Goal: Task Accomplishment & Management: Use online tool/utility

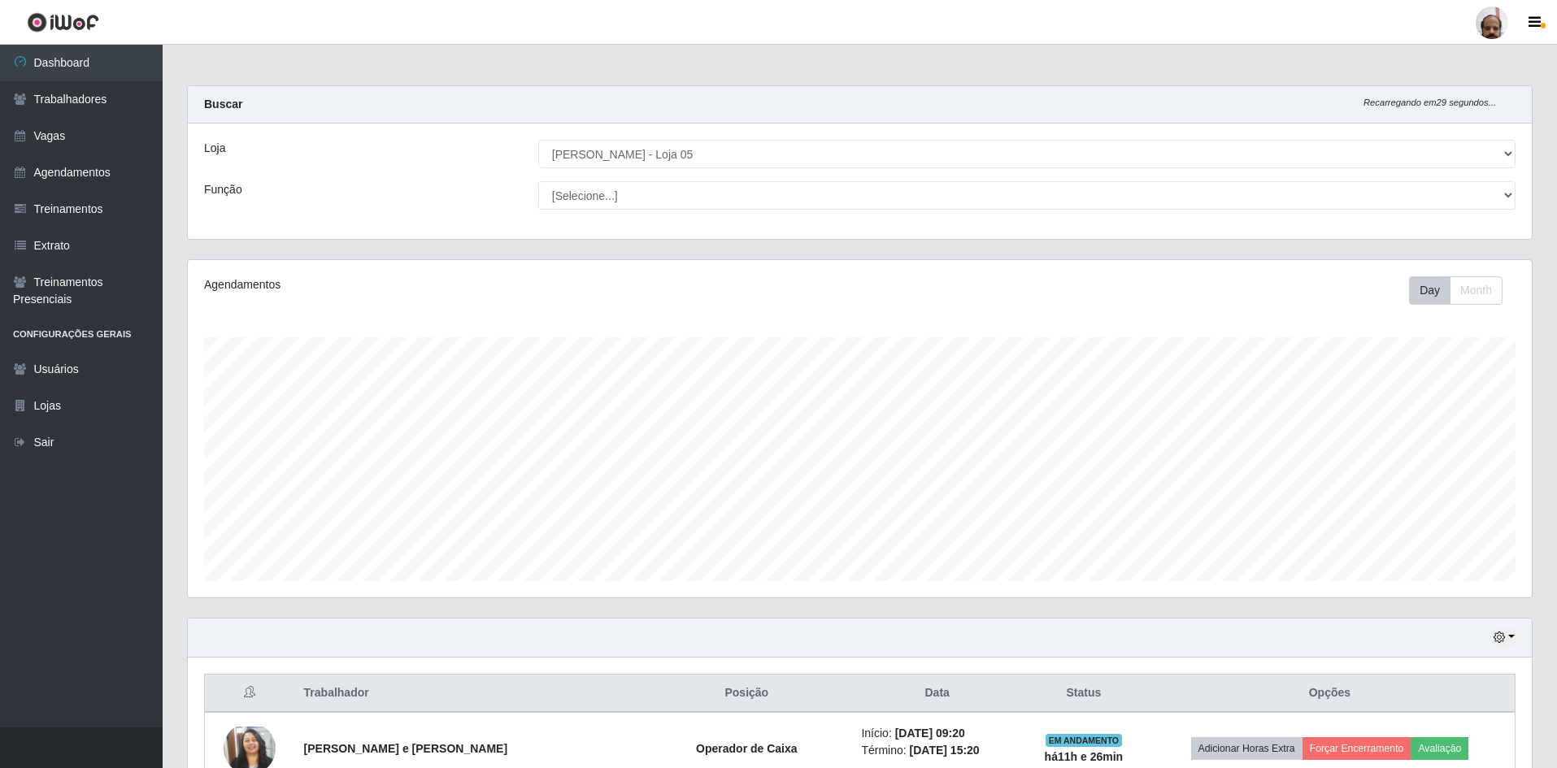
select select "252"
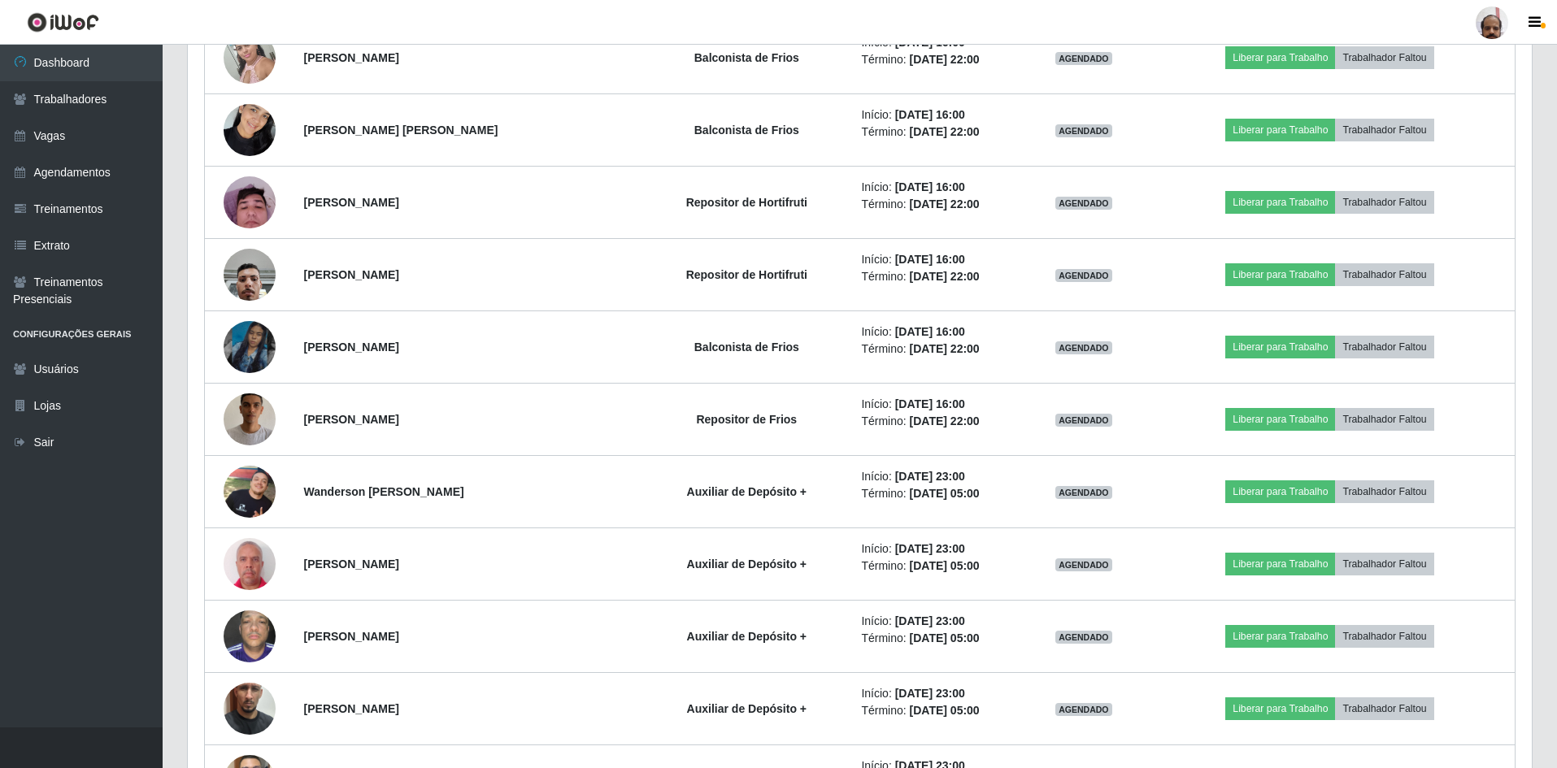
scroll to position [6260, 0]
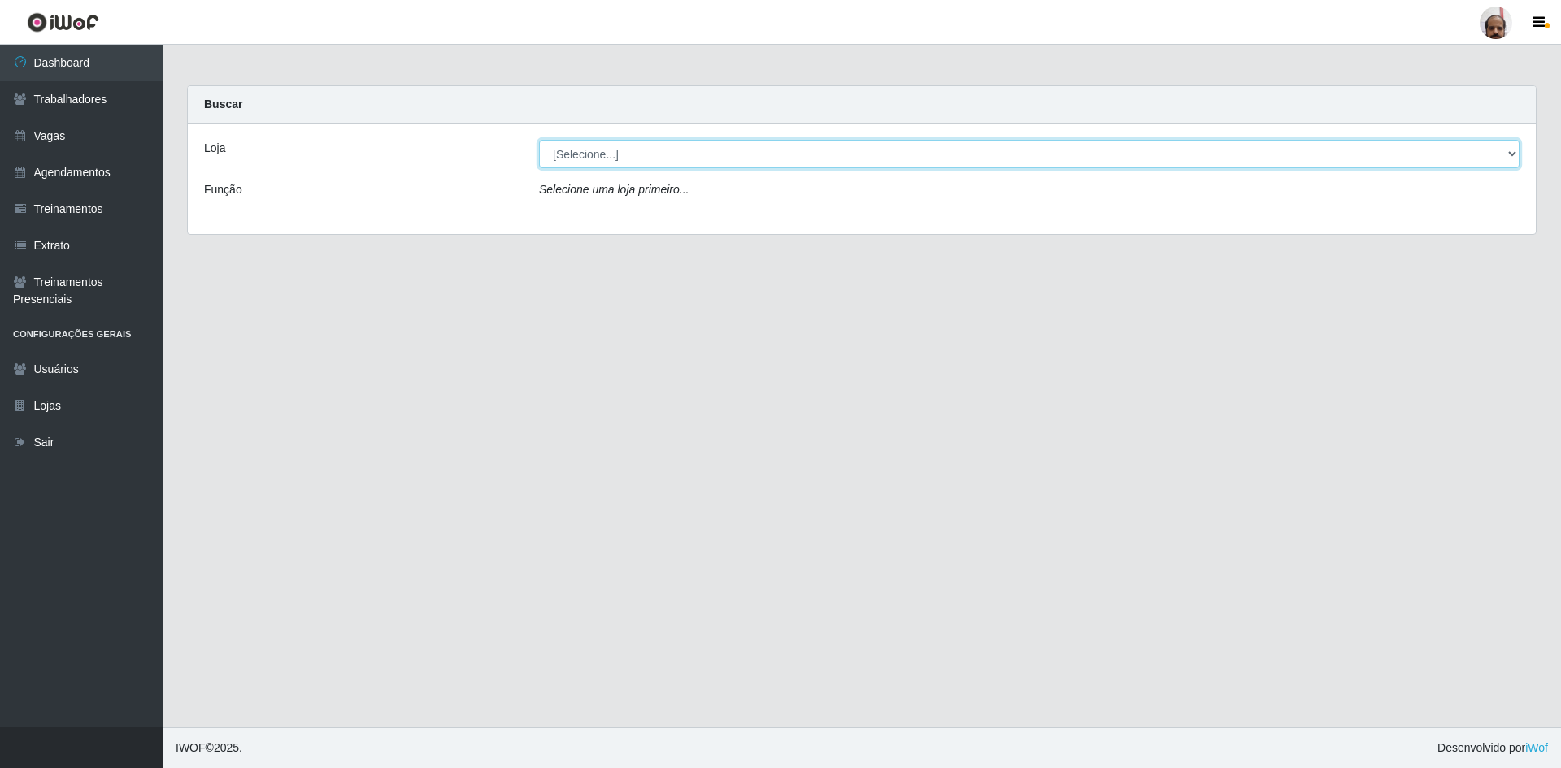
click at [634, 154] on select "[Selecione...] Mar Vermelho - Loja 05" at bounding box center [1029, 154] width 980 height 28
select select "252"
click at [539, 140] on select "[Selecione...] Mar Vermelho - Loja 05" at bounding box center [1029, 154] width 980 height 28
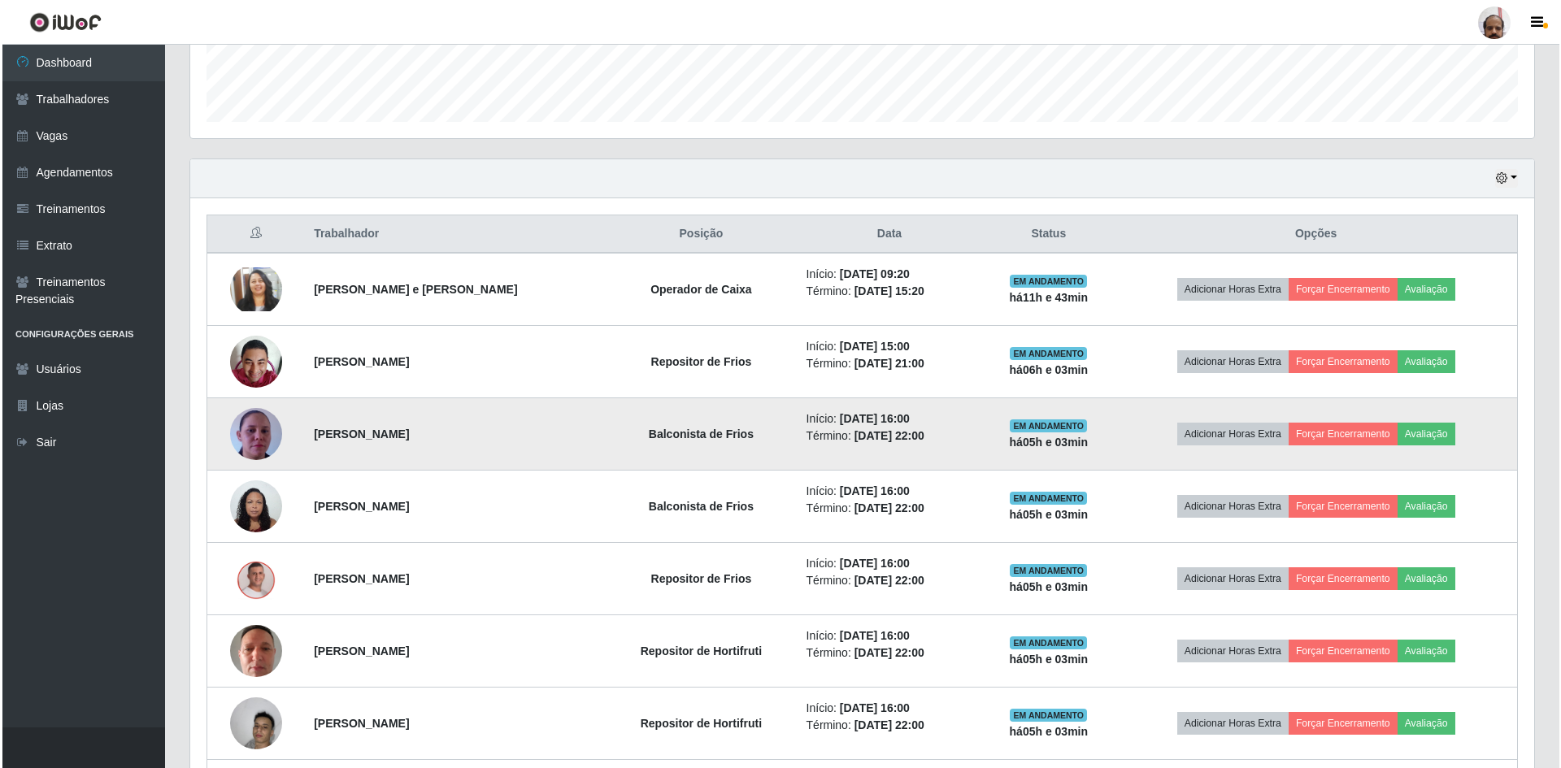
scroll to position [488, 0]
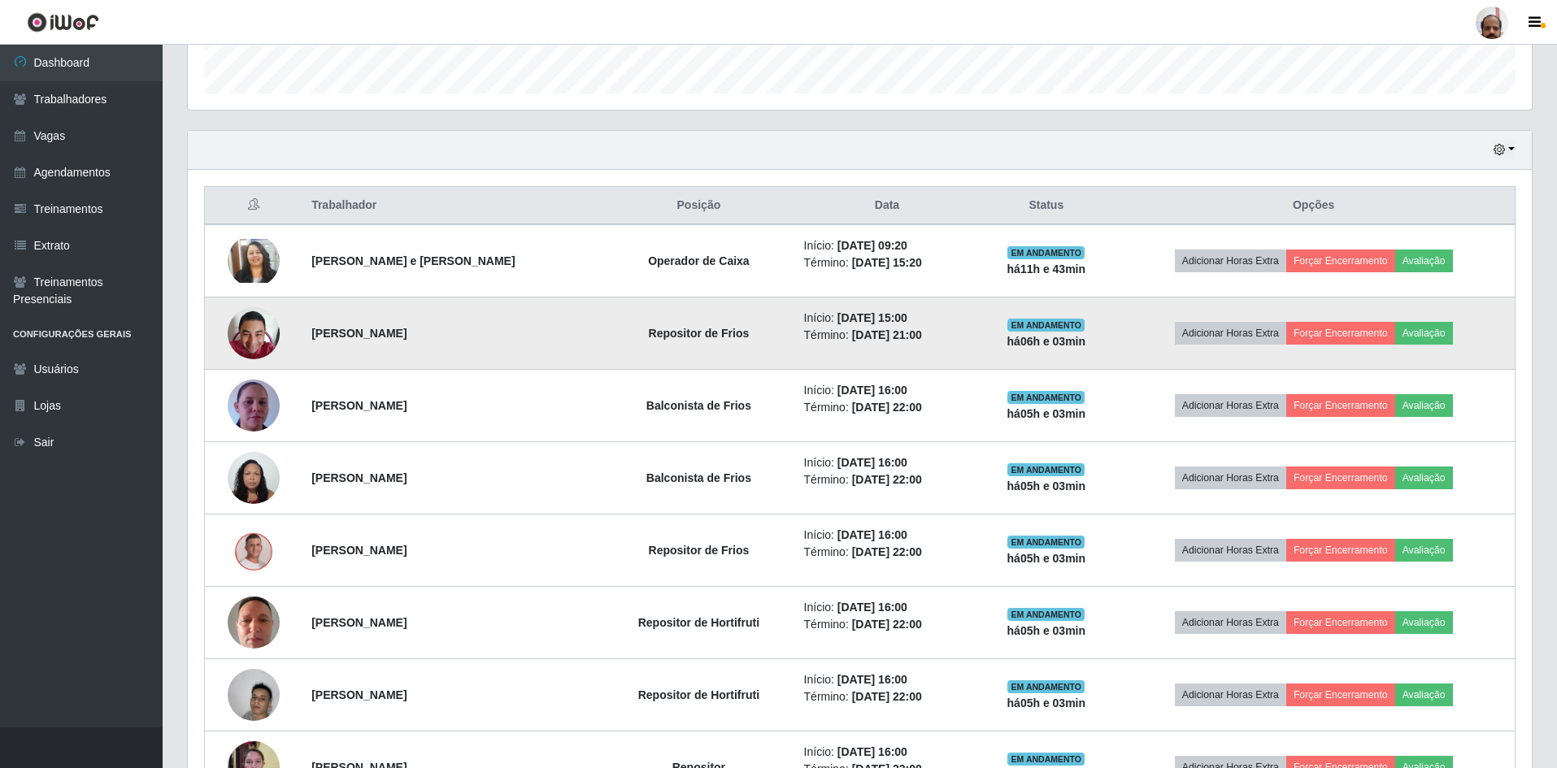
click at [249, 340] on img at bounding box center [254, 332] width 52 height 69
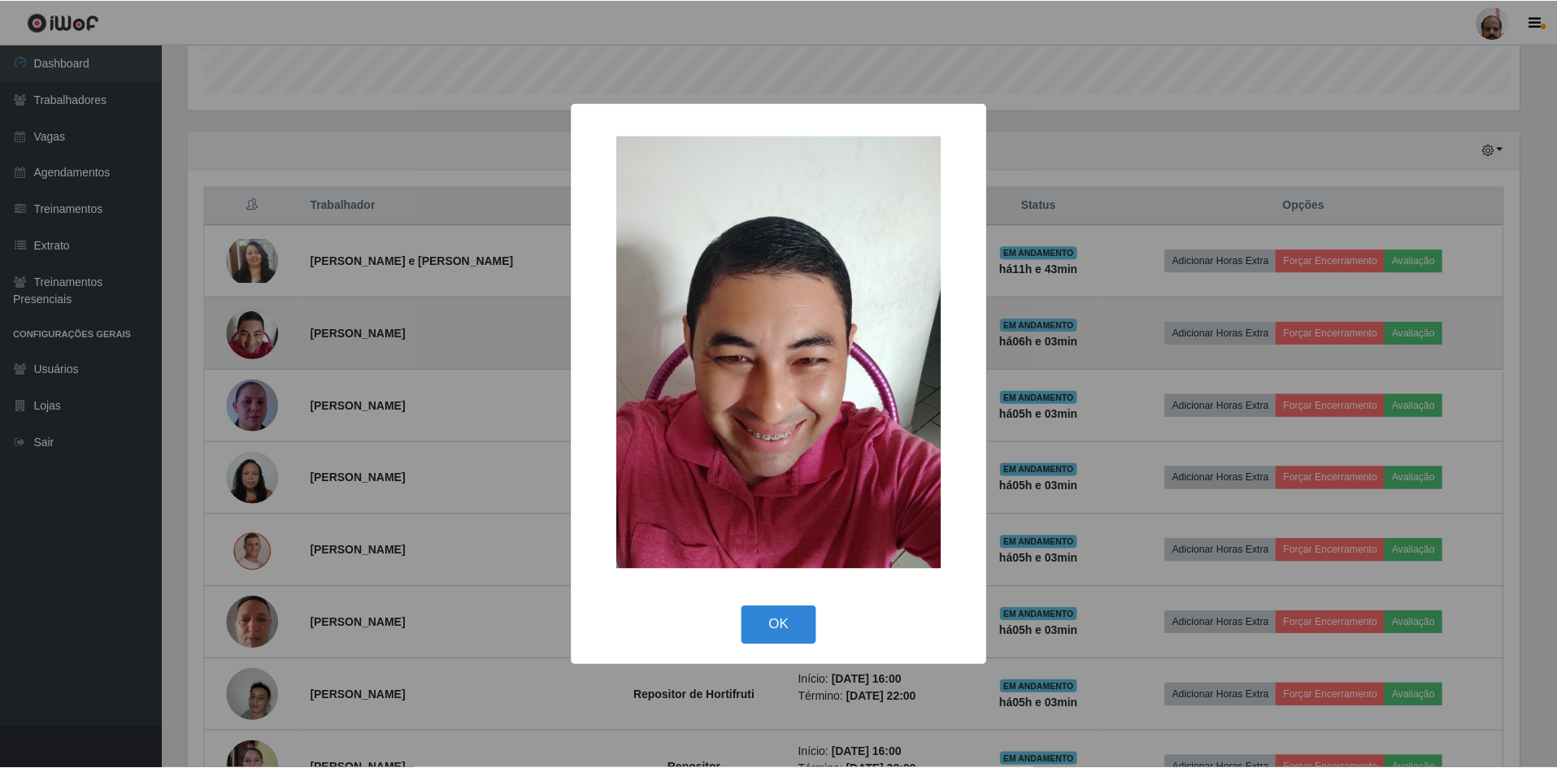
scroll to position [337, 1336]
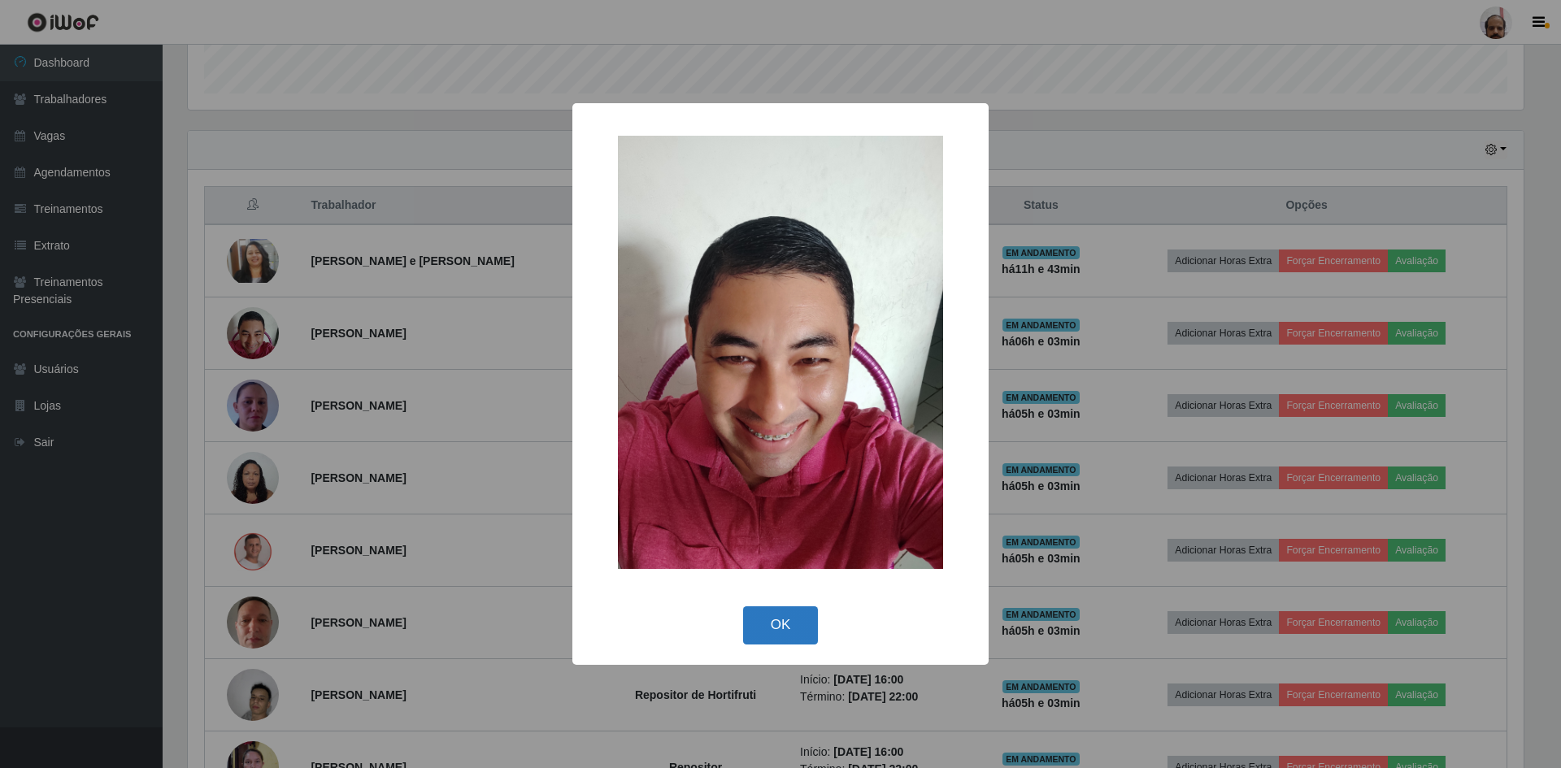
click at [791, 616] on button "OK" at bounding box center [781, 625] width 76 height 38
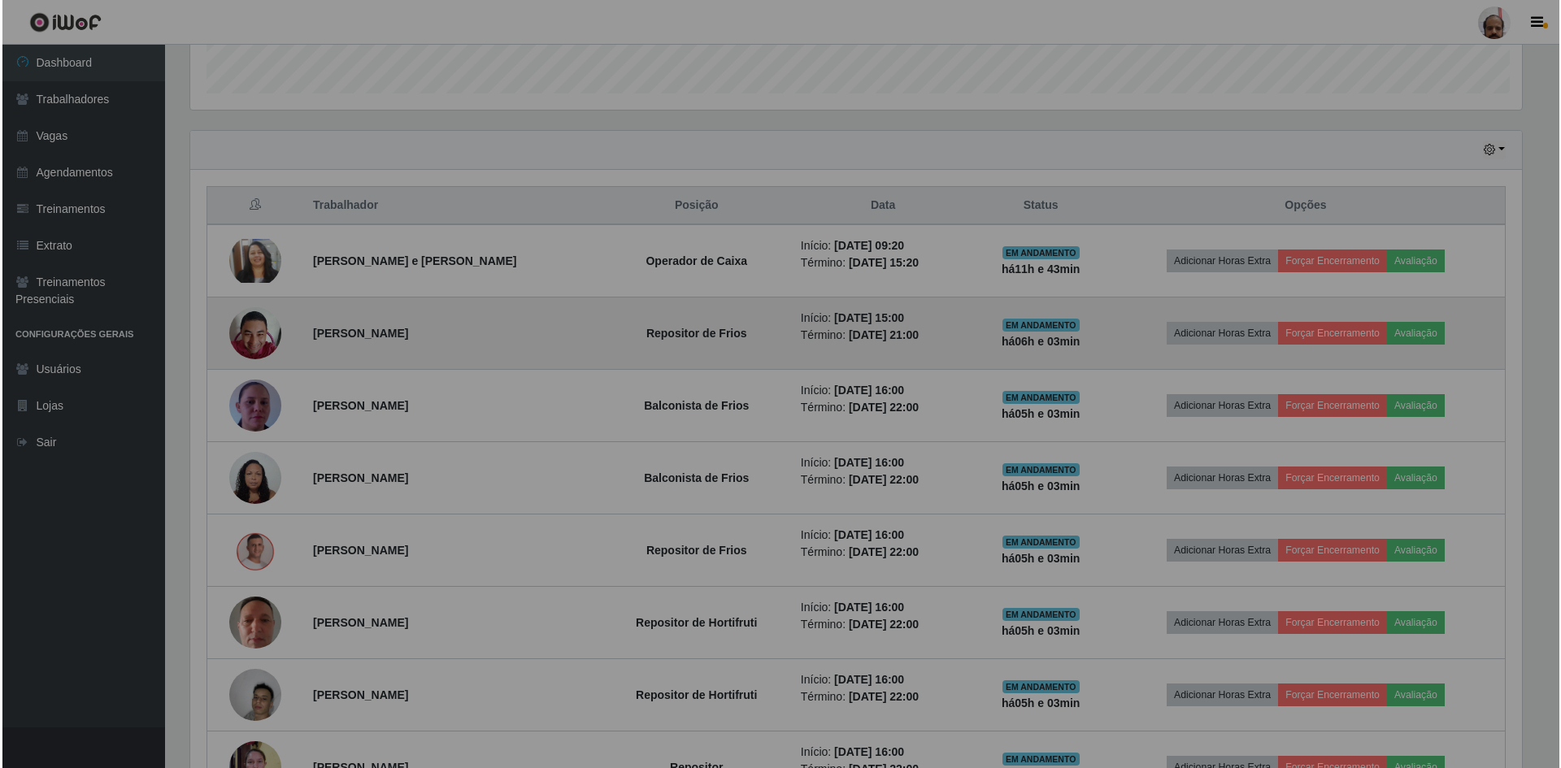
scroll to position [337, 1344]
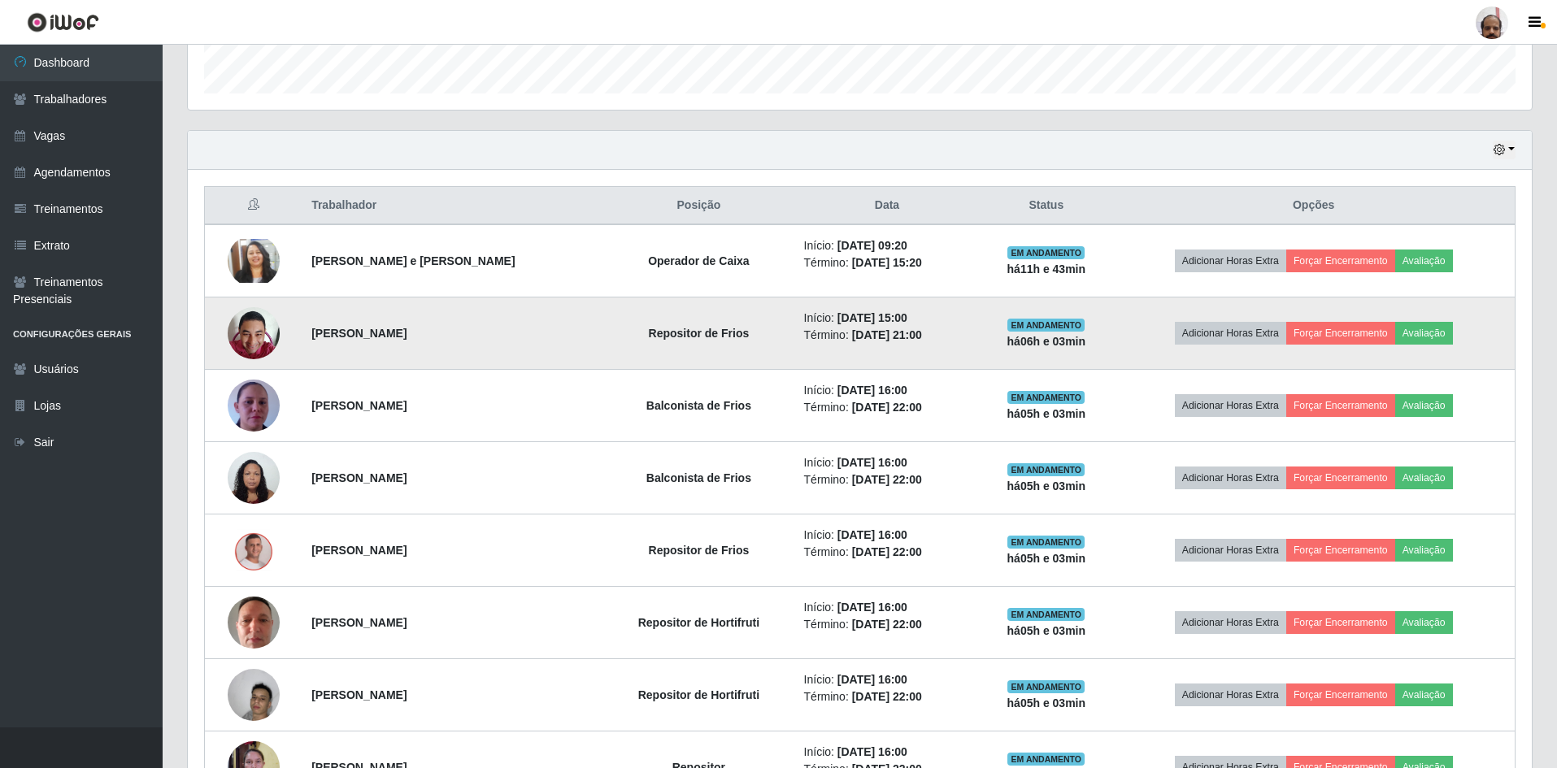
click at [258, 342] on img at bounding box center [254, 332] width 52 height 69
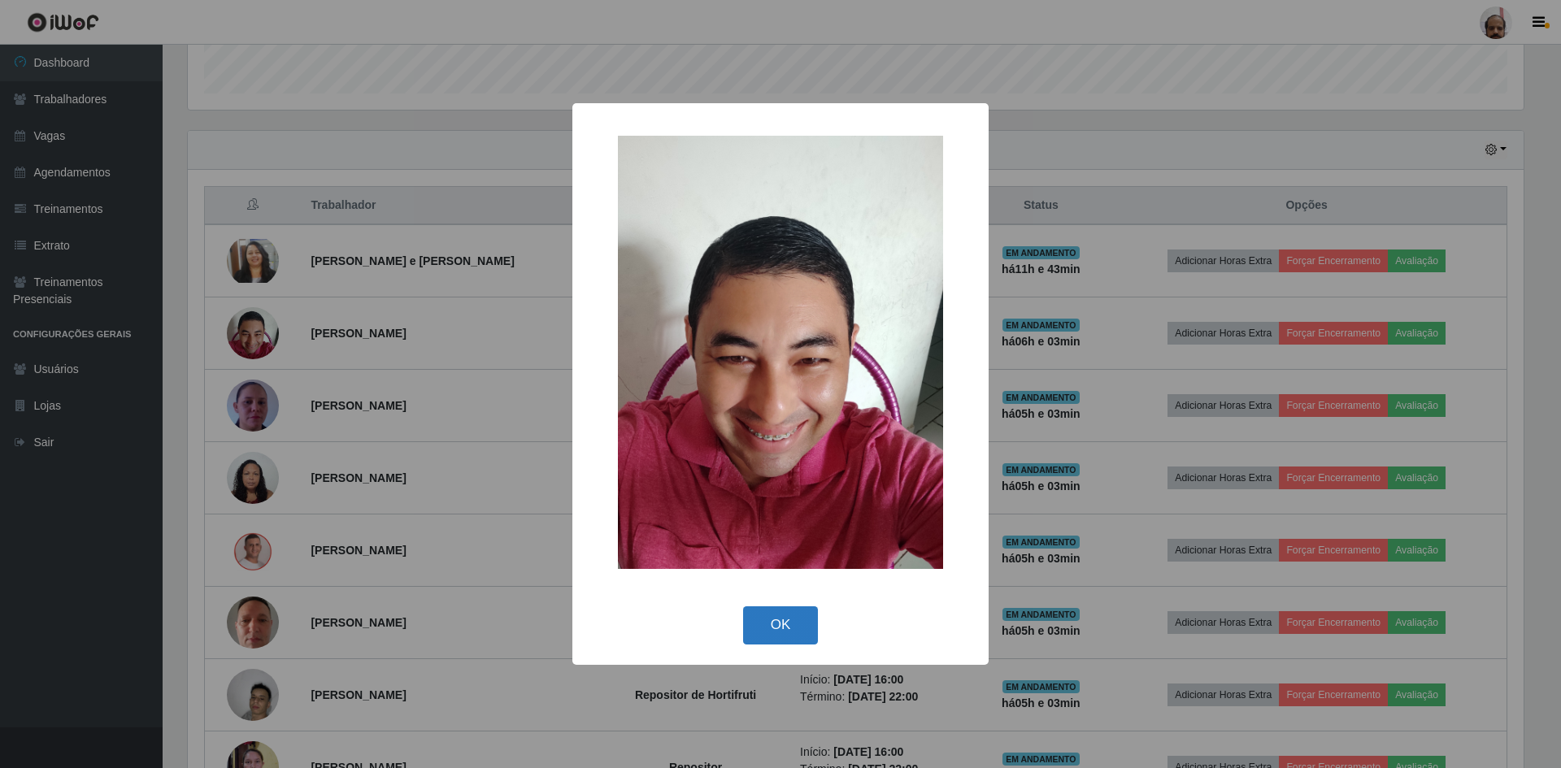
click at [761, 634] on button "OK" at bounding box center [781, 625] width 76 height 38
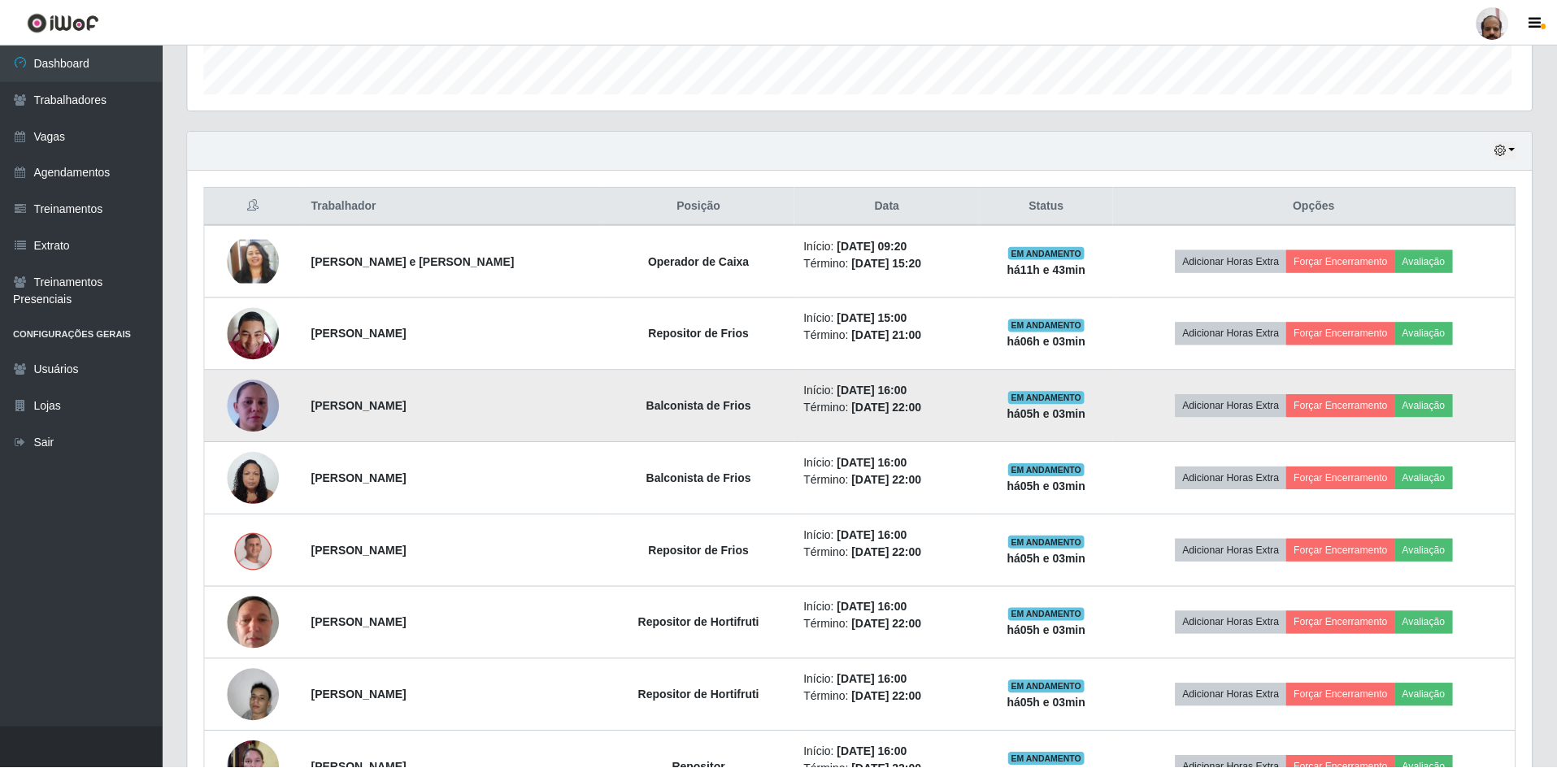
scroll to position [337, 1344]
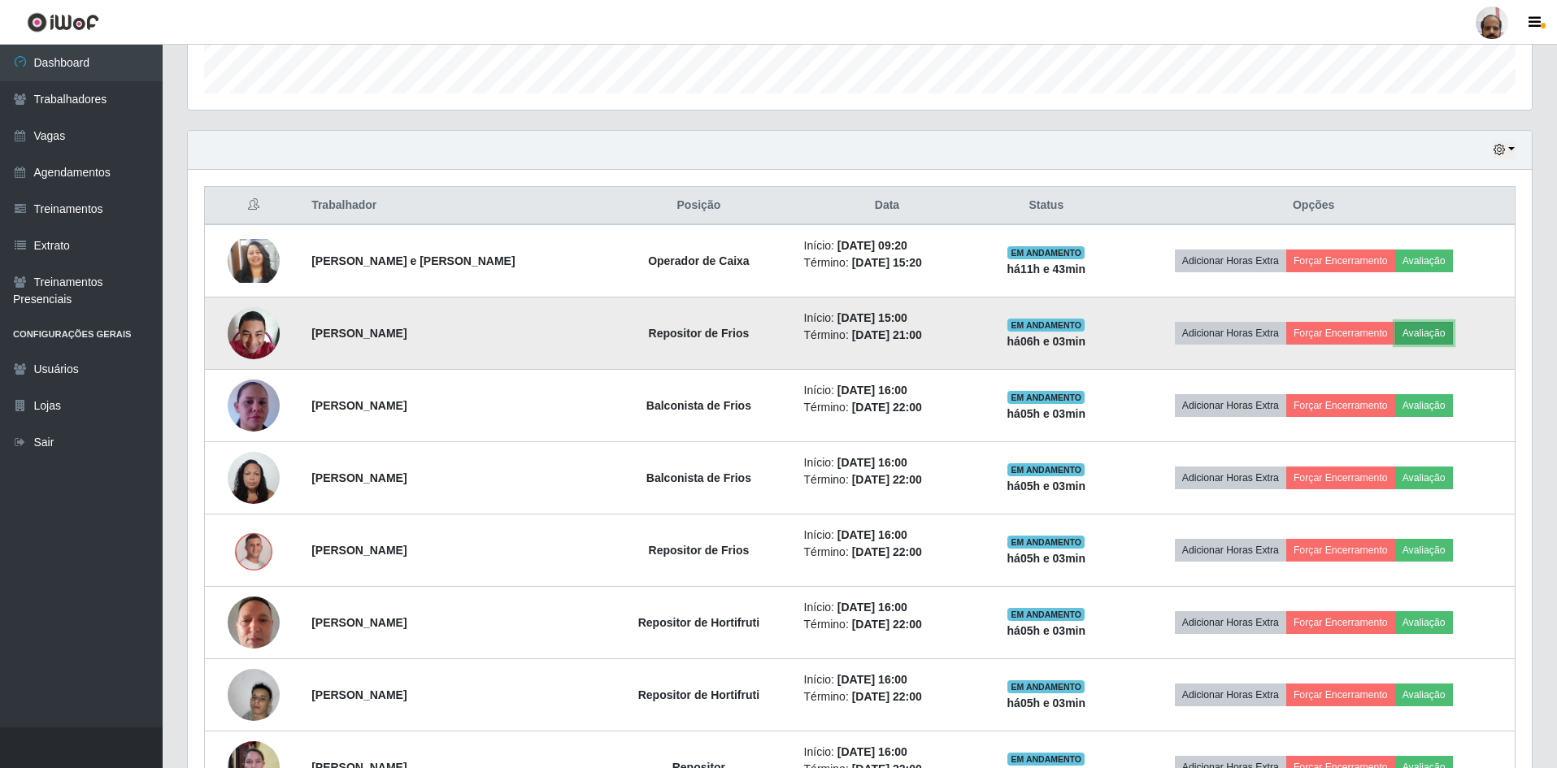
click at [1437, 337] on button "Avaliação" at bounding box center [1424, 333] width 58 height 23
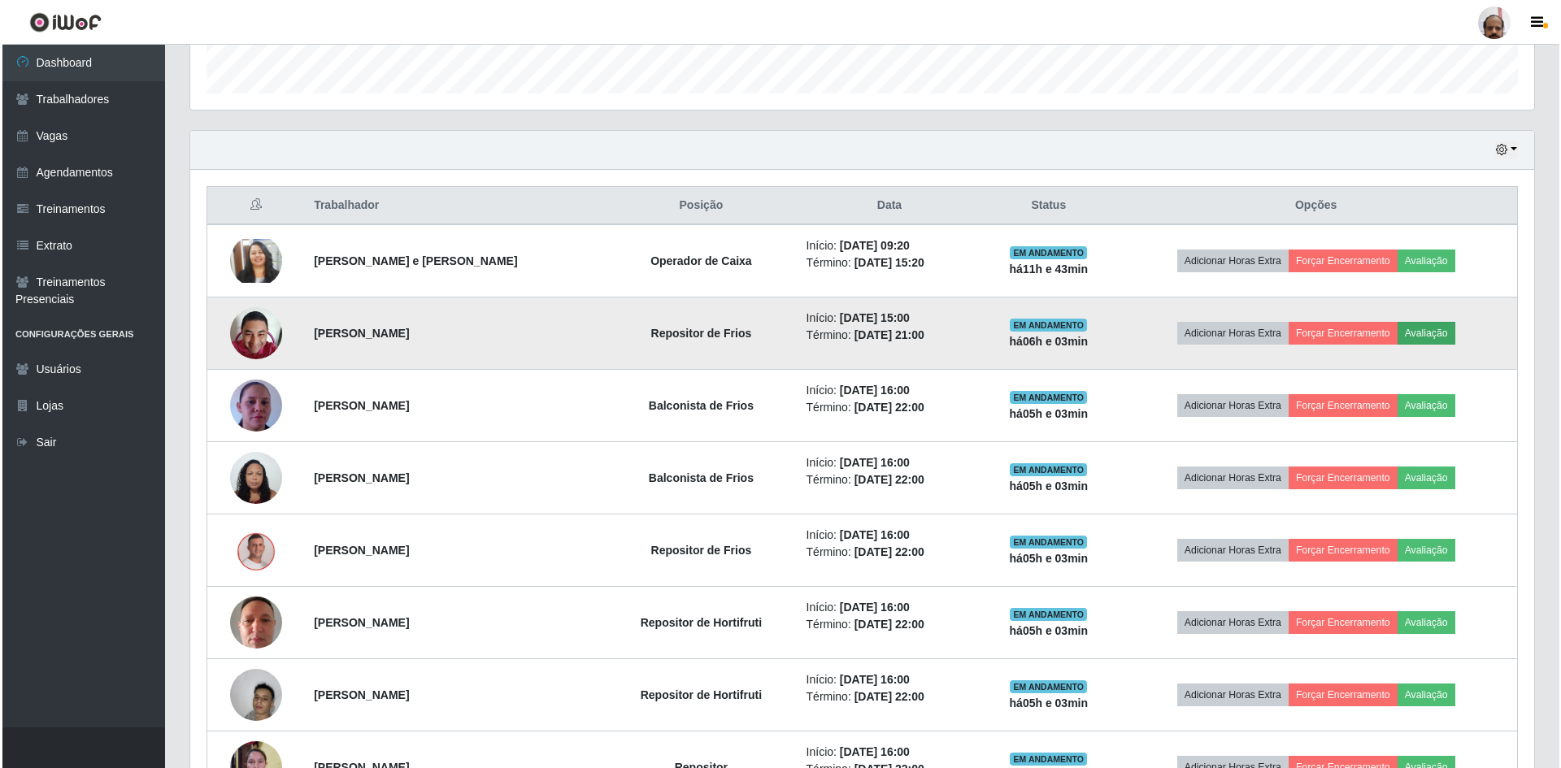
scroll to position [337, 1336]
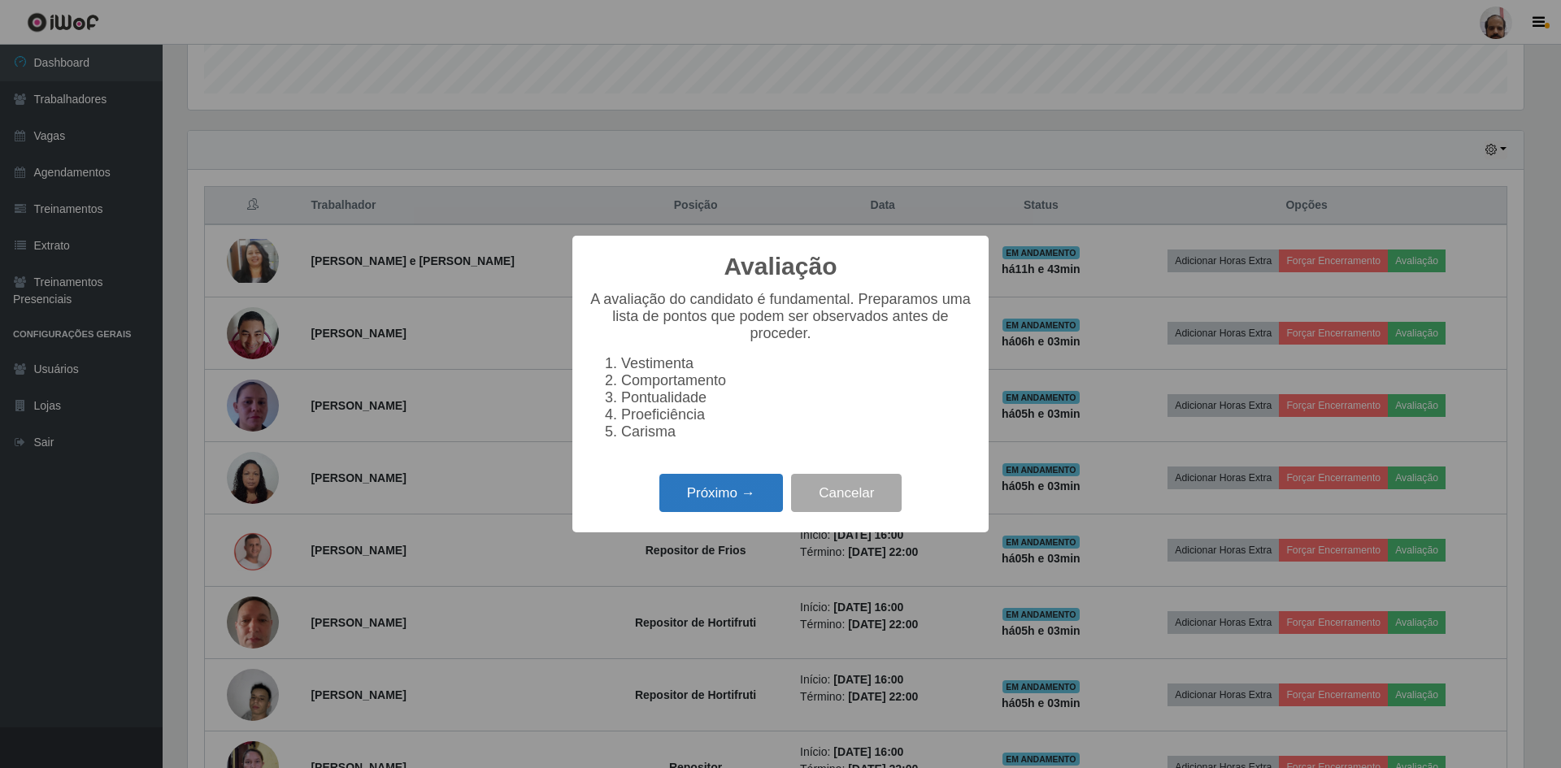
click at [710, 500] on button "Próximo →" at bounding box center [721, 493] width 124 height 38
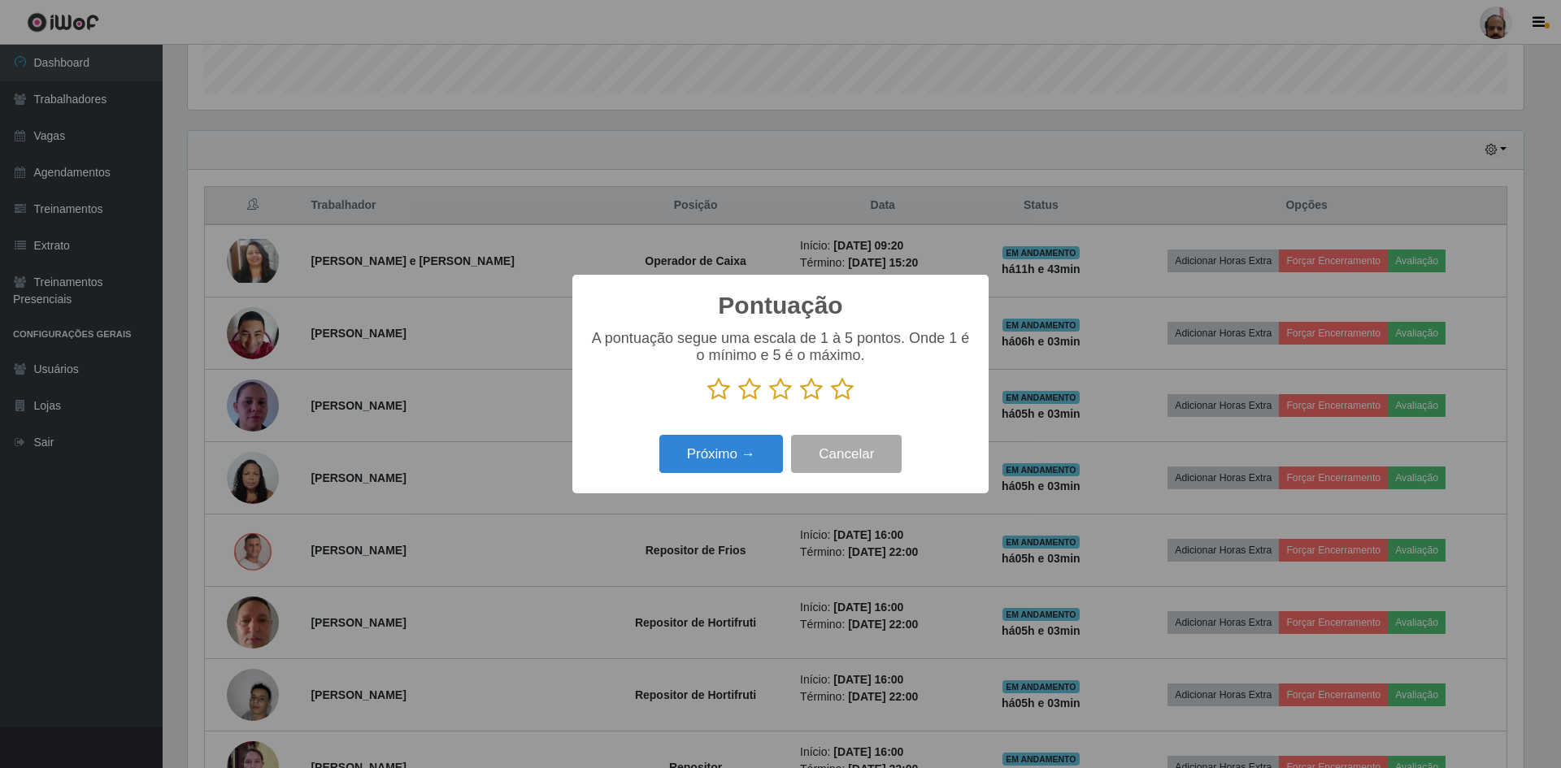
click at [842, 387] on icon at bounding box center [842, 389] width 23 height 24
click at [831, 402] on input "radio" at bounding box center [831, 402] width 0 height 0
click at [722, 456] on button "Próximo →" at bounding box center [721, 454] width 124 height 38
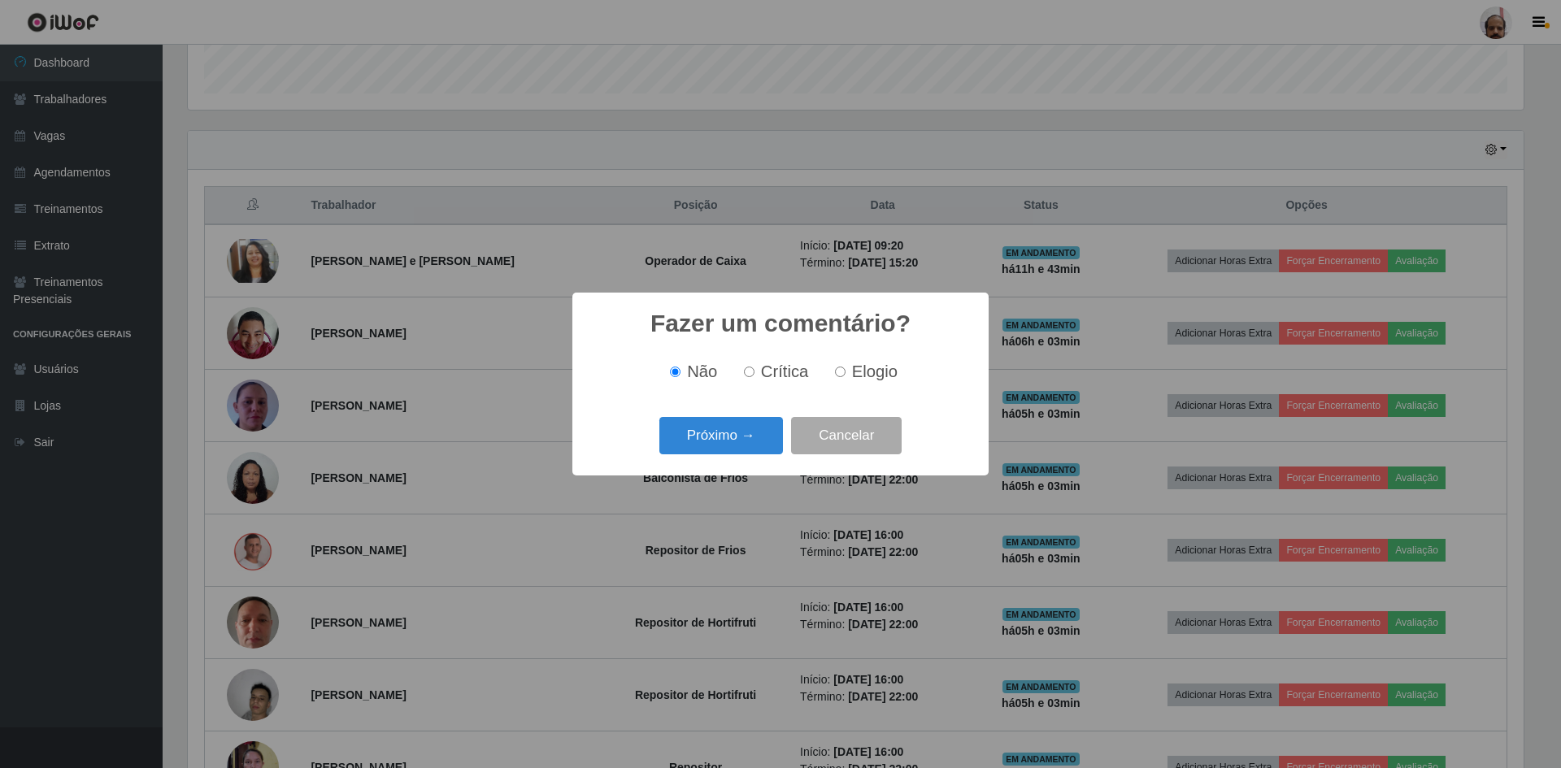
click at [844, 371] on input "Elogio" at bounding box center [840, 372] width 11 height 11
radio input "true"
click at [719, 449] on button "Próximo →" at bounding box center [721, 436] width 124 height 38
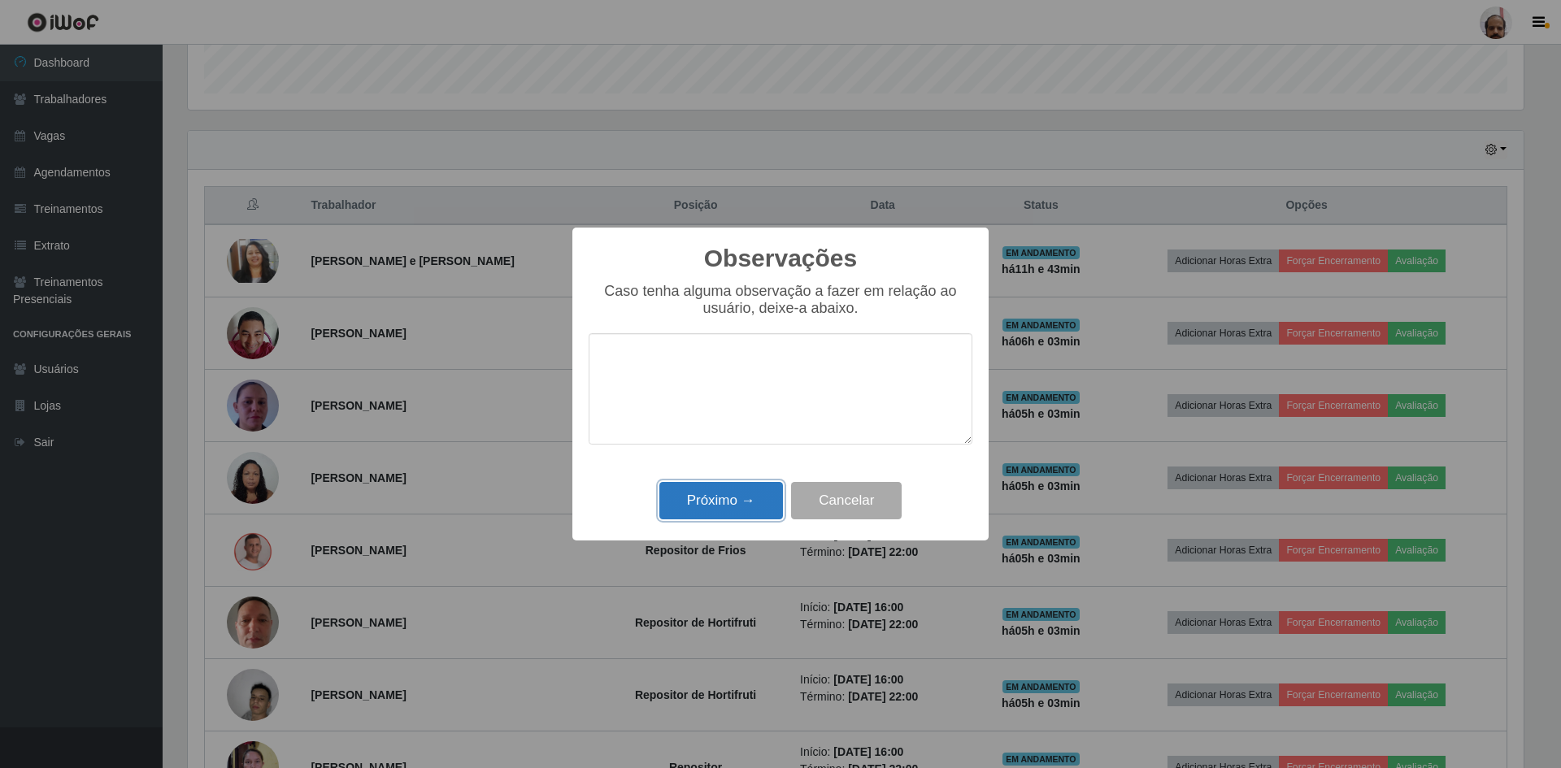
click at [717, 506] on button "Próximo →" at bounding box center [721, 501] width 124 height 38
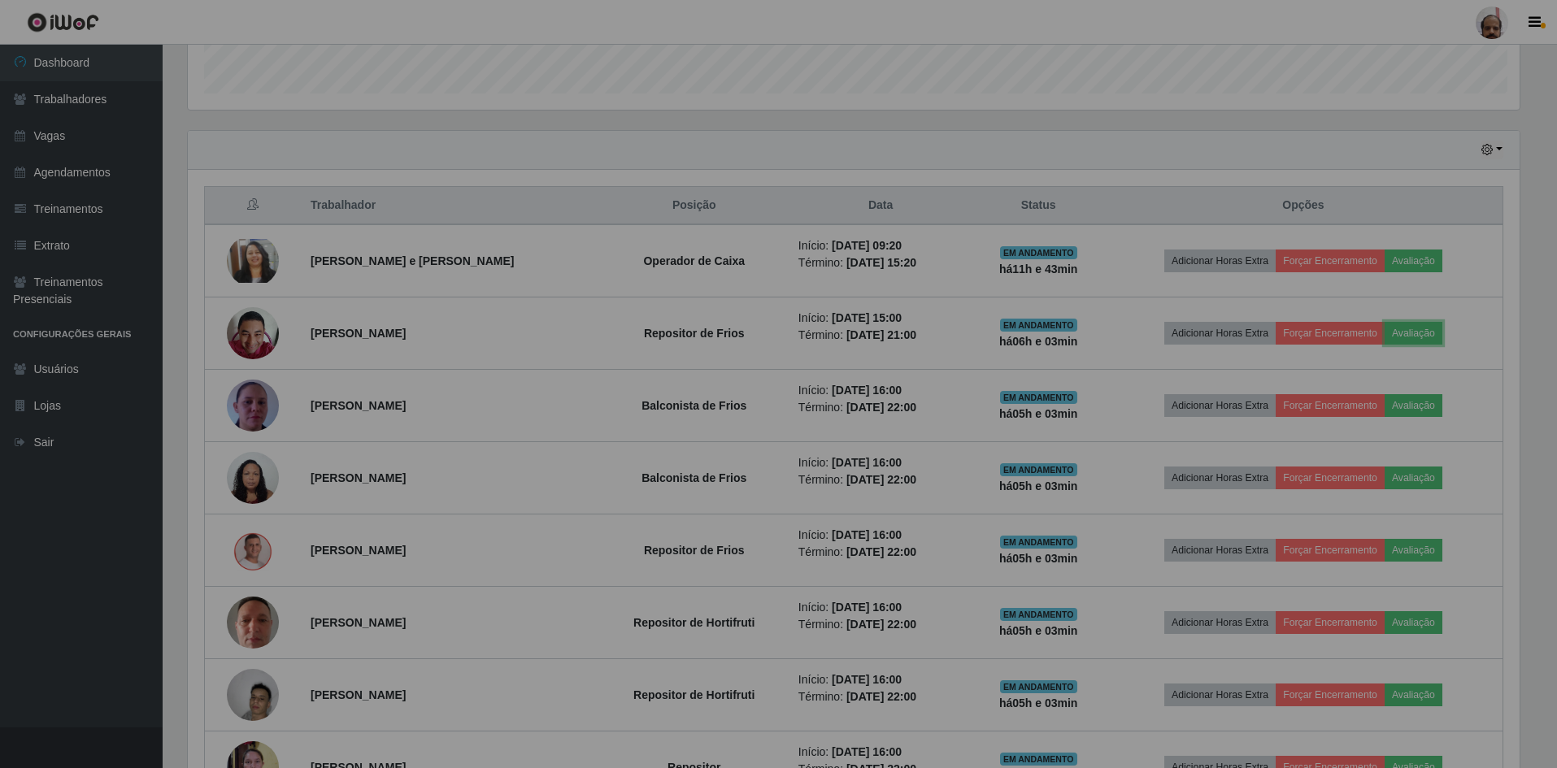
scroll to position [337, 1344]
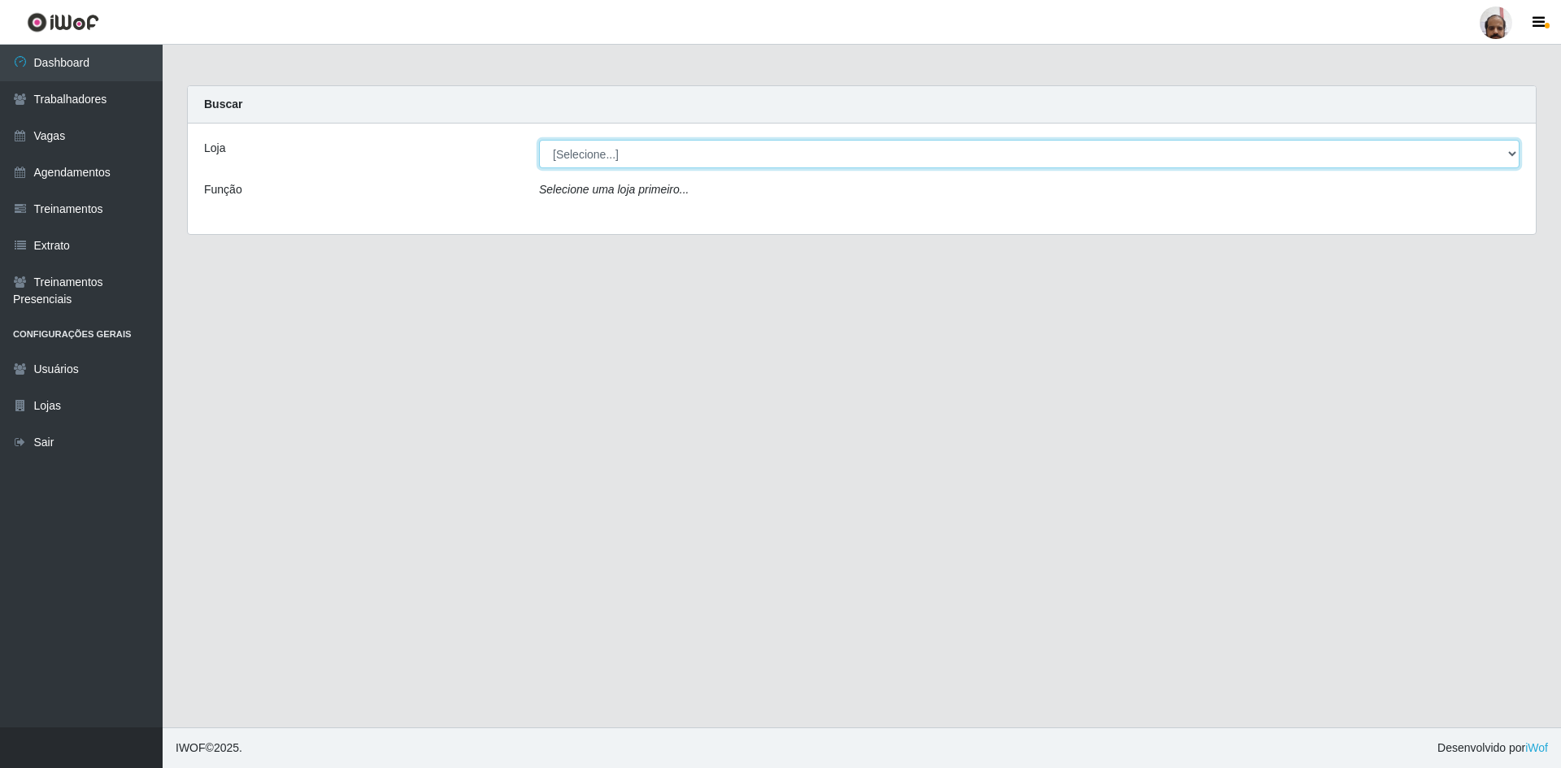
click at [584, 150] on select "[Selecione...] Mar Vermelho - Loja 05" at bounding box center [1029, 154] width 980 height 28
select select "252"
click at [539, 140] on select "[Selecione...] Mar Vermelho - Loja 05" at bounding box center [1029, 154] width 980 height 28
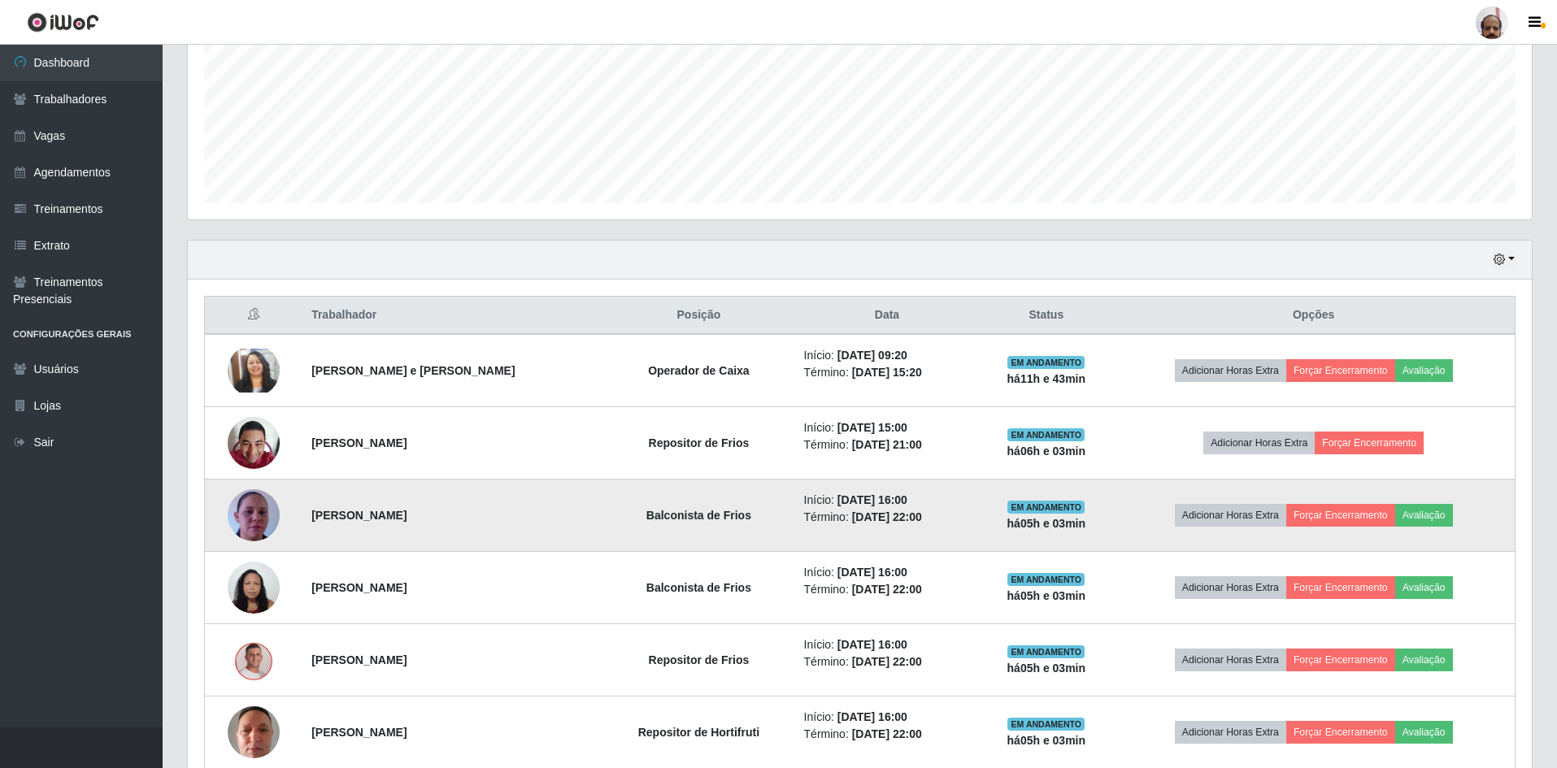
scroll to position [406, 0]
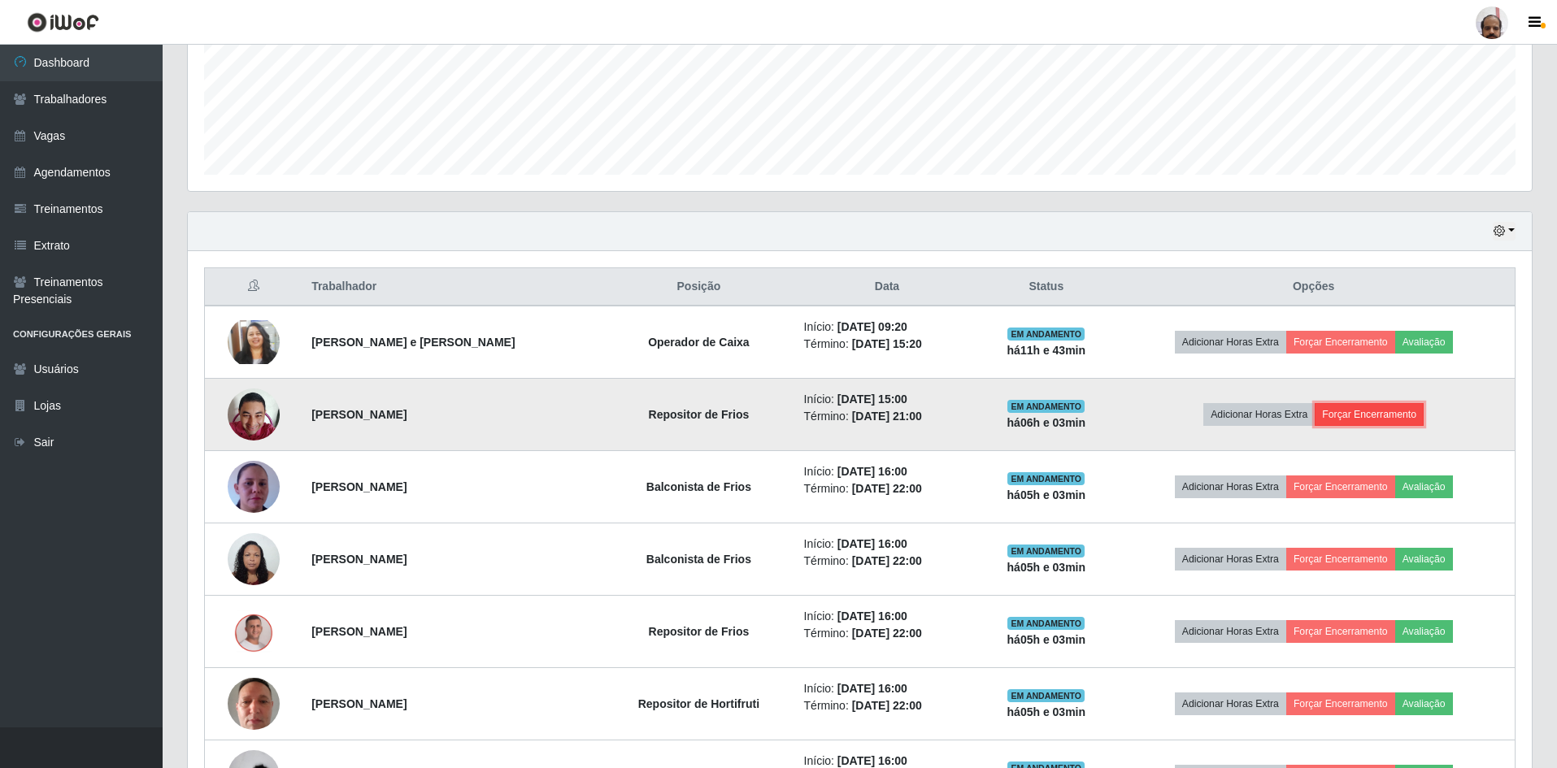
click at [1367, 411] on button "Forçar Encerramento" at bounding box center [1368, 414] width 109 height 23
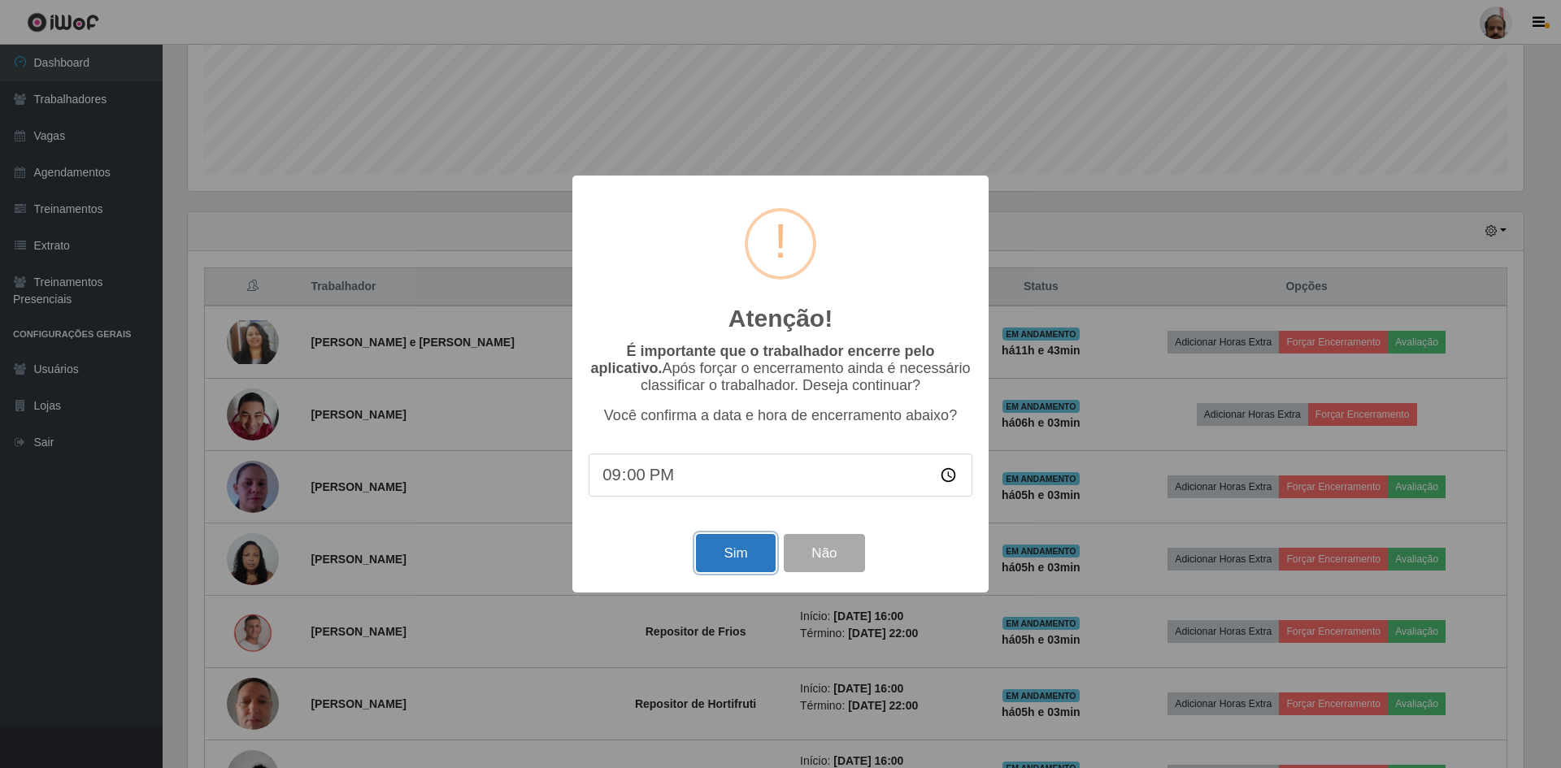
click at [733, 554] on button "Sim" at bounding box center [735, 553] width 79 height 38
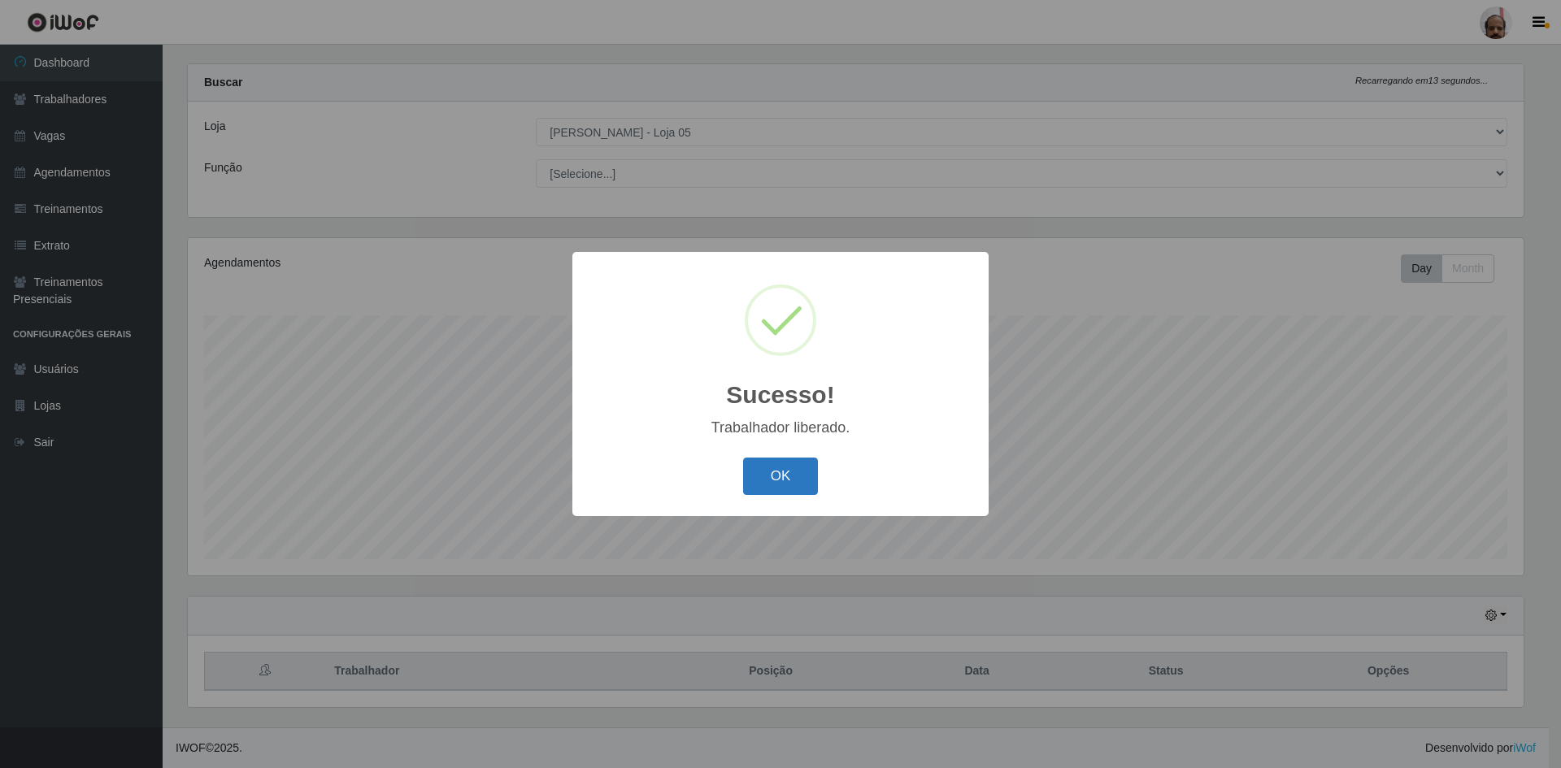
click at [787, 486] on button "OK" at bounding box center [781, 477] width 76 height 38
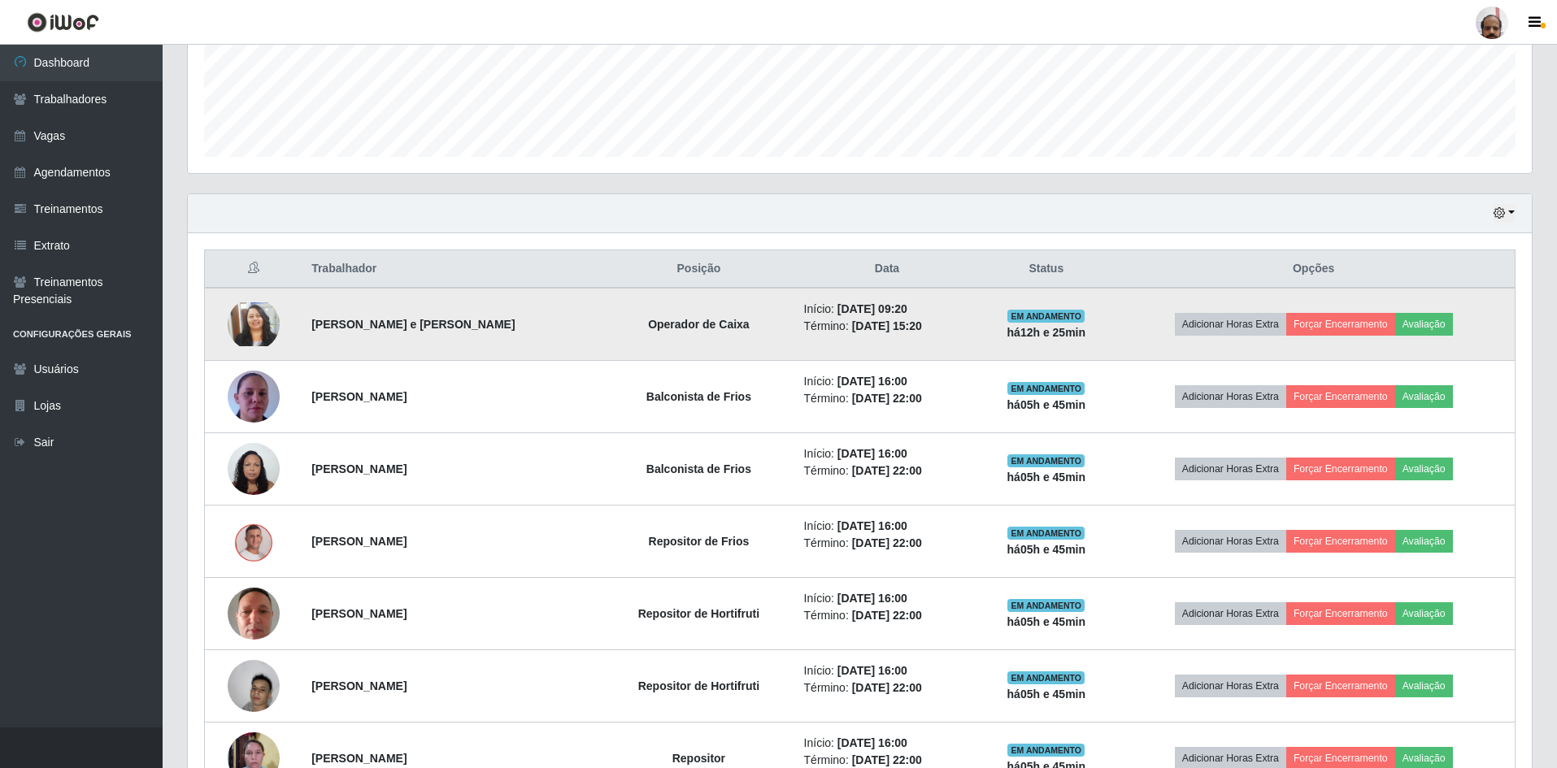
scroll to position [431, 0]
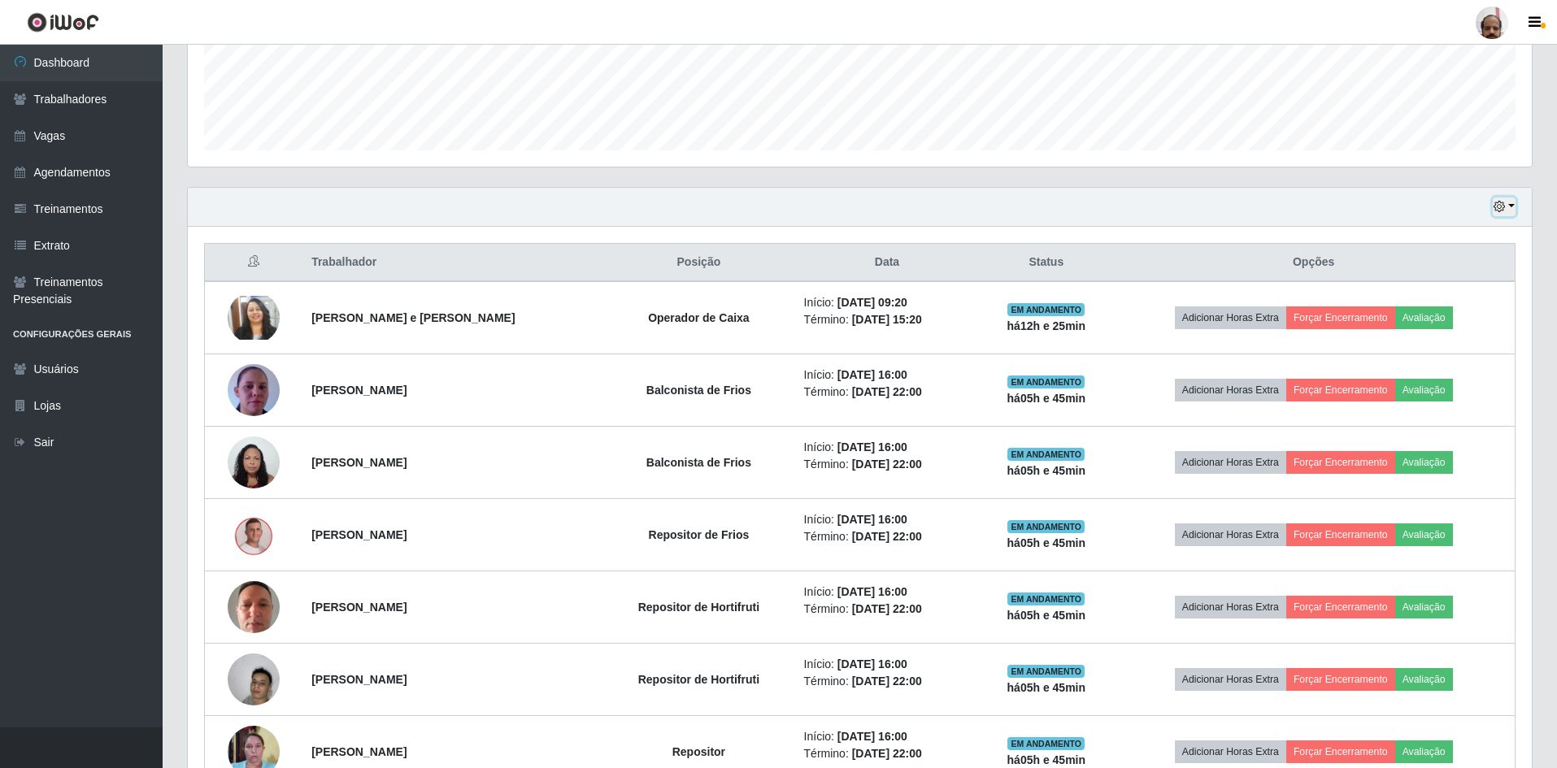
click at [1504, 207] on icon "button" at bounding box center [1498, 206] width 11 height 11
click at [1415, 304] on button "3 dias" at bounding box center [1450, 304] width 128 height 34
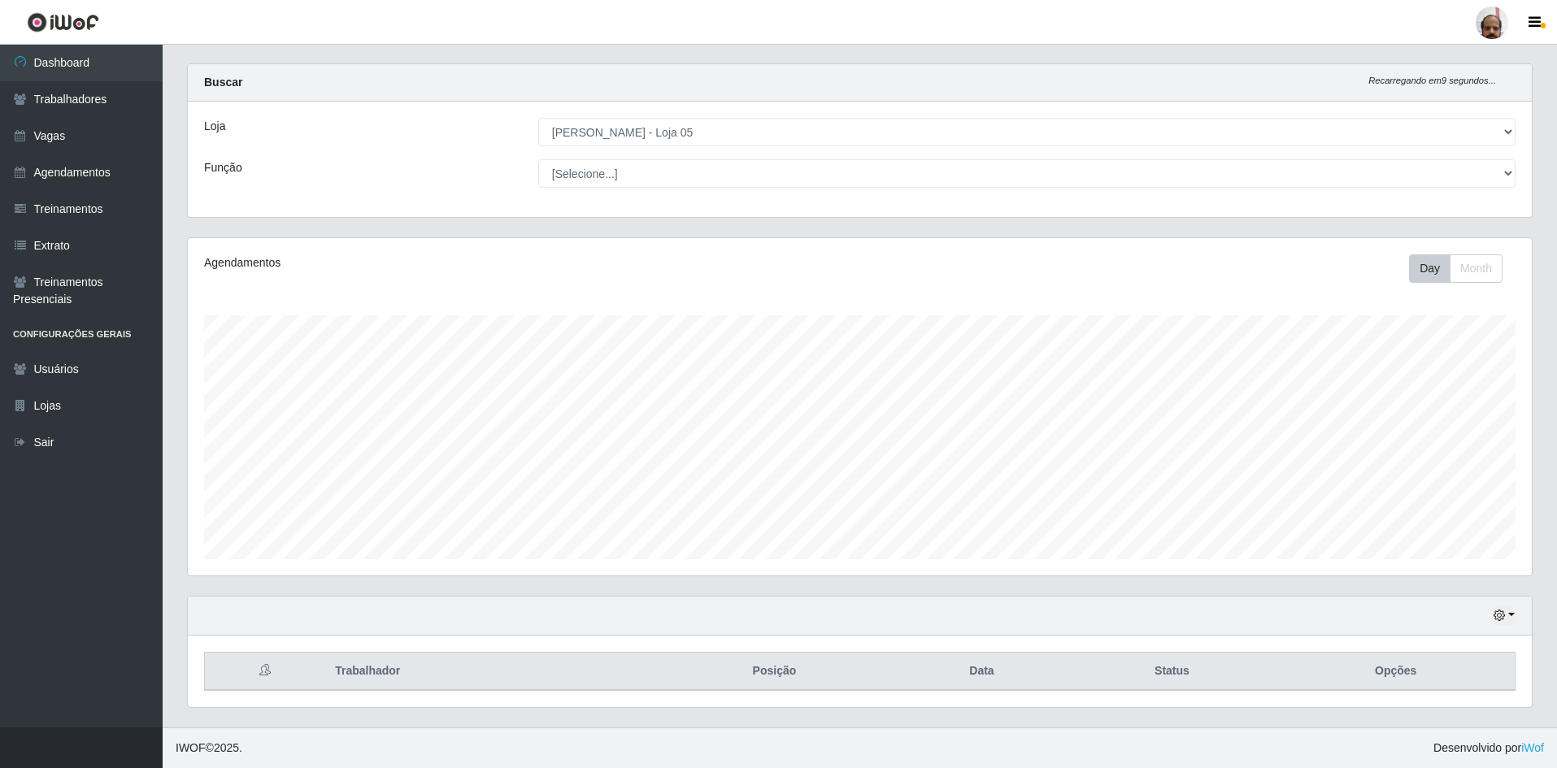
click at [579, 597] on div "Hoje 1 dia 3 dias 1 Semana Não encerrados" at bounding box center [860, 616] width 1344 height 39
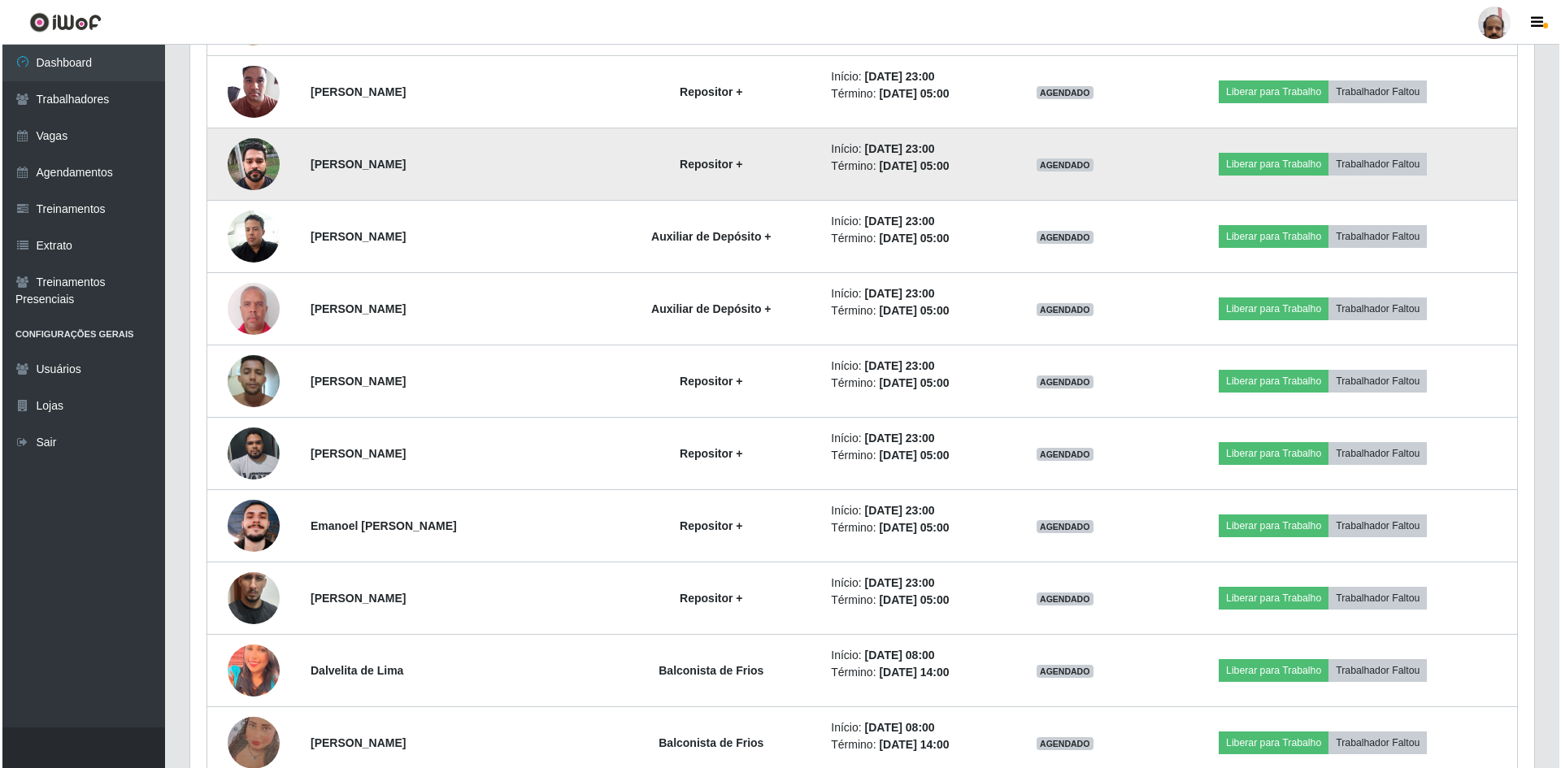
scroll to position [2032, 0]
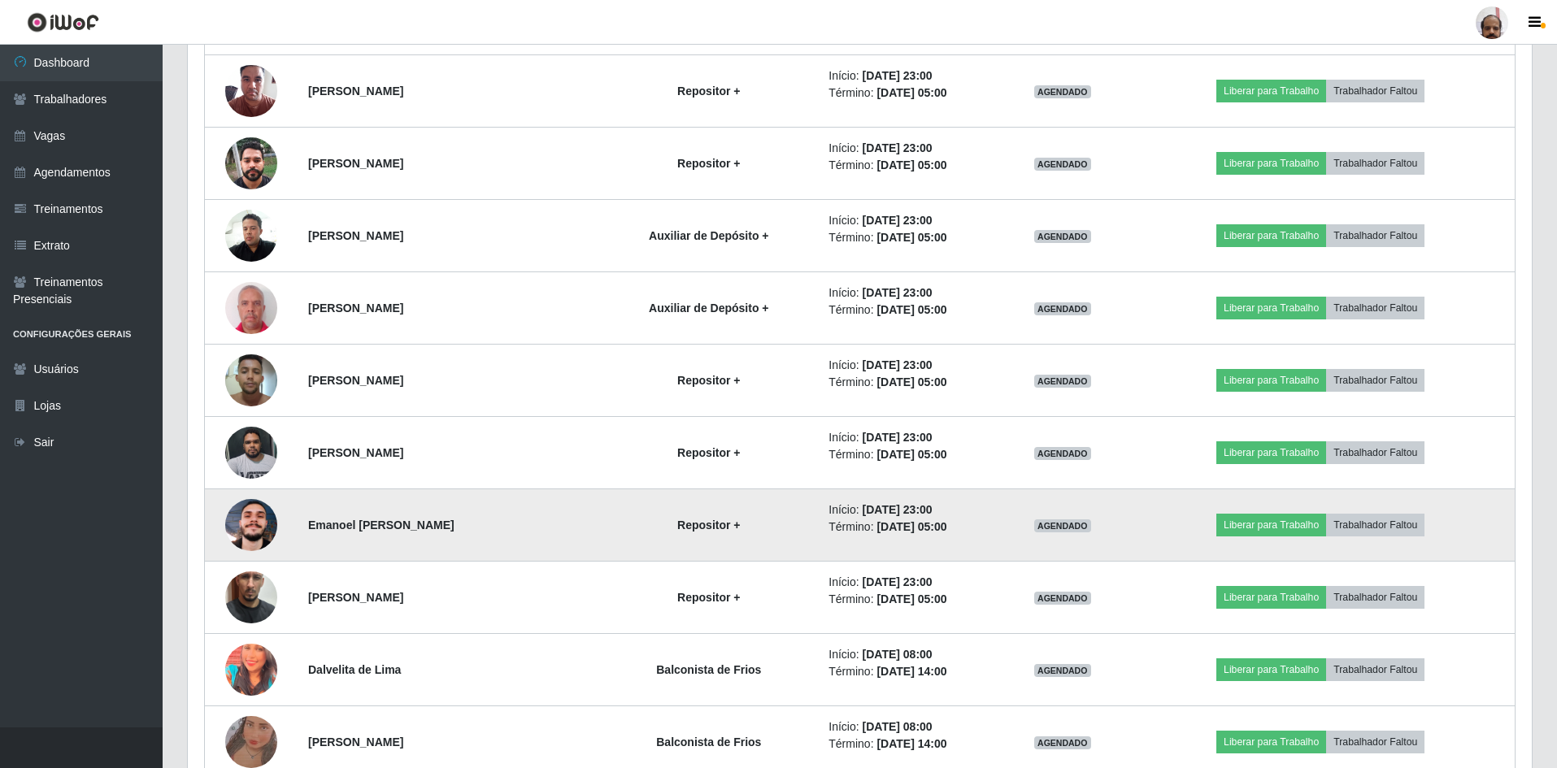
click at [246, 519] on img at bounding box center [251, 525] width 52 height 52
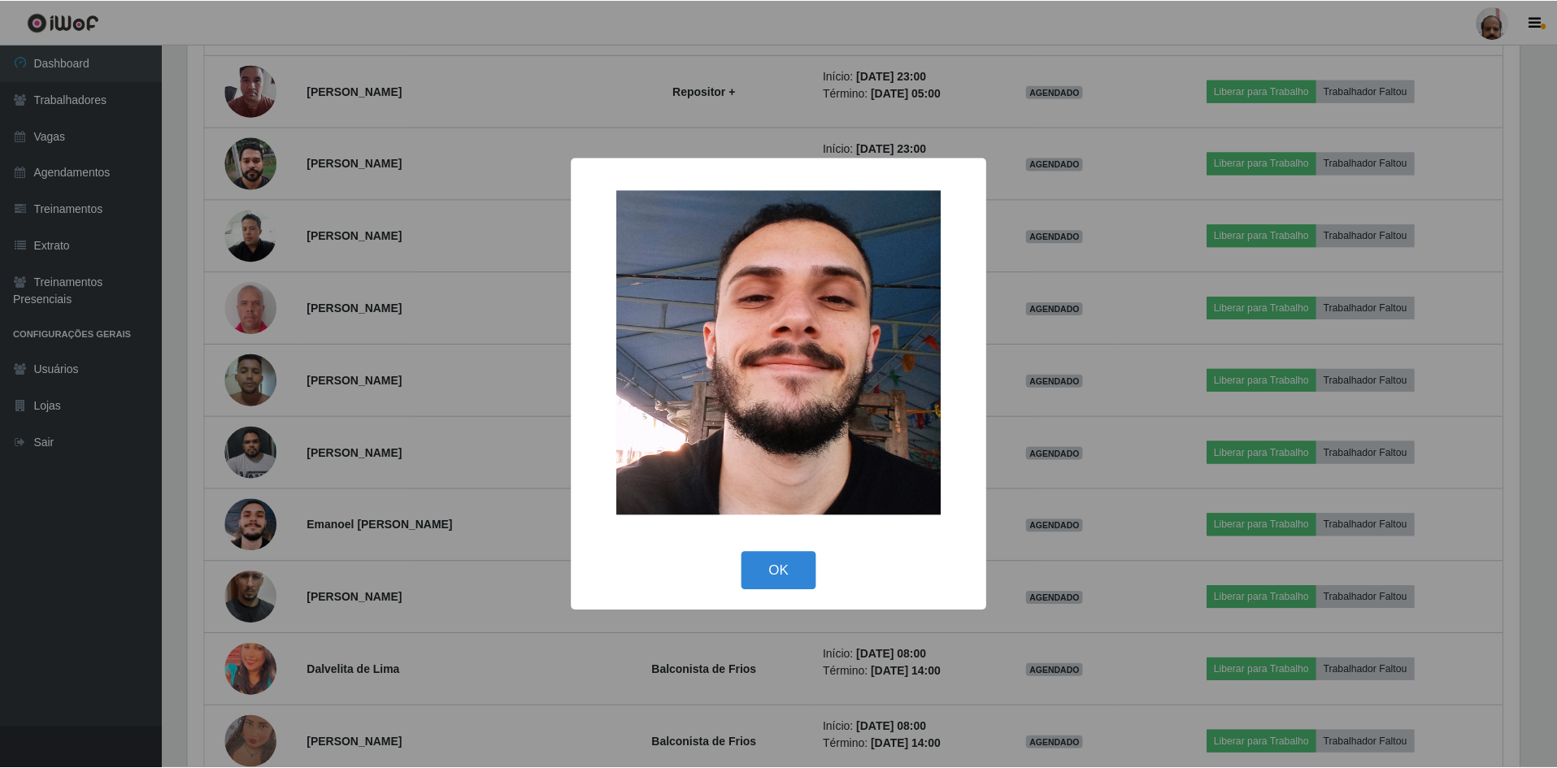
scroll to position [337, 1336]
click at [762, 563] on button "OK" at bounding box center [781, 571] width 76 height 38
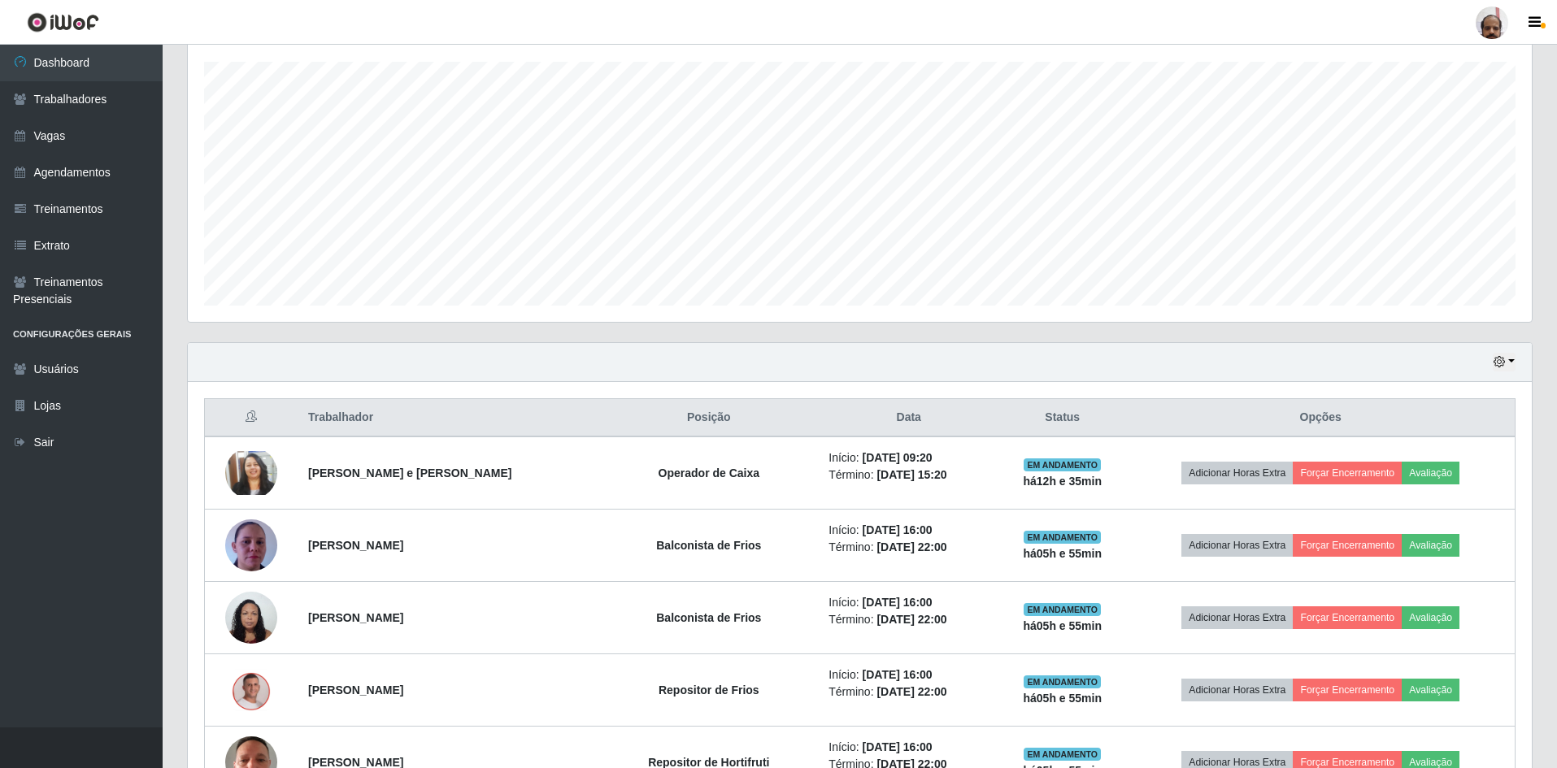
scroll to position [163, 0]
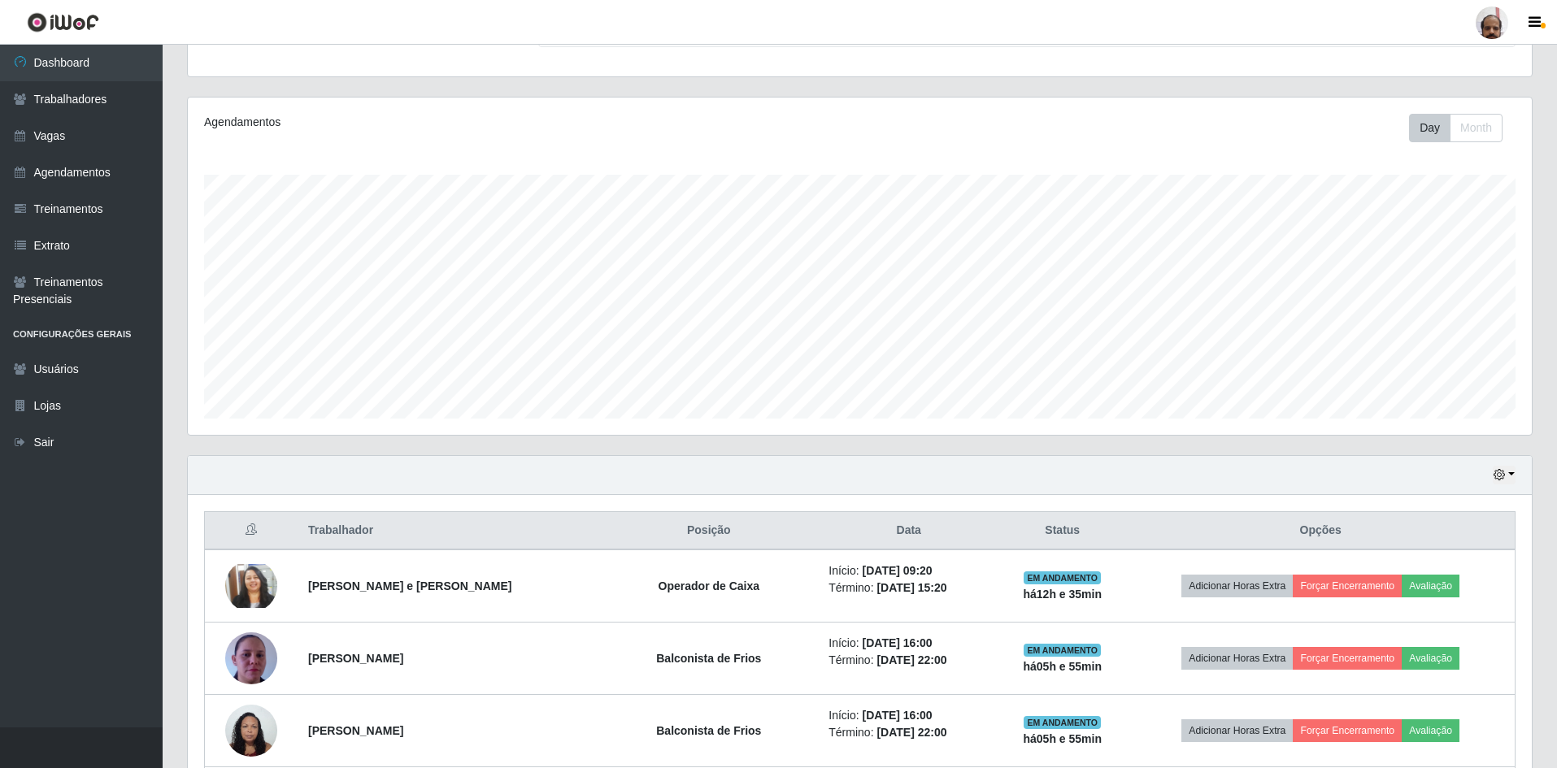
click at [1504, 464] on div "Hoje 1 dia 3 dias 1 Semana Não encerrados" at bounding box center [860, 475] width 1344 height 39
click at [1503, 475] on icon "button" at bounding box center [1498, 474] width 11 height 11
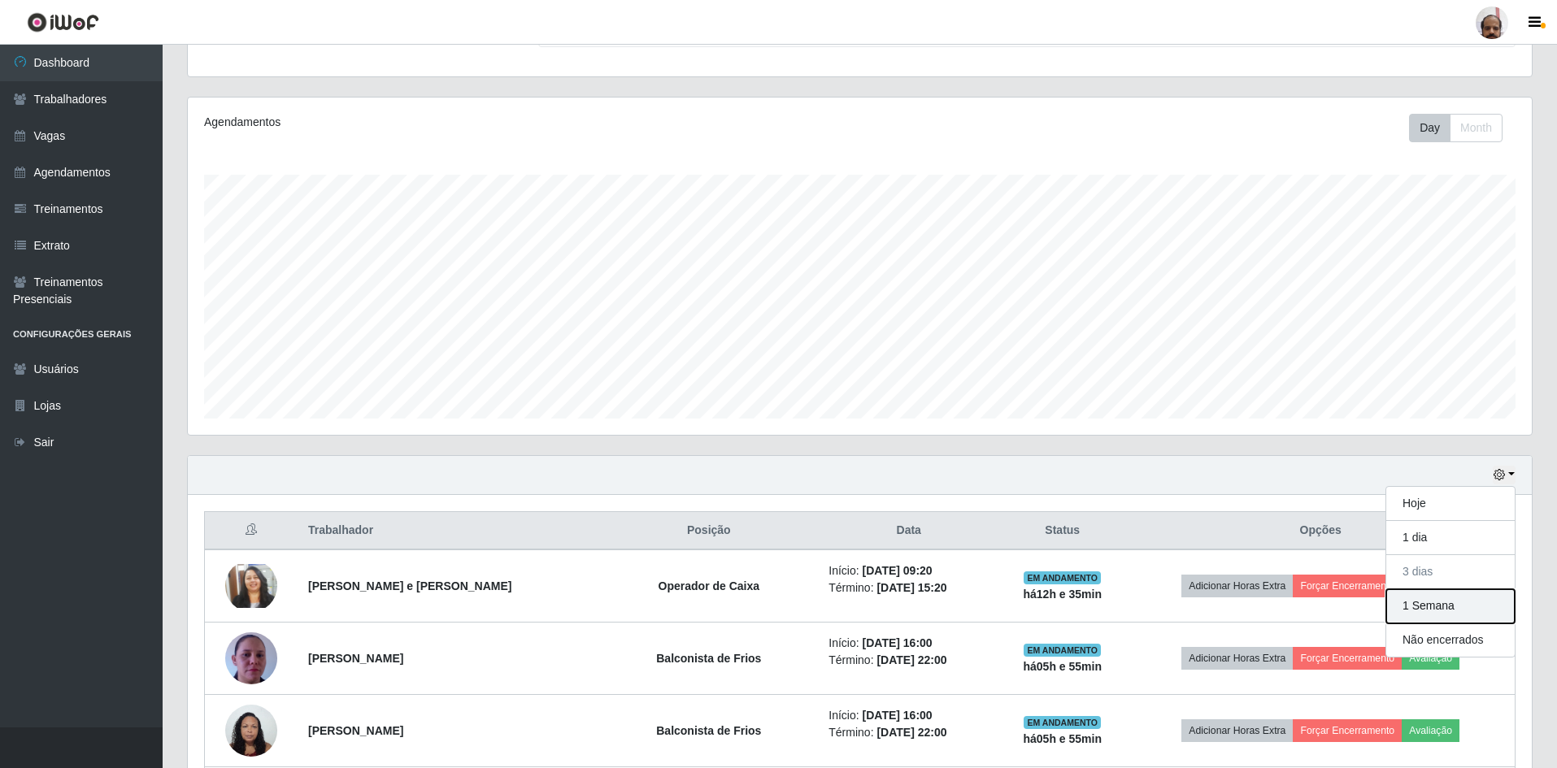
click at [1414, 619] on button "1 Semana" at bounding box center [1450, 606] width 128 height 34
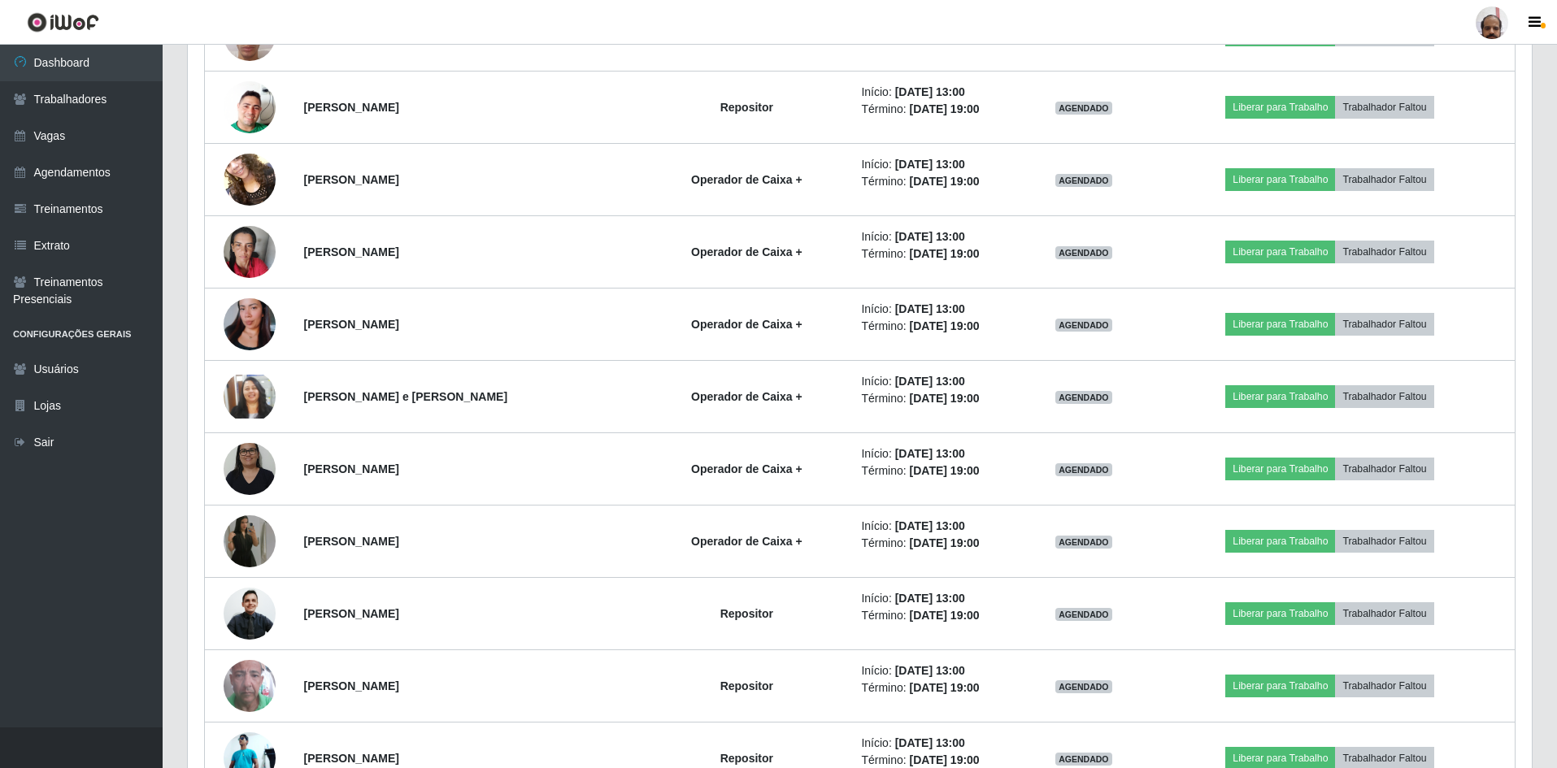
scroll to position [4471, 0]
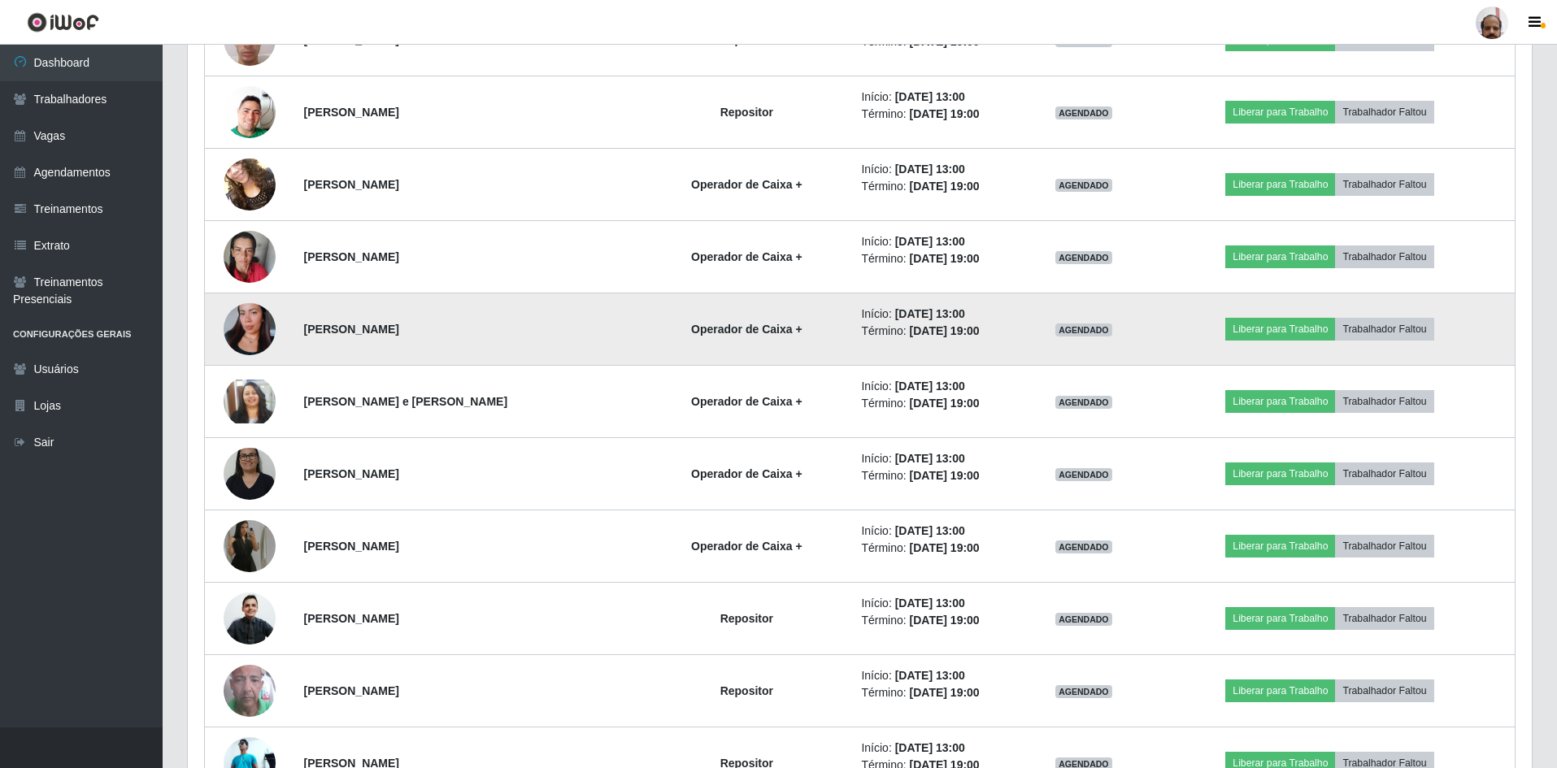
click at [259, 327] on img at bounding box center [250, 329] width 52 height 93
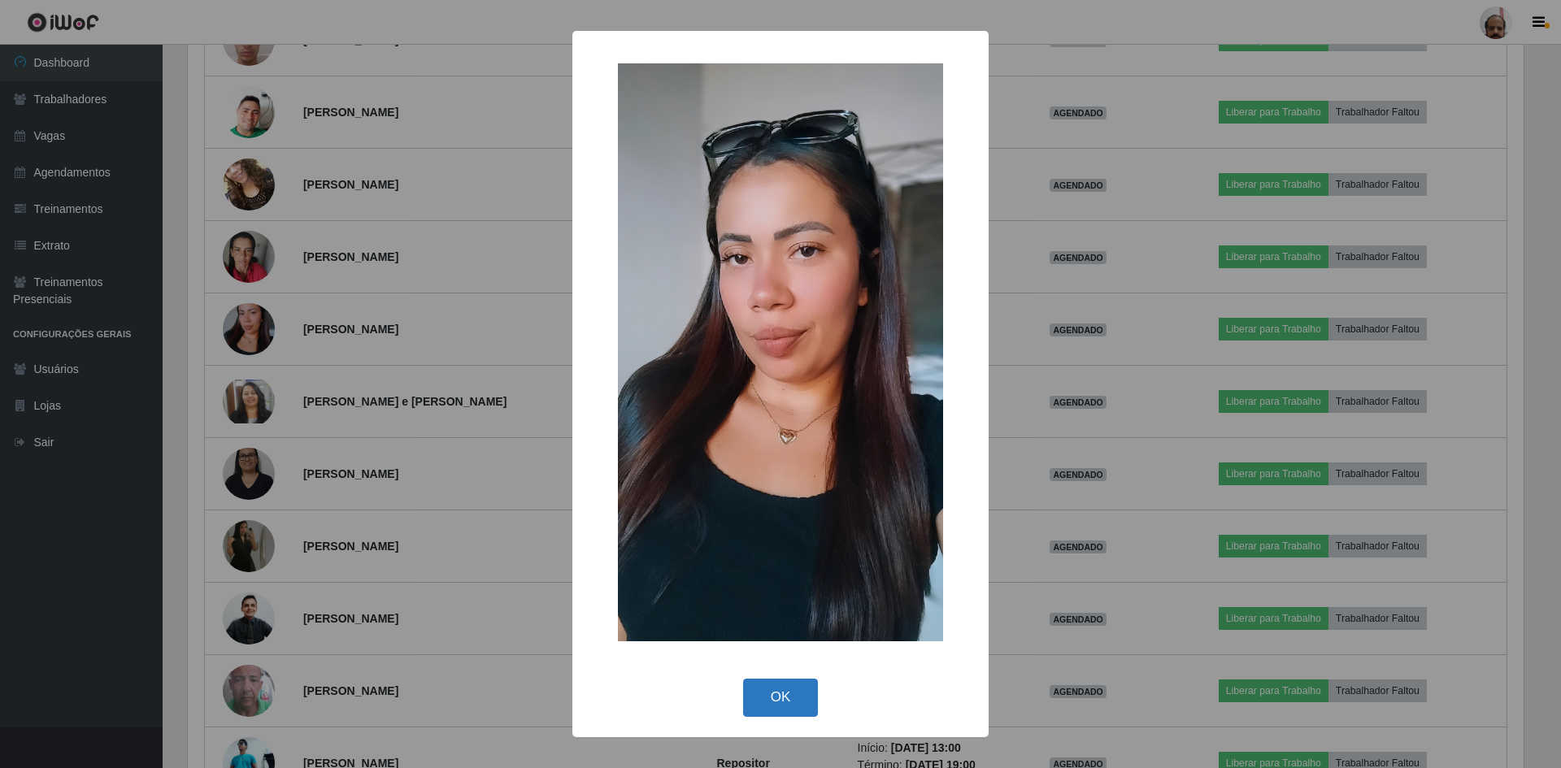
click at [784, 698] on button "OK" at bounding box center [781, 698] width 76 height 38
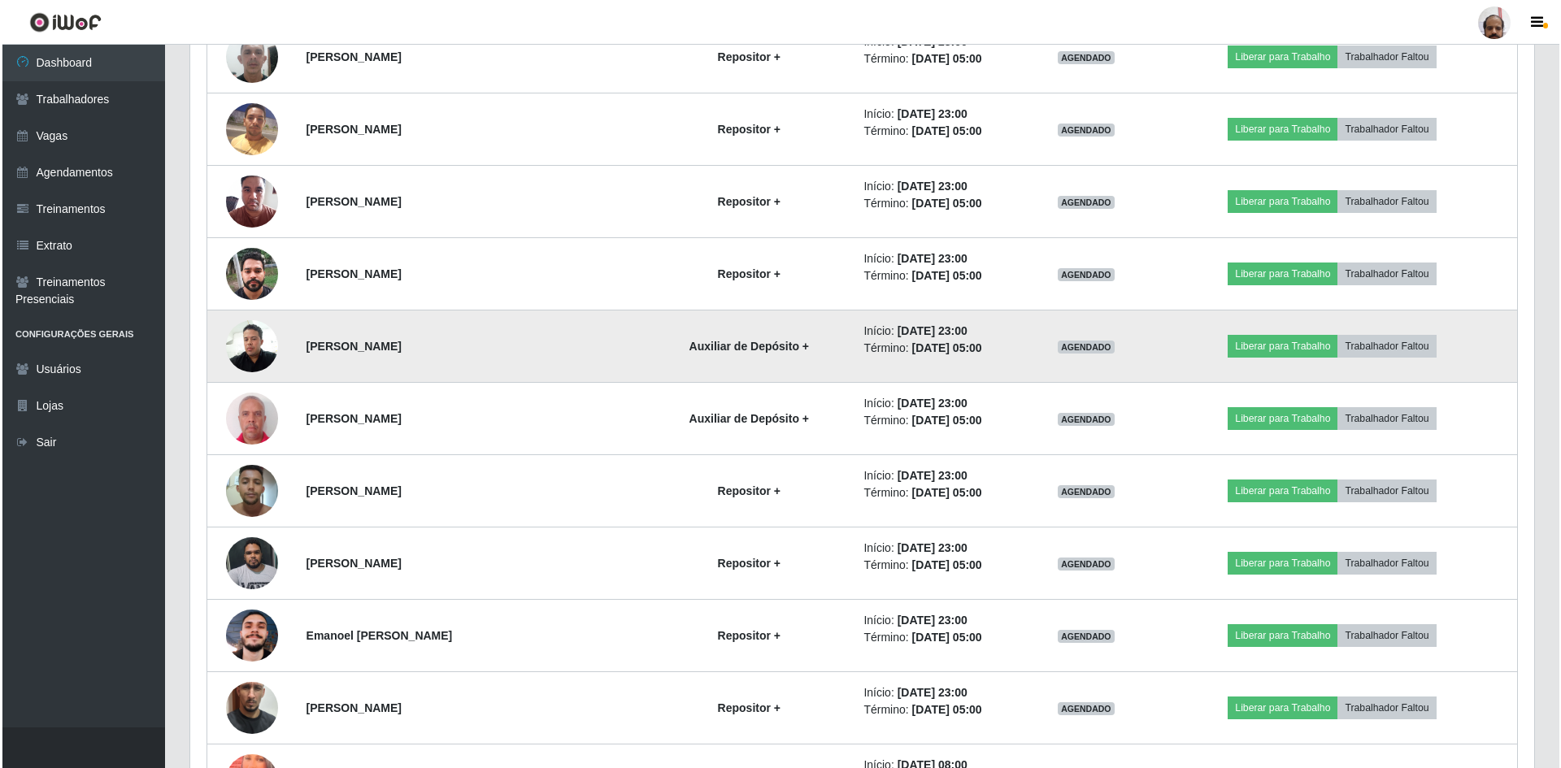
scroll to position [1951, 0]
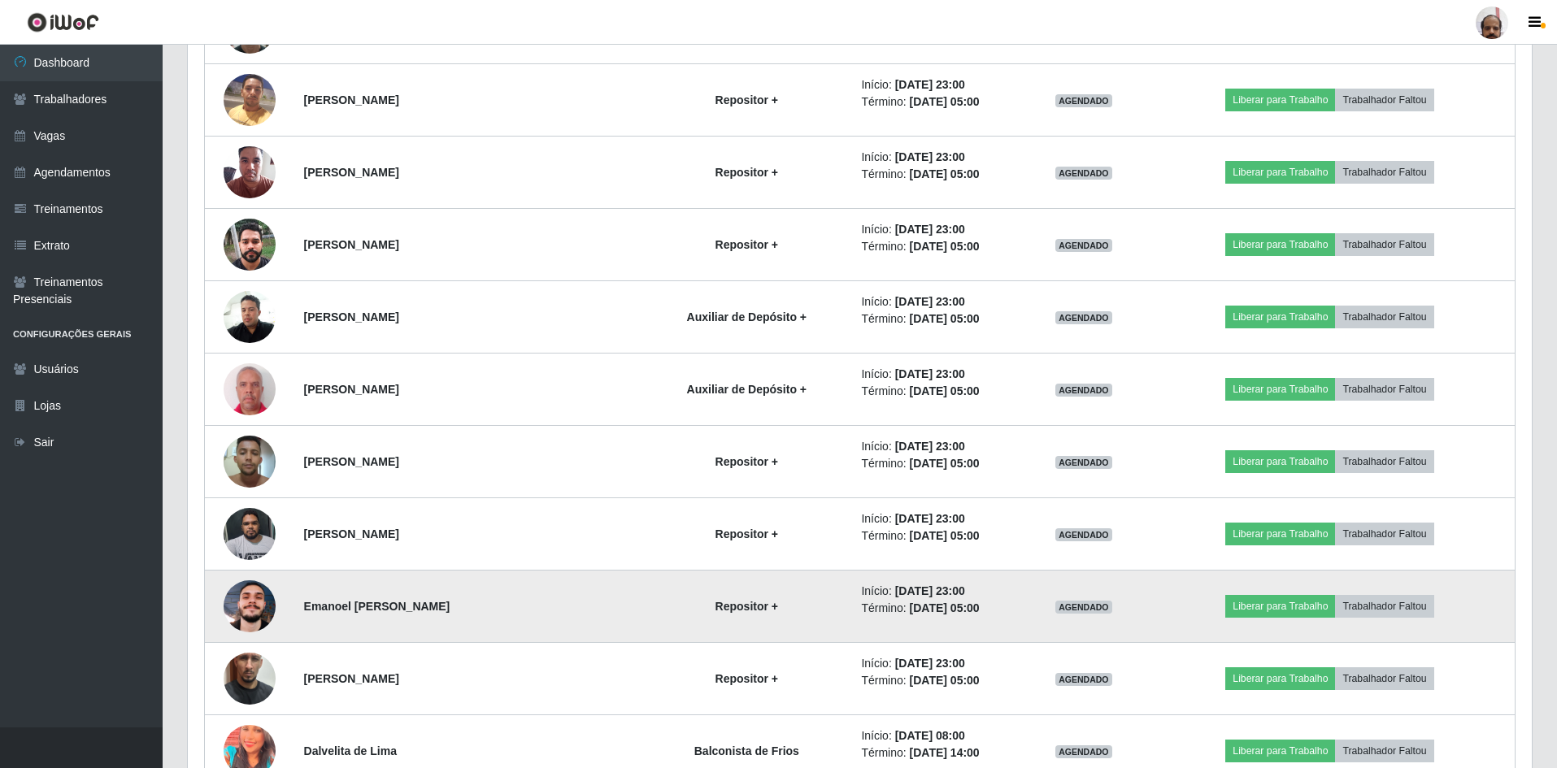
click at [259, 610] on img at bounding box center [250, 606] width 52 height 52
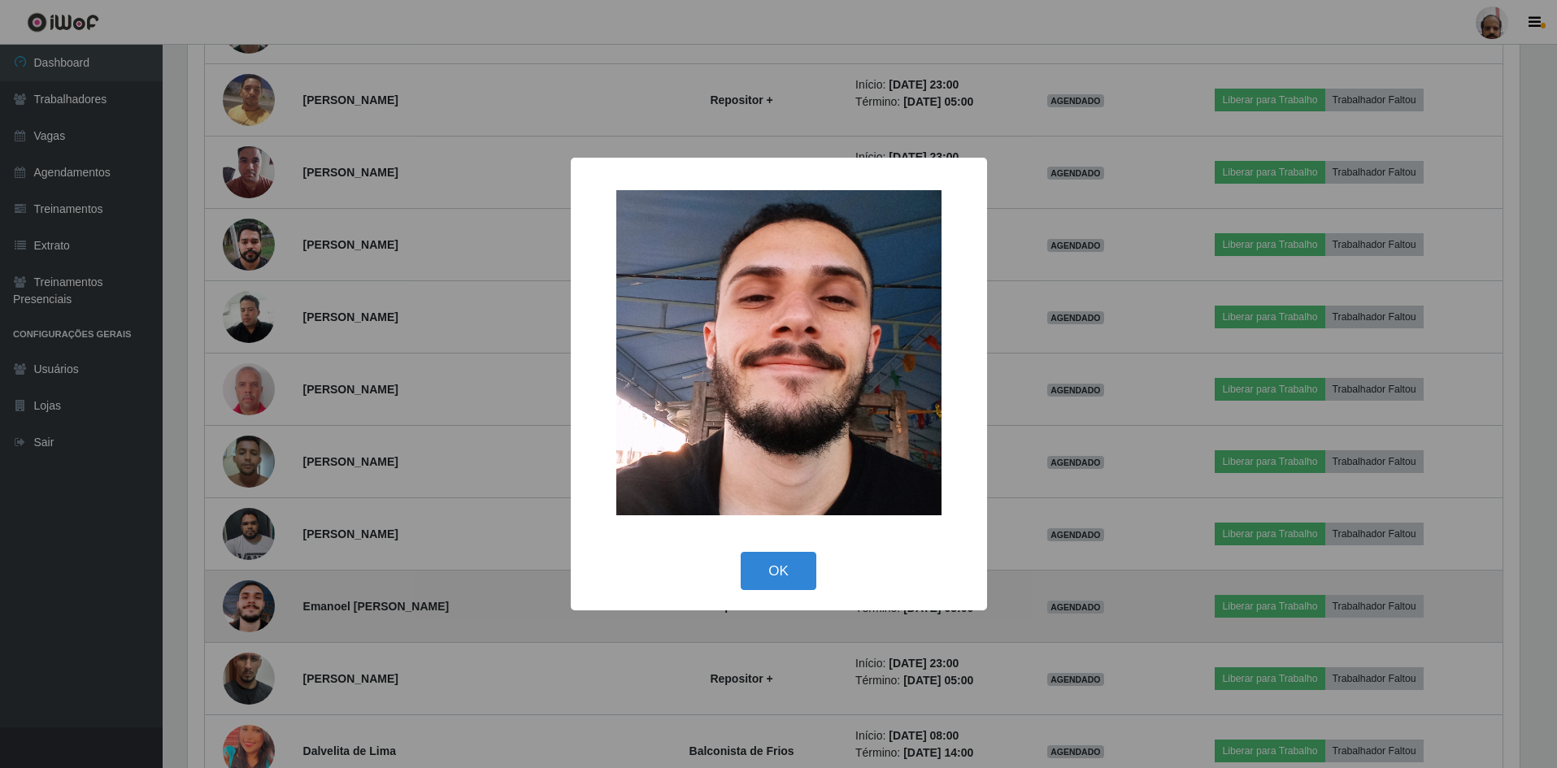
scroll to position [337, 1336]
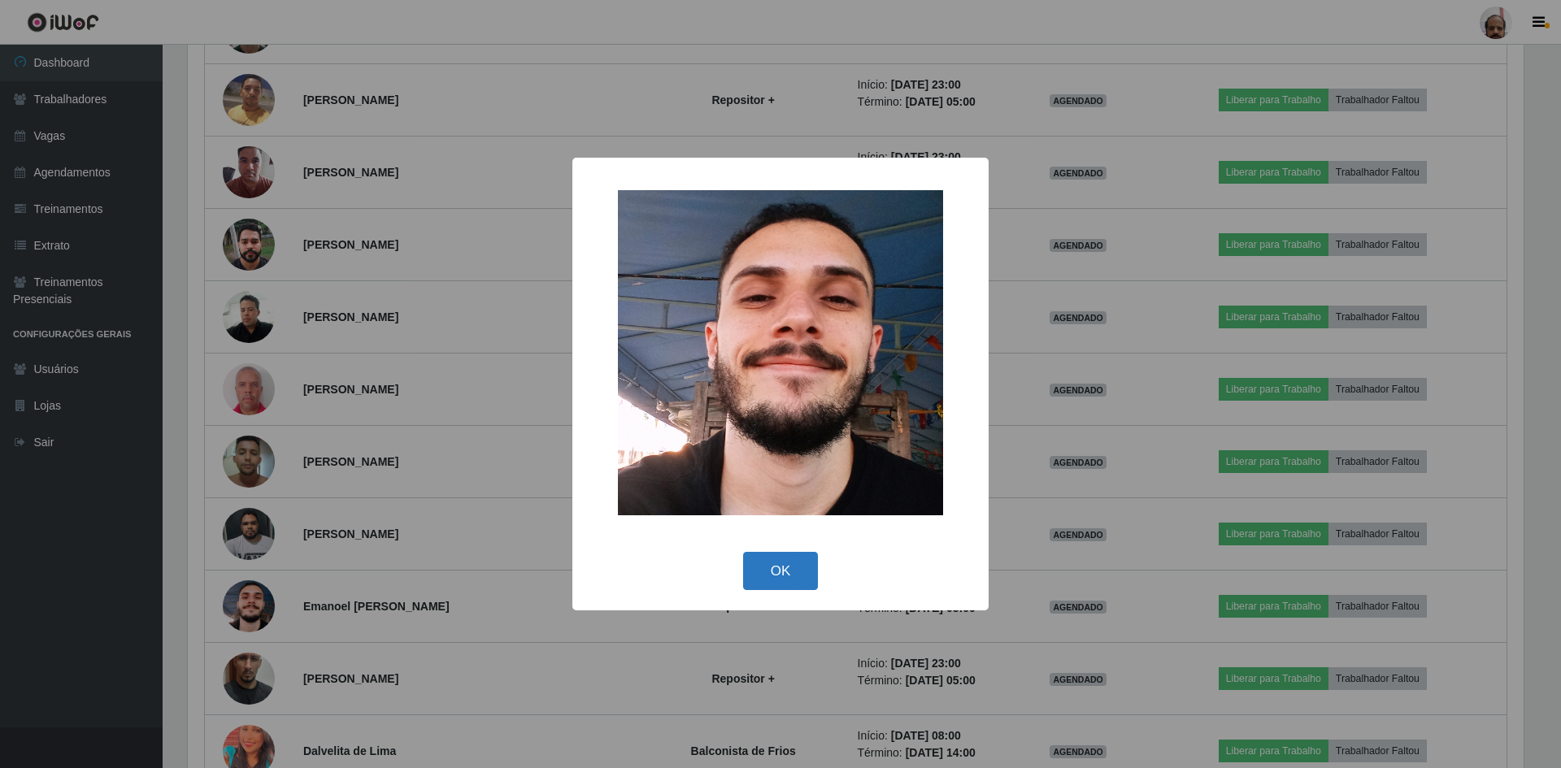
click at [789, 571] on button "OK" at bounding box center [781, 571] width 76 height 38
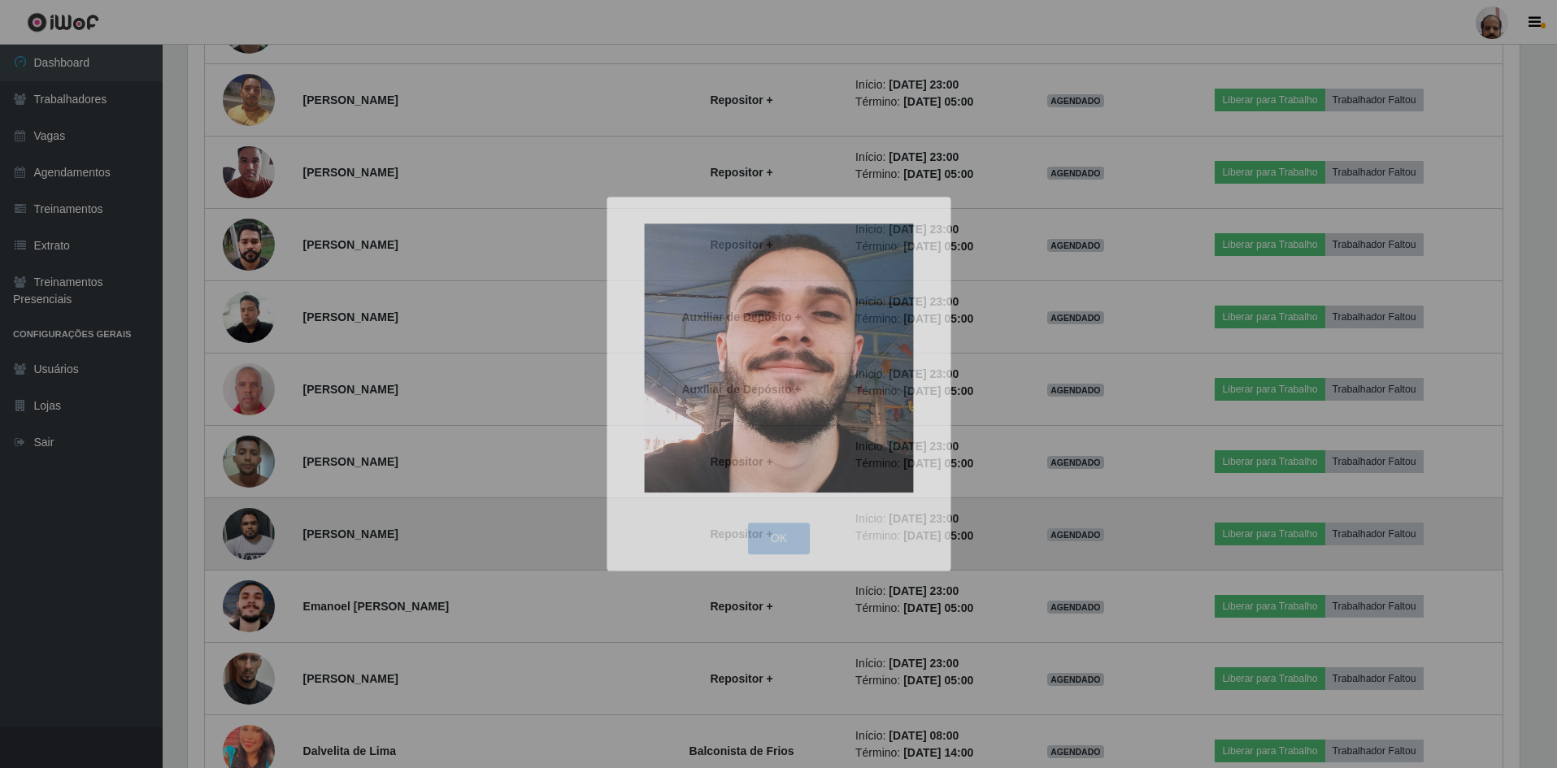
scroll to position [337, 1344]
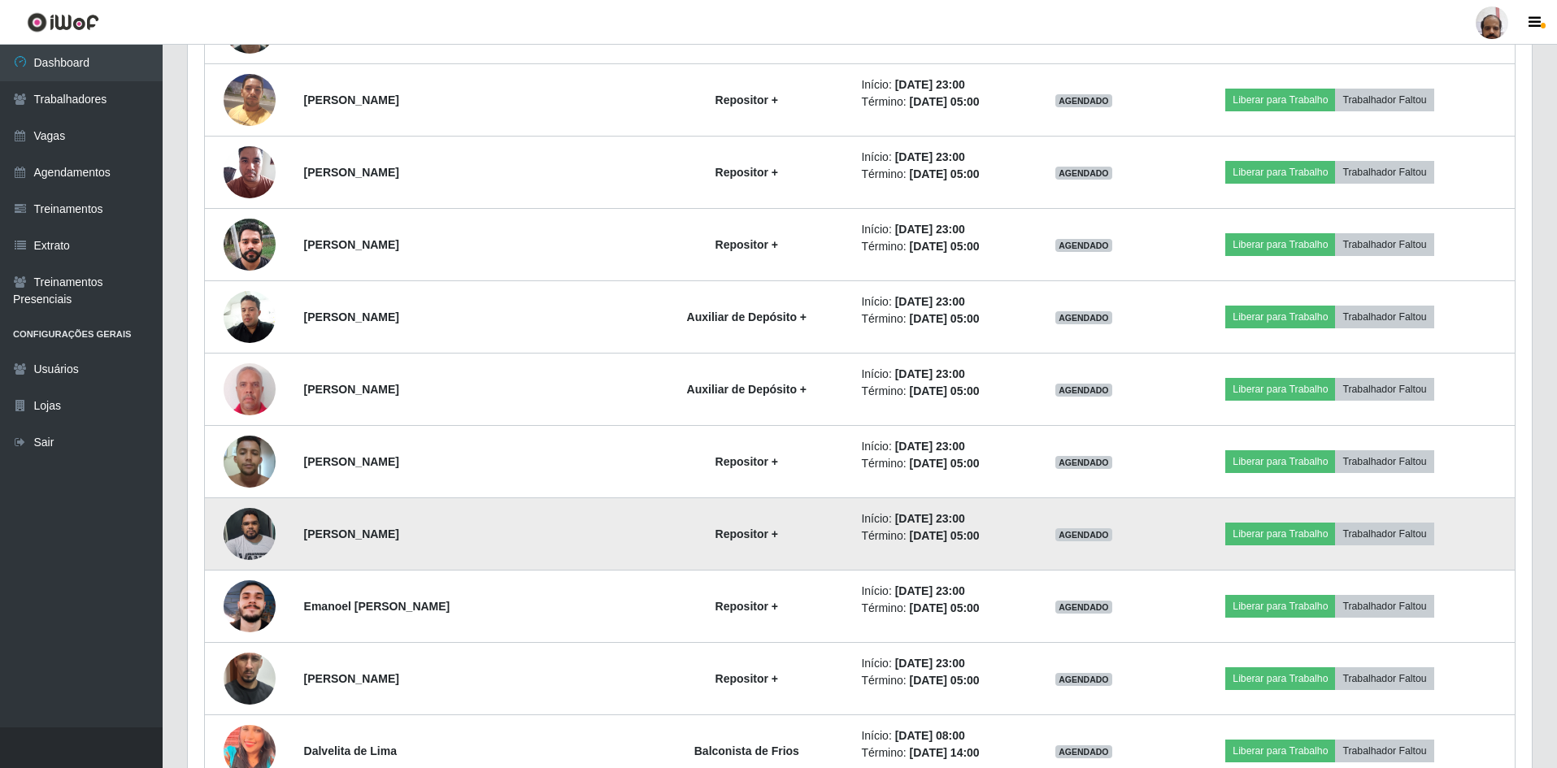
click at [241, 531] on img at bounding box center [250, 533] width 52 height 69
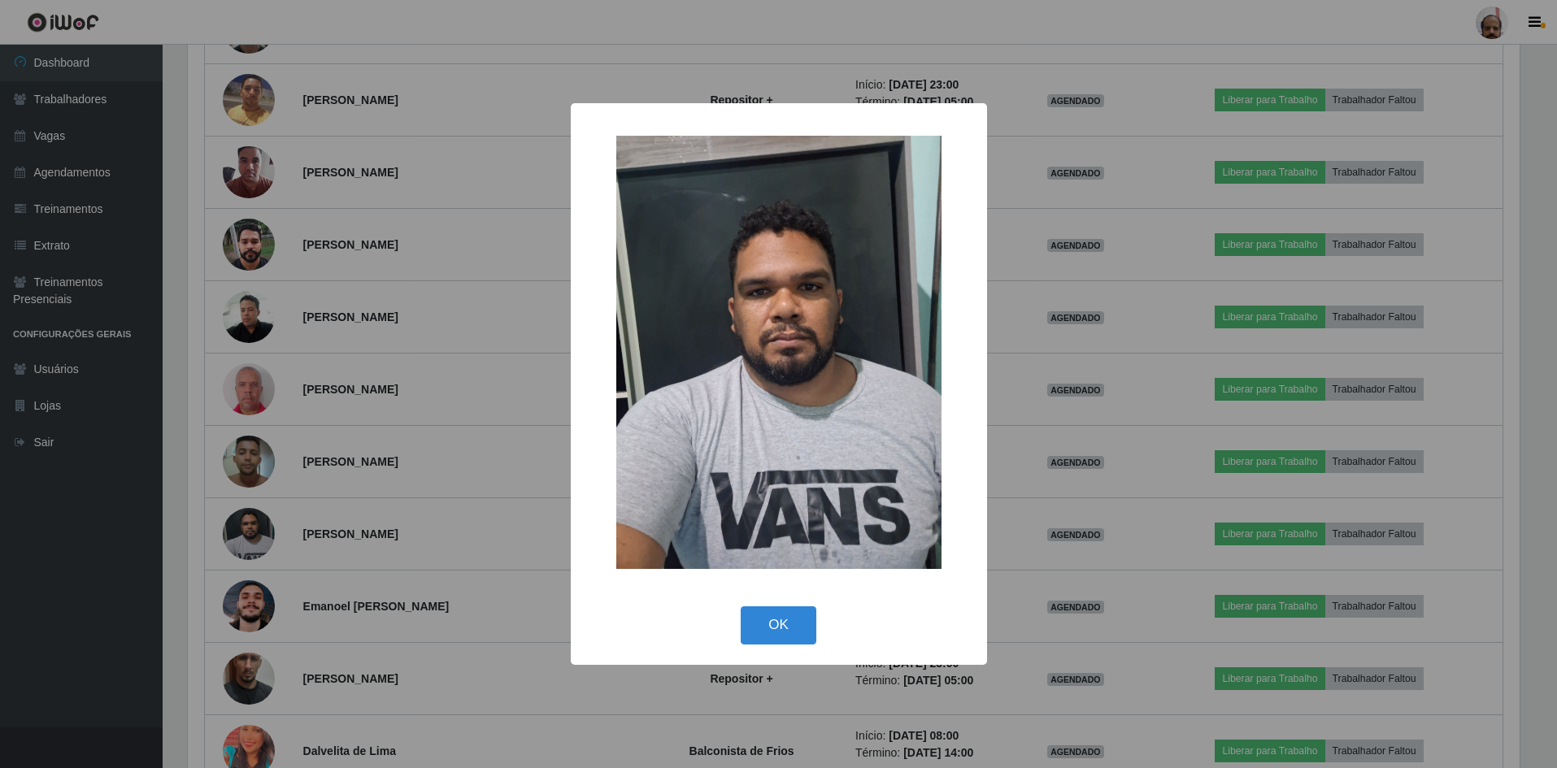
scroll to position [337, 1336]
click at [781, 615] on button "OK" at bounding box center [781, 625] width 76 height 38
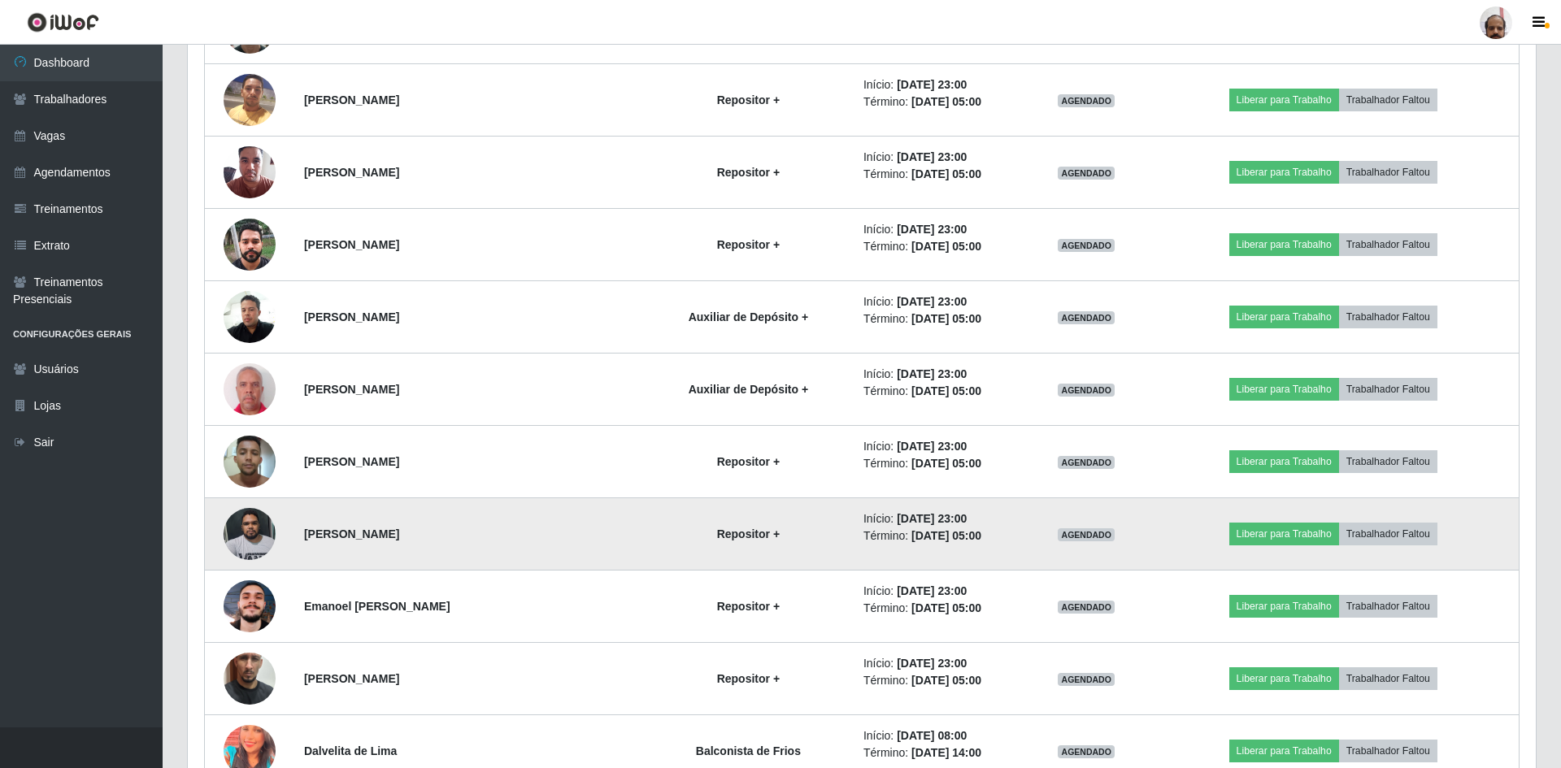
scroll to position [337, 1344]
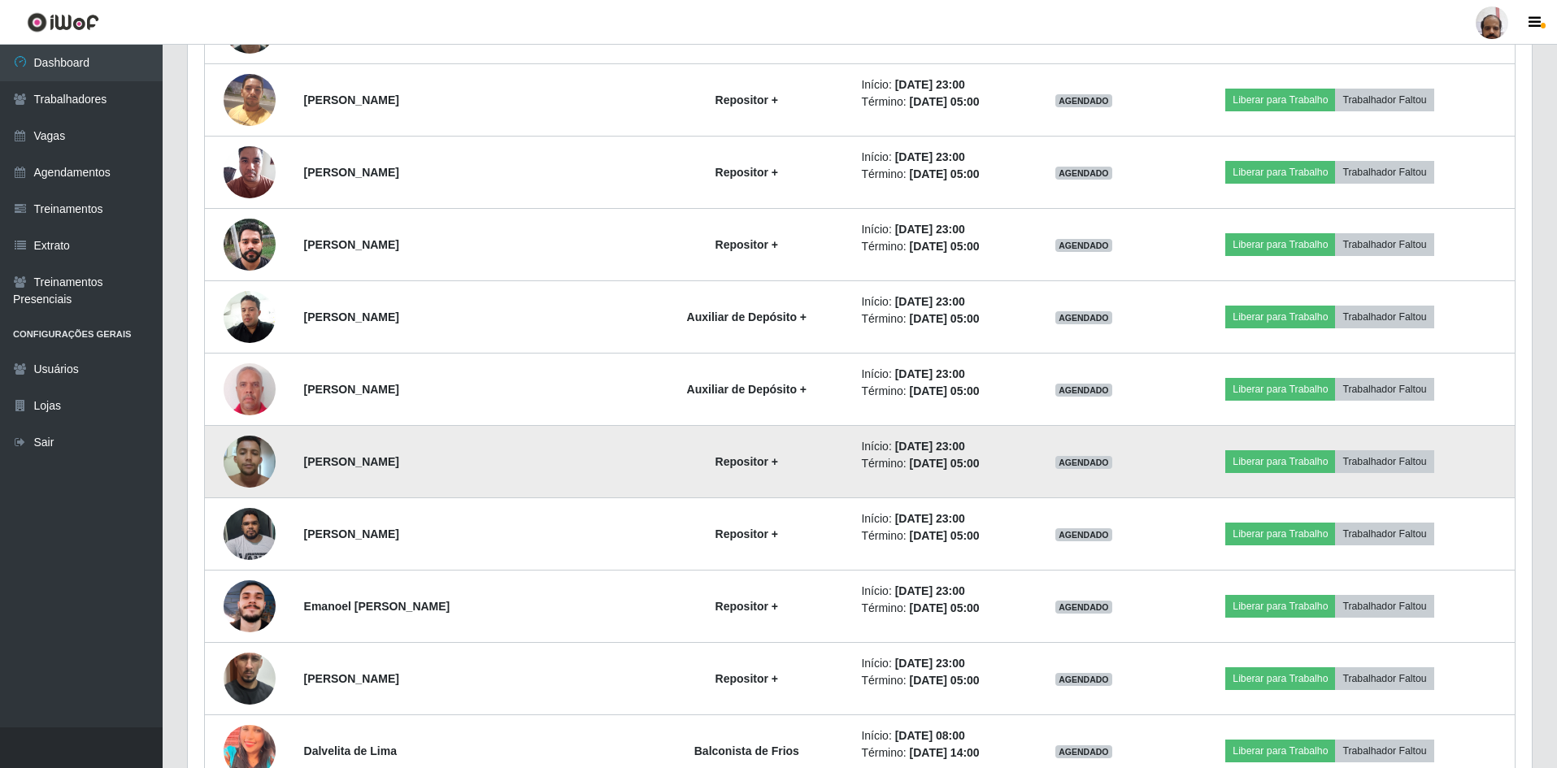
click at [256, 456] on img at bounding box center [250, 461] width 52 height 69
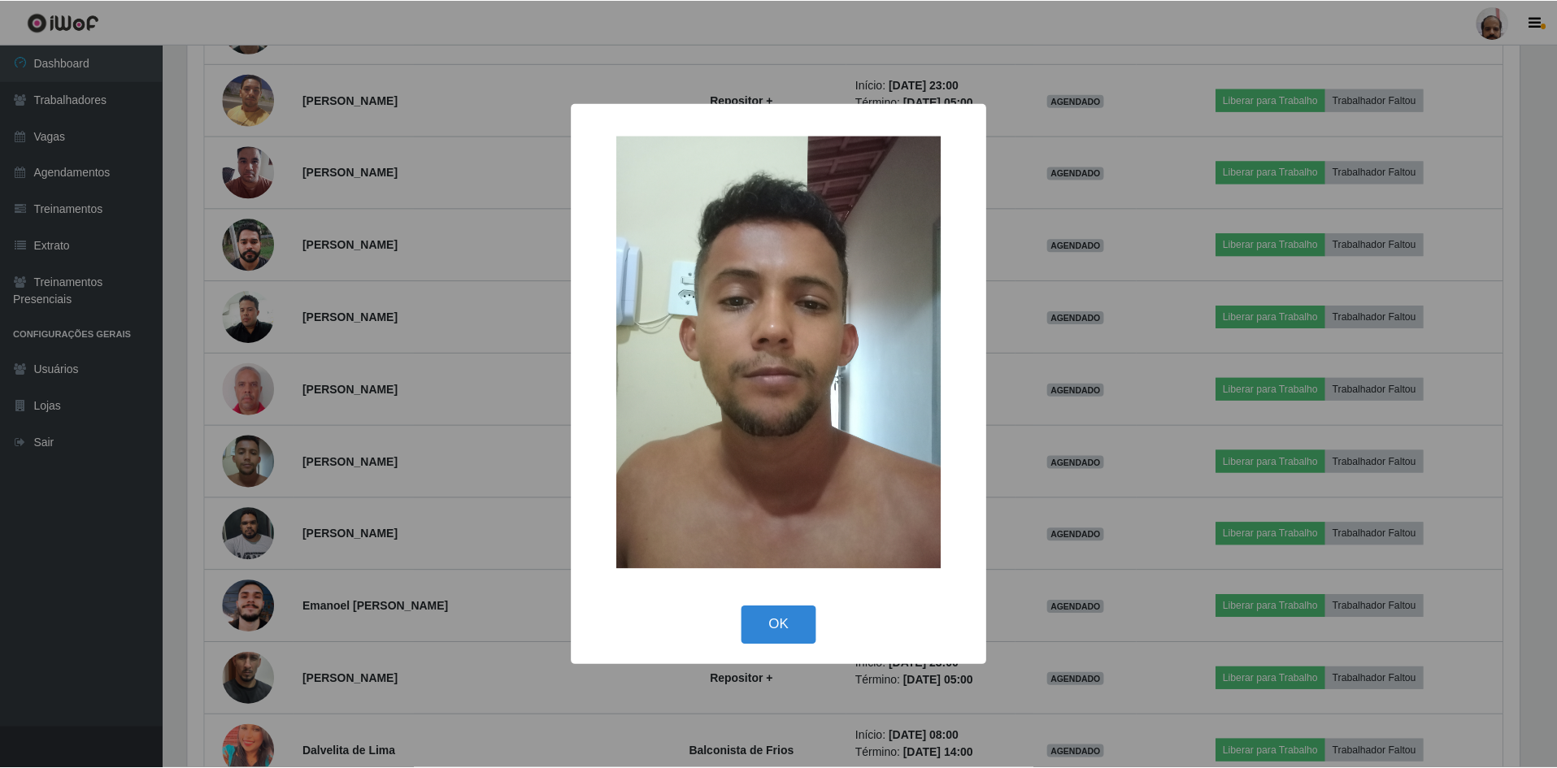
scroll to position [337, 1336]
click at [790, 618] on button "OK" at bounding box center [781, 625] width 76 height 38
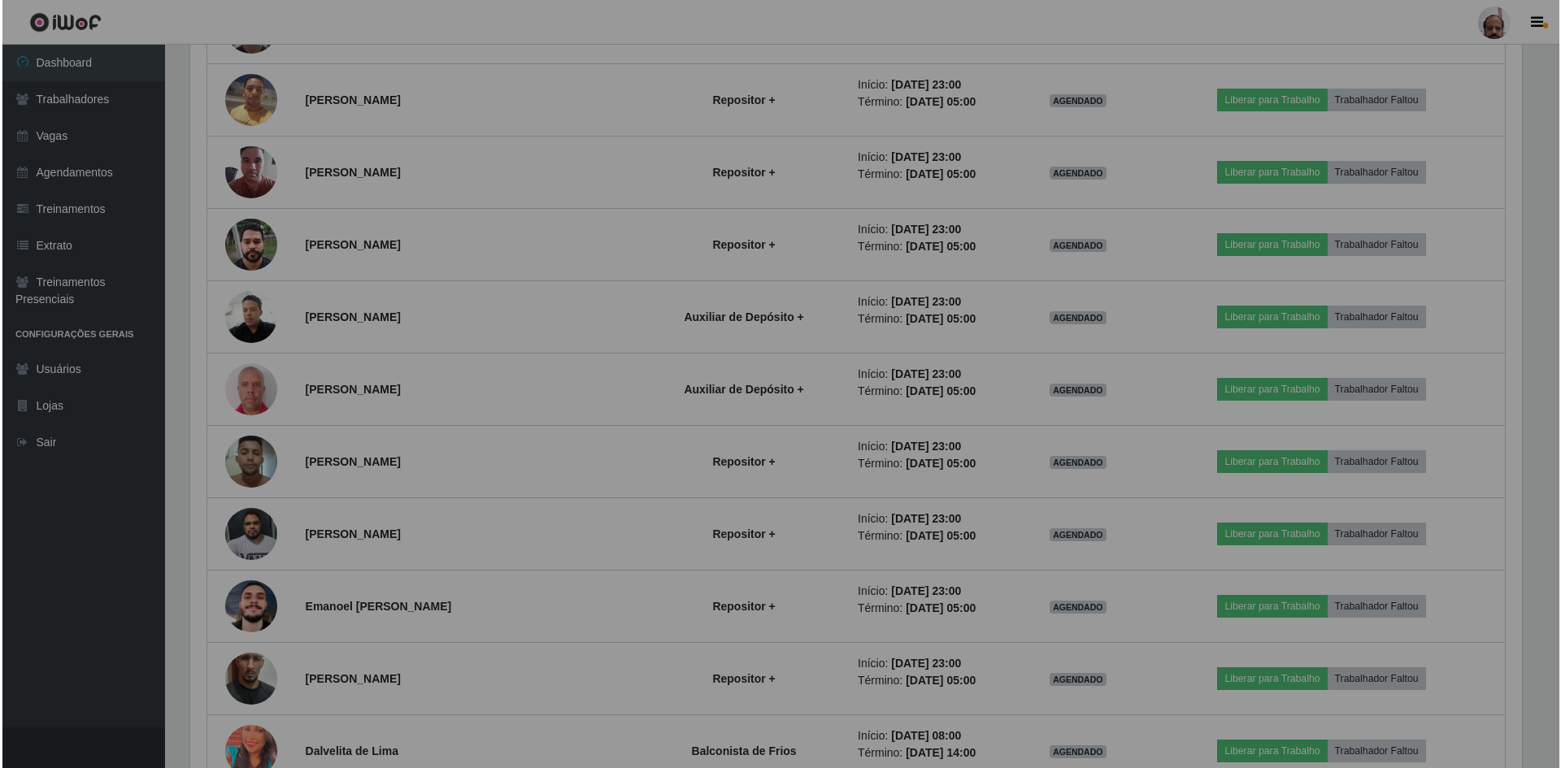
scroll to position [337, 1344]
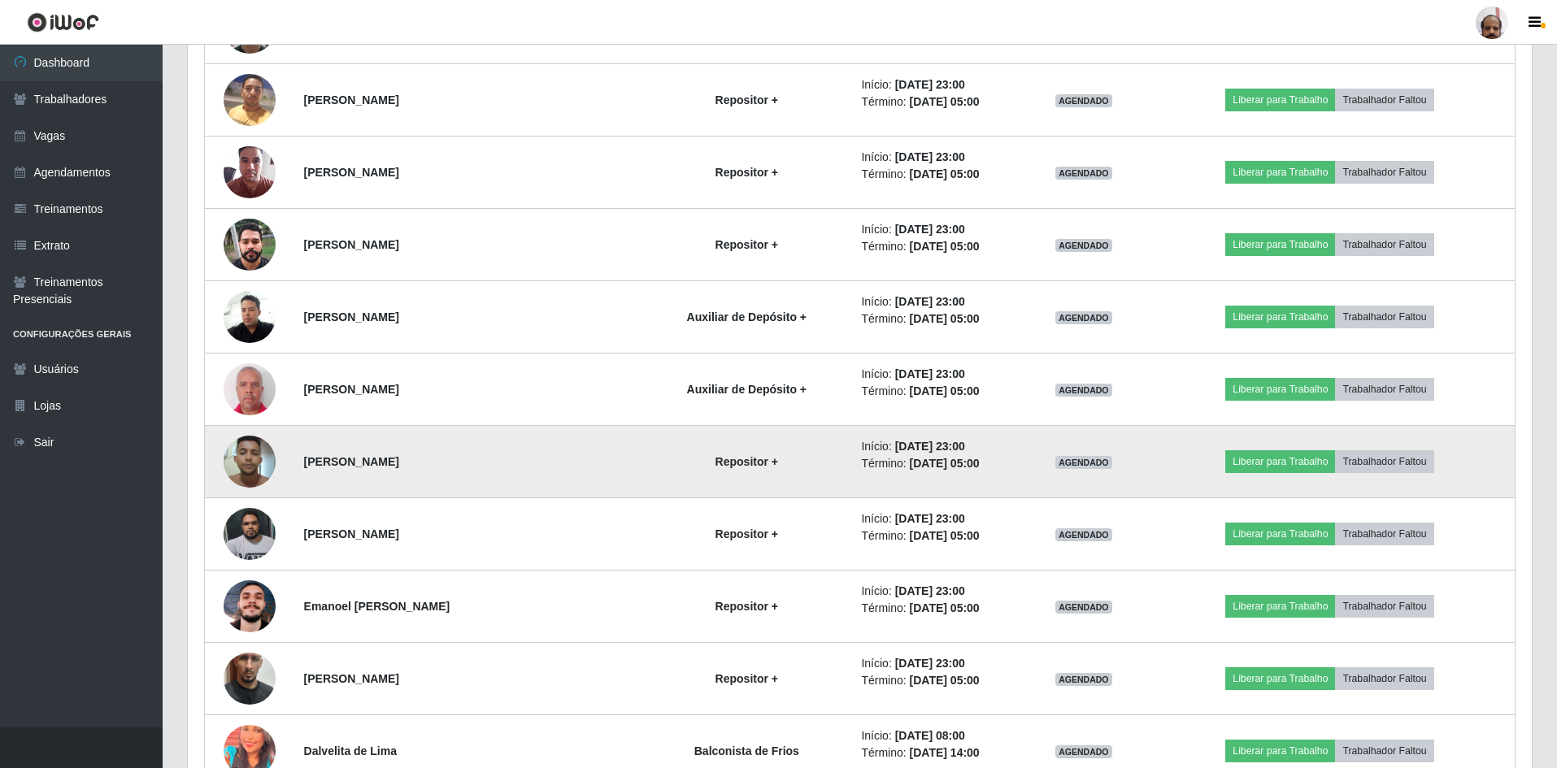
click at [254, 471] on img at bounding box center [250, 461] width 52 height 69
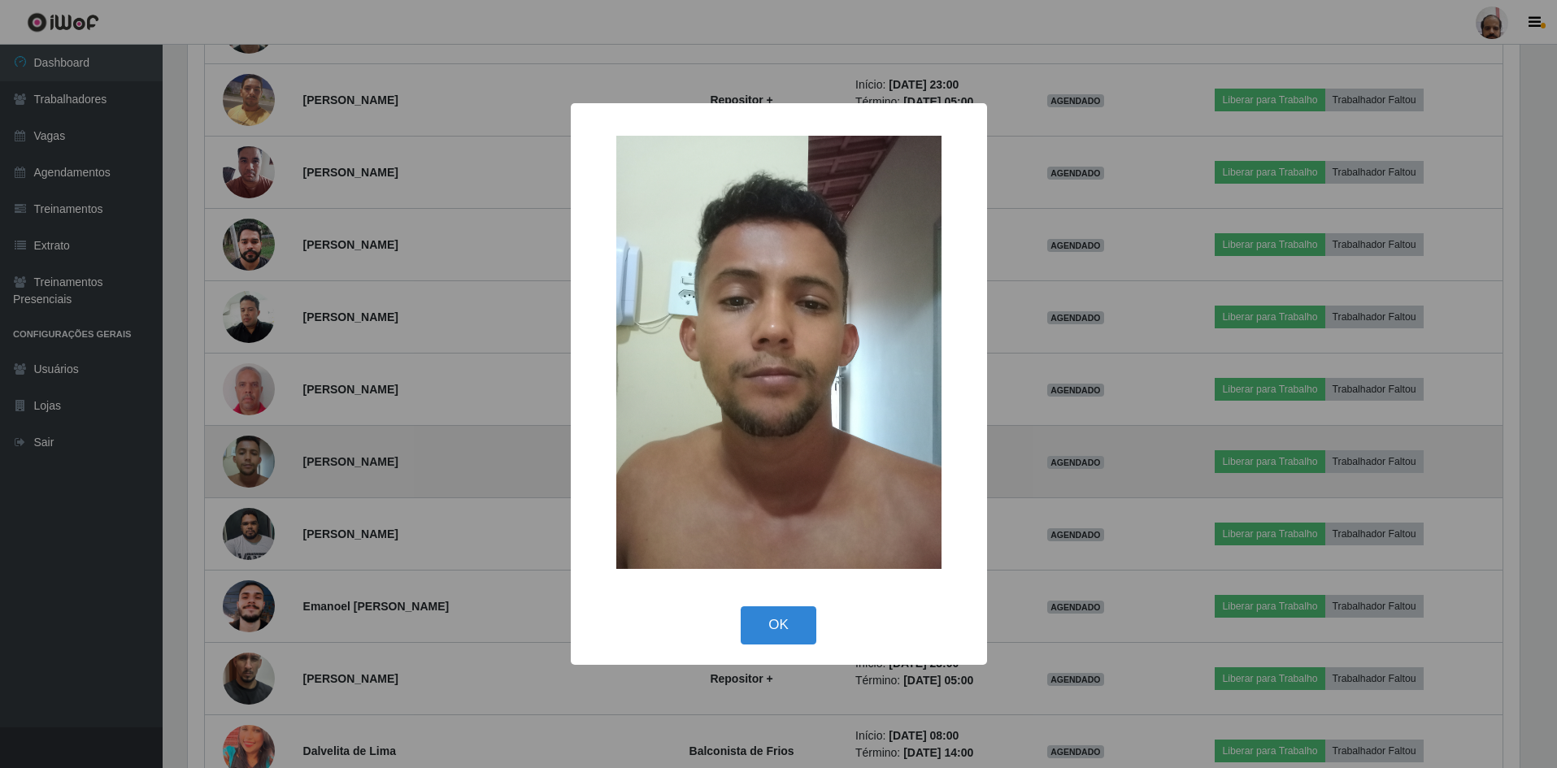
scroll to position [337, 1336]
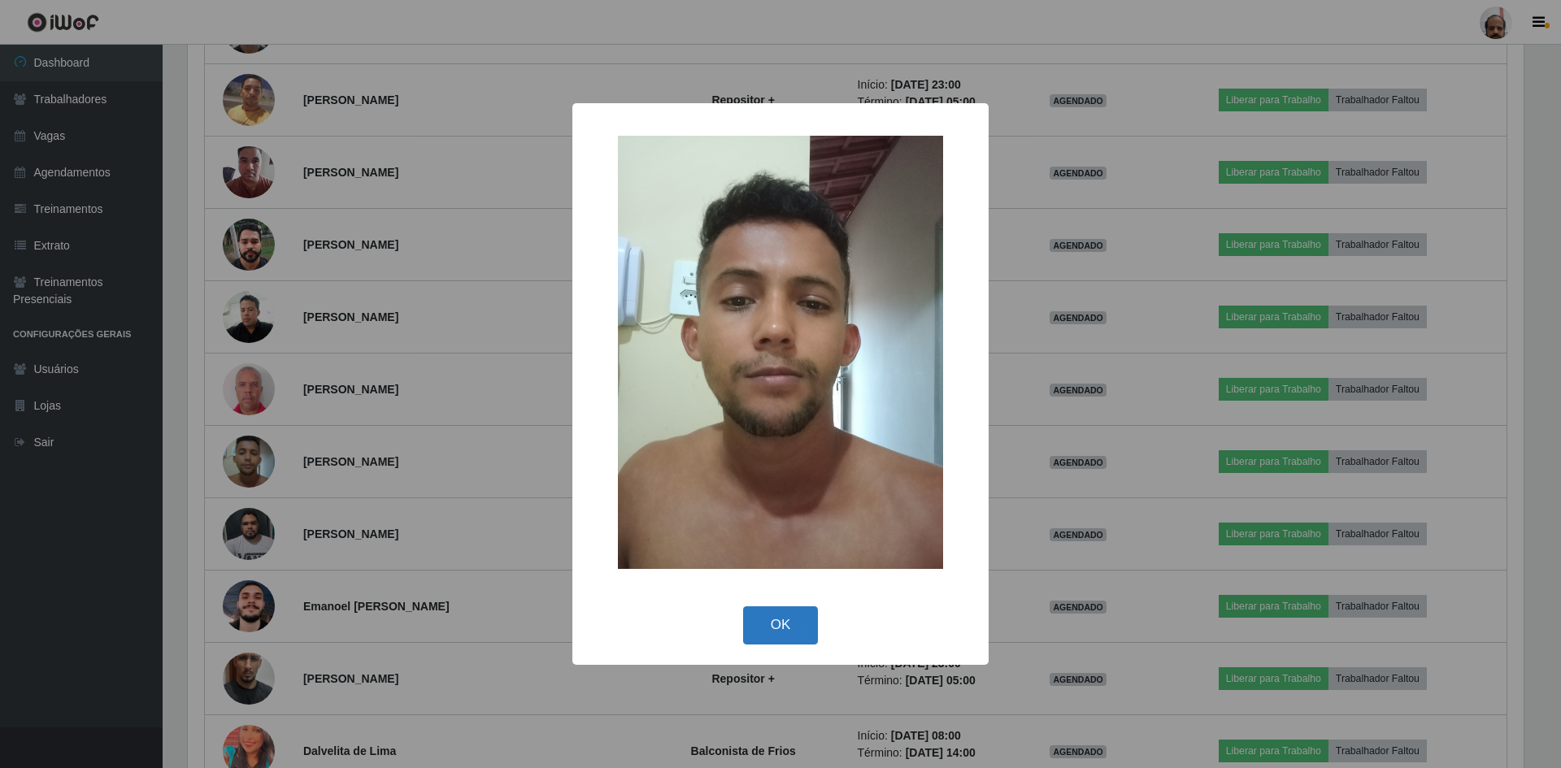
click at [796, 630] on button "OK" at bounding box center [781, 625] width 76 height 38
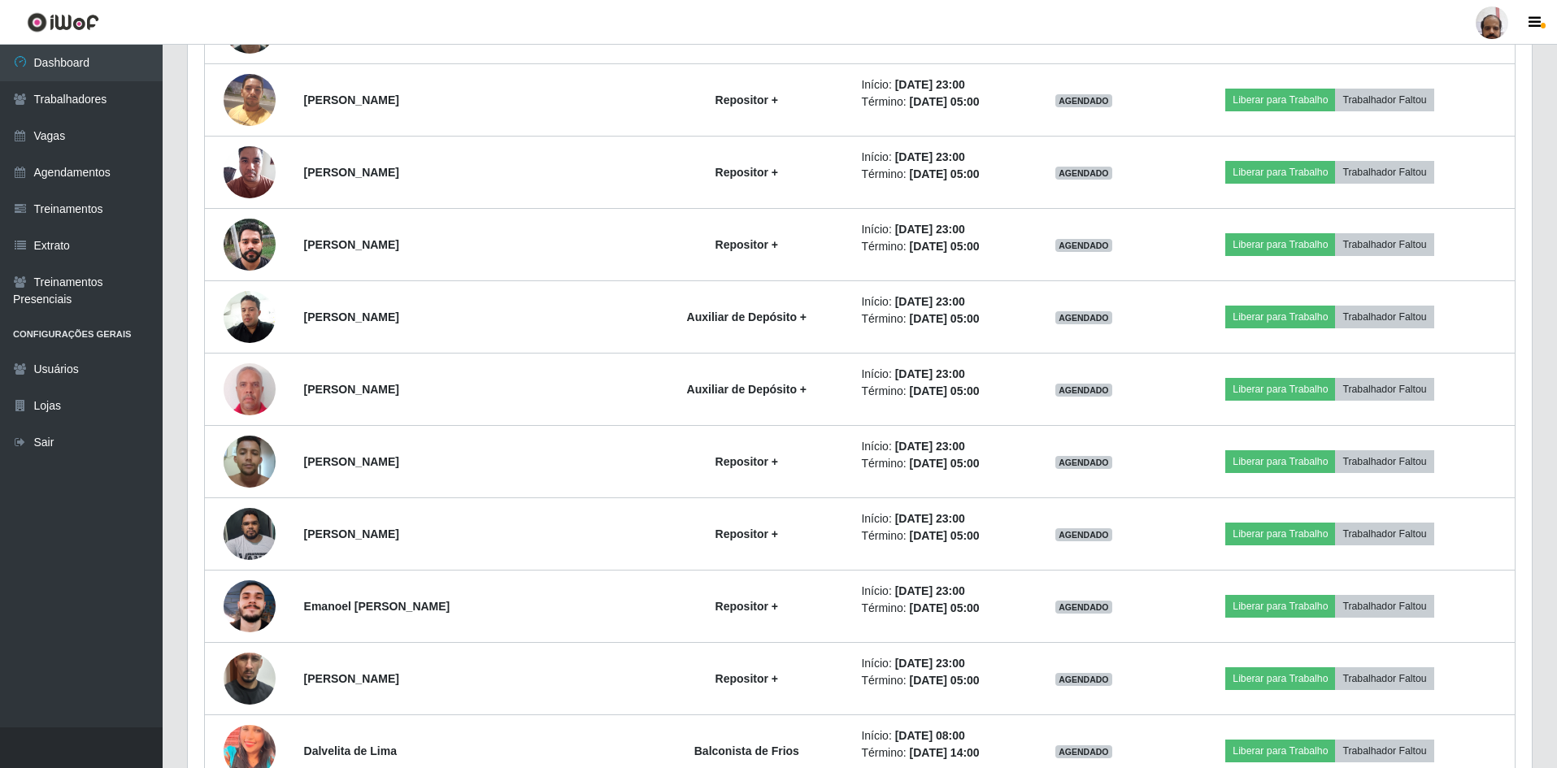
scroll to position [337, 1344]
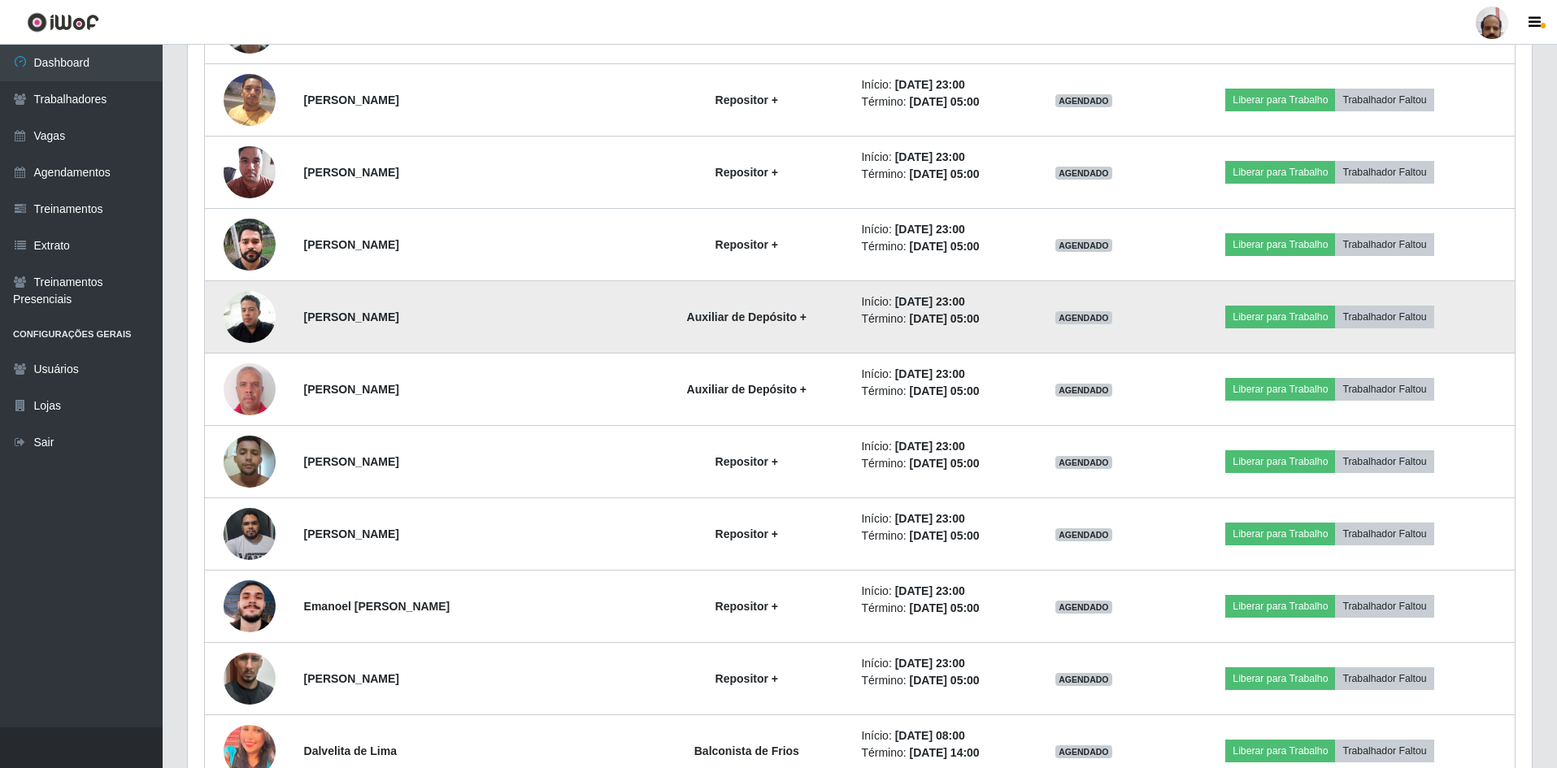
click at [261, 316] on img at bounding box center [250, 316] width 52 height 69
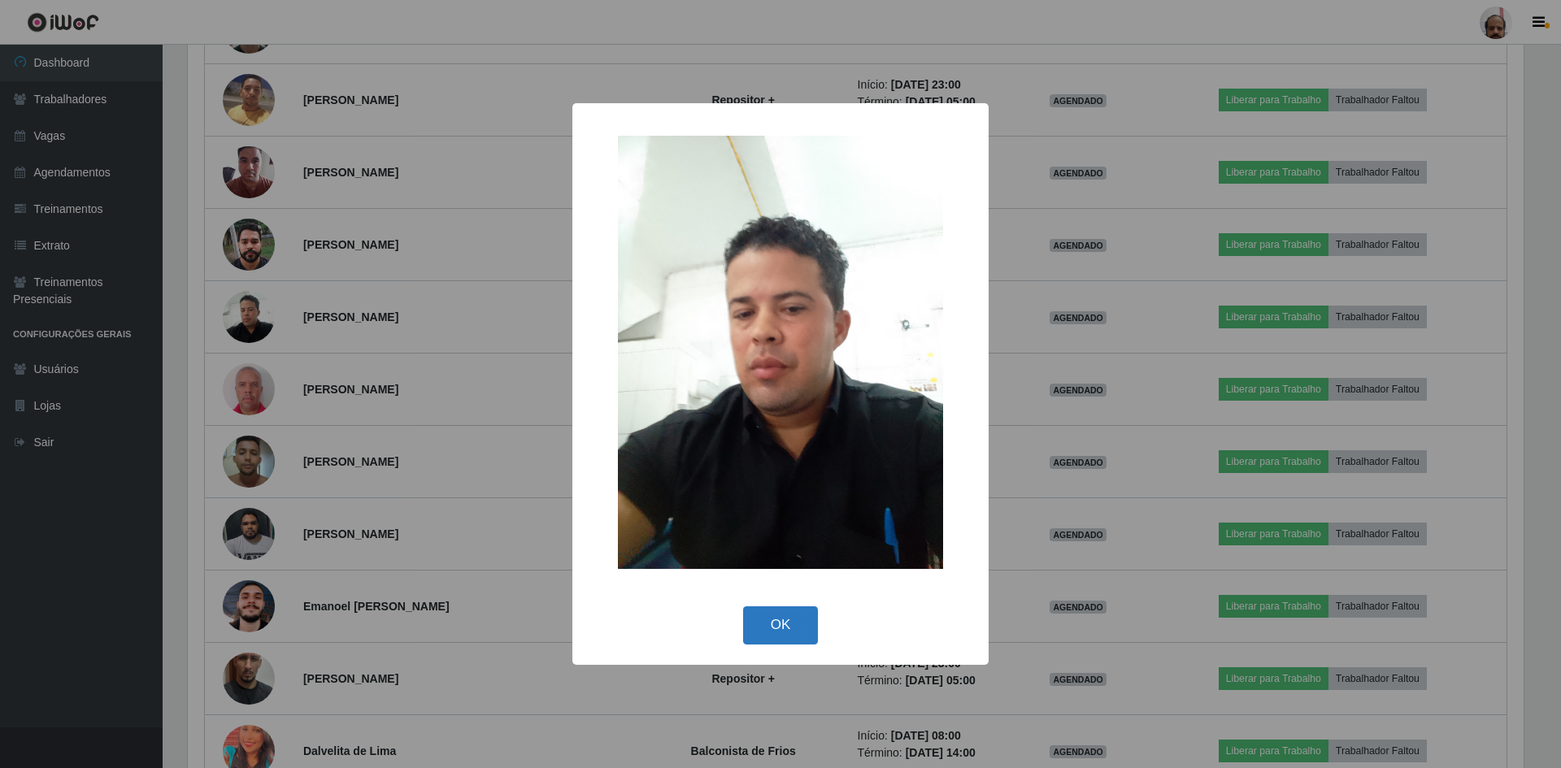
click at [785, 628] on button "OK" at bounding box center [781, 625] width 76 height 38
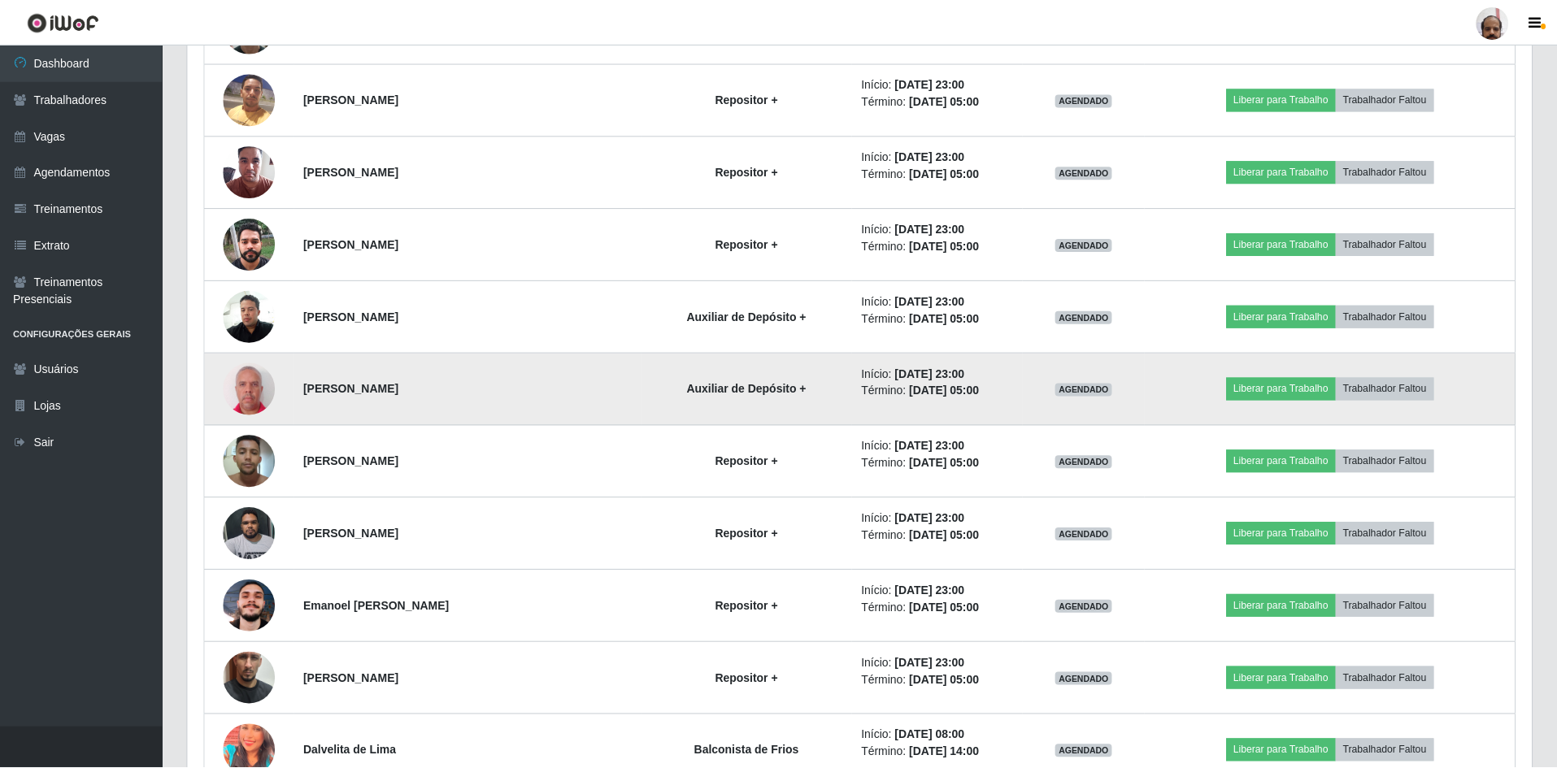
scroll to position [337, 1344]
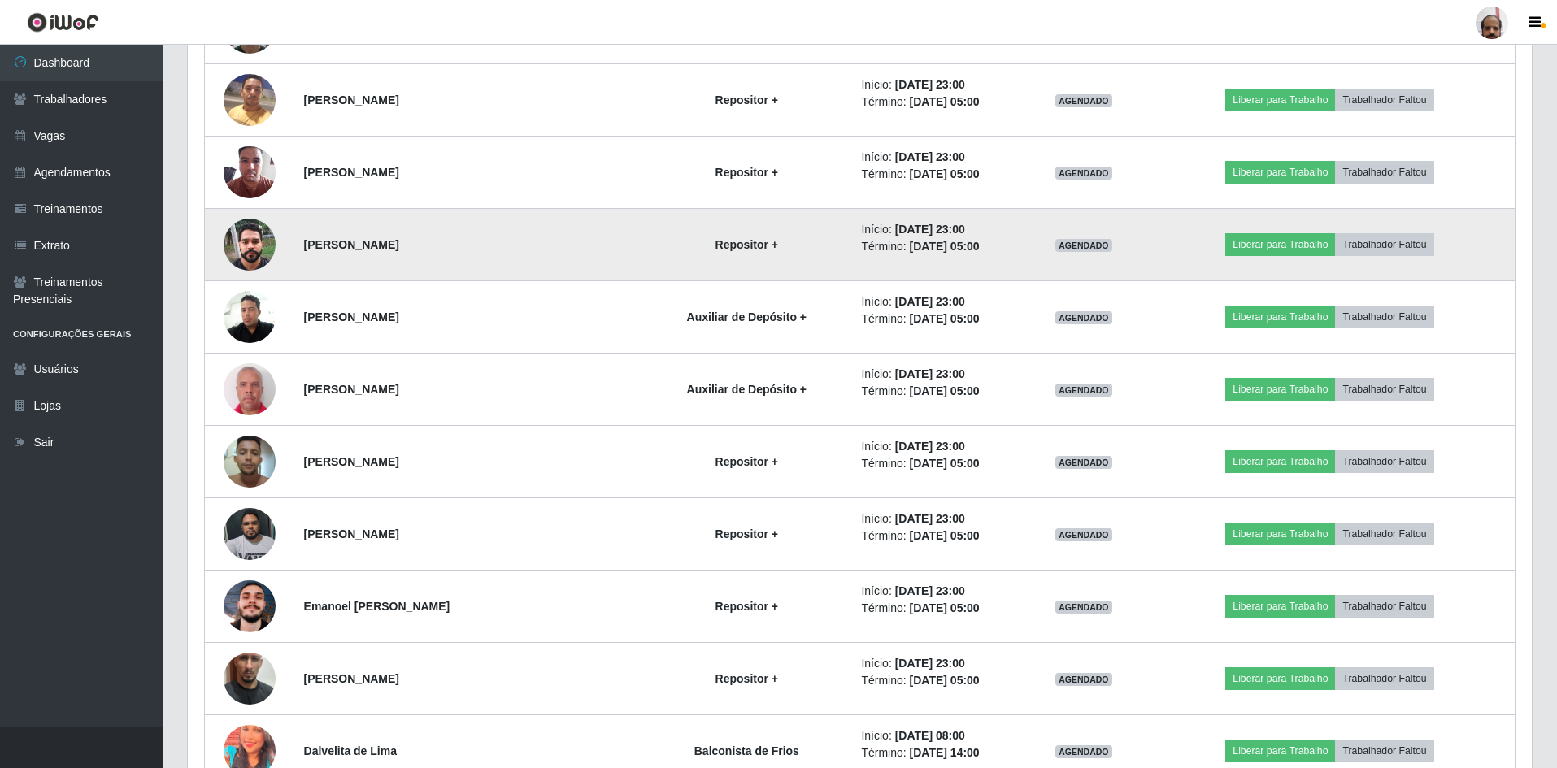
click at [234, 254] on img at bounding box center [250, 244] width 52 height 69
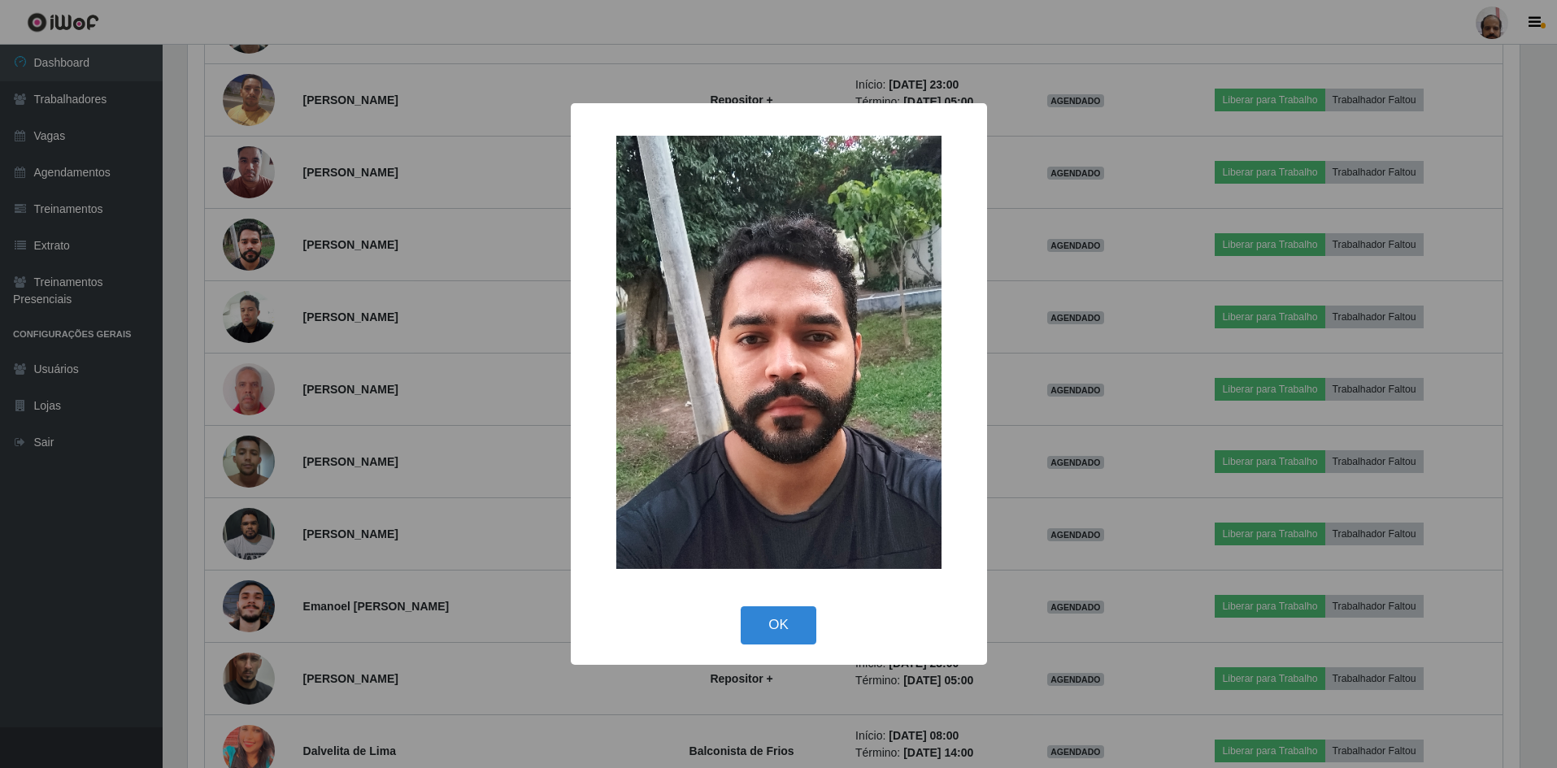
scroll to position [337, 1336]
click at [766, 628] on button "OK" at bounding box center [781, 625] width 76 height 38
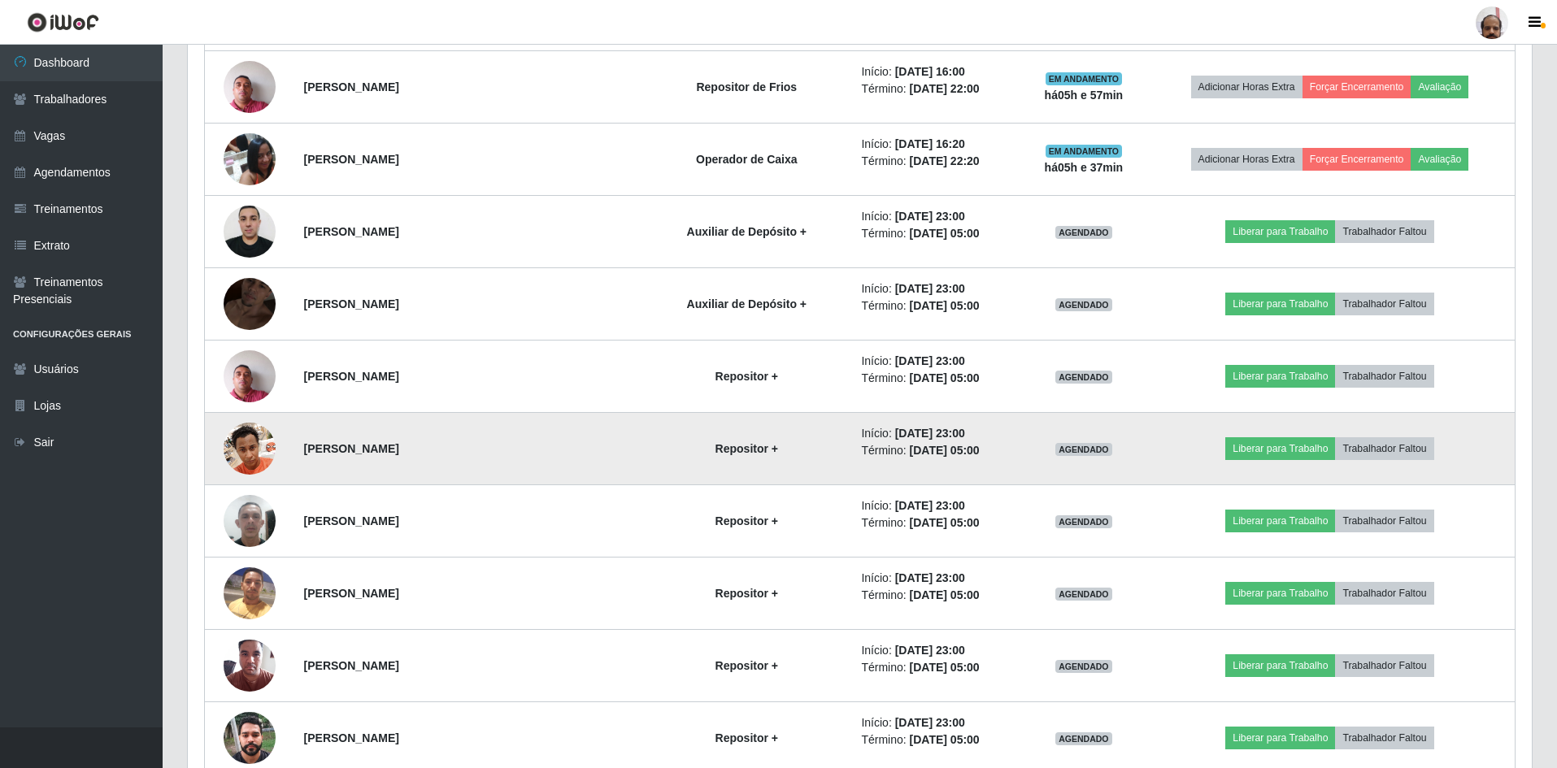
scroll to position [1463, 0]
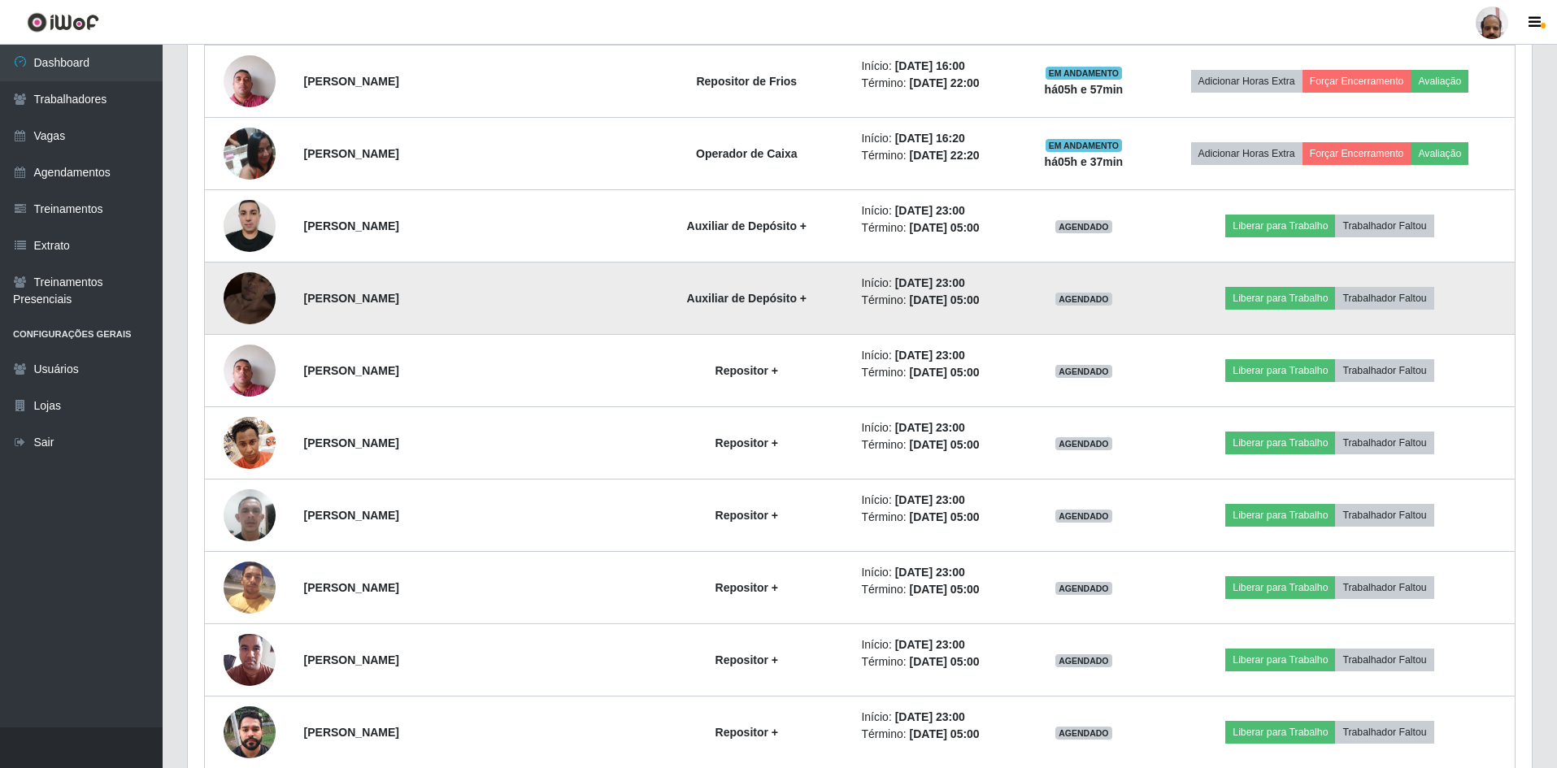
click at [245, 291] on img at bounding box center [250, 298] width 52 height 93
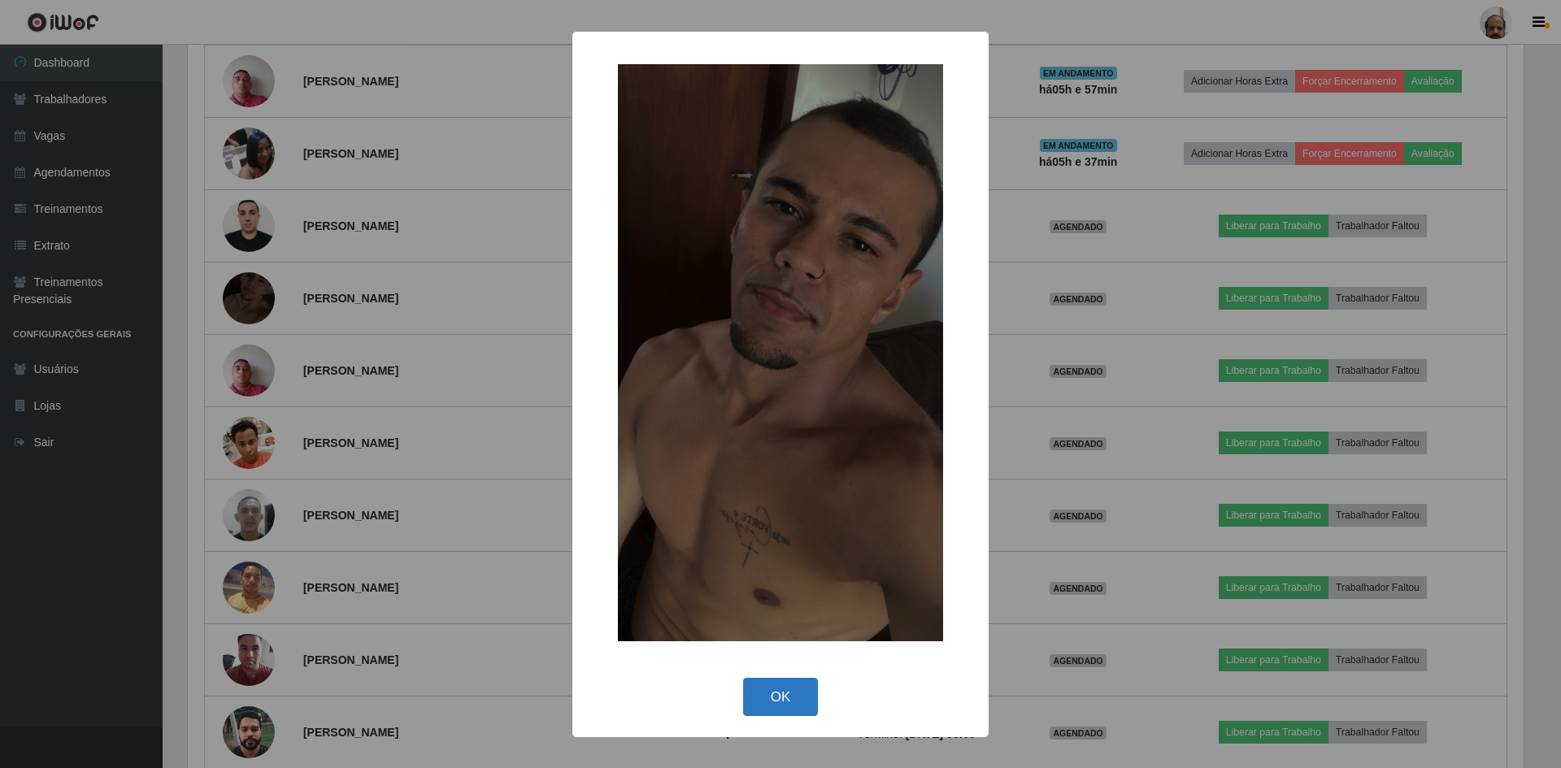
click at [770, 698] on button "OK" at bounding box center [781, 697] width 76 height 38
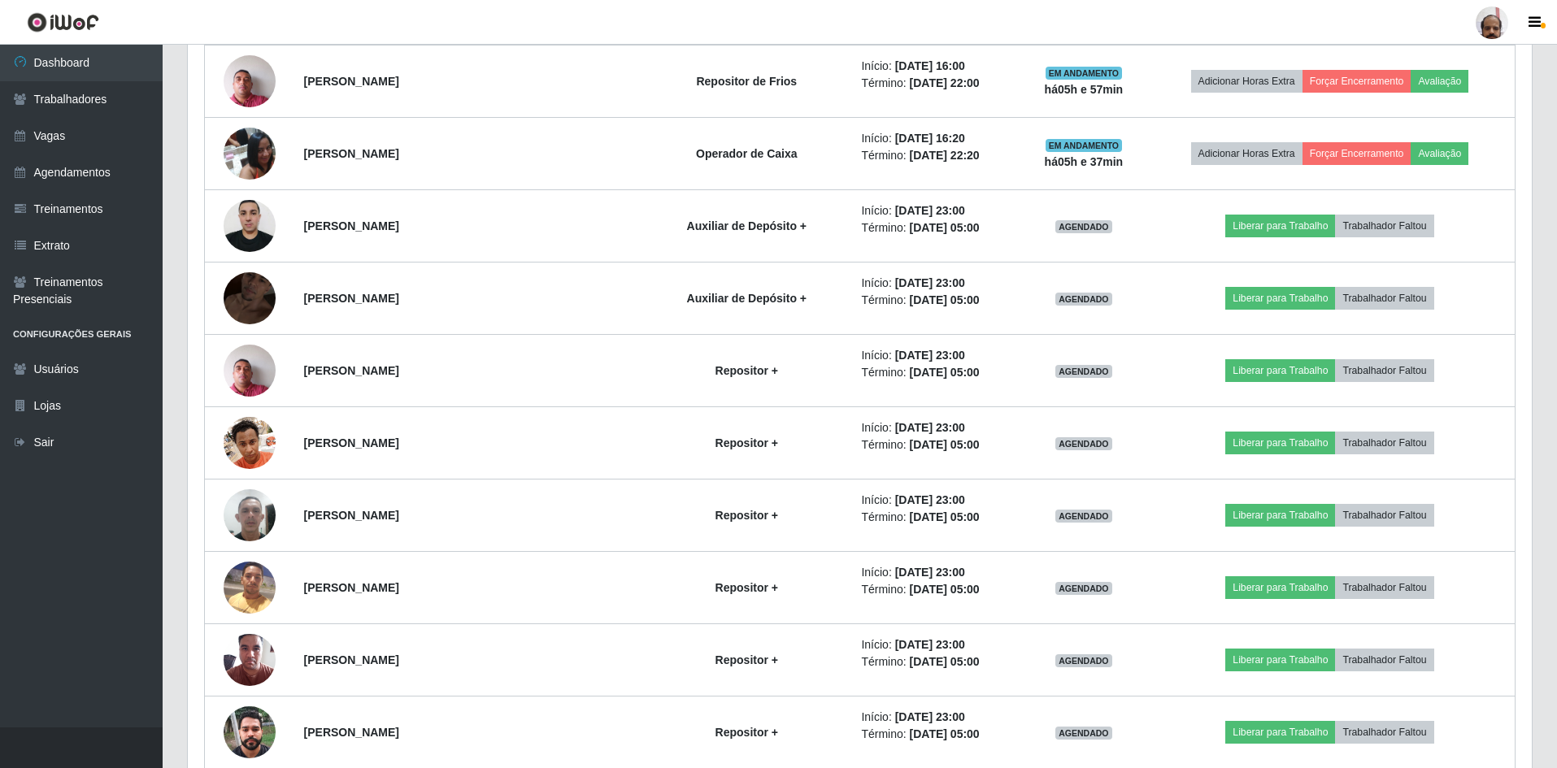
scroll to position [337, 1344]
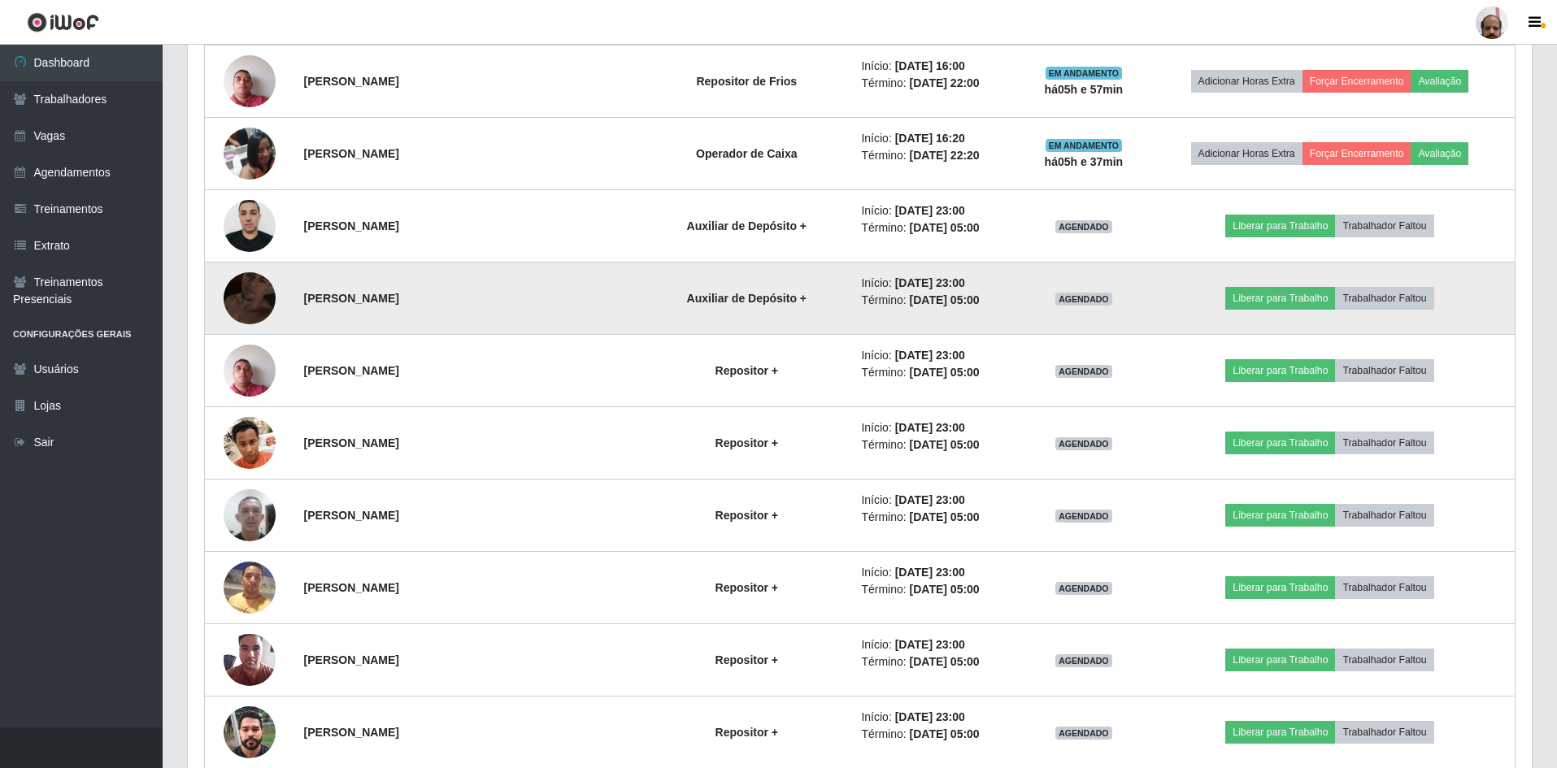
click at [250, 307] on img at bounding box center [250, 298] width 52 height 93
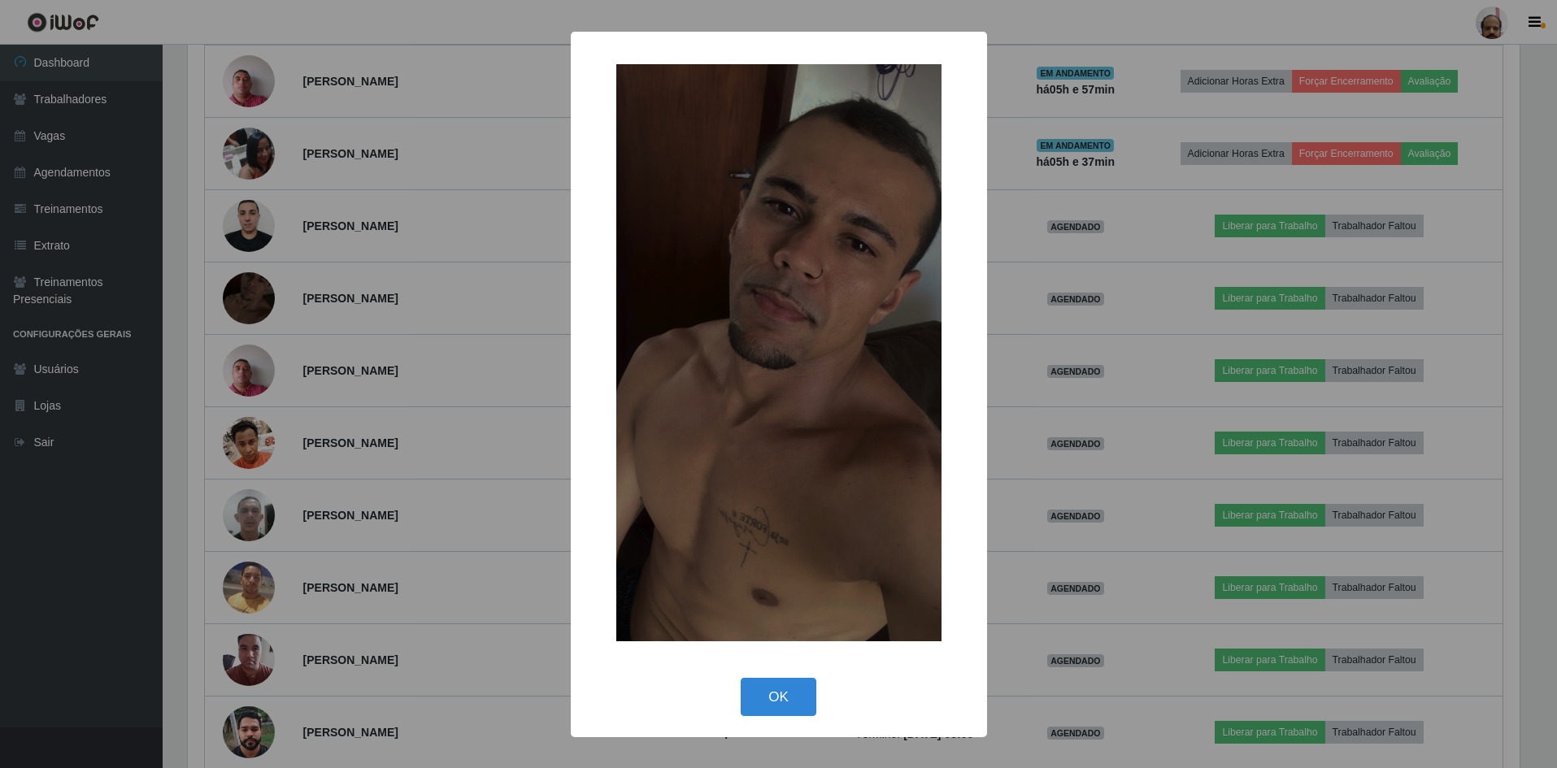
scroll to position [337, 1336]
click at [786, 695] on button "OK" at bounding box center [781, 697] width 76 height 38
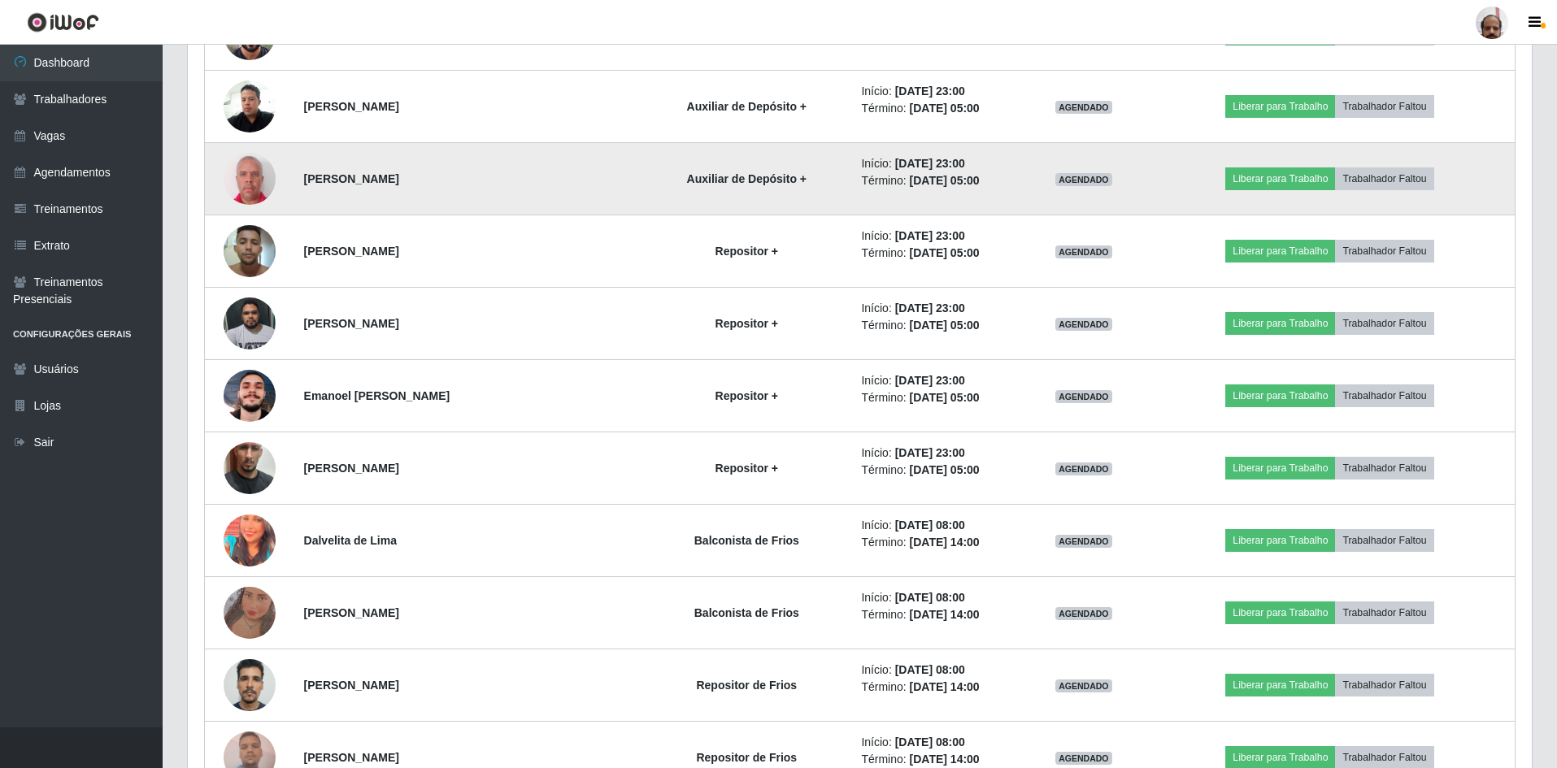
scroll to position [2114, 0]
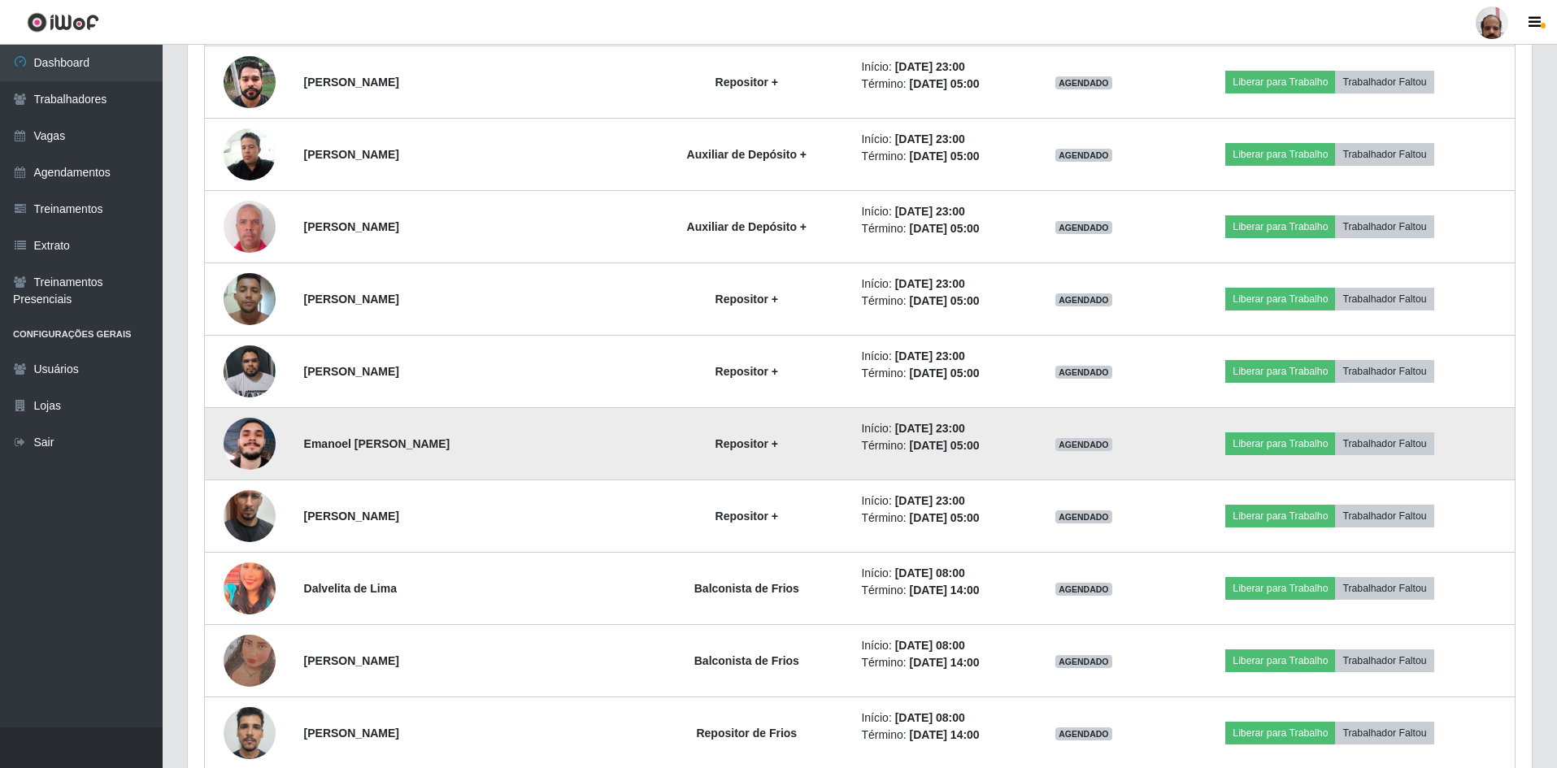
click at [241, 442] on img at bounding box center [250, 444] width 52 height 52
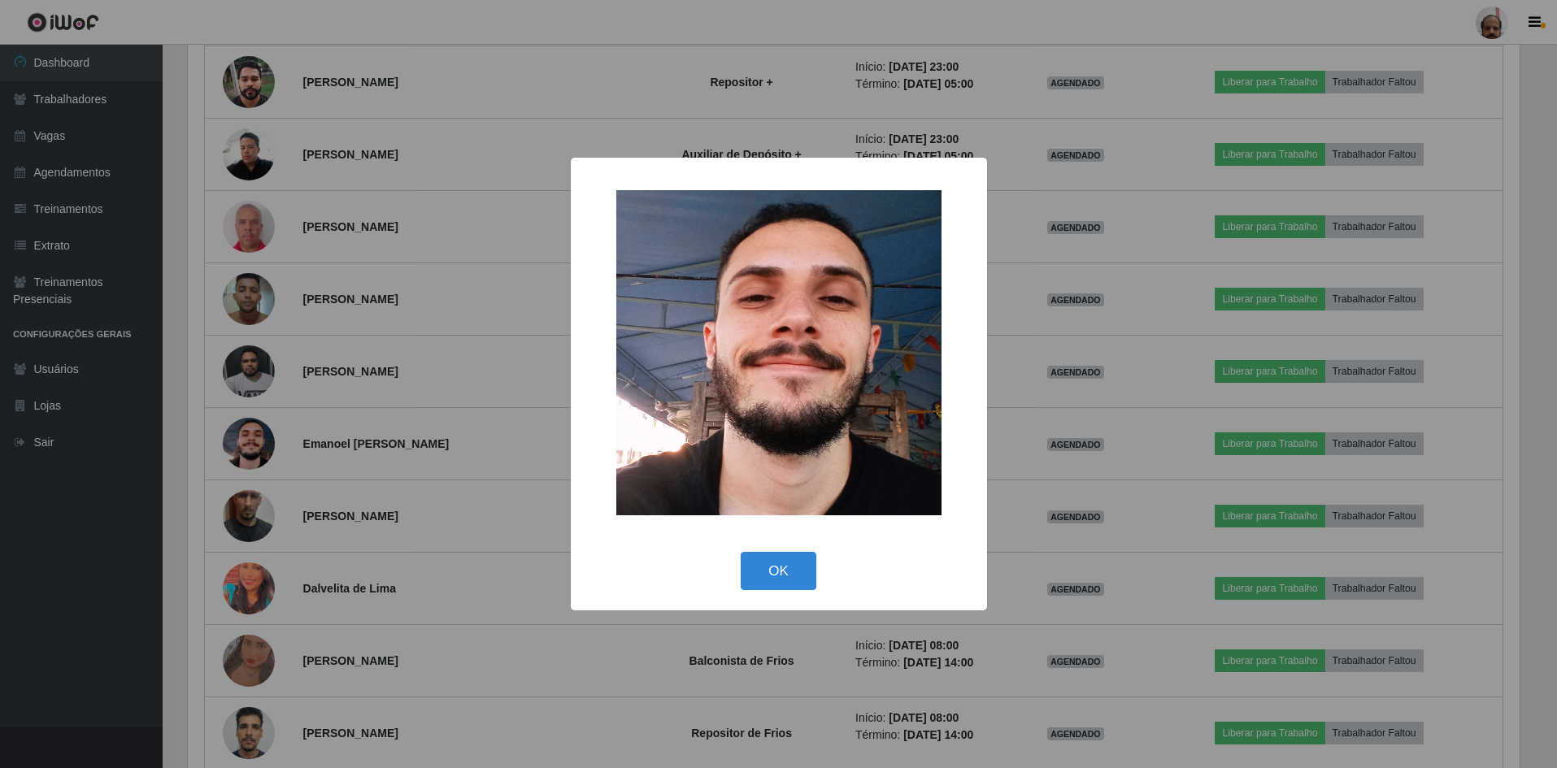
scroll to position [337, 1336]
click at [786, 582] on button "OK" at bounding box center [781, 571] width 76 height 38
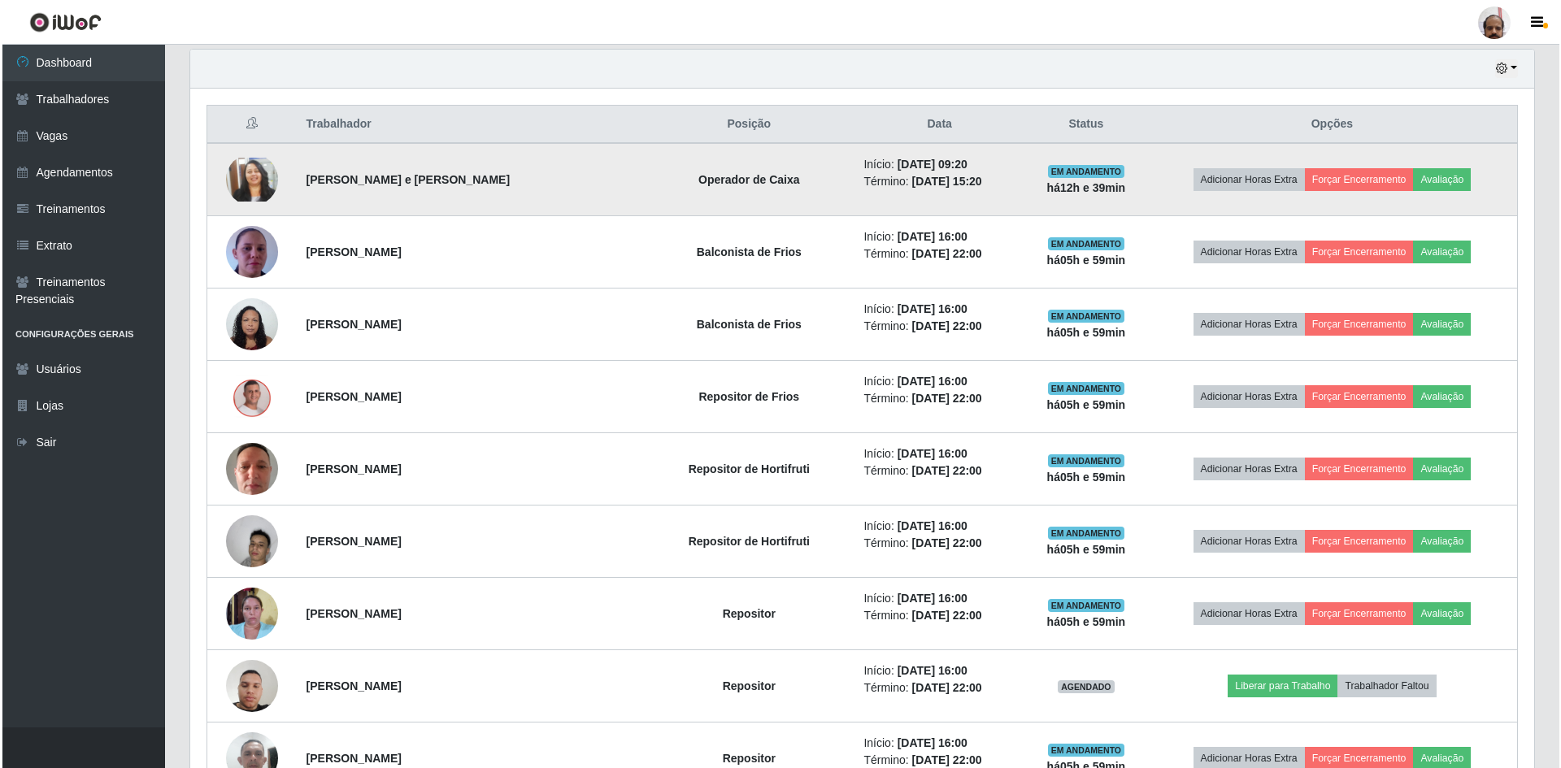
scroll to position [406, 0]
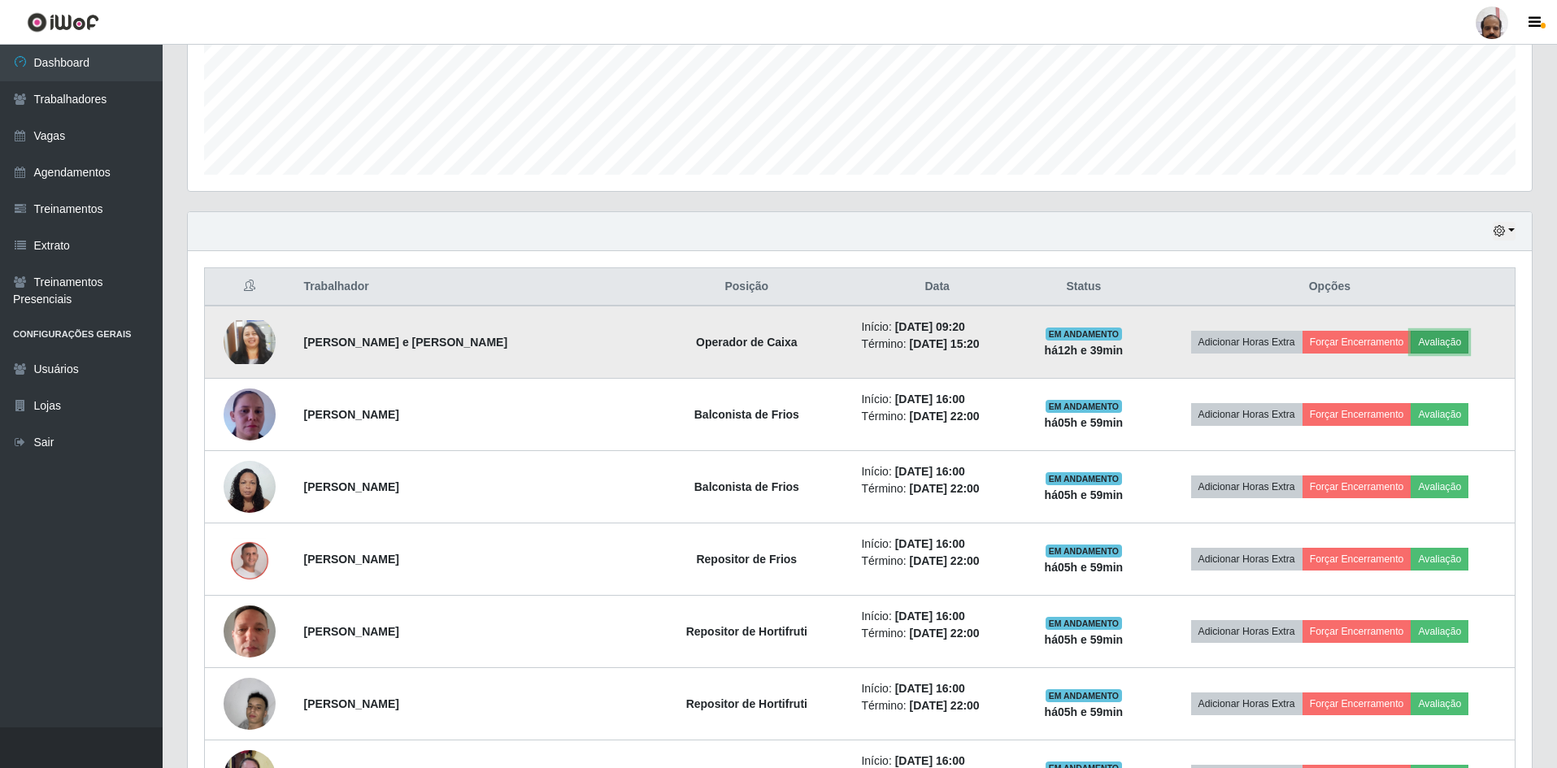
click at [1455, 343] on button "Avaliação" at bounding box center [1439, 342] width 58 height 23
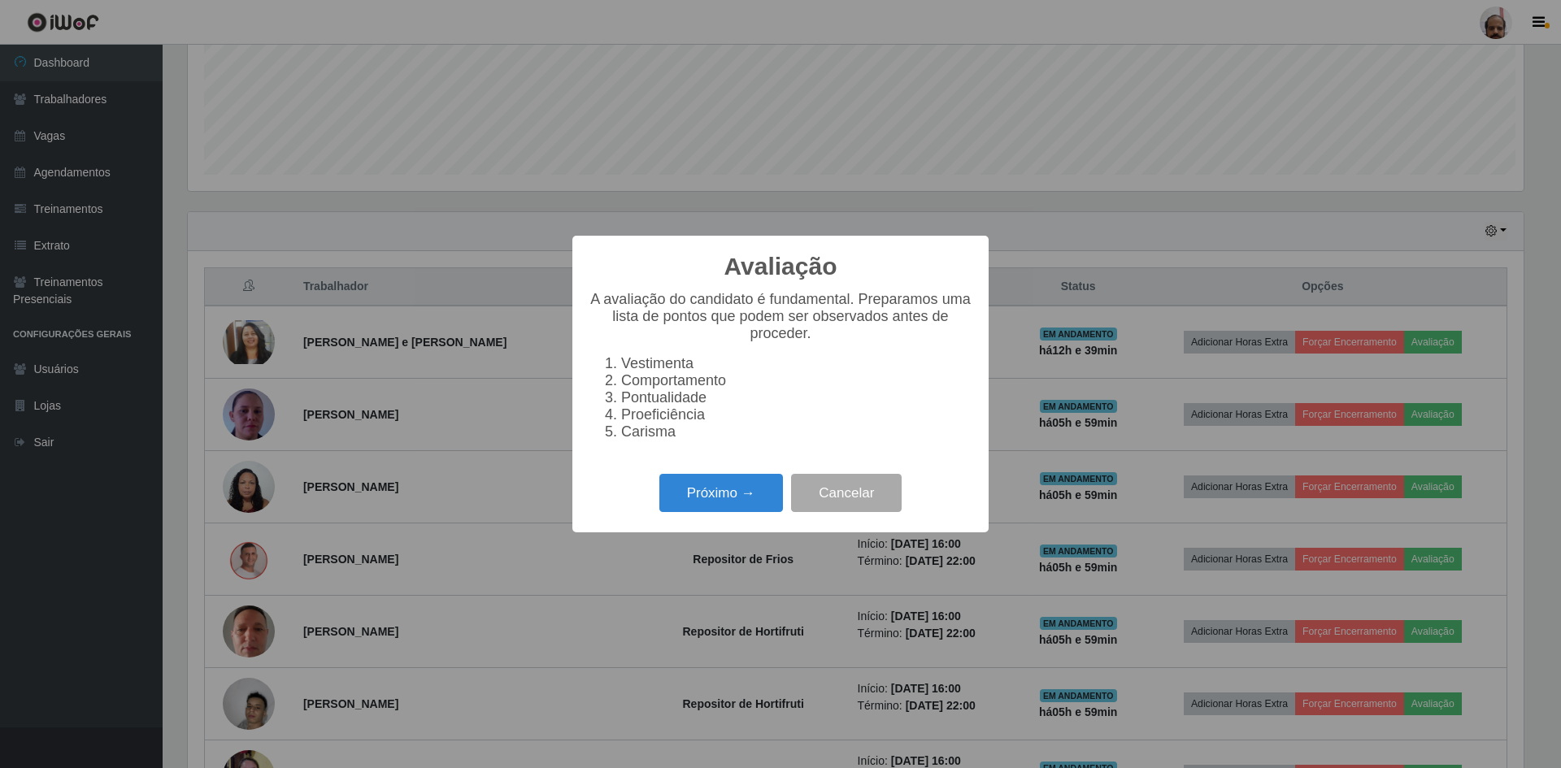
scroll to position [337, 1336]
click at [739, 503] on button "Próximo →" at bounding box center [721, 493] width 124 height 38
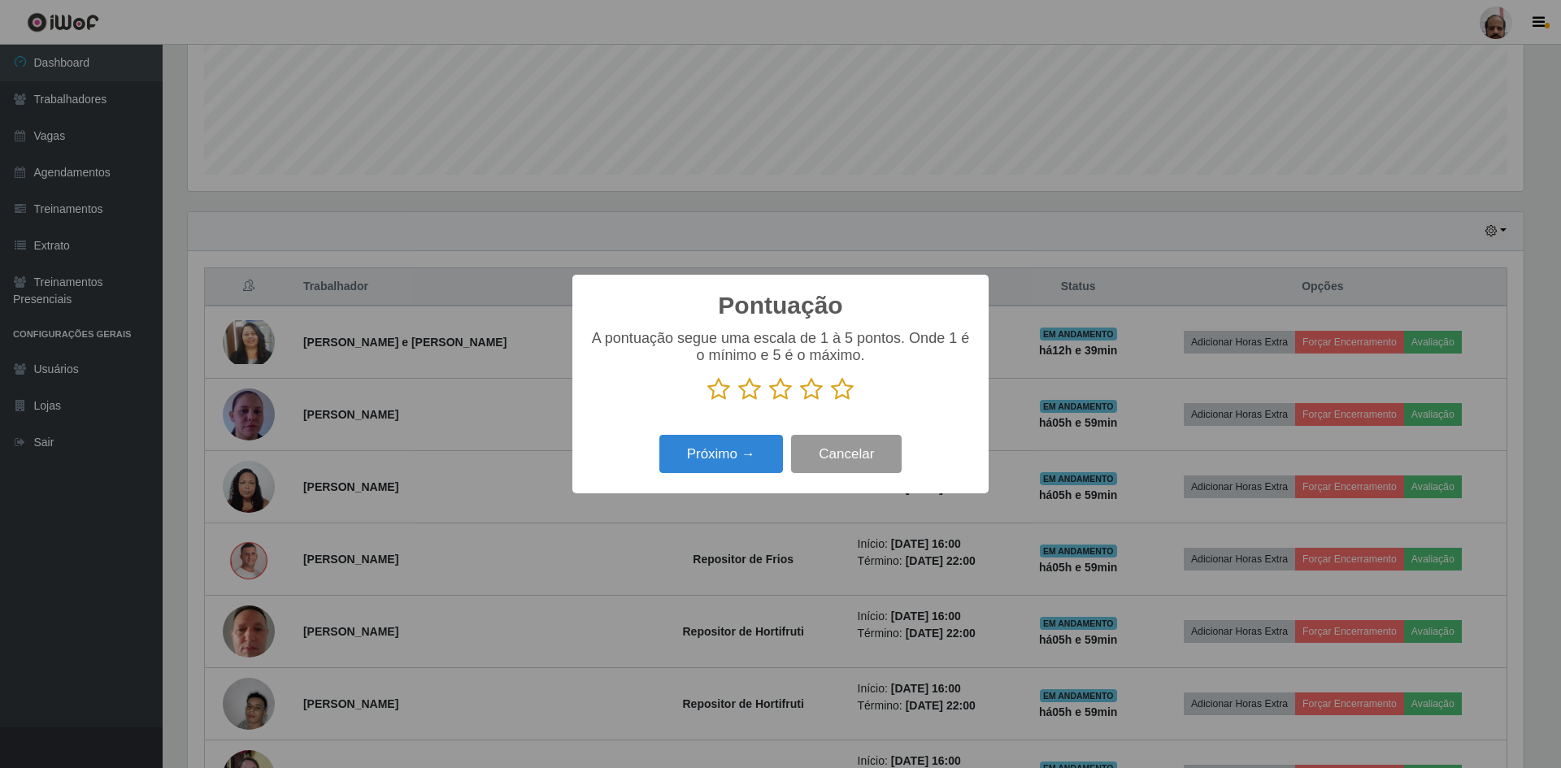
scroll to position [812555, 811557]
click at [848, 393] on icon at bounding box center [842, 389] width 23 height 24
click at [831, 402] on input "radio" at bounding box center [831, 402] width 0 height 0
click at [692, 477] on div "Próximo → Cancelar" at bounding box center [781, 454] width 384 height 46
click at [716, 453] on button "Próximo →" at bounding box center [721, 454] width 124 height 38
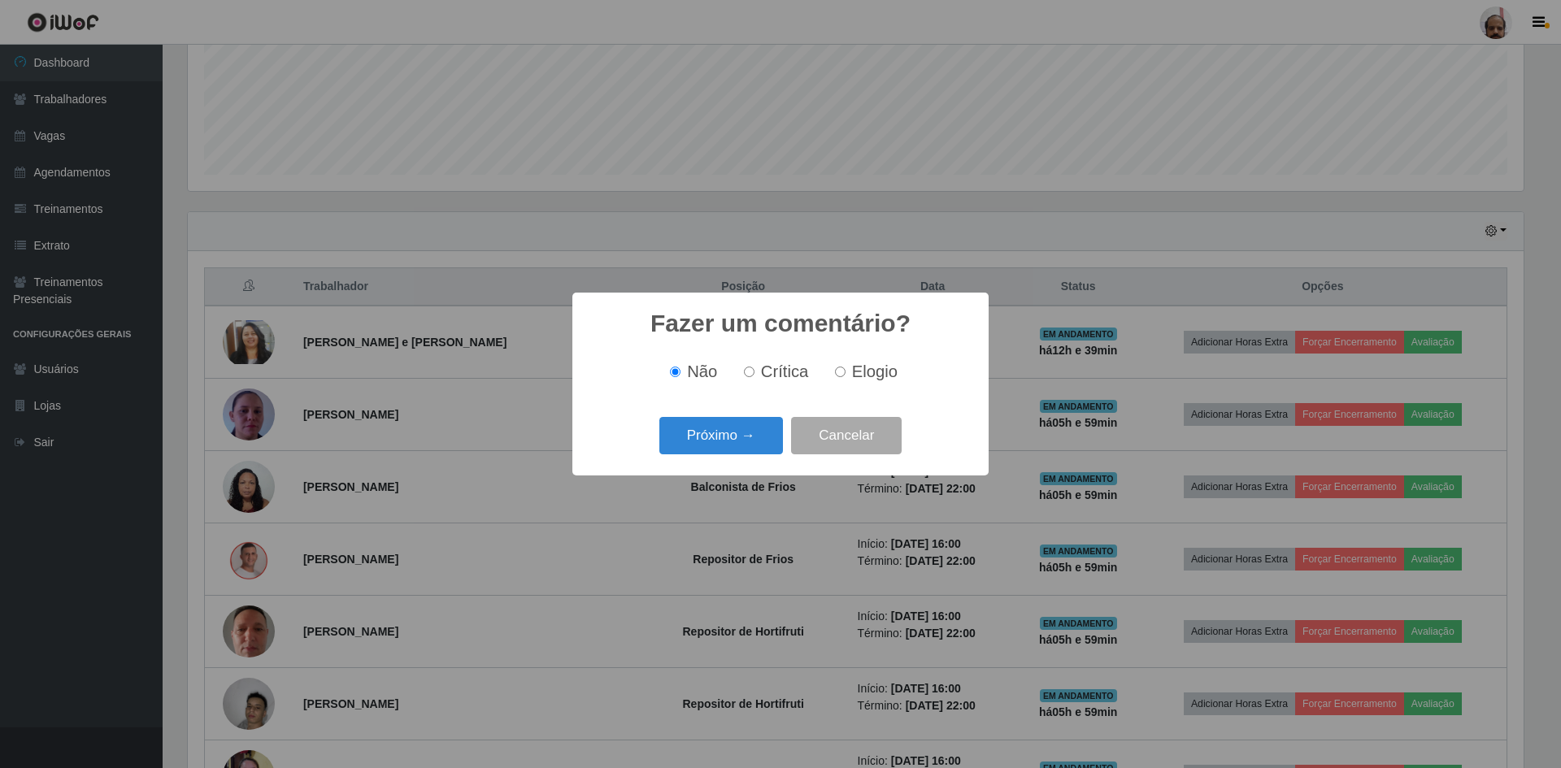
click at [841, 374] on input "Elogio" at bounding box center [840, 372] width 11 height 11
radio input "true"
click at [753, 423] on button "Próximo →" at bounding box center [721, 436] width 124 height 38
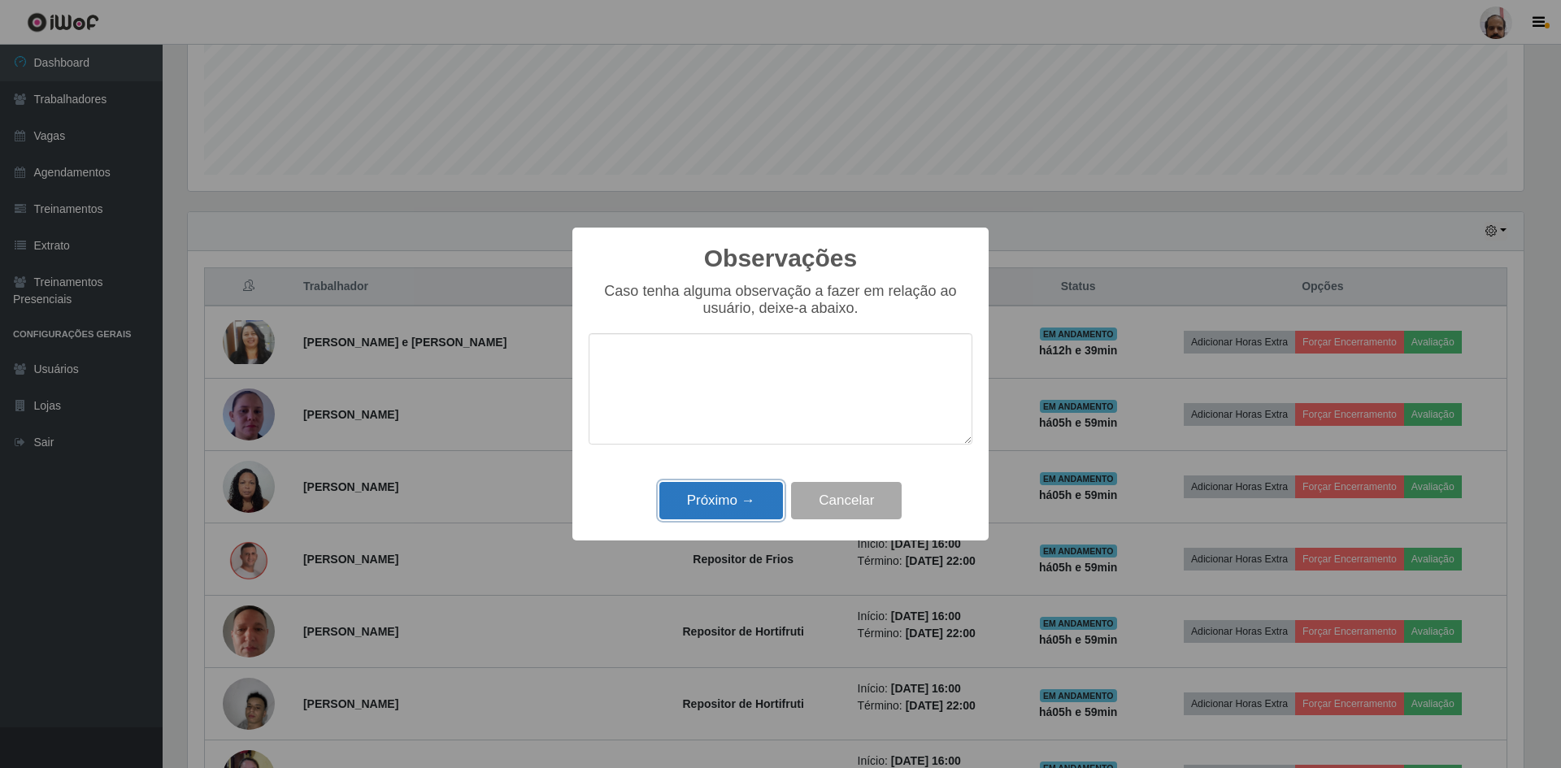
click at [719, 509] on button "Próximo →" at bounding box center [721, 501] width 124 height 38
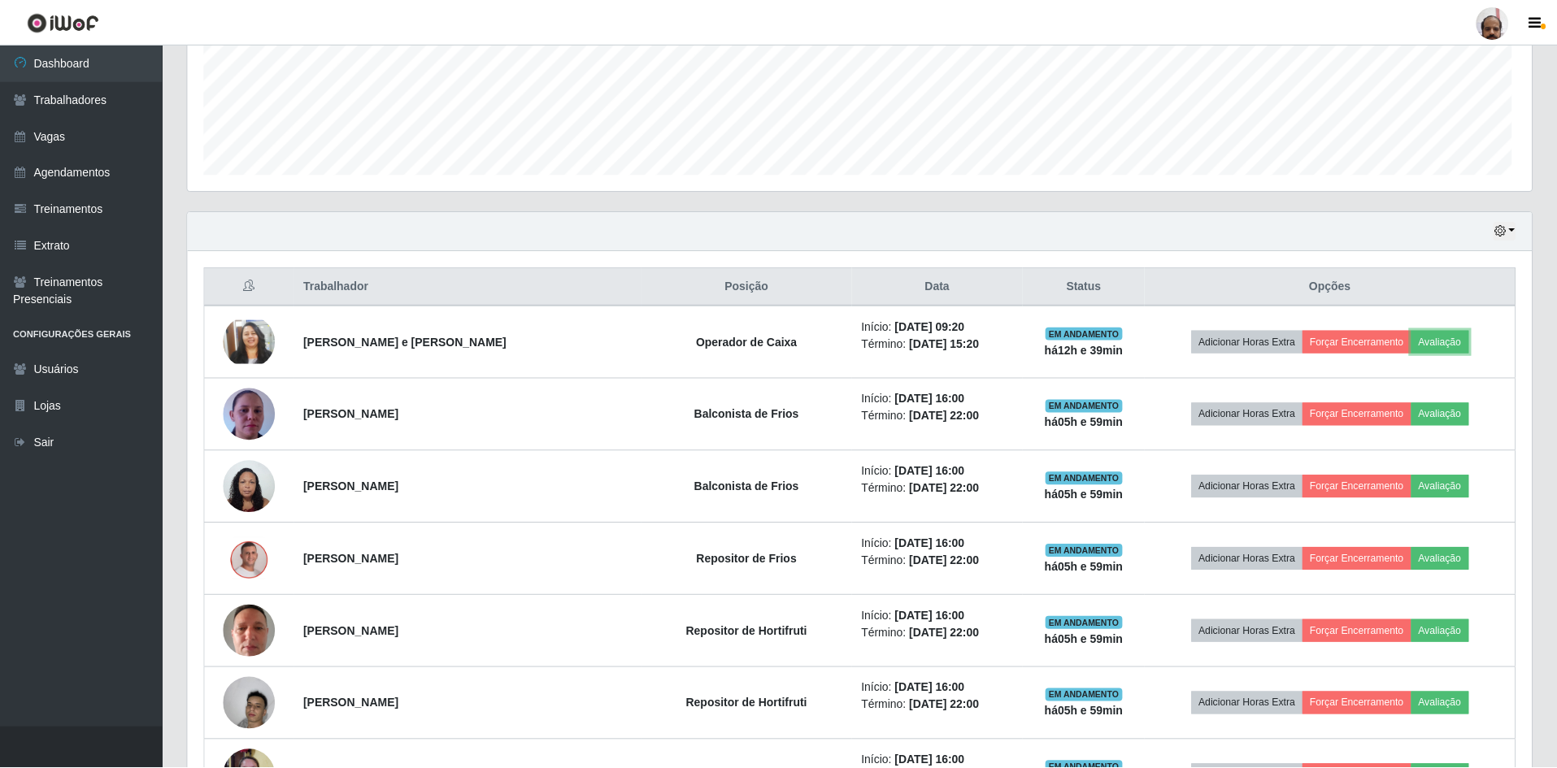
scroll to position [337, 1344]
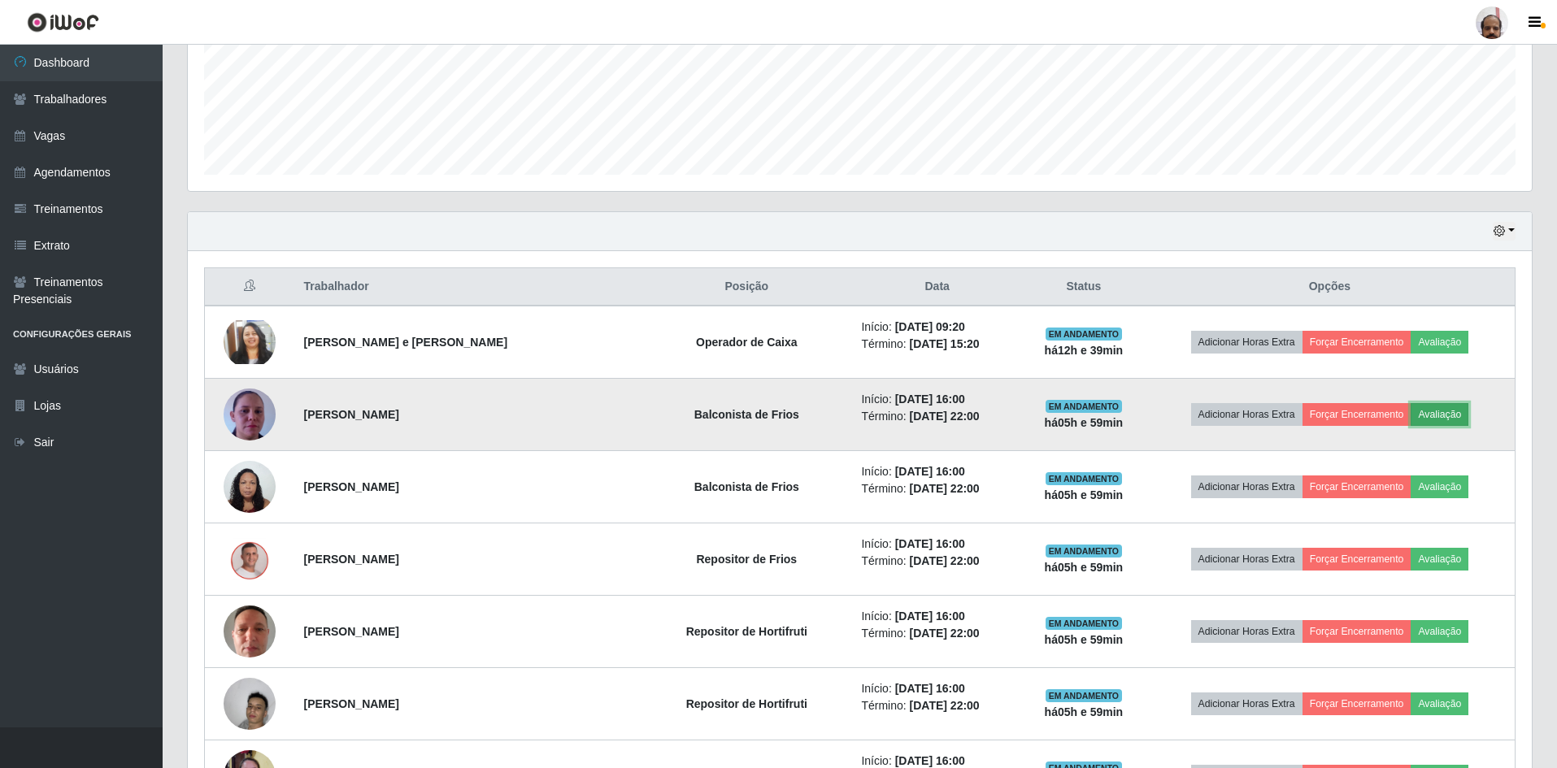
drag, startPoint x: 1439, startPoint y: 412, endPoint x: 1427, endPoint y: 418, distance: 12.7
click at [1427, 418] on button "Avaliação" at bounding box center [1439, 414] width 58 height 23
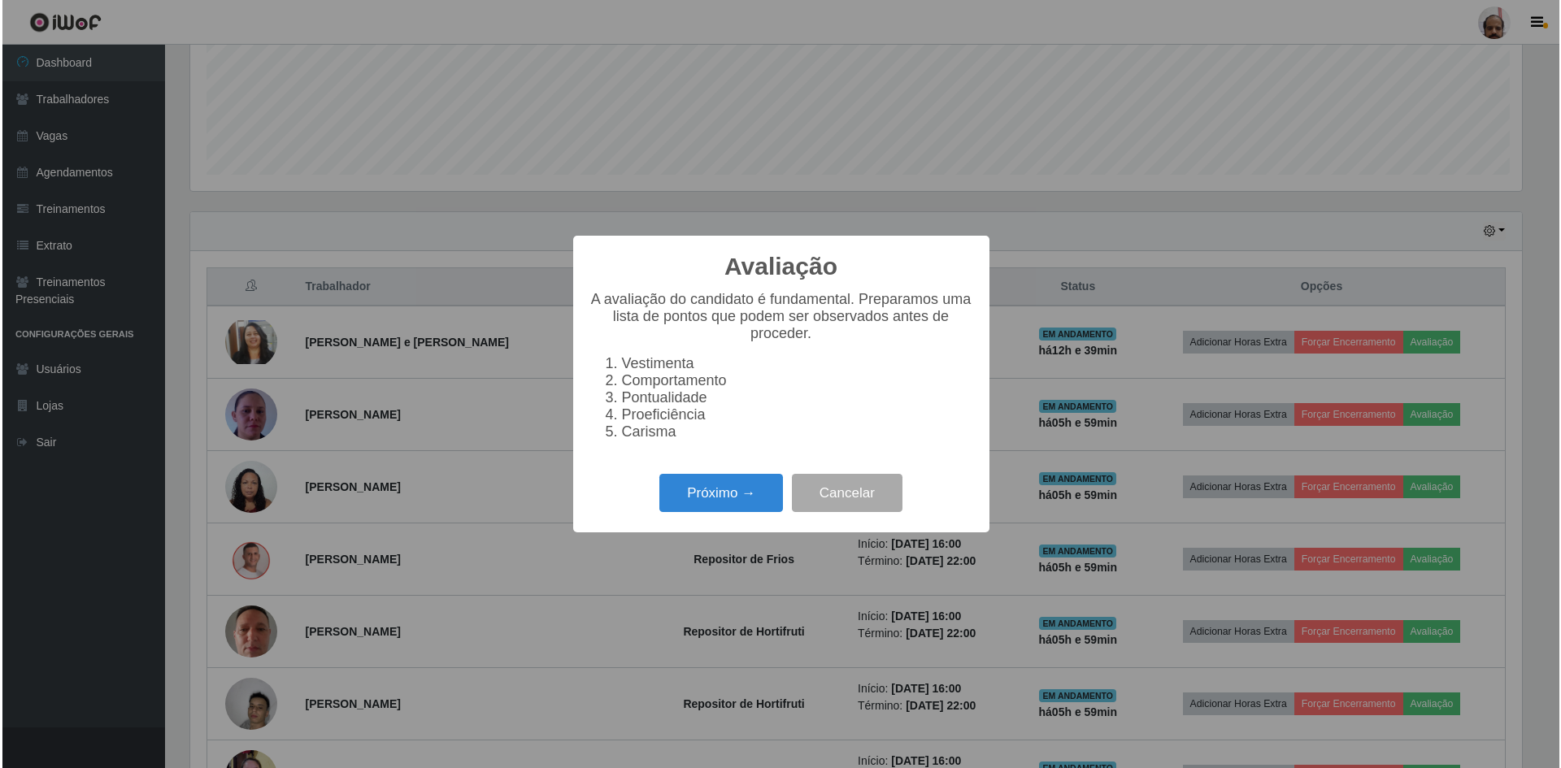
scroll to position [337, 1336]
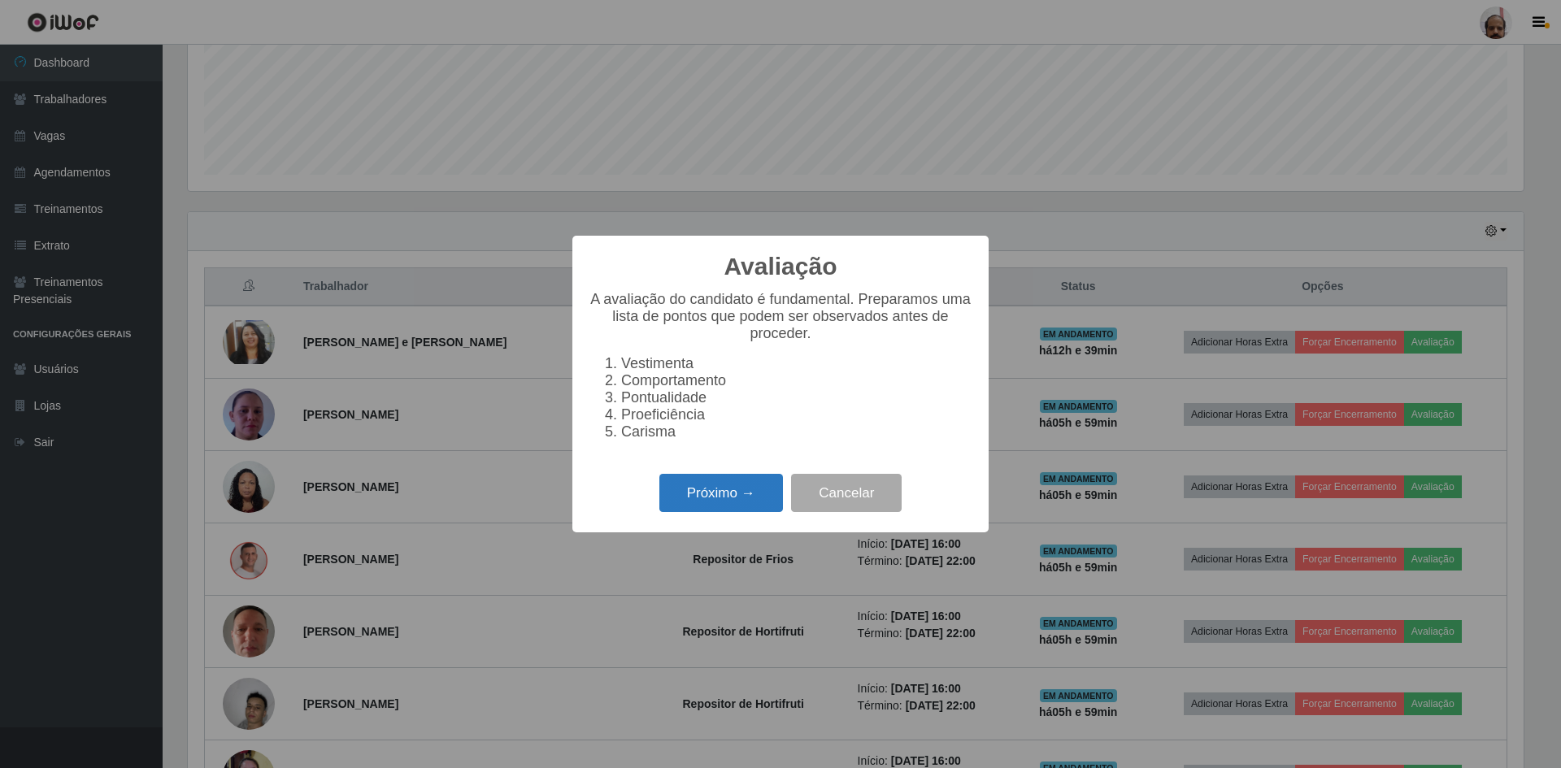
click at [716, 512] on button "Próximo →" at bounding box center [721, 493] width 124 height 38
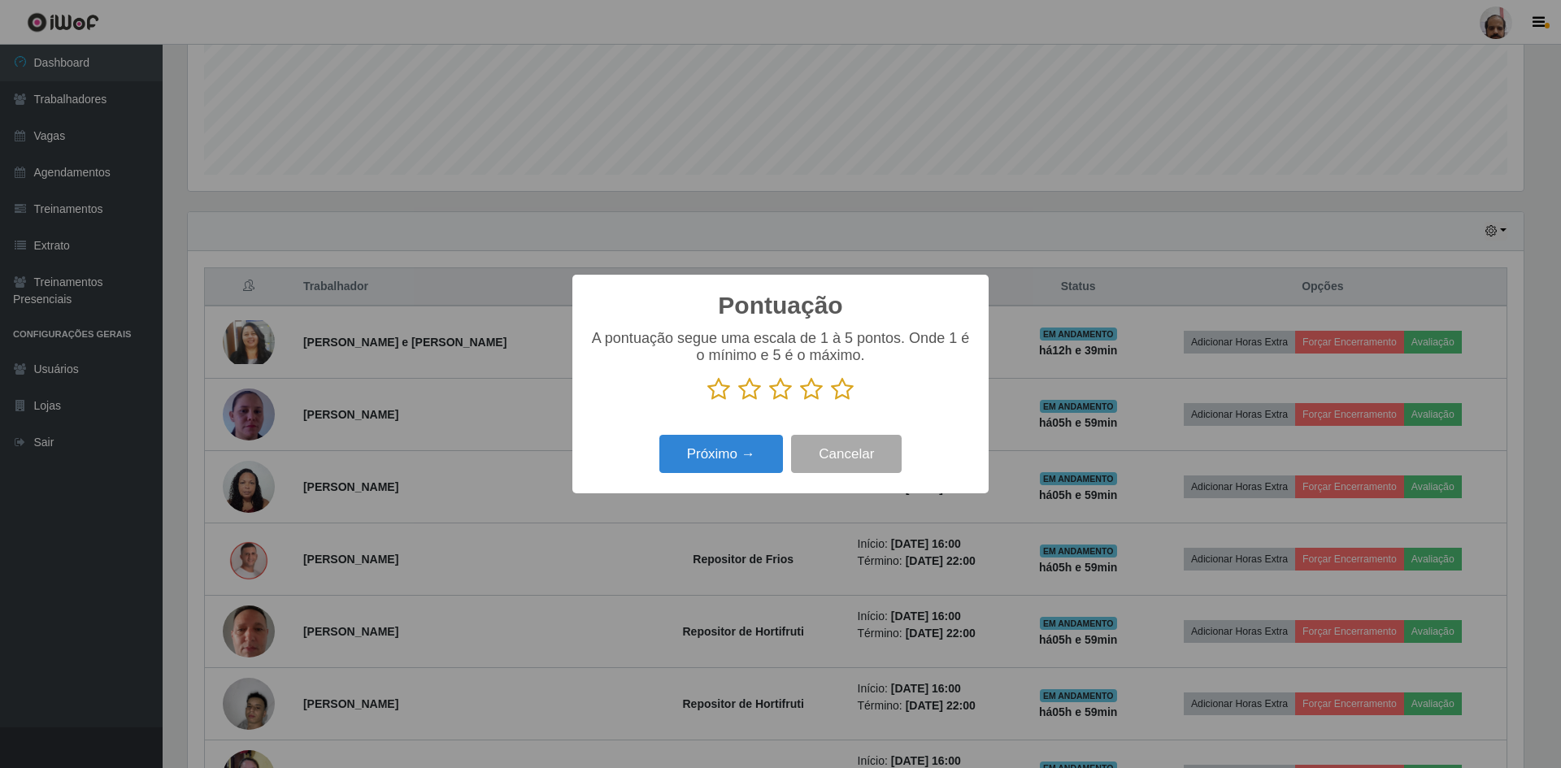
scroll to position [812555, 811557]
click at [833, 393] on icon at bounding box center [842, 389] width 23 height 24
click at [831, 402] on input "radio" at bounding box center [831, 402] width 0 height 0
click at [740, 449] on button "Próximo →" at bounding box center [721, 454] width 124 height 38
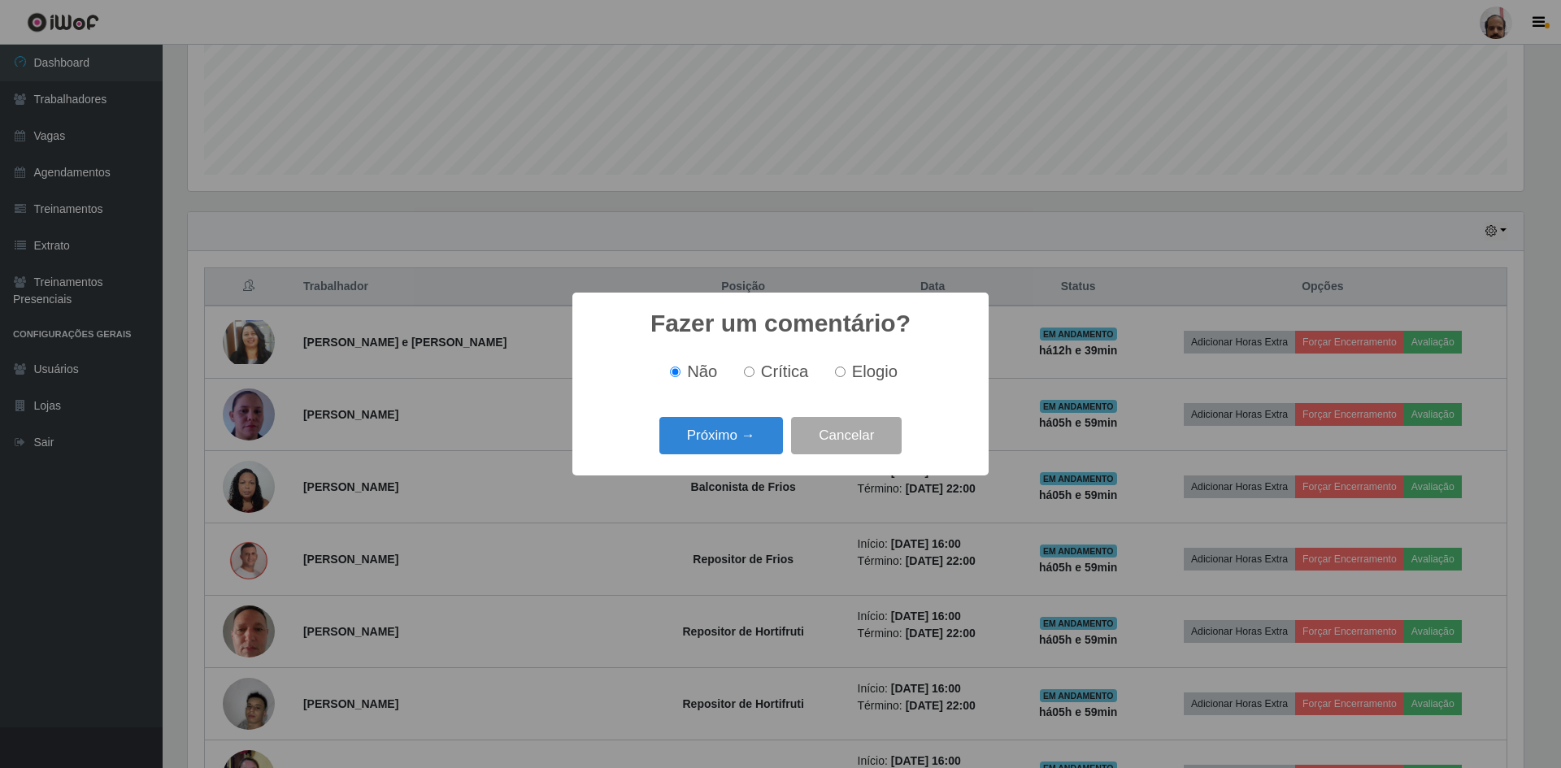
click at [854, 376] on span "Elogio" at bounding box center [875, 372] width 46 height 18
click at [845, 376] on input "Elogio" at bounding box center [840, 372] width 11 height 11
radio input "true"
click at [775, 437] on button "Próximo →" at bounding box center [721, 436] width 124 height 38
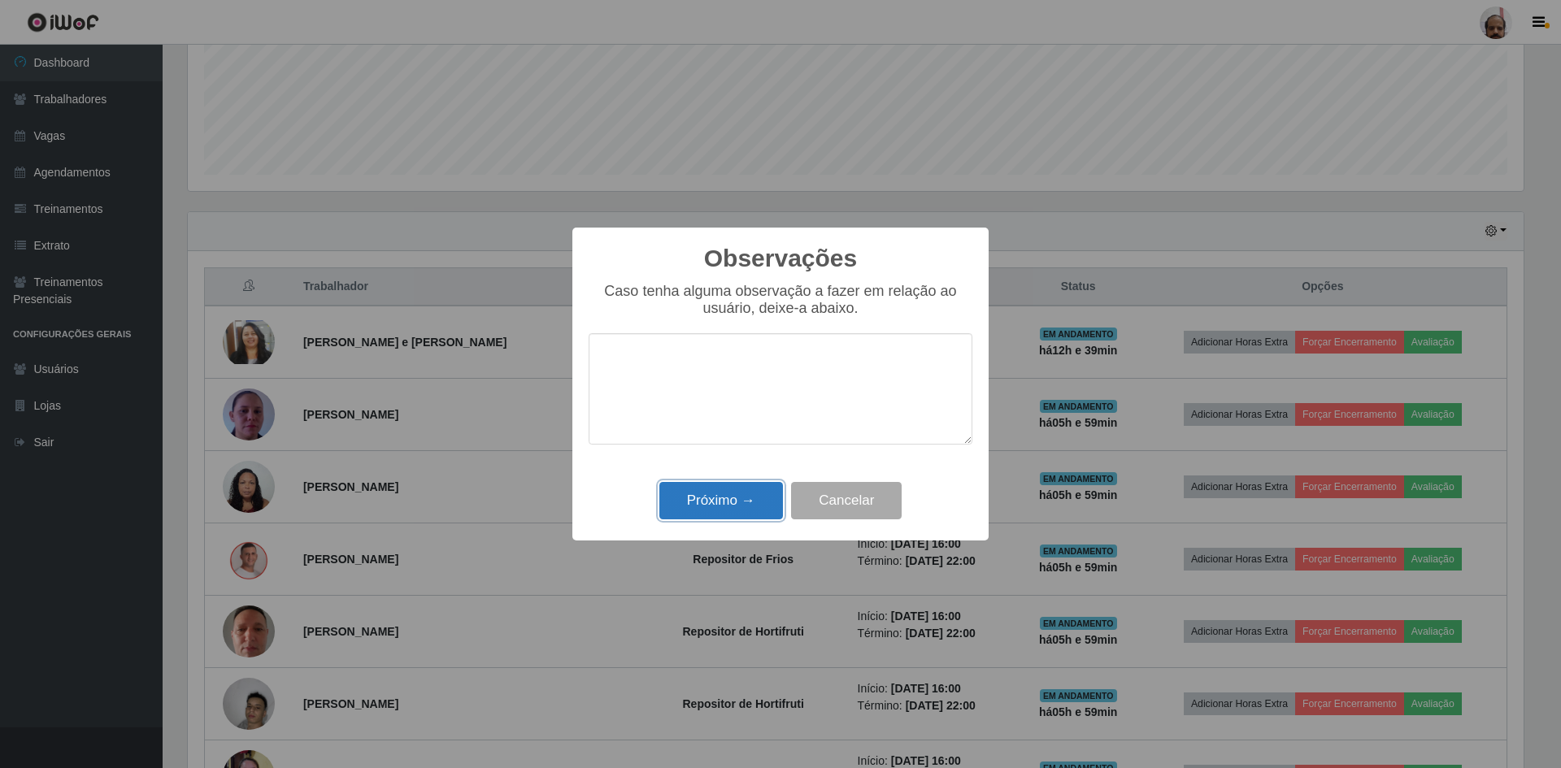
click at [708, 512] on button "Próximo →" at bounding box center [721, 501] width 124 height 38
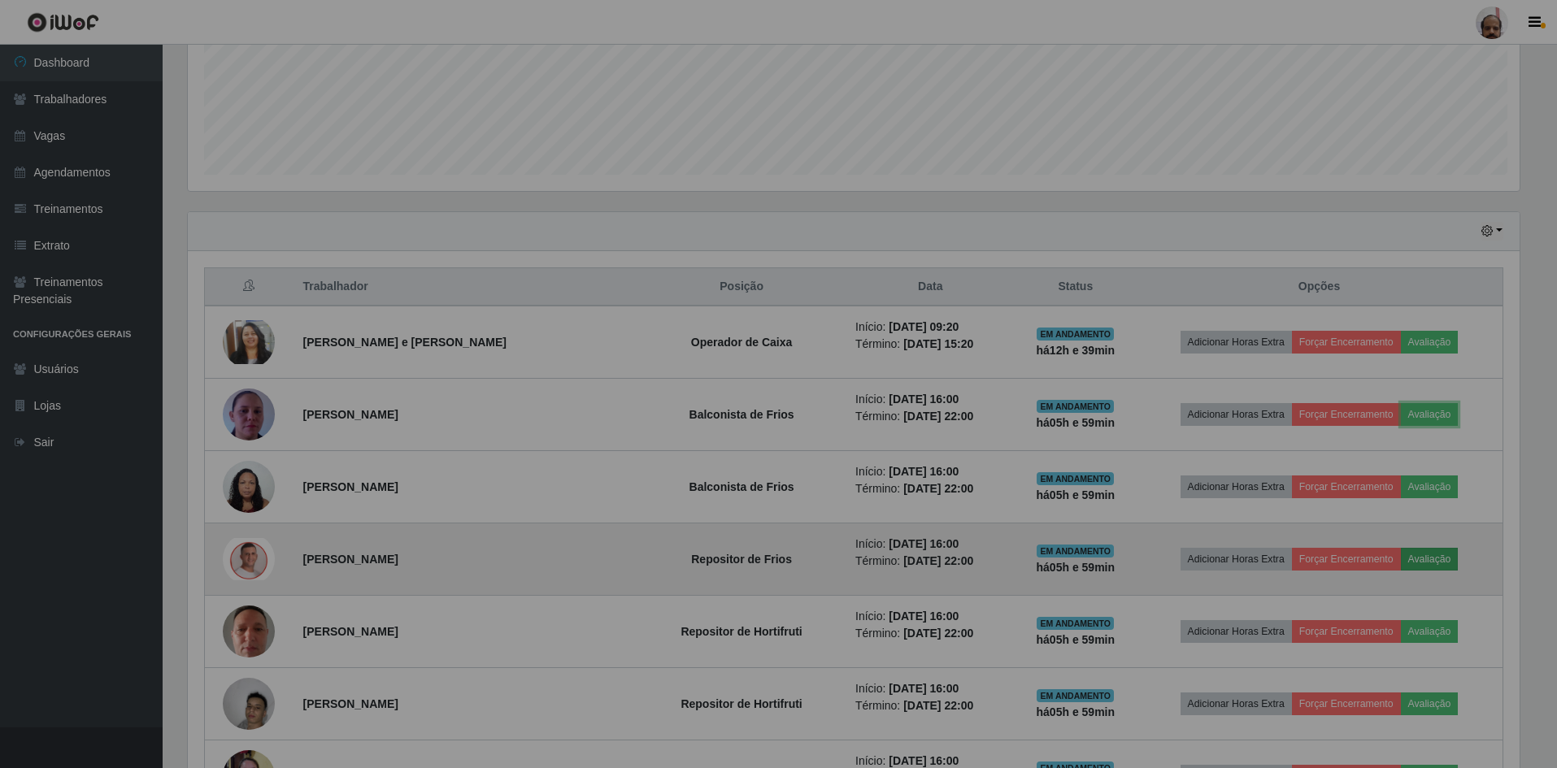
scroll to position [337, 1344]
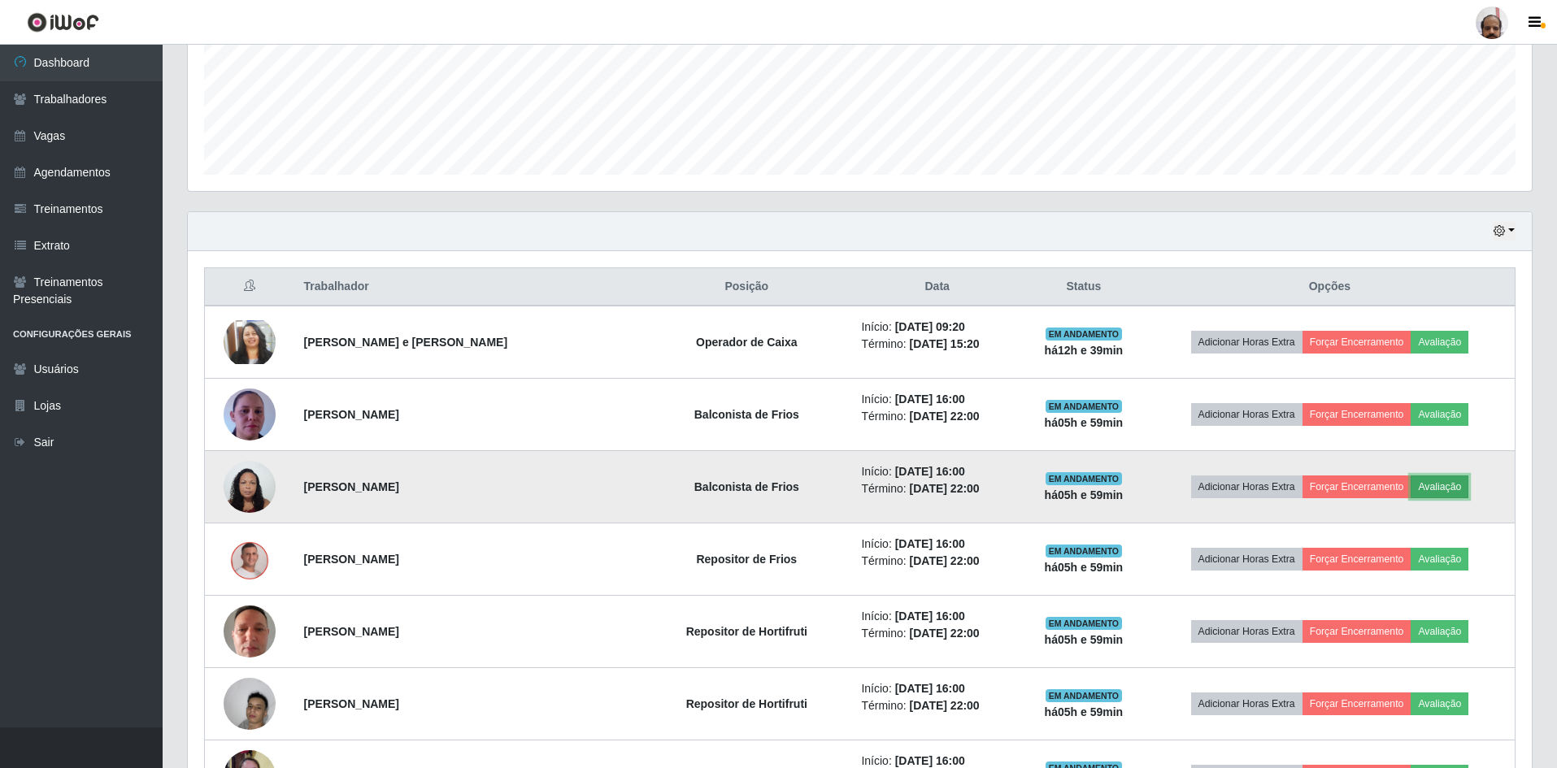
click at [1451, 483] on button "Avaliação" at bounding box center [1439, 487] width 58 height 23
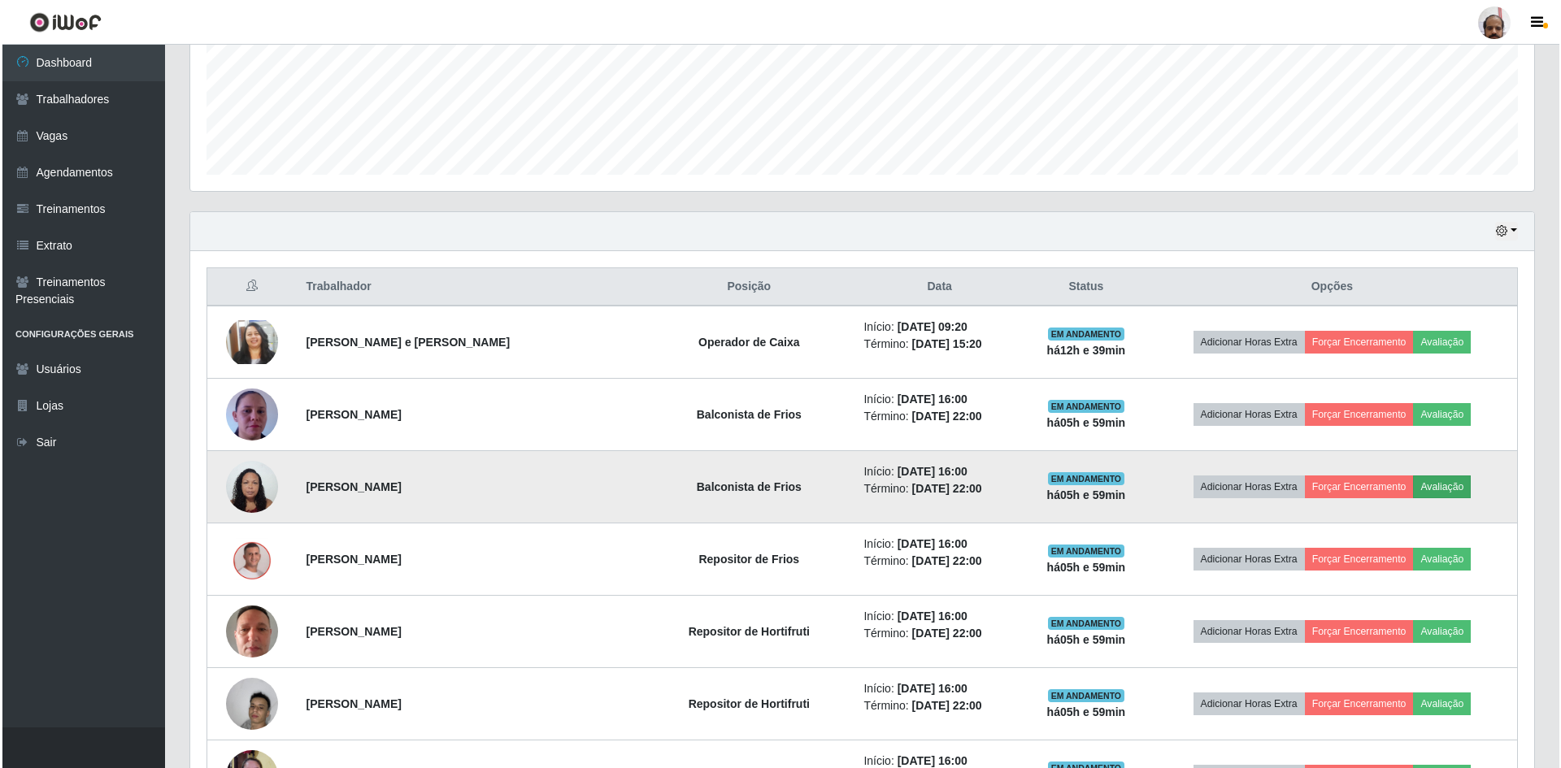
scroll to position [337, 1336]
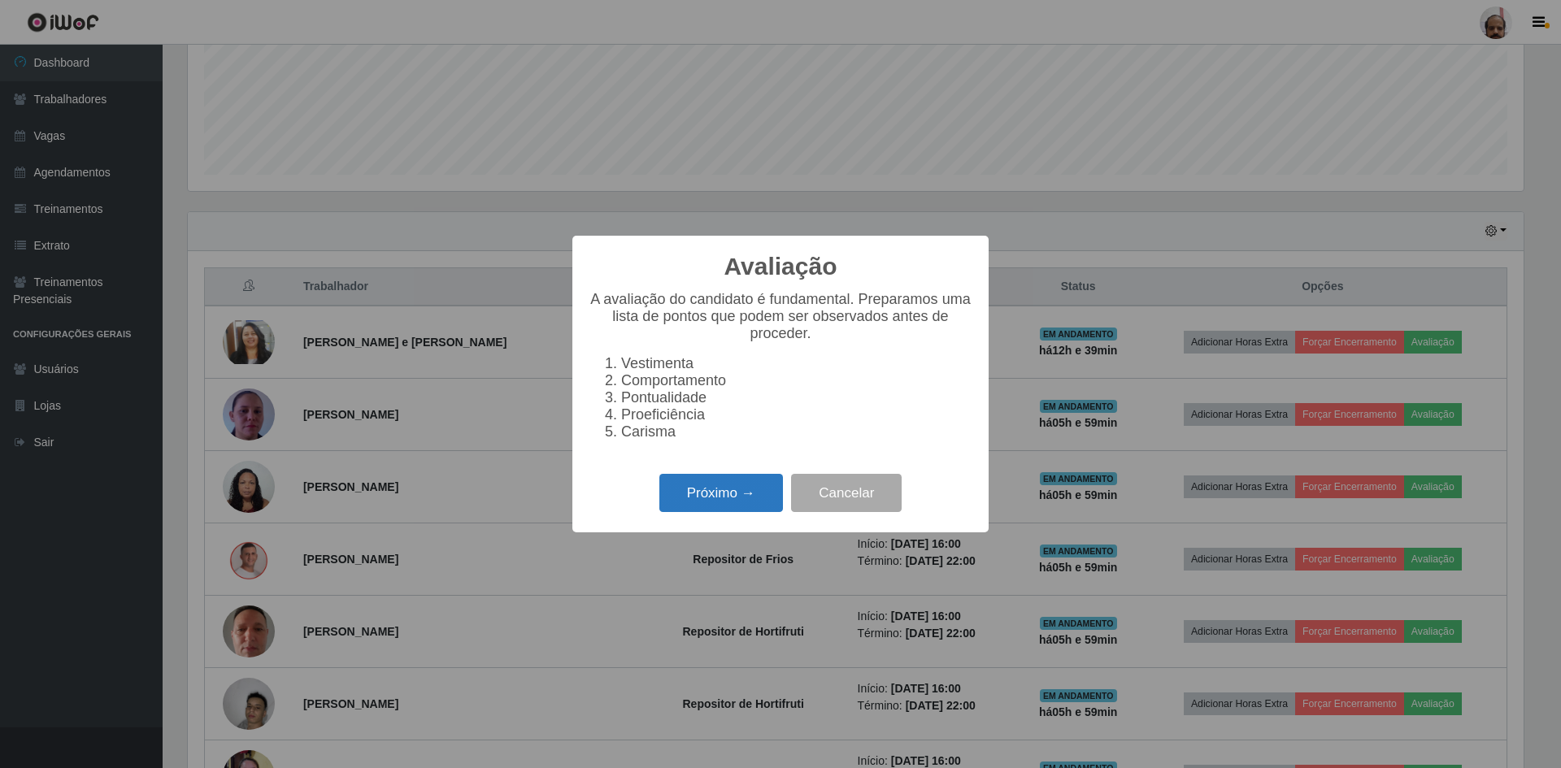
click at [703, 507] on button "Próximo →" at bounding box center [721, 493] width 124 height 38
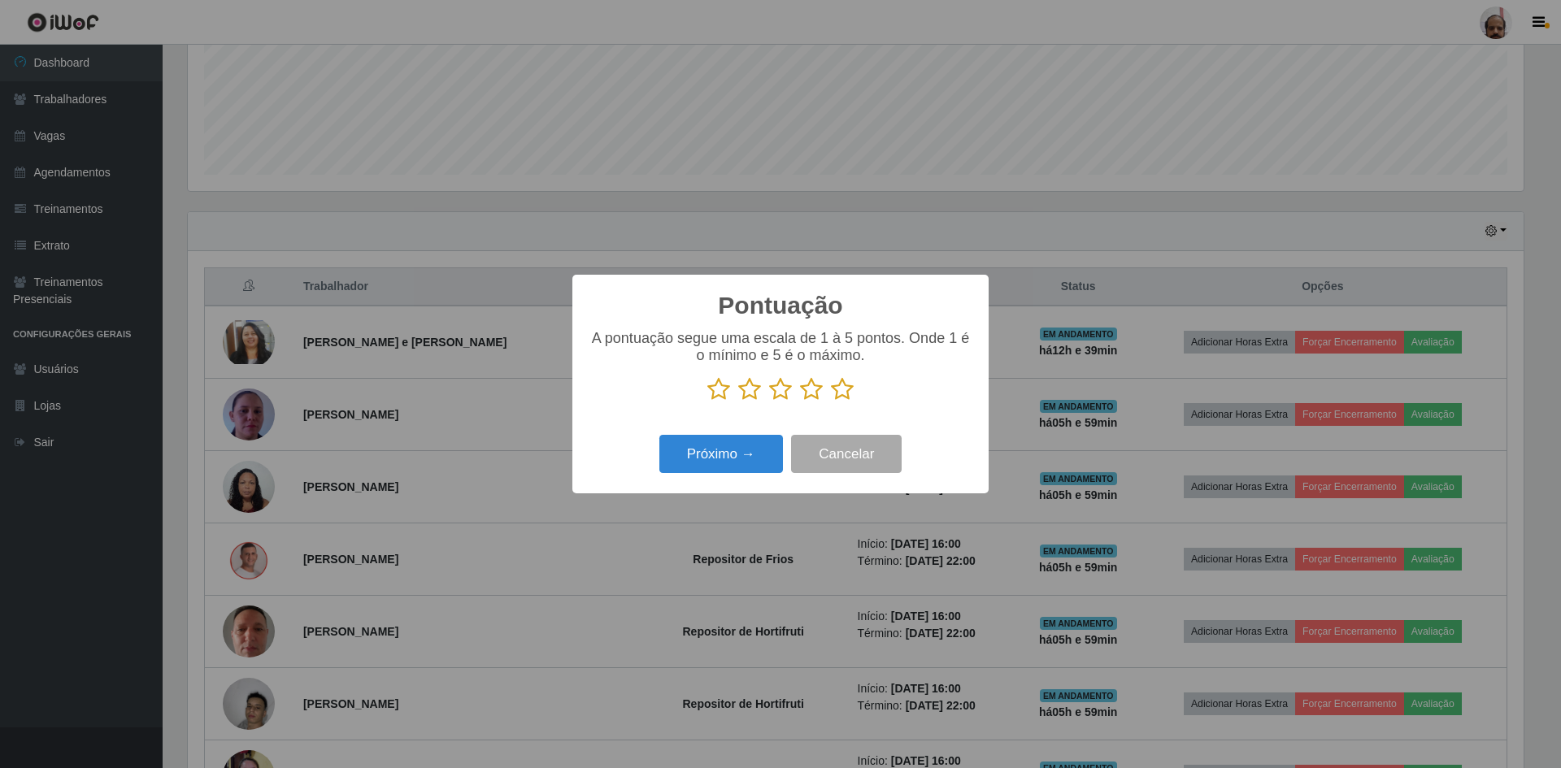
scroll to position [812555, 811557]
click at [839, 393] on icon at bounding box center [842, 389] width 23 height 24
click at [831, 402] on input "radio" at bounding box center [831, 402] width 0 height 0
click at [702, 458] on button "Próximo →" at bounding box center [721, 454] width 124 height 38
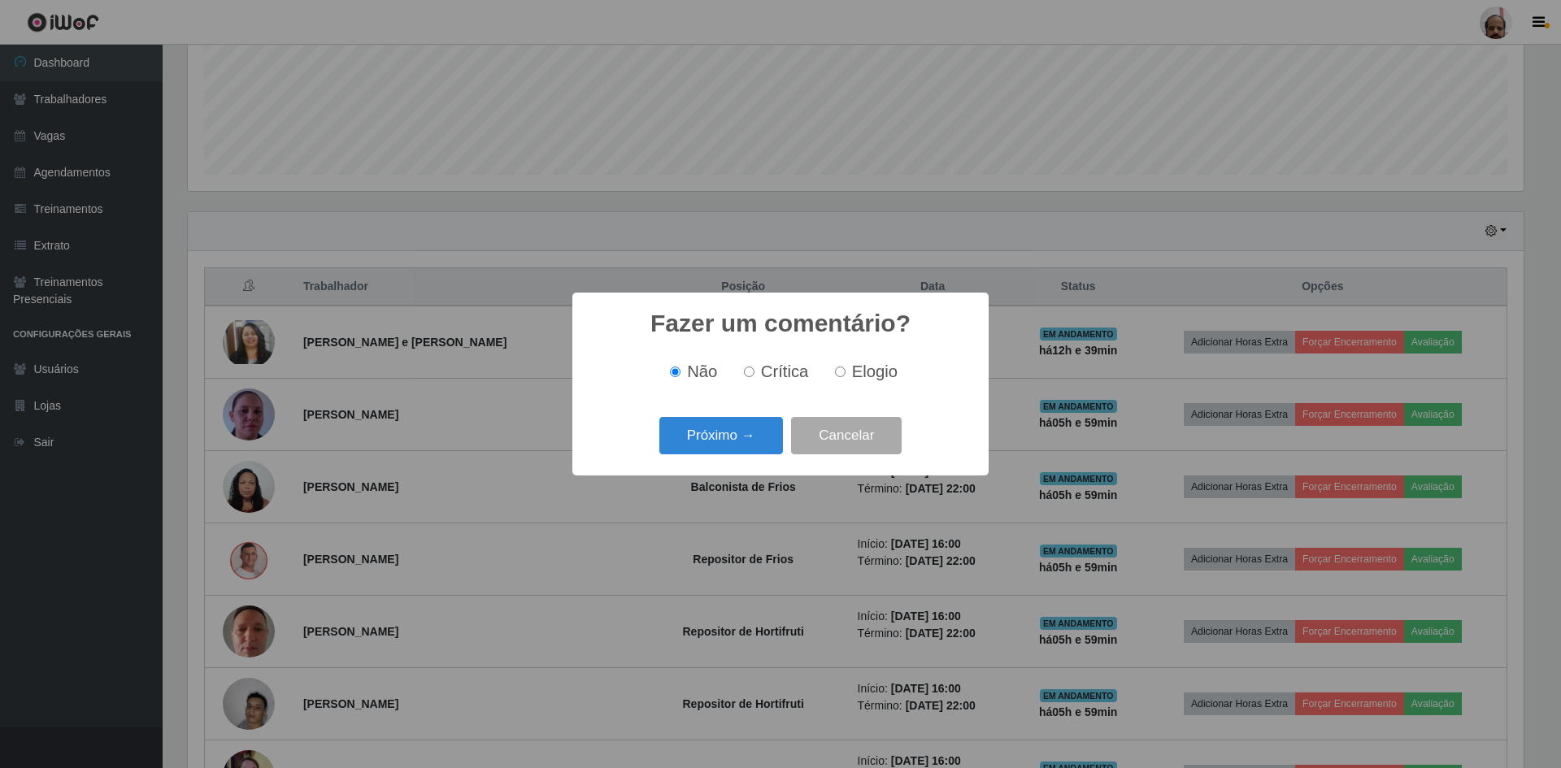
click at [868, 357] on div "Não Crítica Elogio" at bounding box center [781, 372] width 384 height 48
click at [860, 371] on span "Elogio" at bounding box center [875, 372] width 46 height 18
click at [845, 371] on input "Elogio" at bounding box center [840, 372] width 11 height 11
radio input "true"
click at [716, 436] on button "Próximo →" at bounding box center [721, 436] width 124 height 38
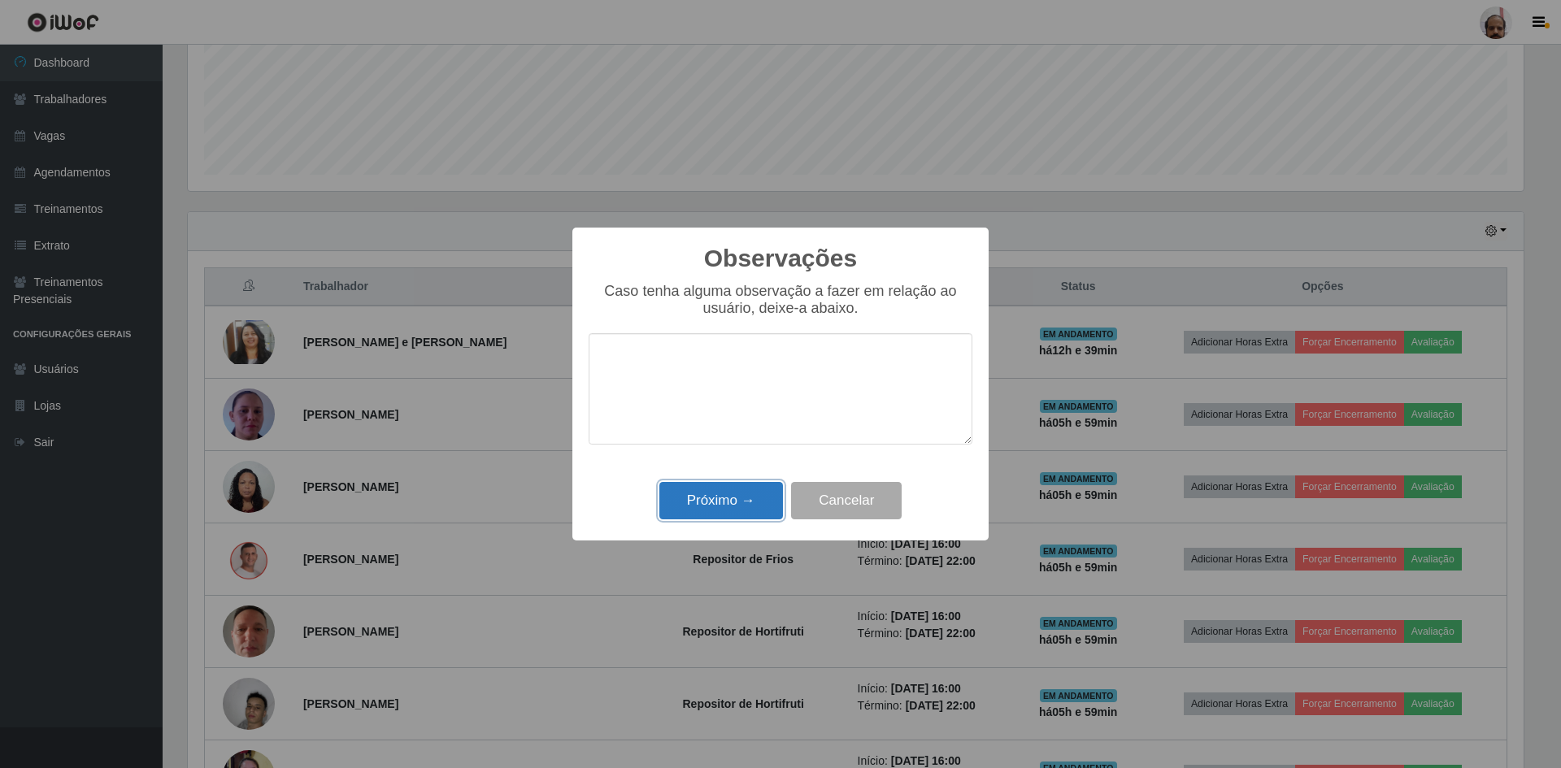
click at [723, 501] on button "Próximo →" at bounding box center [721, 501] width 124 height 38
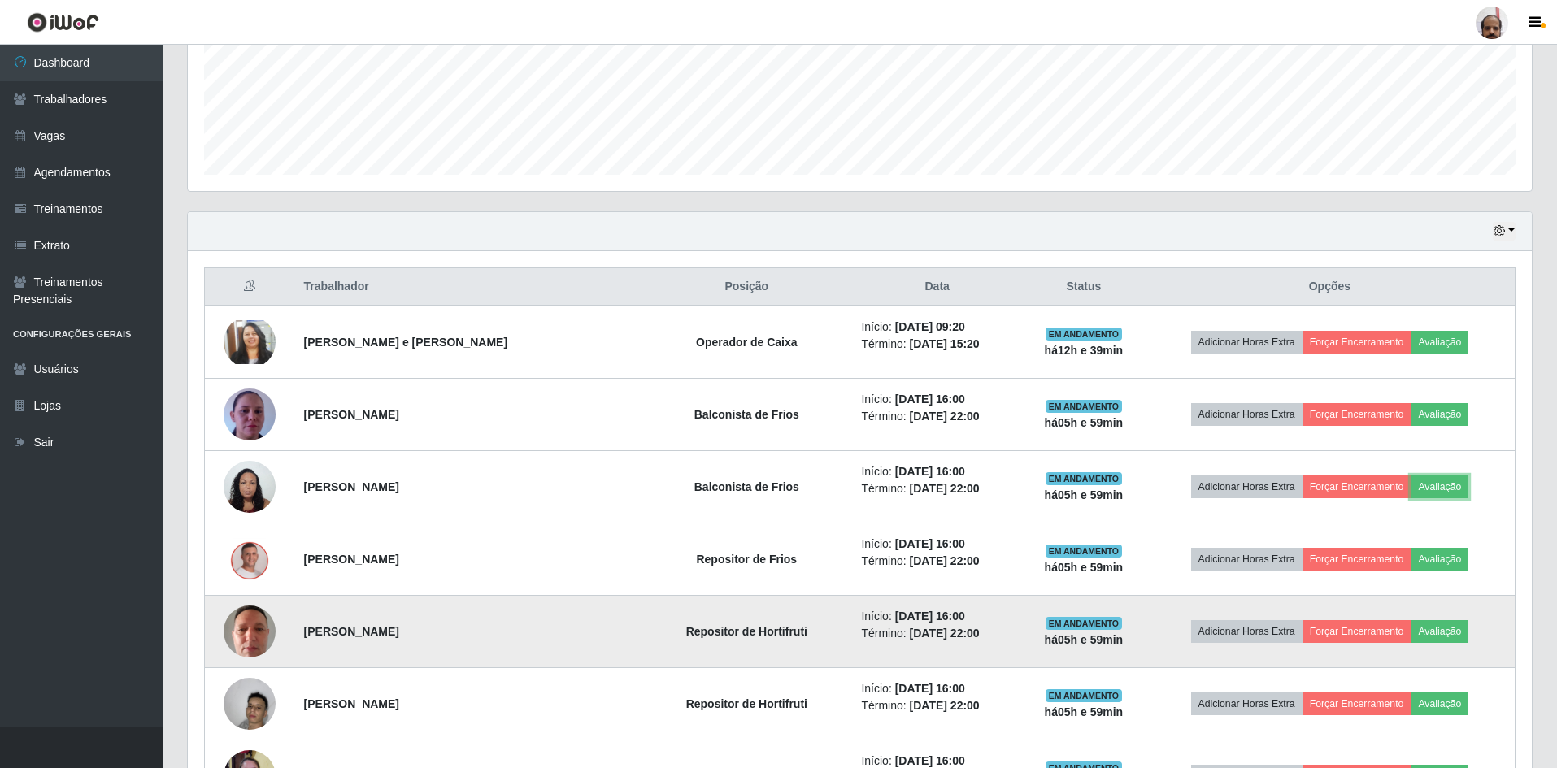
scroll to position [569, 0]
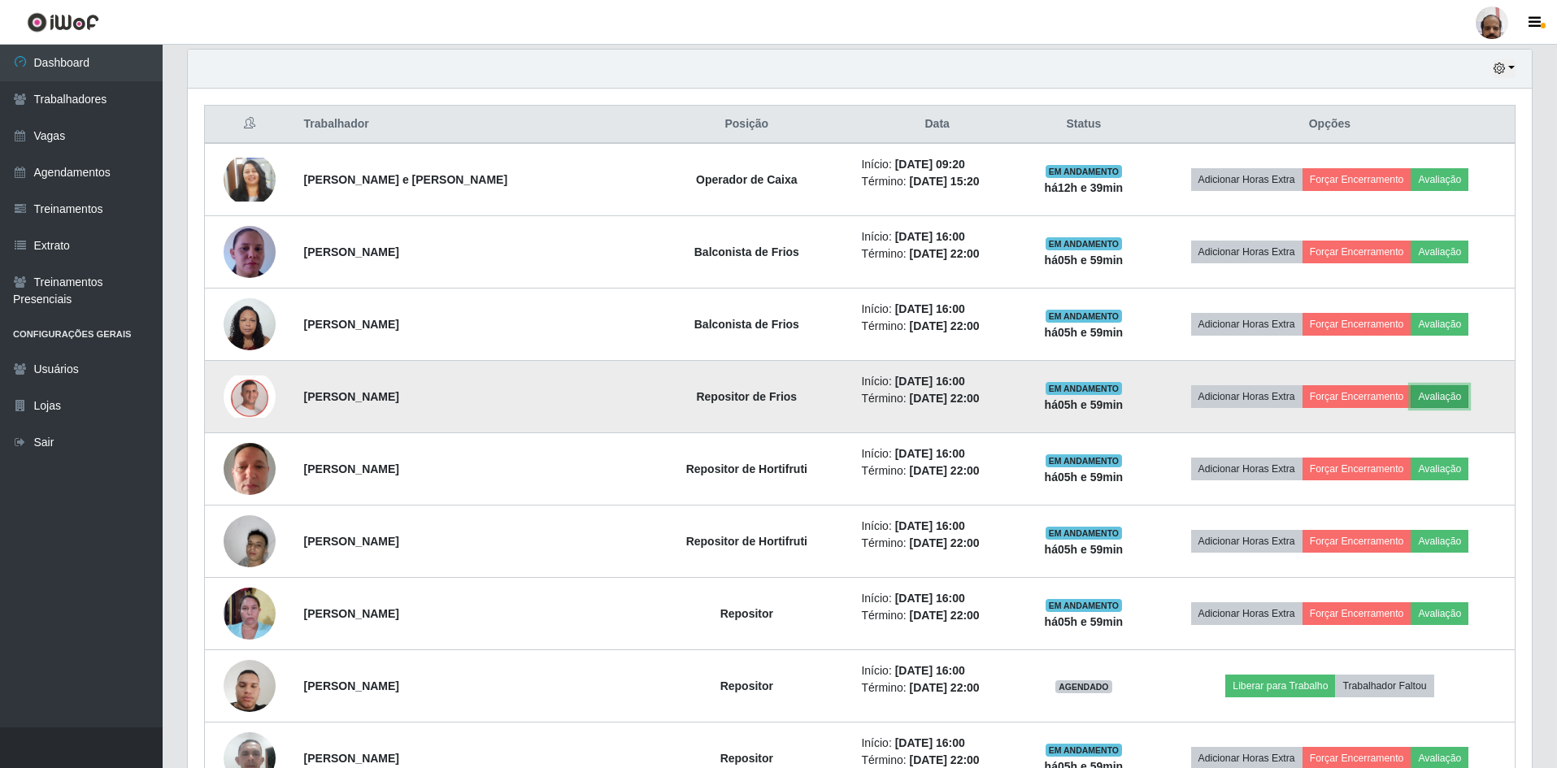
click at [1434, 394] on button "Avaliação" at bounding box center [1439, 396] width 58 height 23
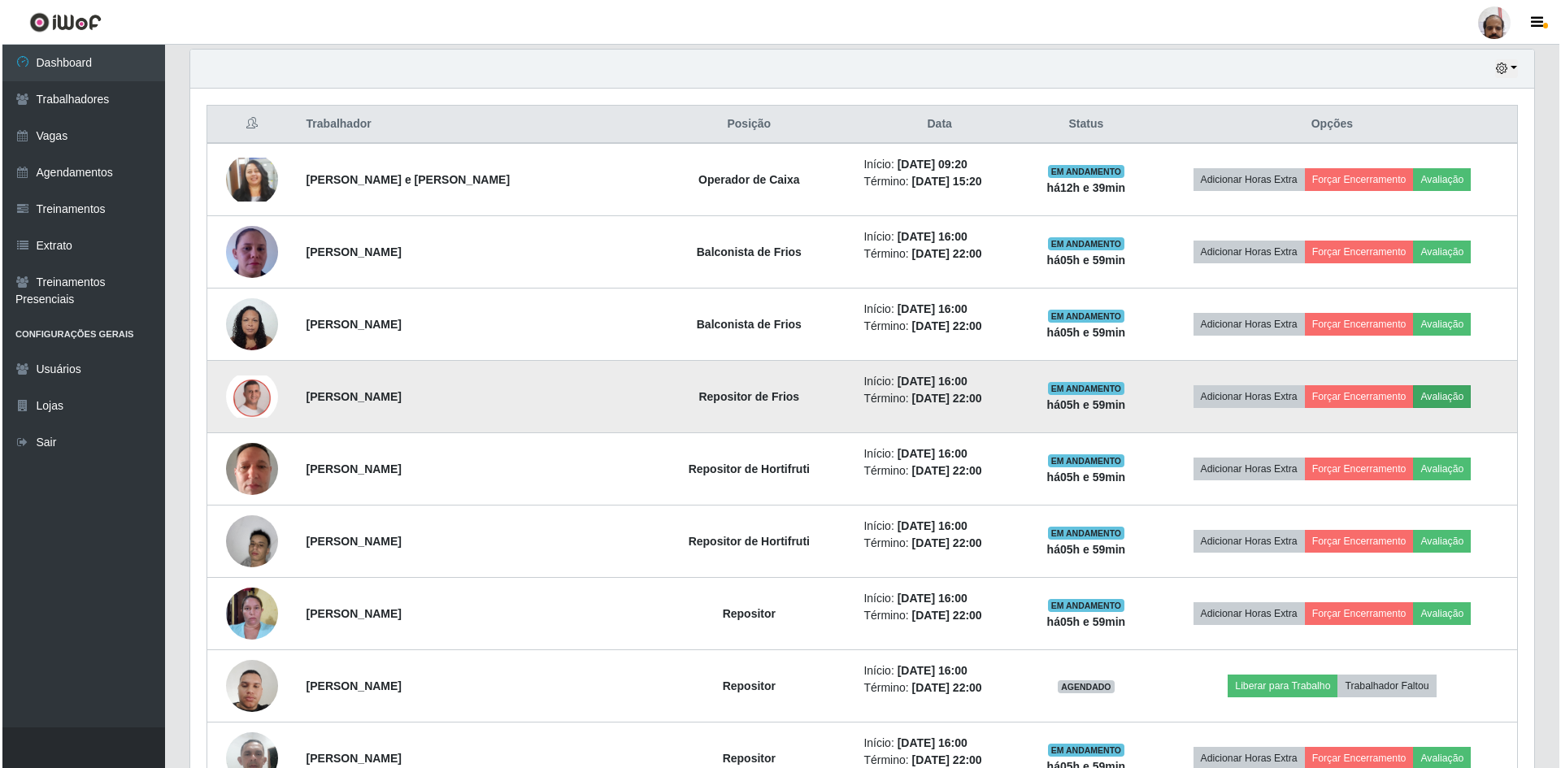
scroll to position [337, 1336]
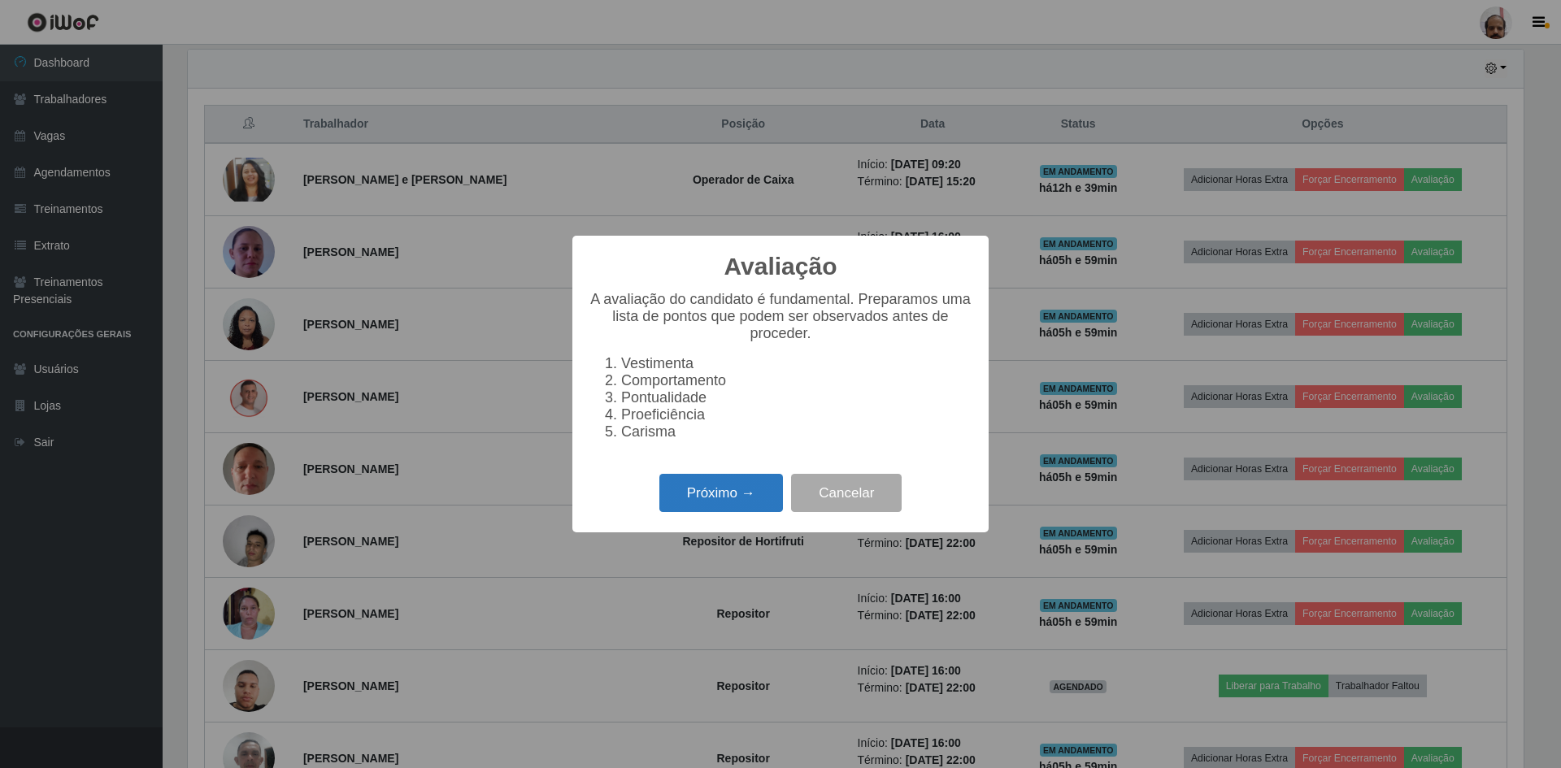
click at [728, 494] on button "Próximo →" at bounding box center [721, 493] width 124 height 38
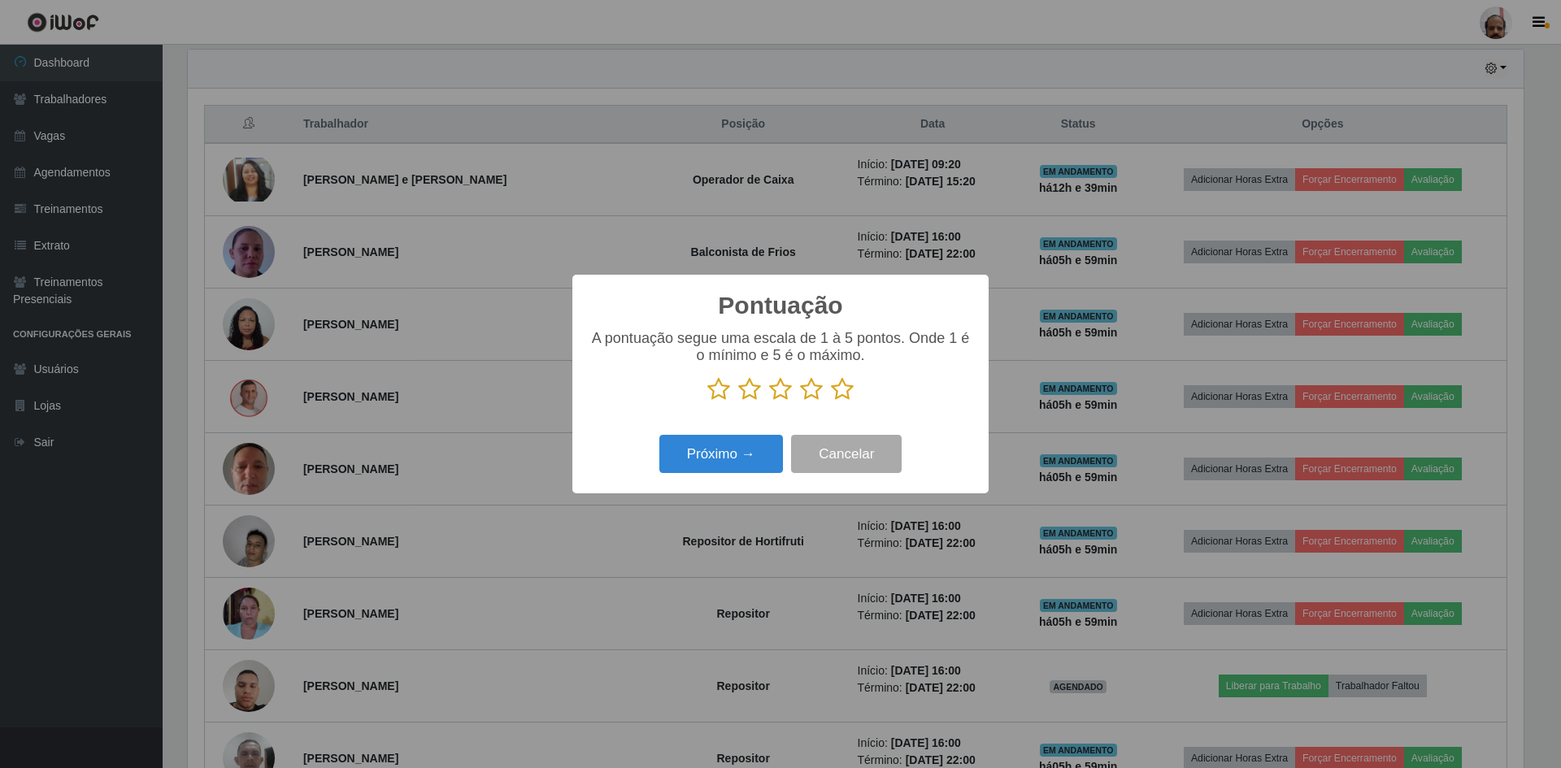
scroll to position [812555, 811557]
click at [846, 393] on icon at bounding box center [842, 389] width 23 height 24
click at [831, 402] on input "radio" at bounding box center [831, 402] width 0 height 0
click at [729, 443] on button "Próximo →" at bounding box center [721, 454] width 124 height 38
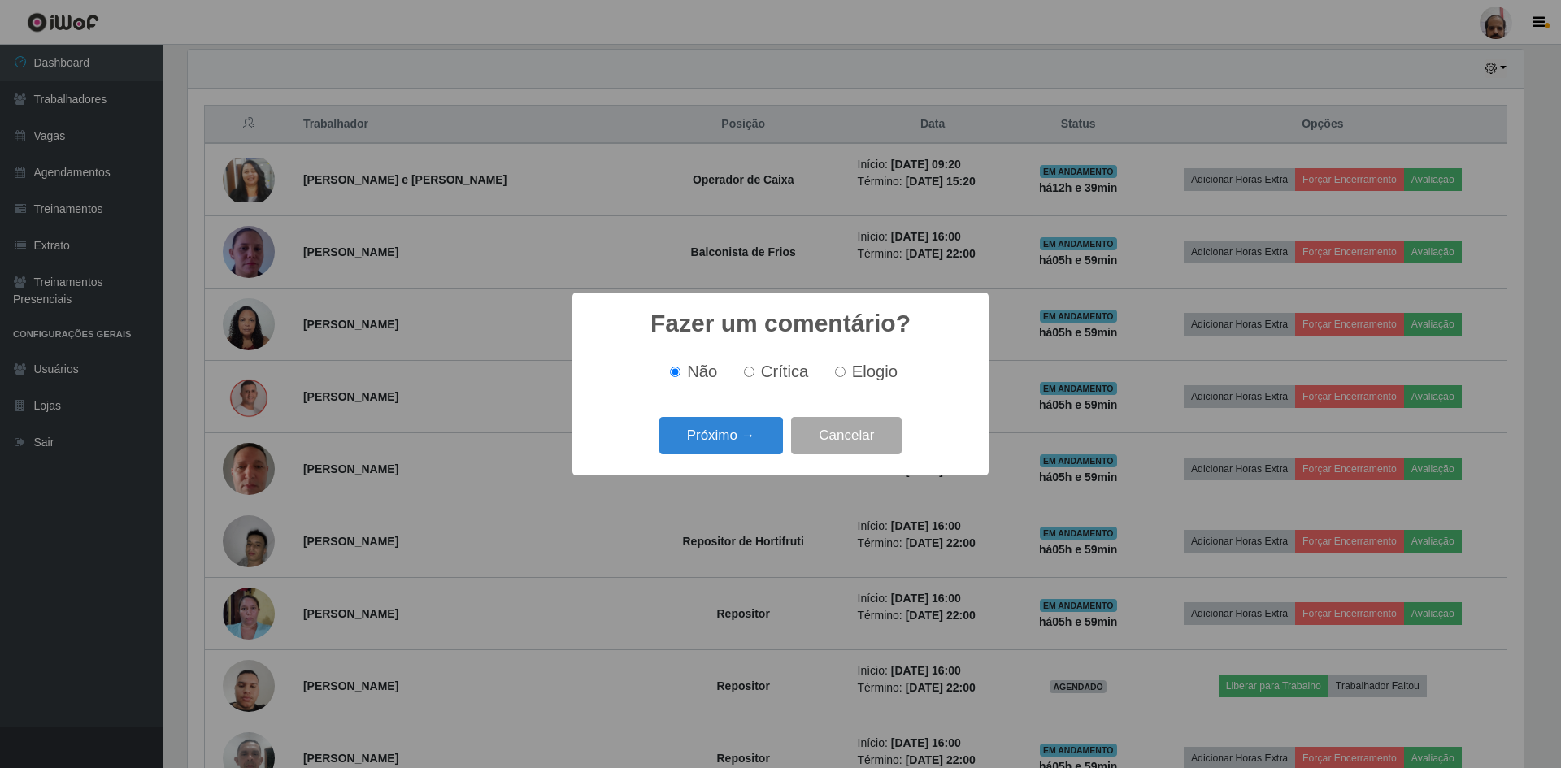
click at [862, 367] on span "Elogio" at bounding box center [875, 372] width 46 height 18
click at [845, 367] on input "Elogio" at bounding box center [840, 372] width 11 height 11
radio input "true"
click at [741, 428] on button "Próximo →" at bounding box center [721, 436] width 124 height 38
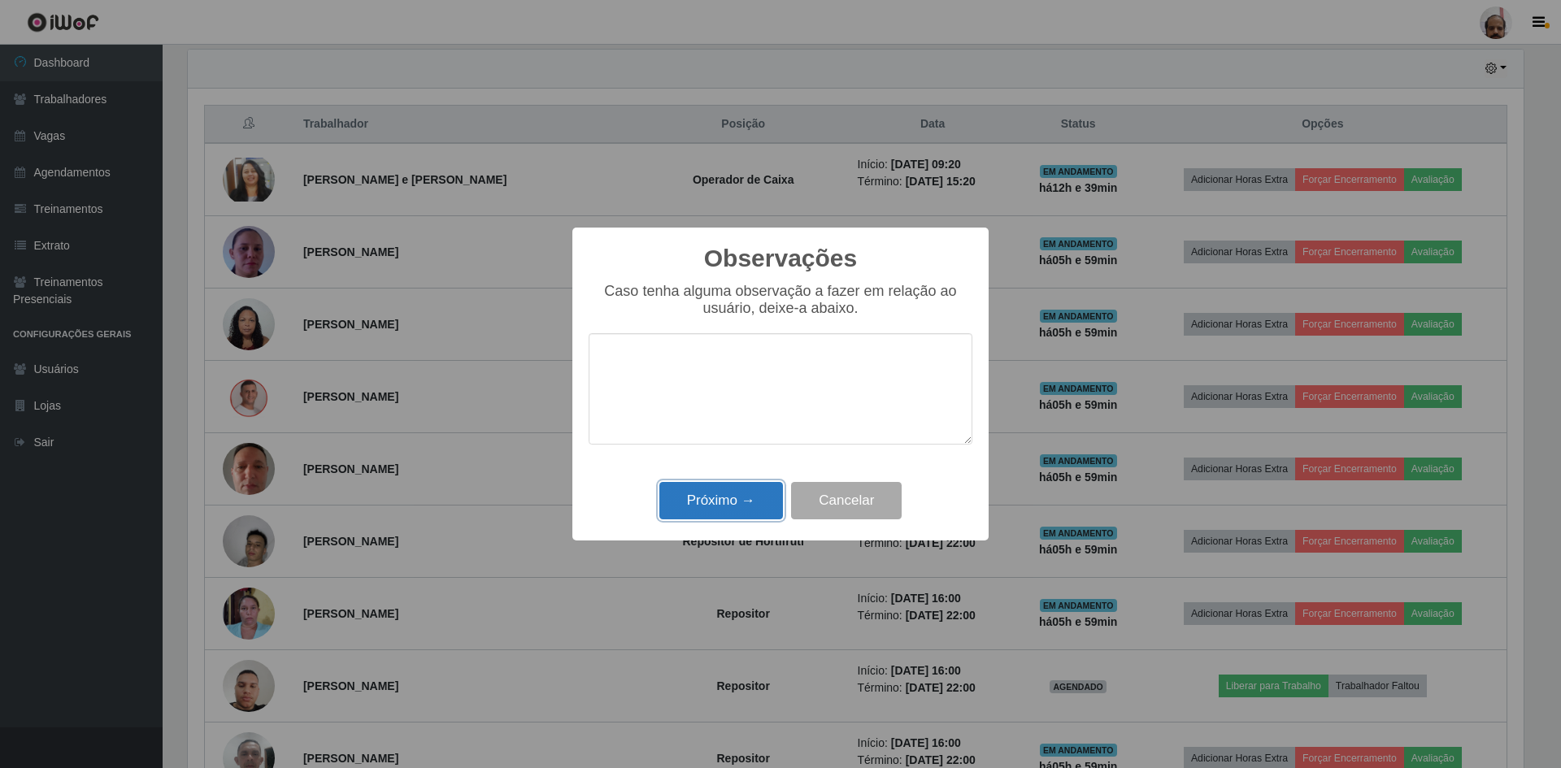
click at [732, 485] on button "Próximo →" at bounding box center [721, 501] width 124 height 38
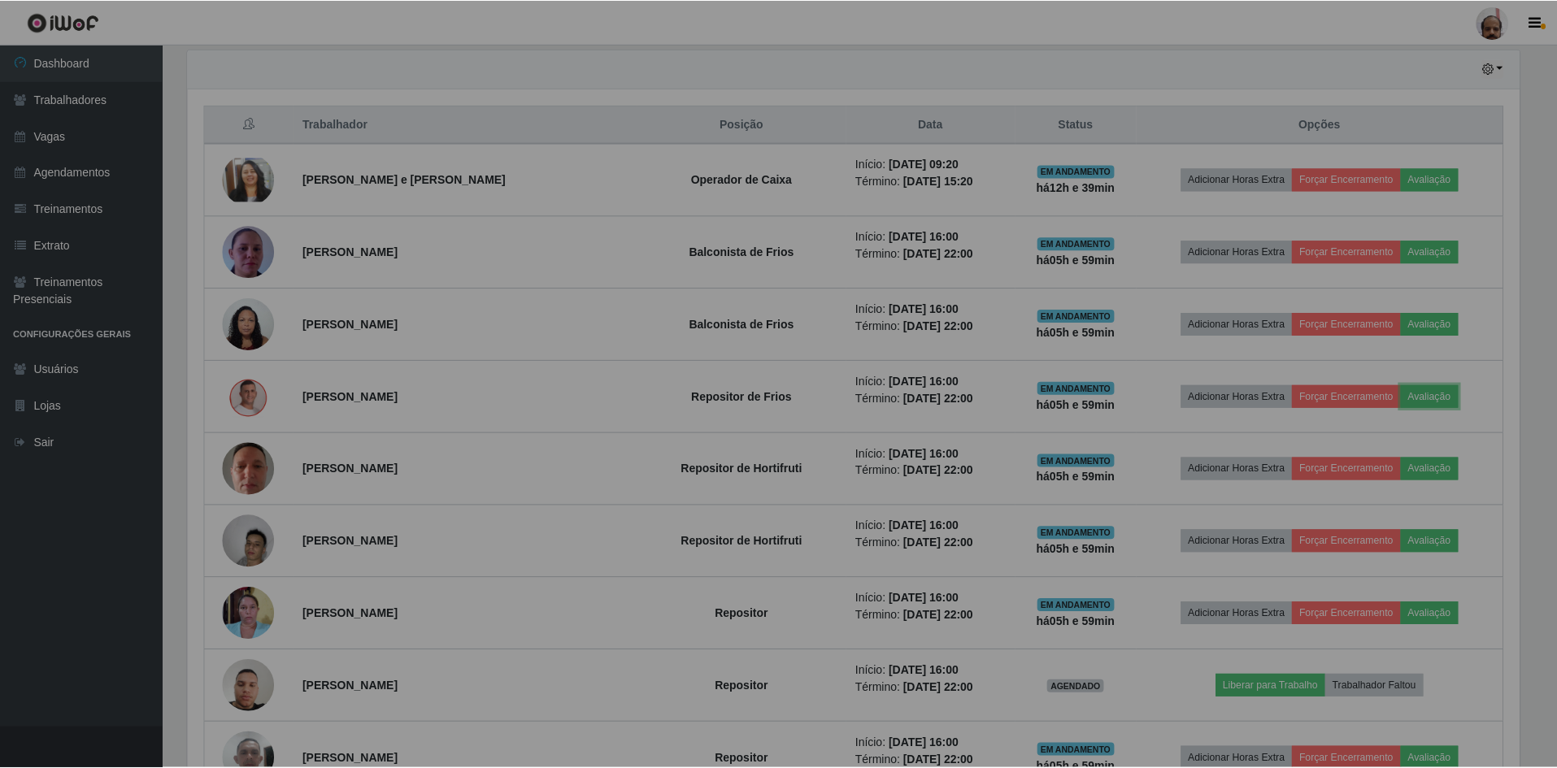
scroll to position [0, 0]
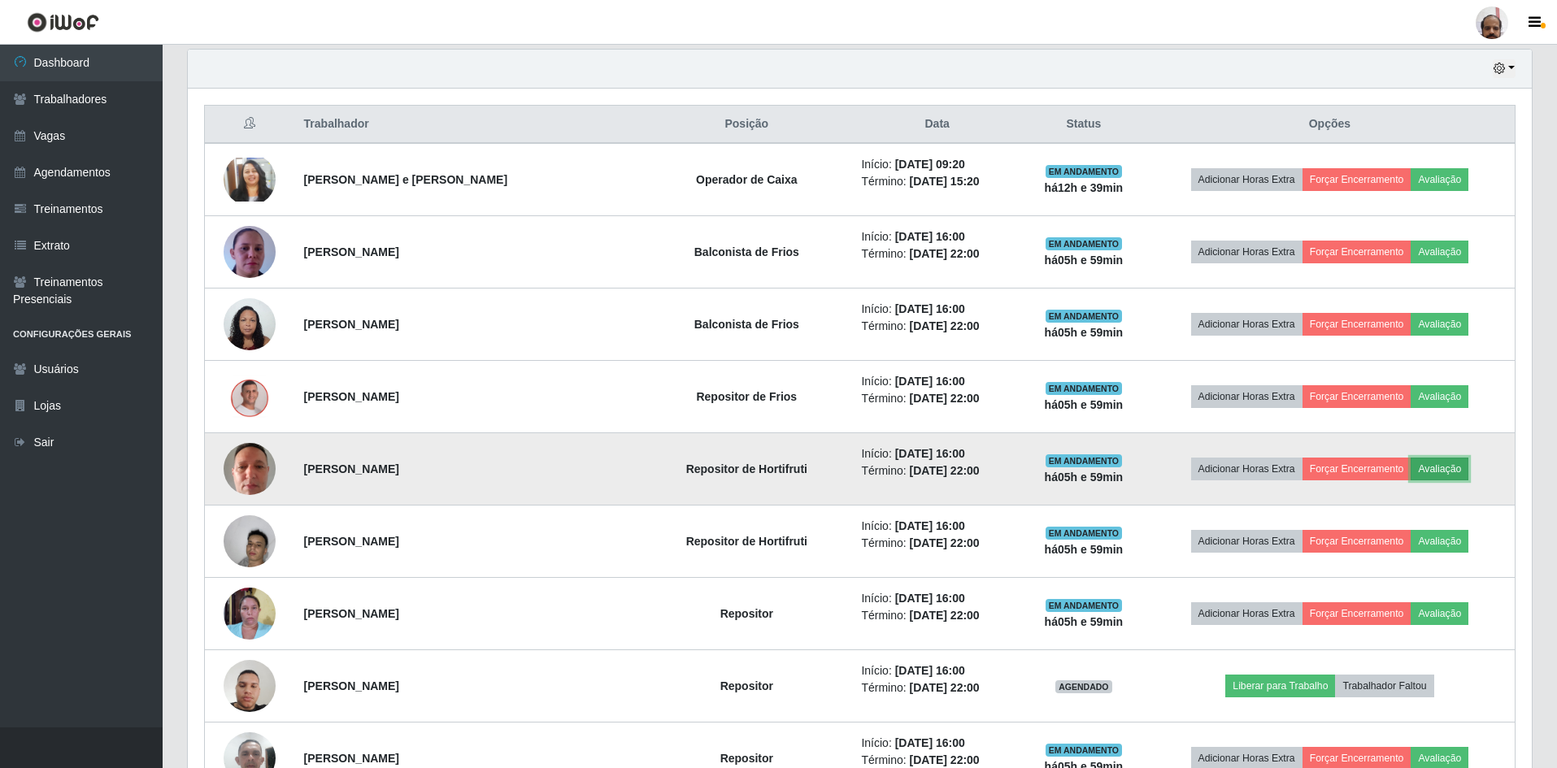
click at [1445, 469] on button "Avaliação" at bounding box center [1439, 469] width 58 height 23
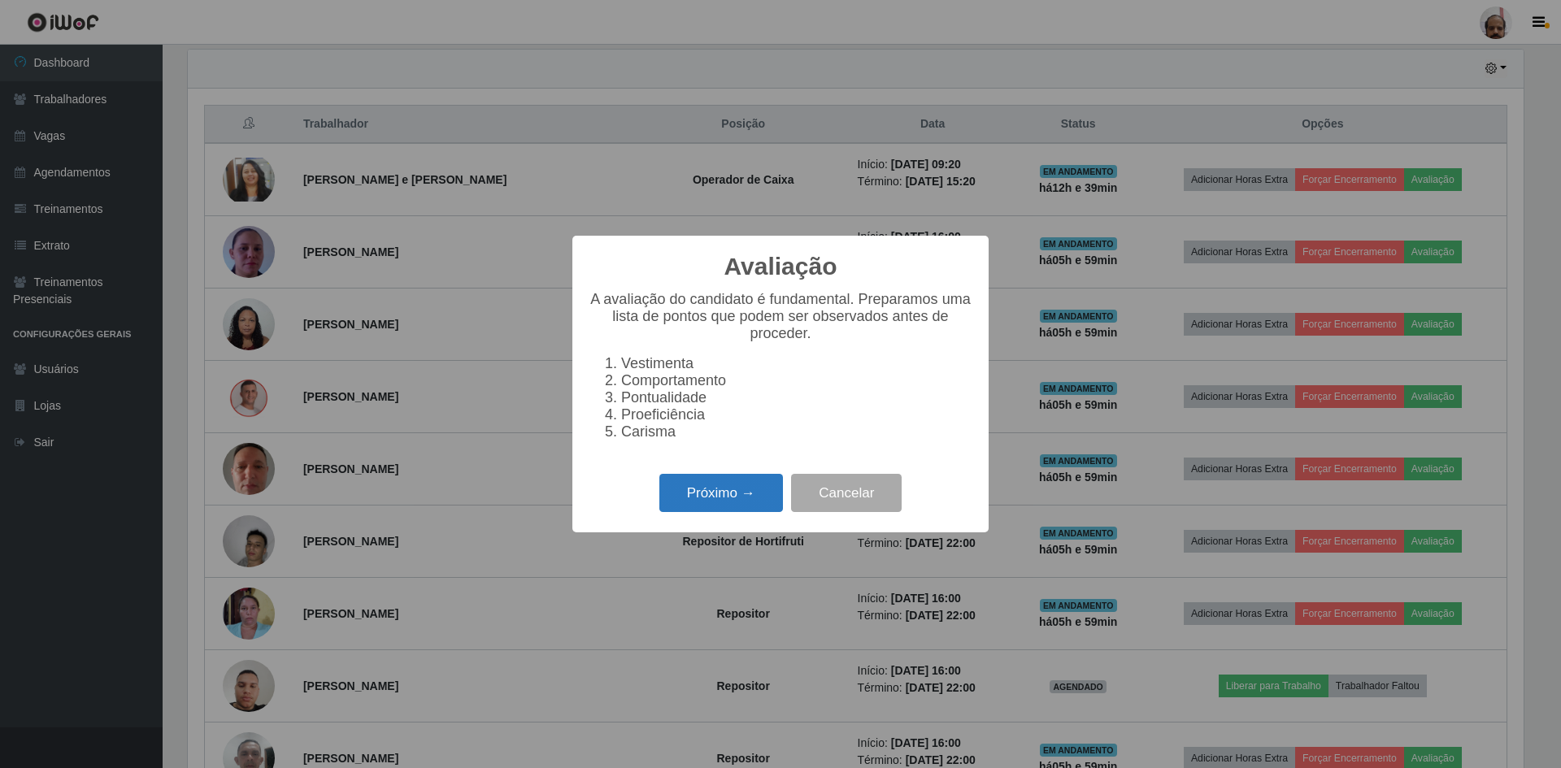
click at [728, 497] on button "Próximo →" at bounding box center [721, 493] width 124 height 38
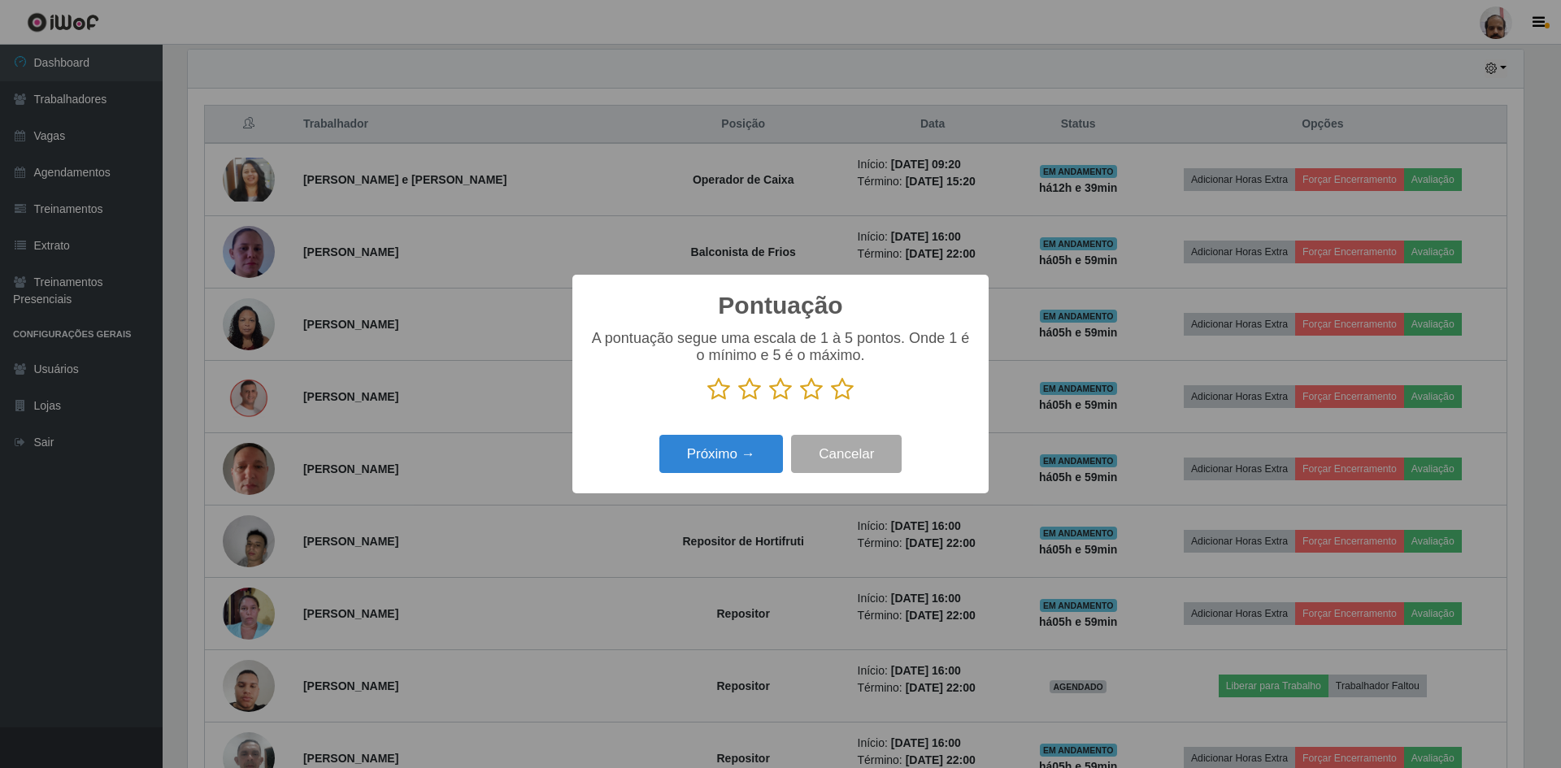
click at [851, 393] on icon at bounding box center [842, 389] width 23 height 24
click at [831, 402] on input "radio" at bounding box center [831, 402] width 0 height 0
click at [723, 448] on button "Próximo →" at bounding box center [721, 454] width 124 height 38
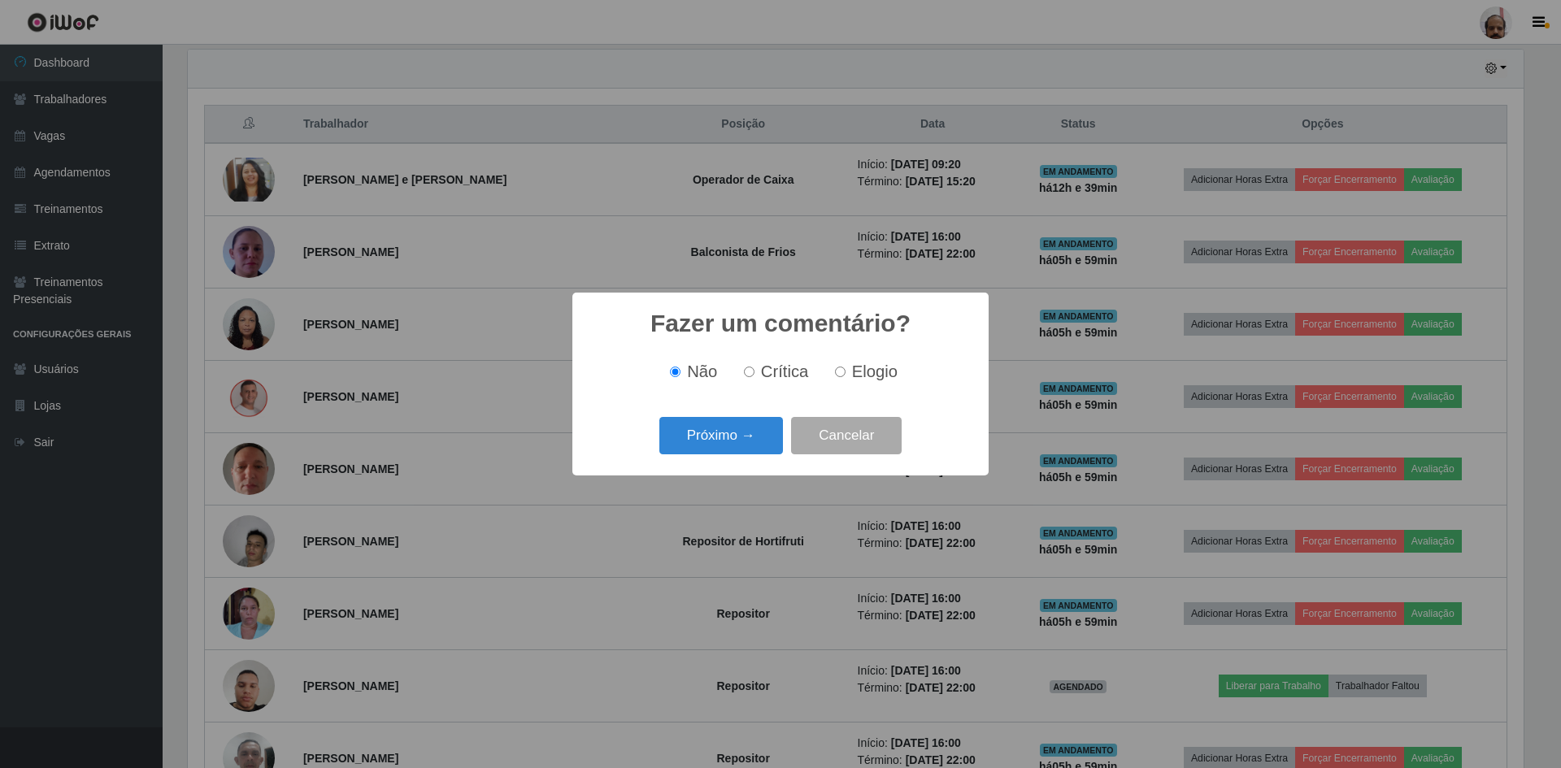
click at [878, 363] on span "Elogio" at bounding box center [875, 372] width 46 height 18
click at [845, 367] on input "Elogio" at bounding box center [840, 372] width 11 height 11
radio input "true"
click at [691, 441] on button "Próximo →" at bounding box center [721, 436] width 124 height 38
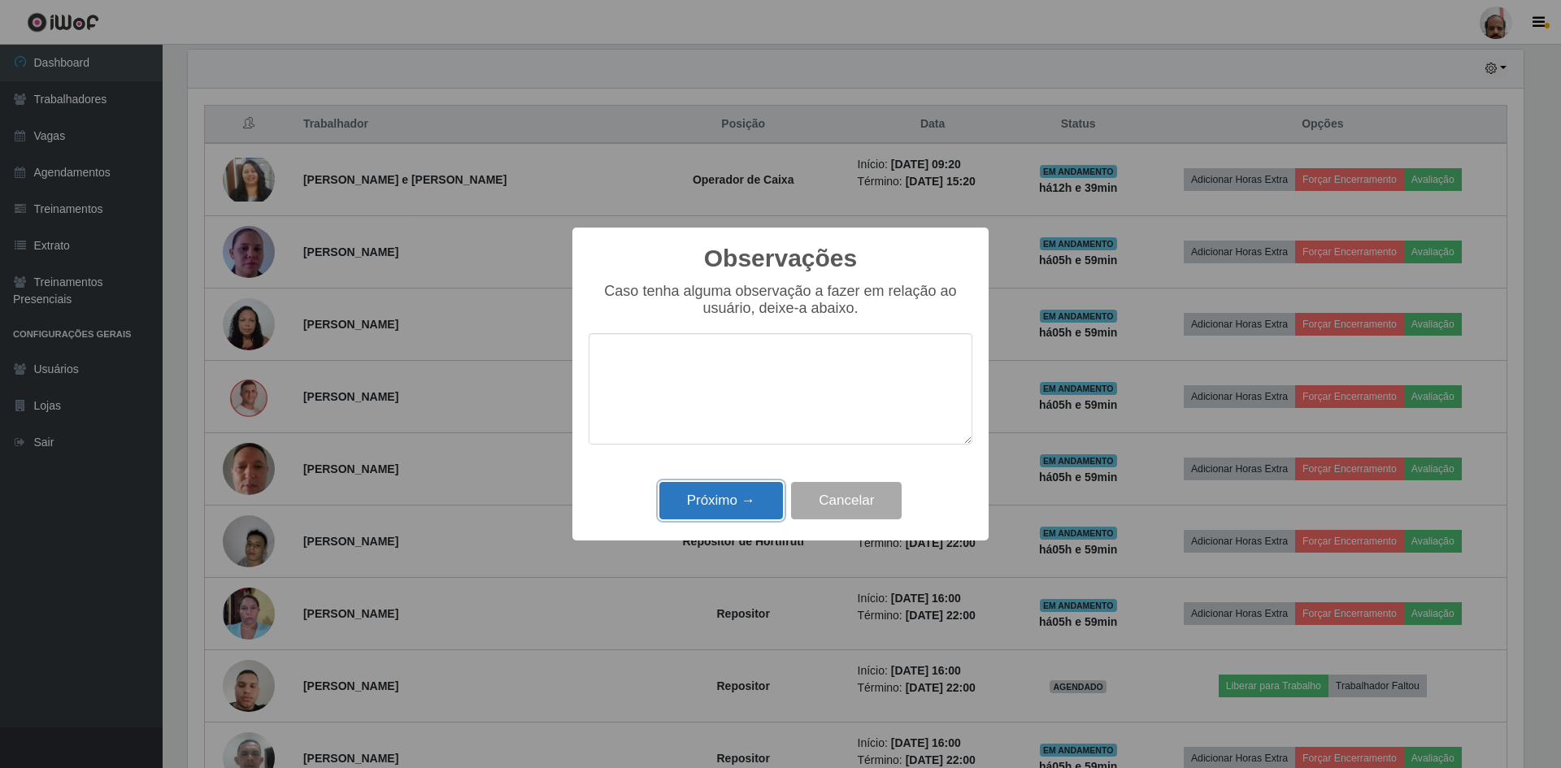
click at [706, 516] on button "Próximo →" at bounding box center [721, 501] width 124 height 38
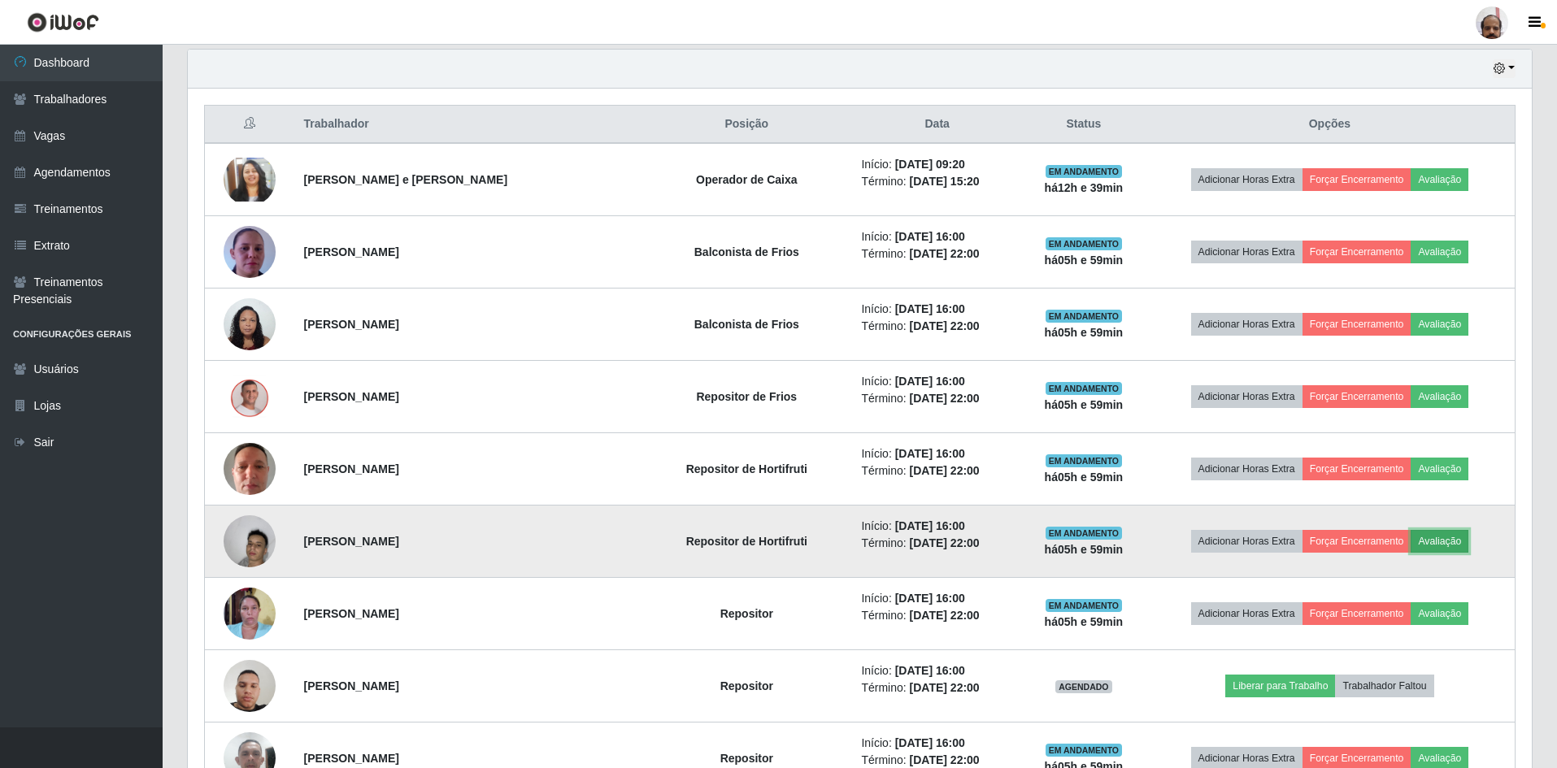
click at [1442, 539] on button "Avaliação" at bounding box center [1439, 541] width 58 height 23
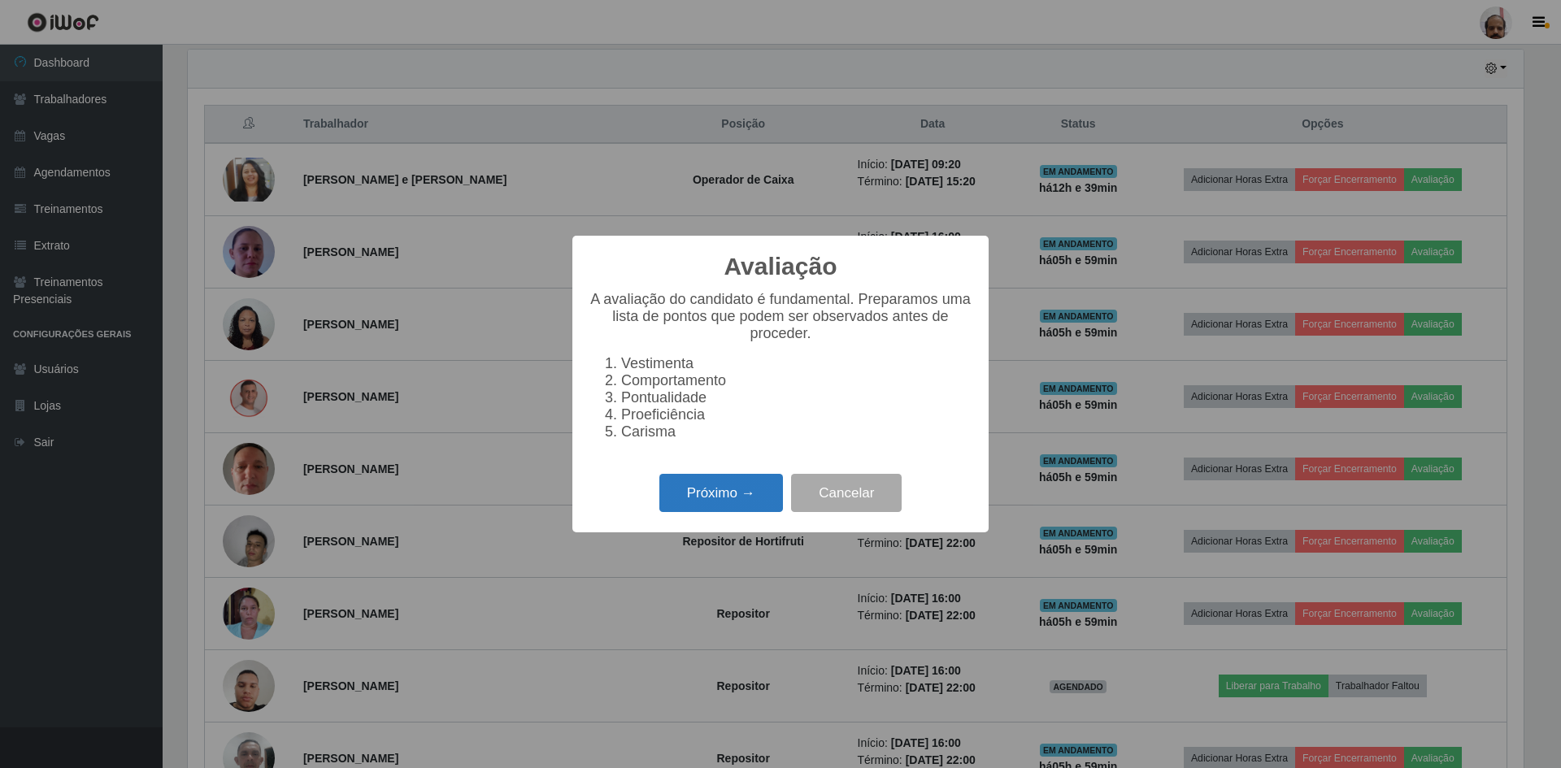
click at [679, 502] on button "Próximo →" at bounding box center [721, 493] width 124 height 38
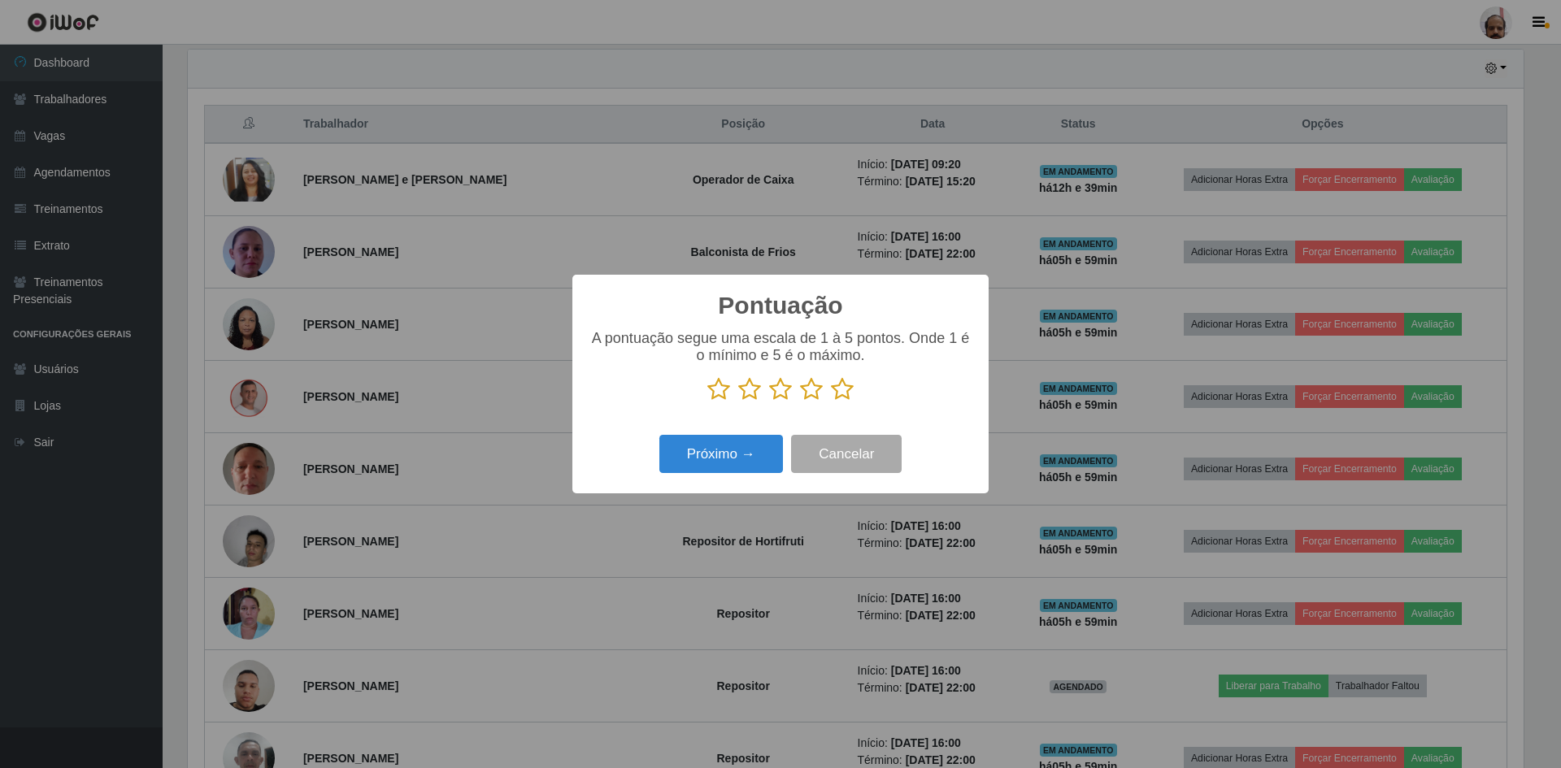
click at [846, 391] on icon at bounding box center [842, 389] width 23 height 24
click at [831, 402] on input "radio" at bounding box center [831, 402] width 0 height 0
click at [680, 453] on button "Próximo →" at bounding box center [721, 454] width 124 height 38
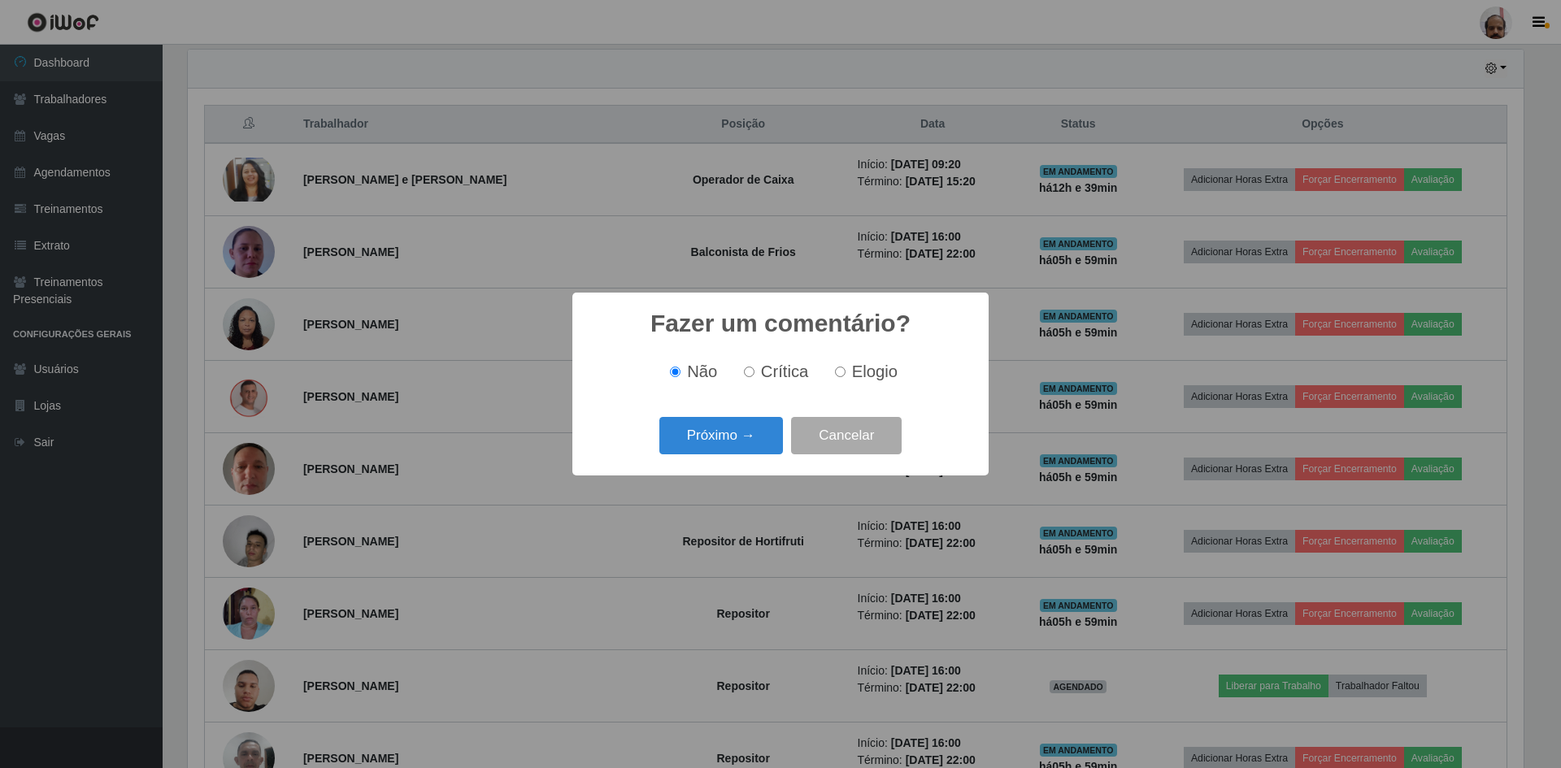
click at [852, 380] on span "Elogio" at bounding box center [875, 372] width 46 height 18
click at [845, 377] on input "Elogio" at bounding box center [840, 372] width 11 height 11
radio input "true"
click at [761, 437] on button "Próximo →" at bounding box center [721, 436] width 124 height 38
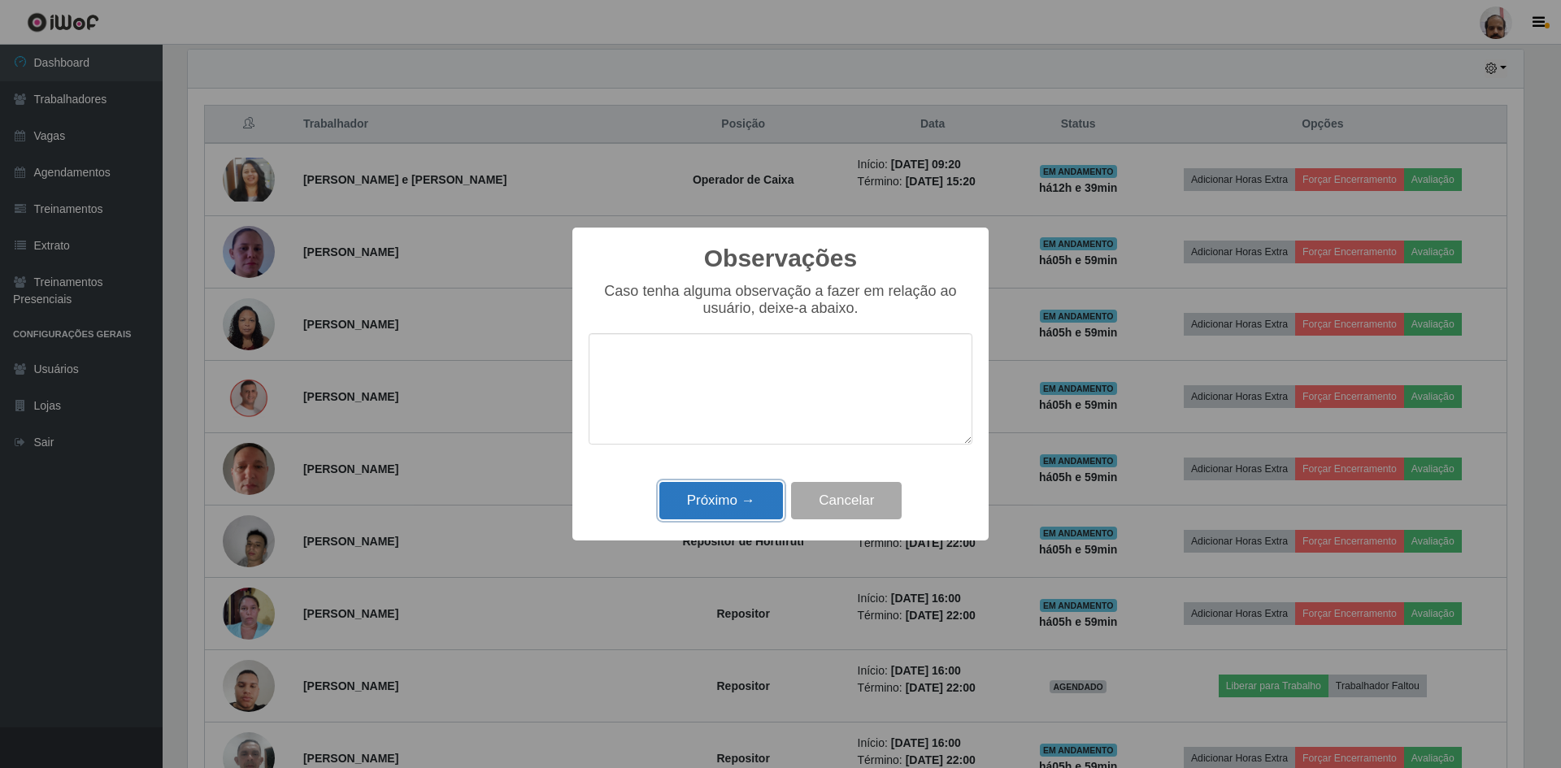
click at [709, 502] on button "Próximo →" at bounding box center [721, 501] width 124 height 38
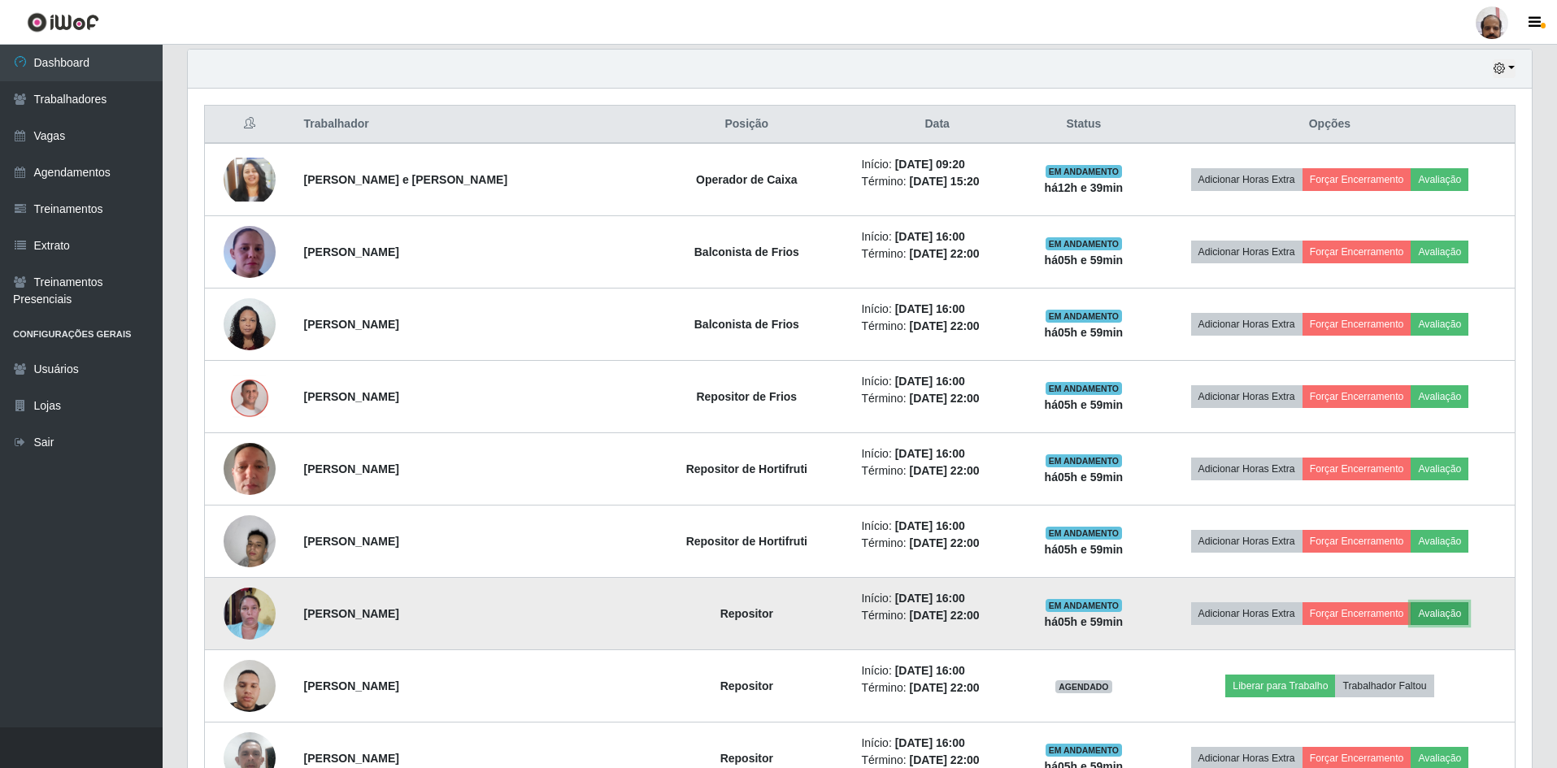
click at [1433, 607] on button "Avaliação" at bounding box center [1439, 613] width 58 height 23
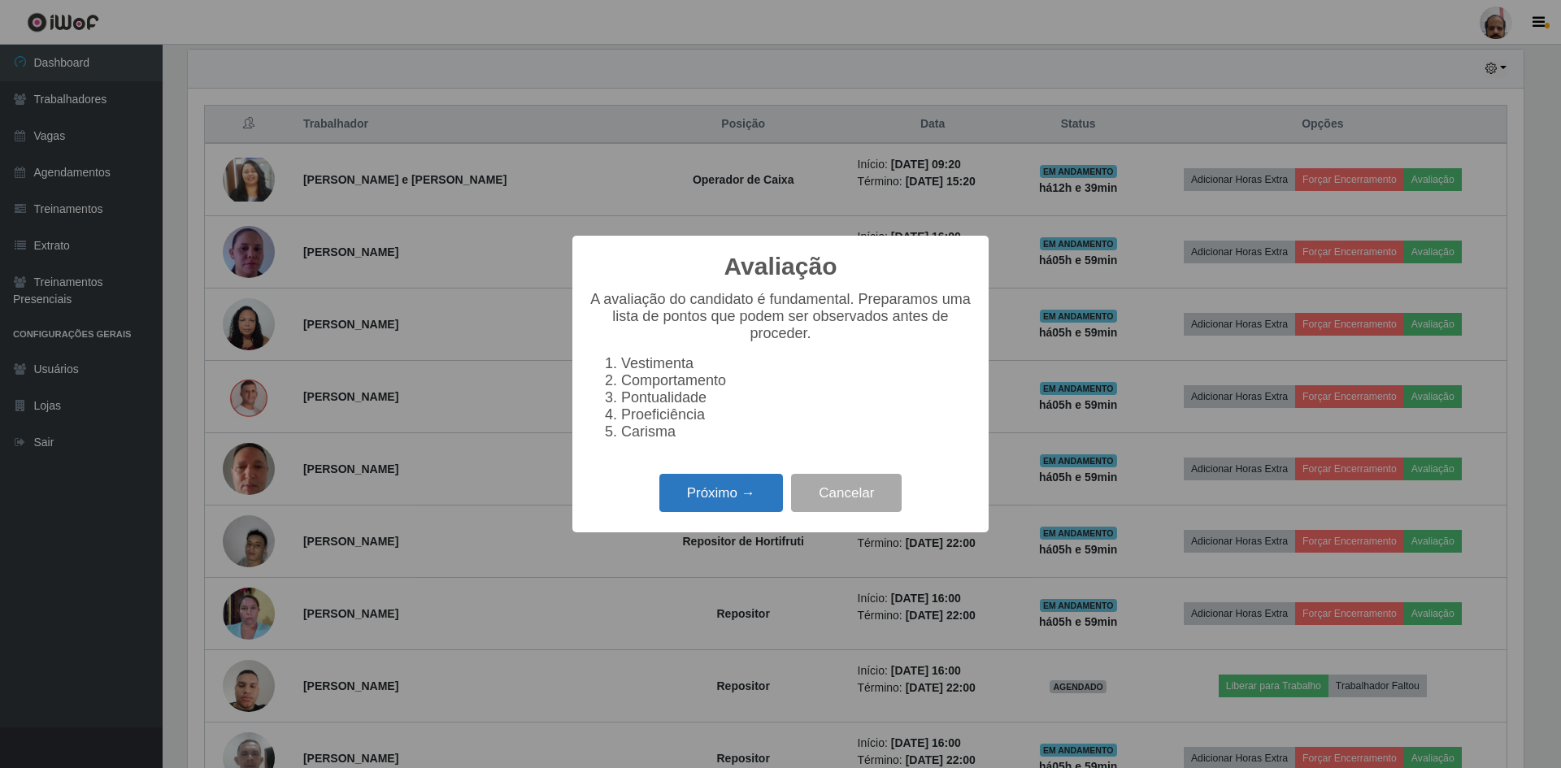
click at [736, 510] on button "Próximo →" at bounding box center [721, 493] width 124 height 38
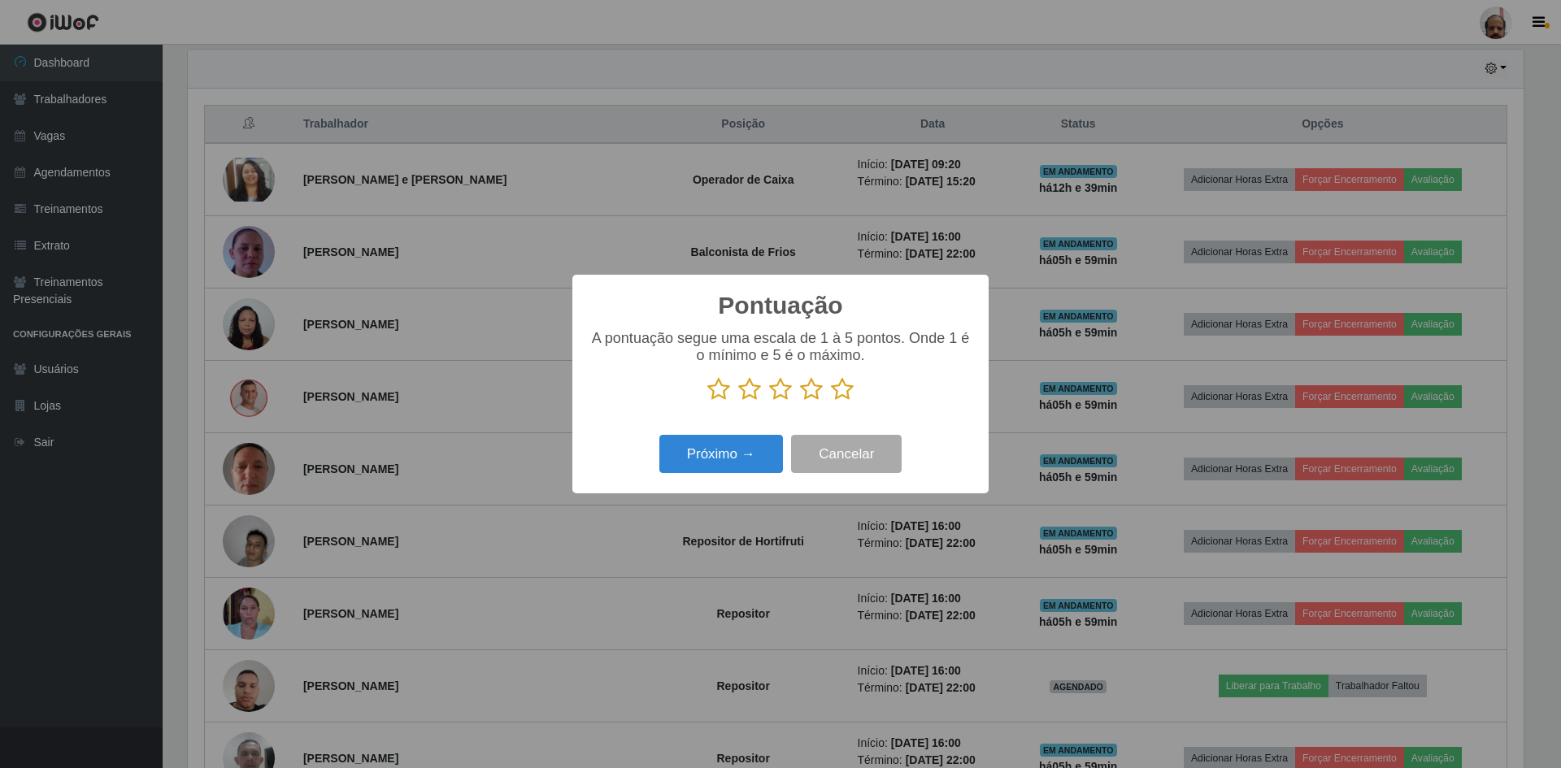
click at [828, 393] on p at bounding box center [781, 389] width 384 height 24
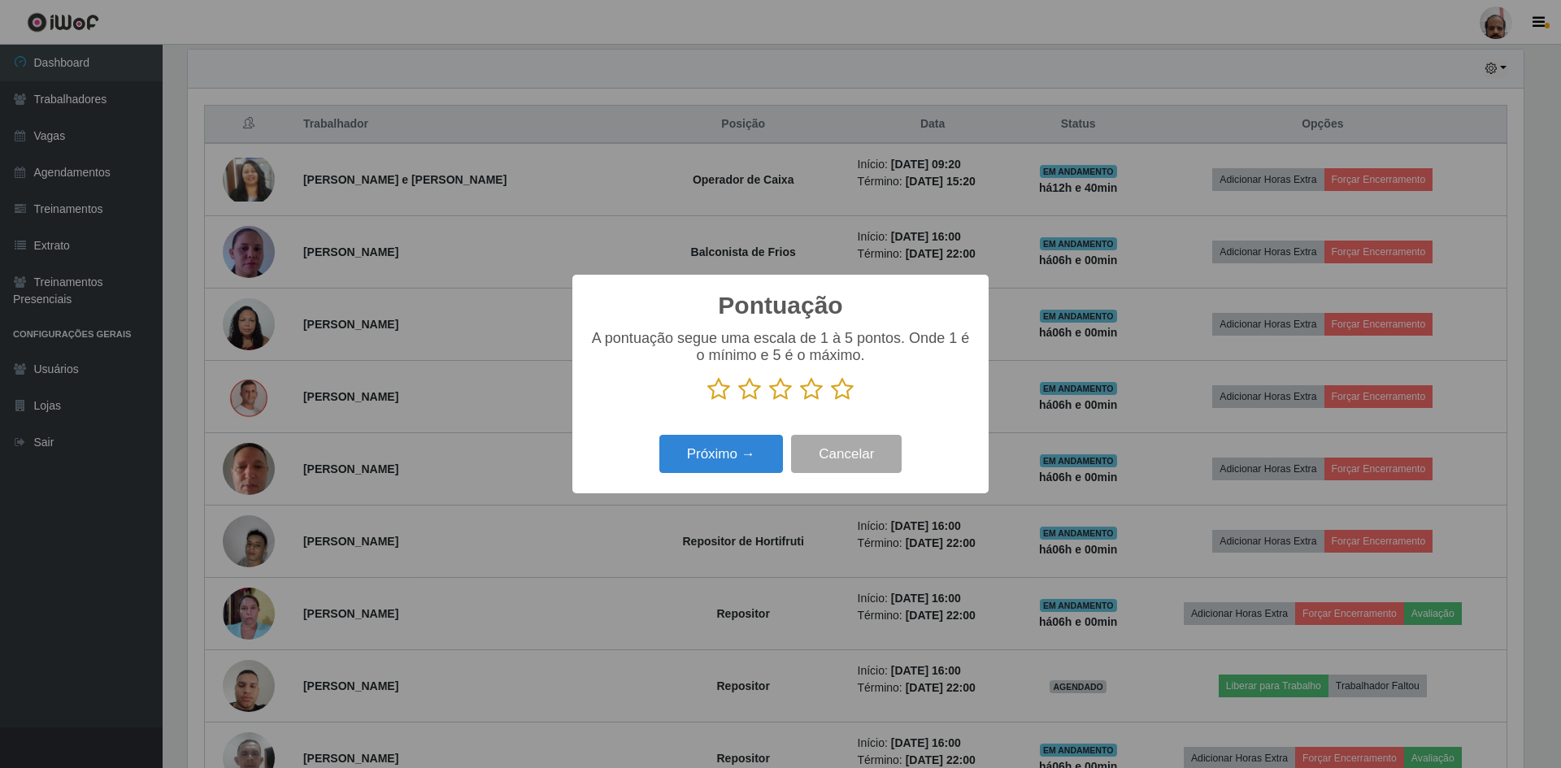
click at [848, 395] on icon at bounding box center [842, 389] width 23 height 24
click at [831, 402] on input "radio" at bounding box center [831, 402] width 0 height 0
click at [741, 454] on button "Próximo →" at bounding box center [721, 454] width 124 height 38
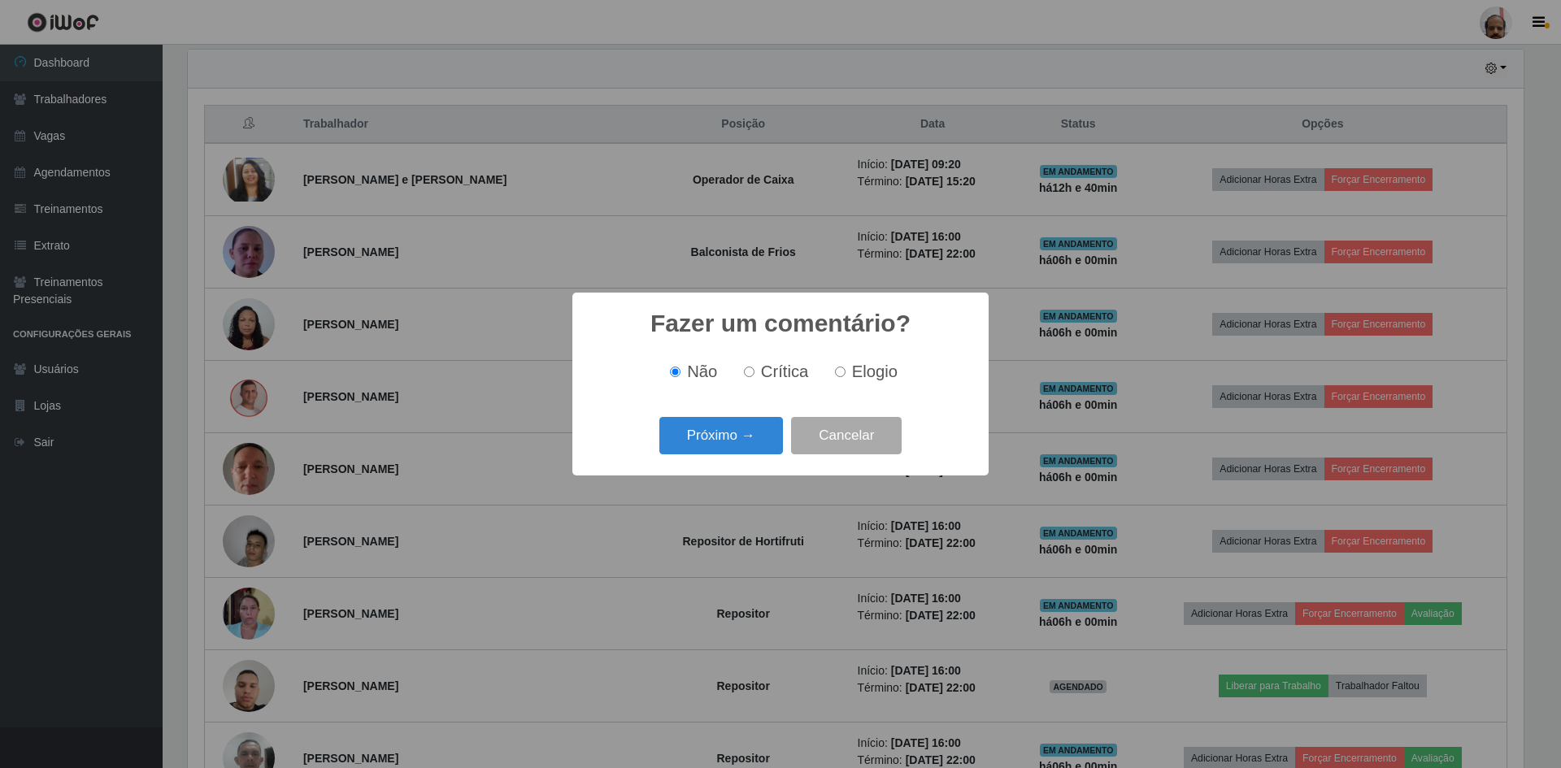
click at [841, 363] on label "Elogio" at bounding box center [862, 372] width 69 height 19
click at [841, 367] on input "Elogio" at bounding box center [840, 372] width 11 height 11
radio input "true"
click at [745, 426] on button "Próximo →" at bounding box center [721, 436] width 124 height 38
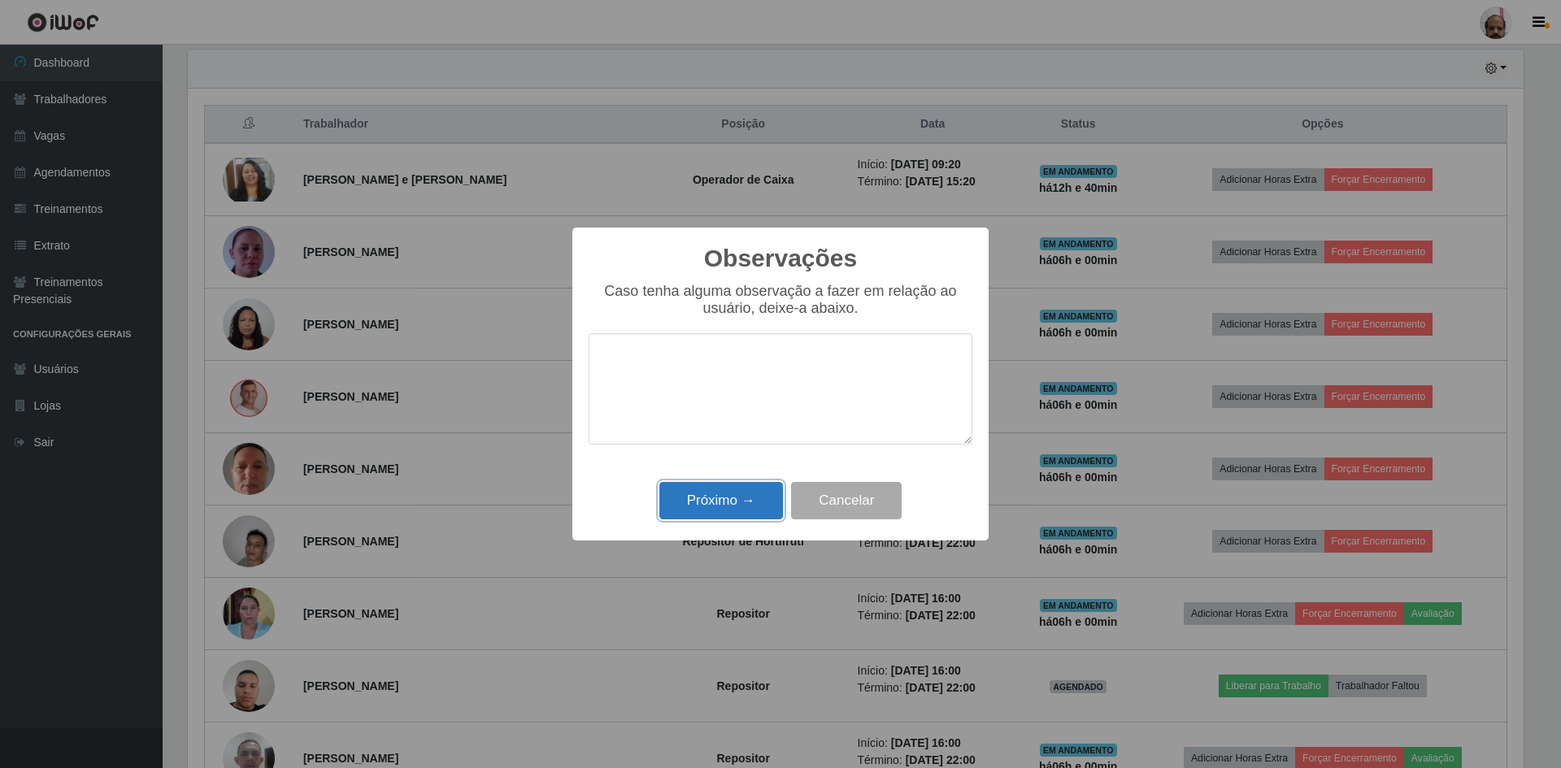
click at [719, 501] on button "Próximo →" at bounding box center [721, 501] width 124 height 38
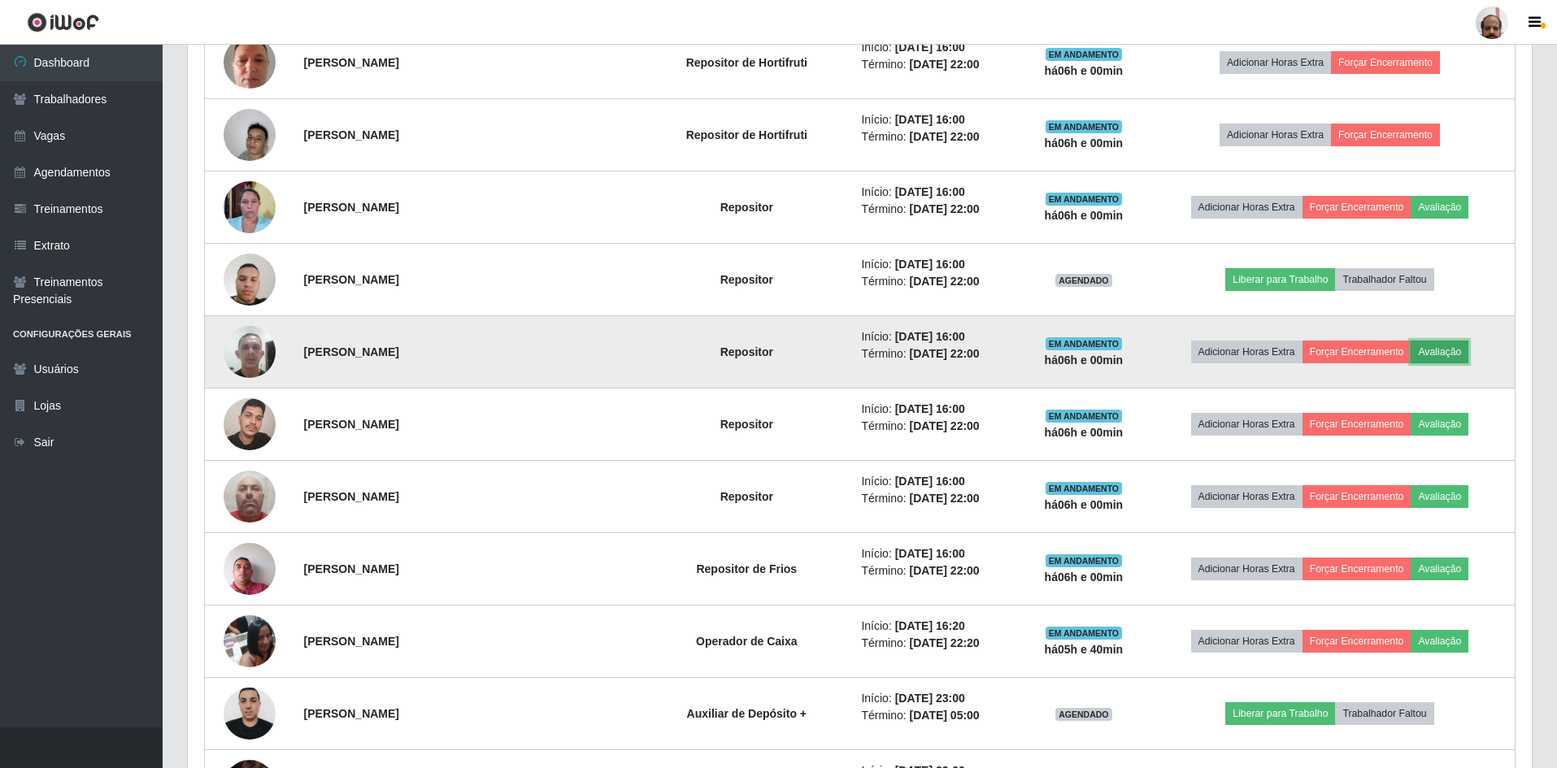
click at [1432, 354] on button "Avaliação" at bounding box center [1439, 352] width 58 height 23
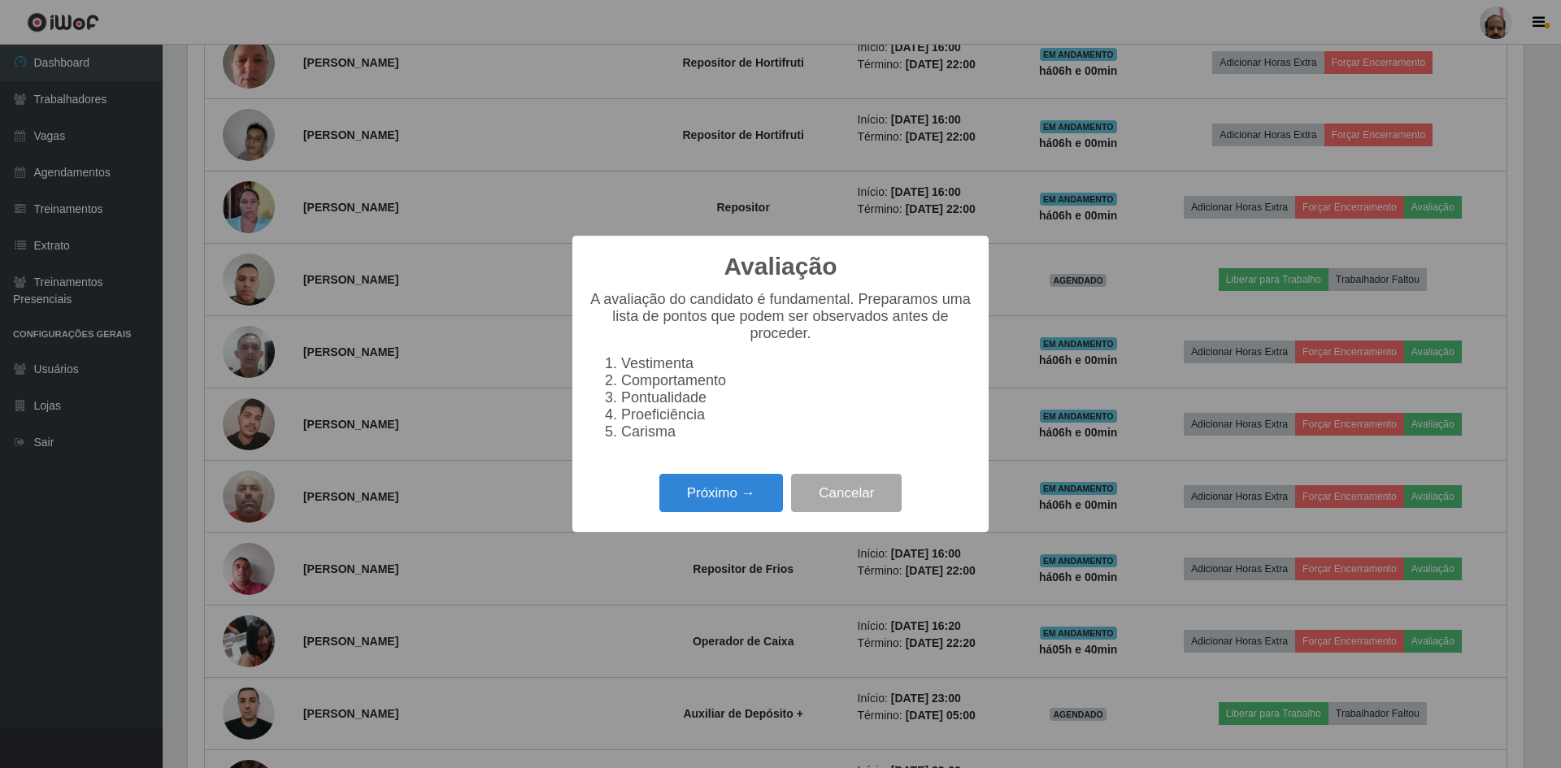
click at [704, 516] on div "Próximo → Cancelar" at bounding box center [781, 493] width 384 height 46
click at [709, 506] on button "Próximo →" at bounding box center [721, 493] width 124 height 38
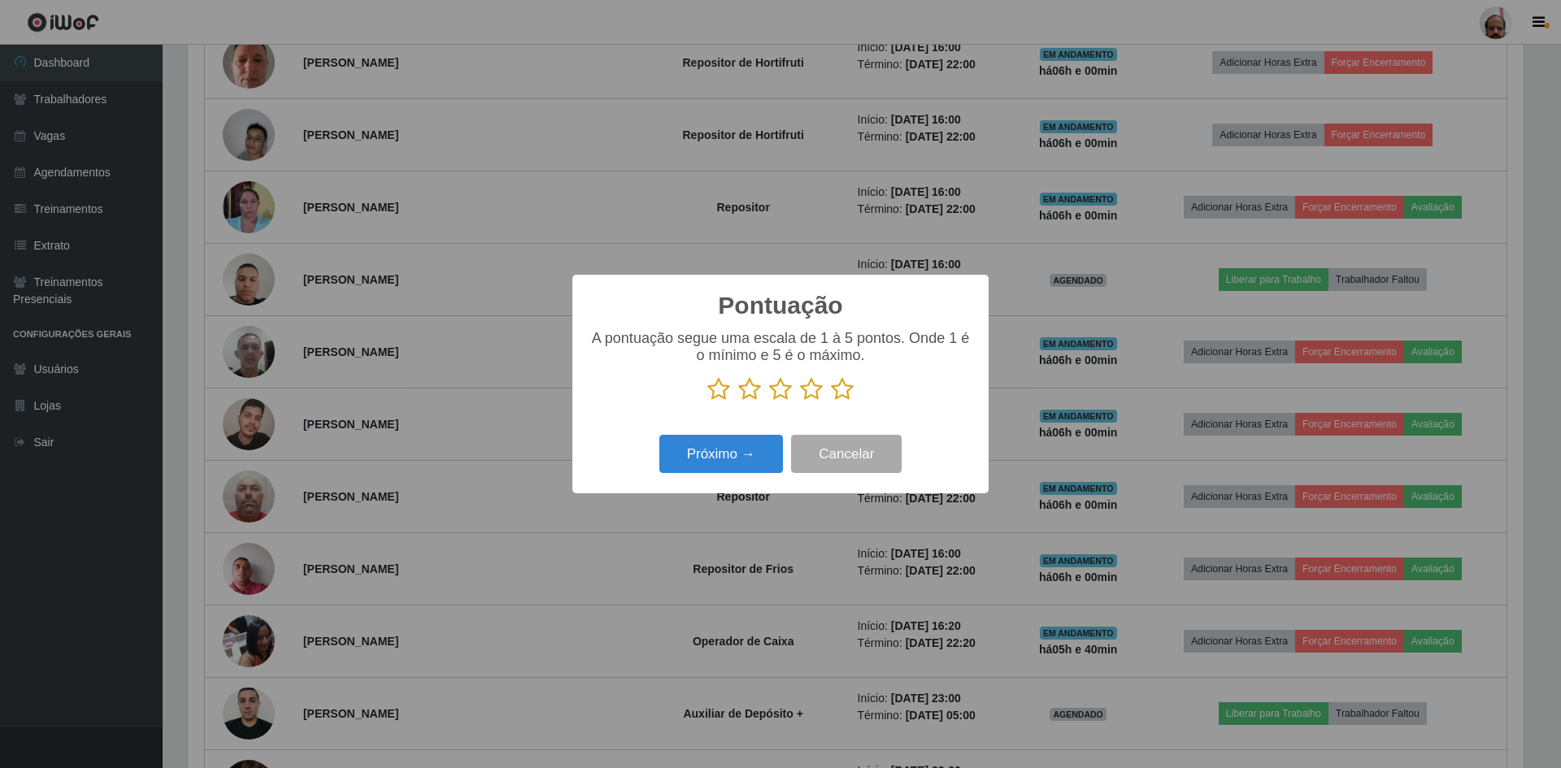
click at [848, 387] on icon at bounding box center [842, 389] width 23 height 24
click at [831, 402] on input "radio" at bounding box center [831, 402] width 0 height 0
drag, startPoint x: 758, startPoint y: 463, endPoint x: 767, endPoint y: 455, distance: 12.2
click at [767, 455] on button "Próximo →" at bounding box center [721, 454] width 124 height 38
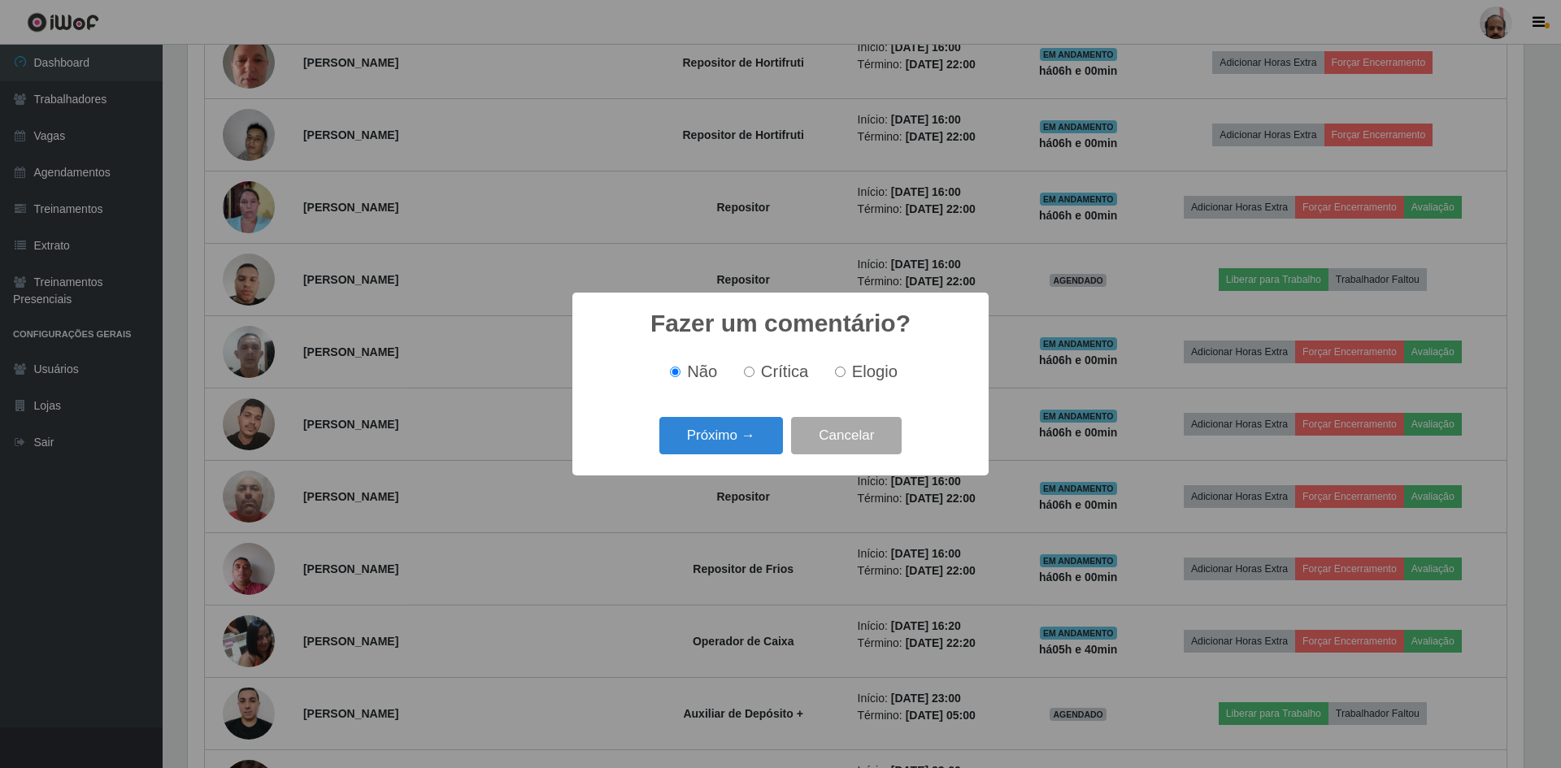
click at [869, 377] on span "Elogio" at bounding box center [875, 372] width 46 height 18
click at [845, 377] on input "Elogio" at bounding box center [840, 372] width 11 height 11
radio input "true"
click at [732, 454] on button "Próximo →" at bounding box center [721, 436] width 124 height 38
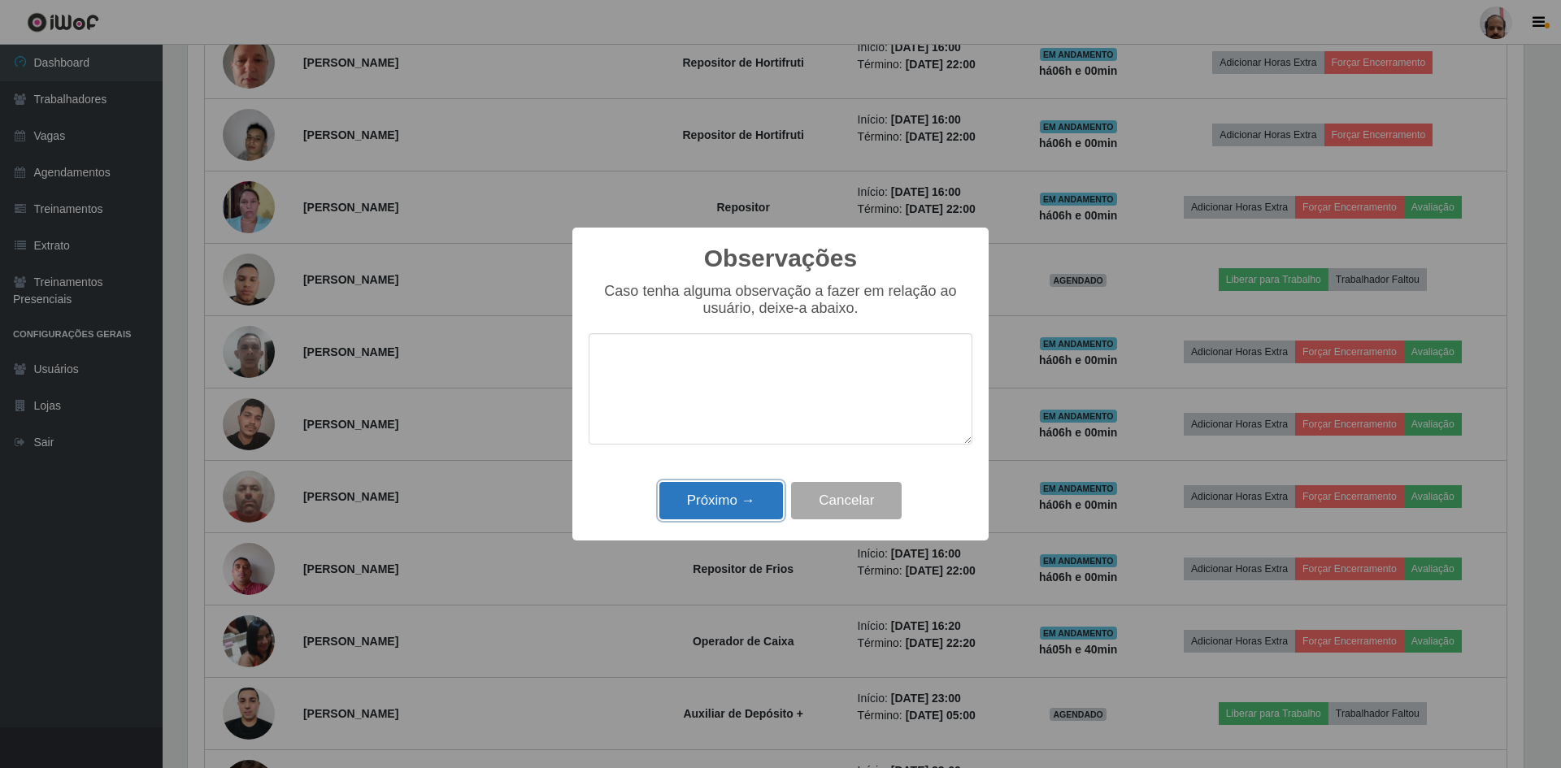
click at [712, 508] on button "Próximo →" at bounding box center [721, 501] width 124 height 38
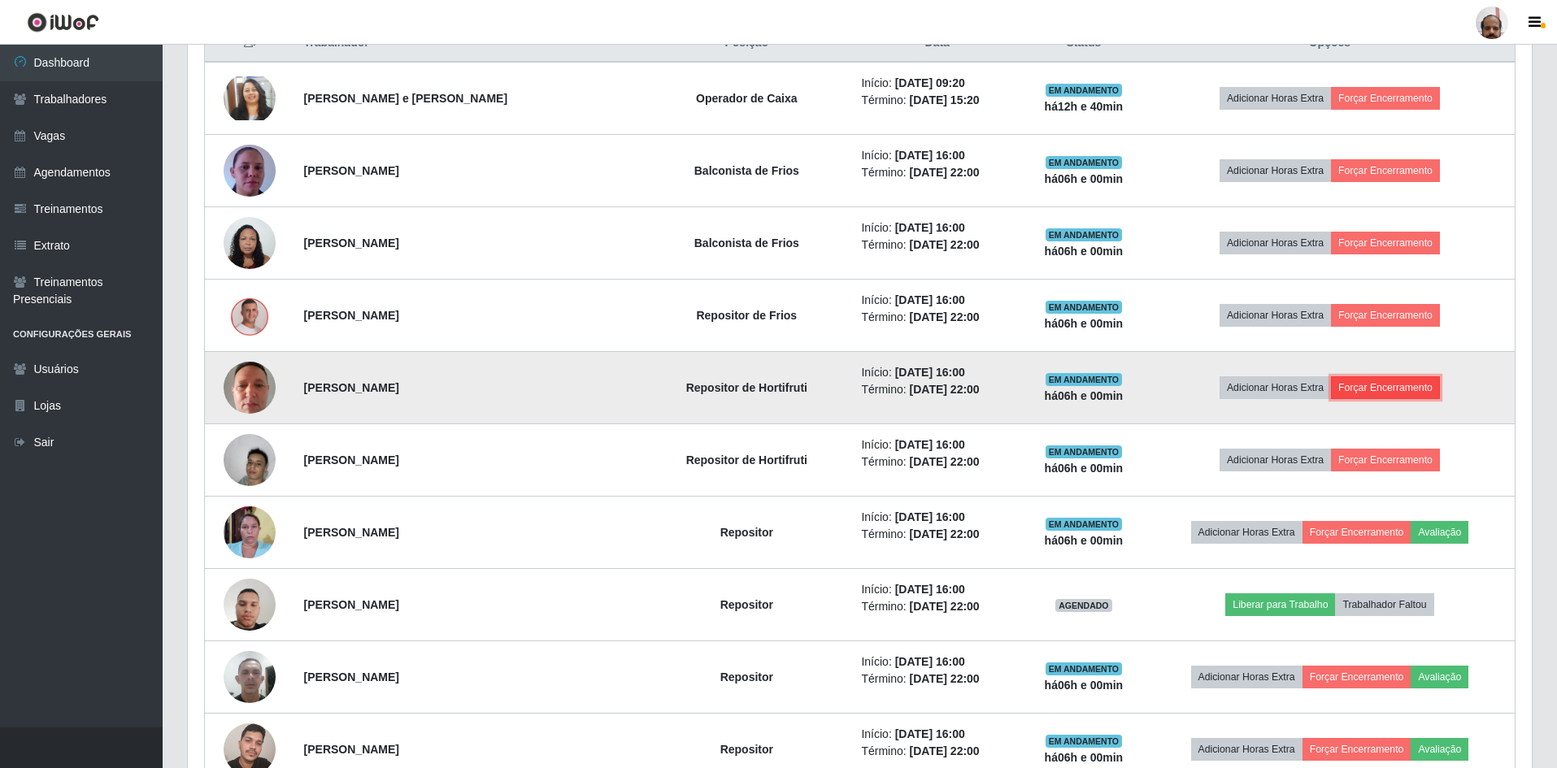
click at [1352, 392] on button "Forçar Encerramento" at bounding box center [1385, 387] width 109 height 23
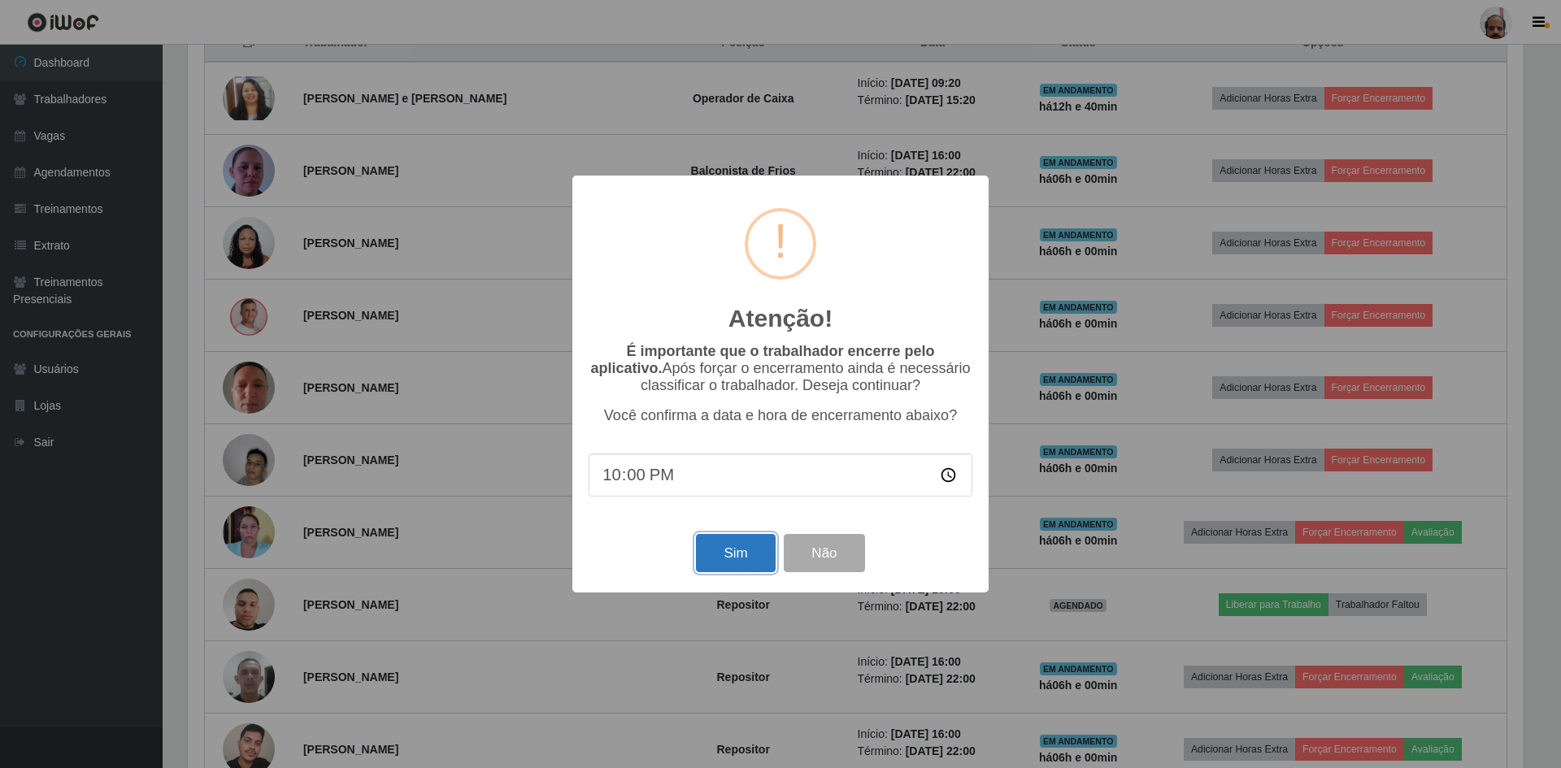
click at [729, 555] on button "Sim" at bounding box center [735, 553] width 79 height 38
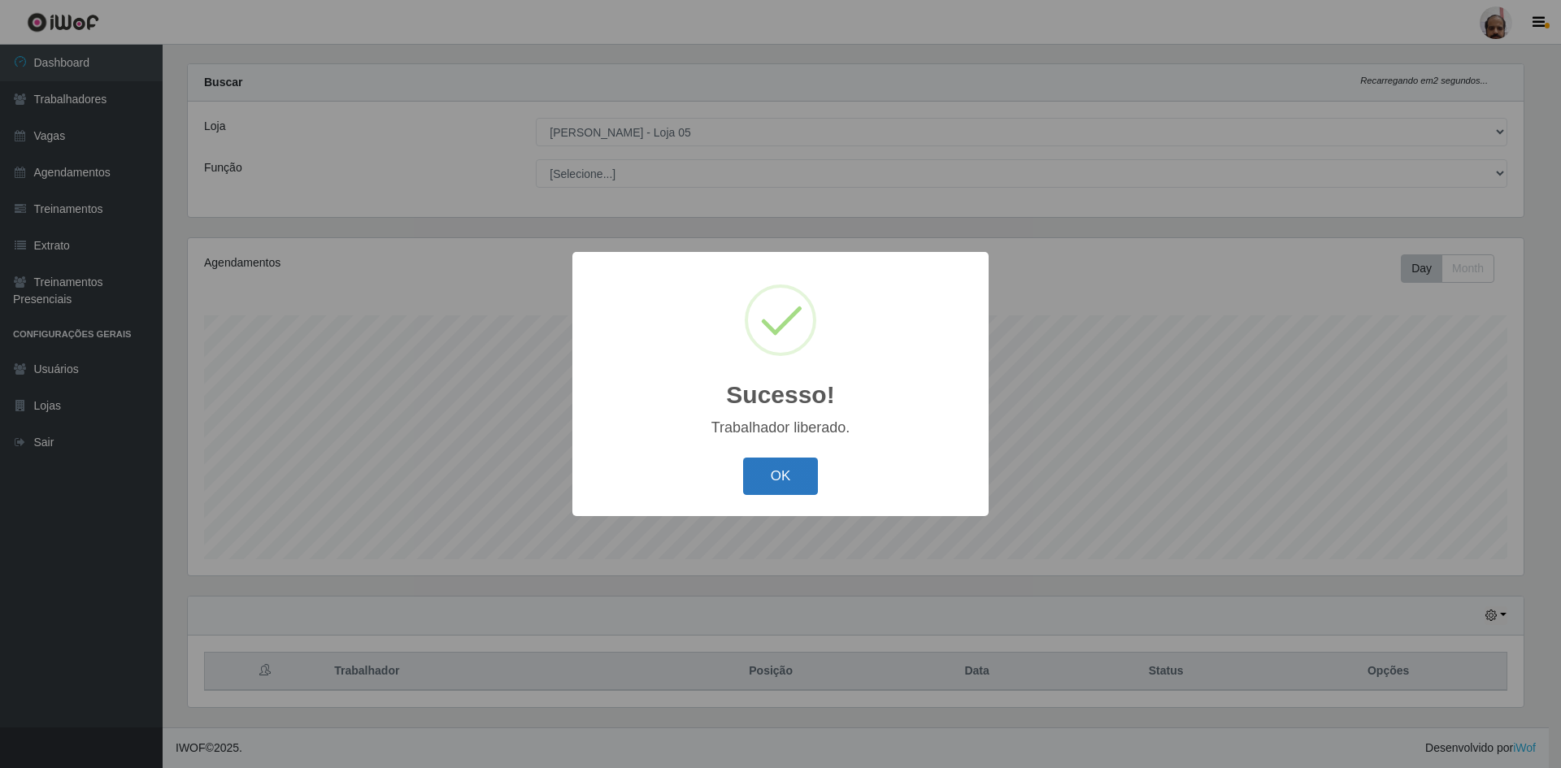
click at [780, 488] on button "OK" at bounding box center [781, 477] width 76 height 38
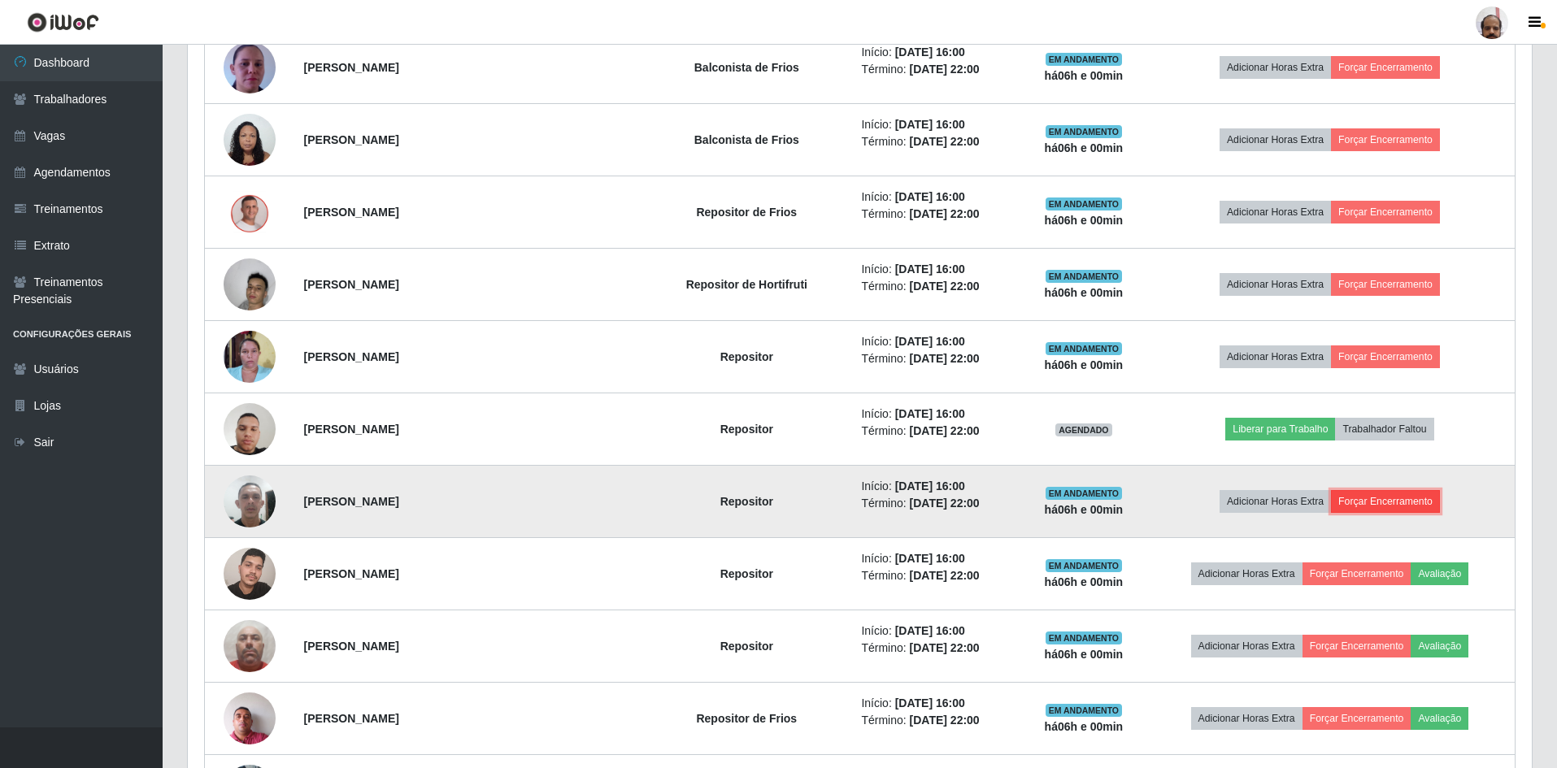
click at [1394, 499] on button "Forçar Encerramento" at bounding box center [1385, 501] width 109 height 23
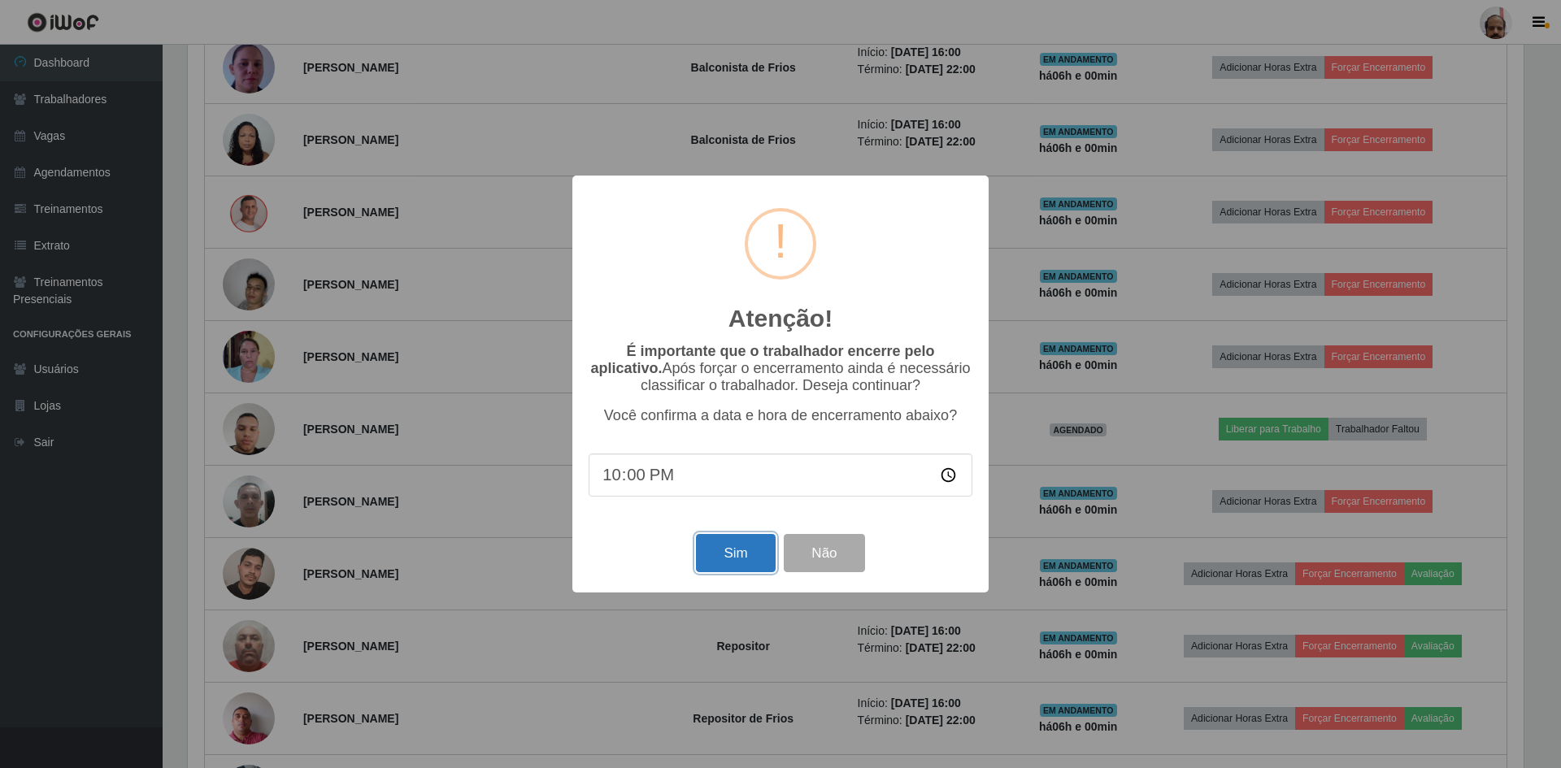
click at [719, 558] on button "Sim" at bounding box center [735, 553] width 79 height 38
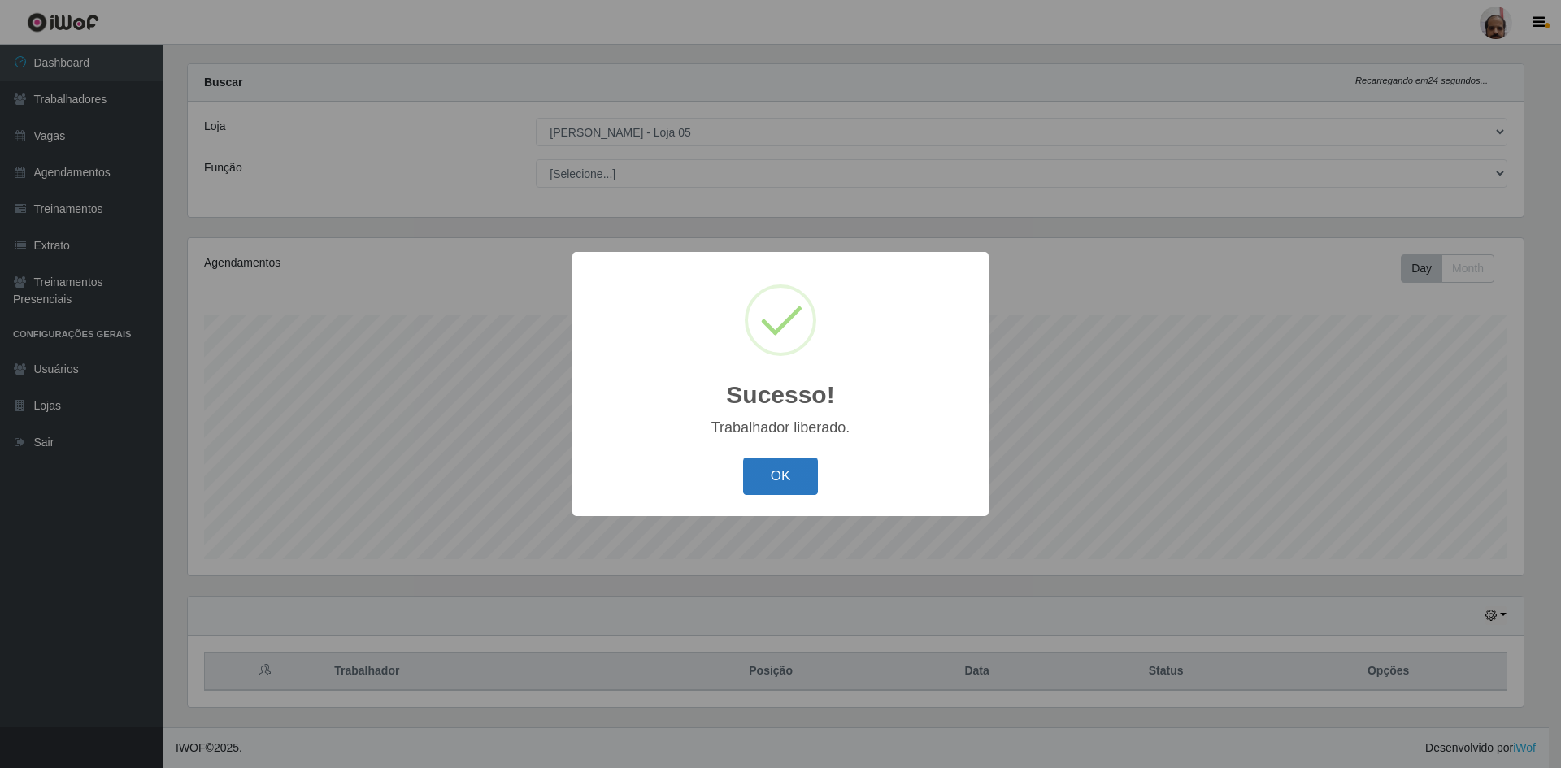
click at [745, 475] on button "OK" at bounding box center [781, 477] width 76 height 38
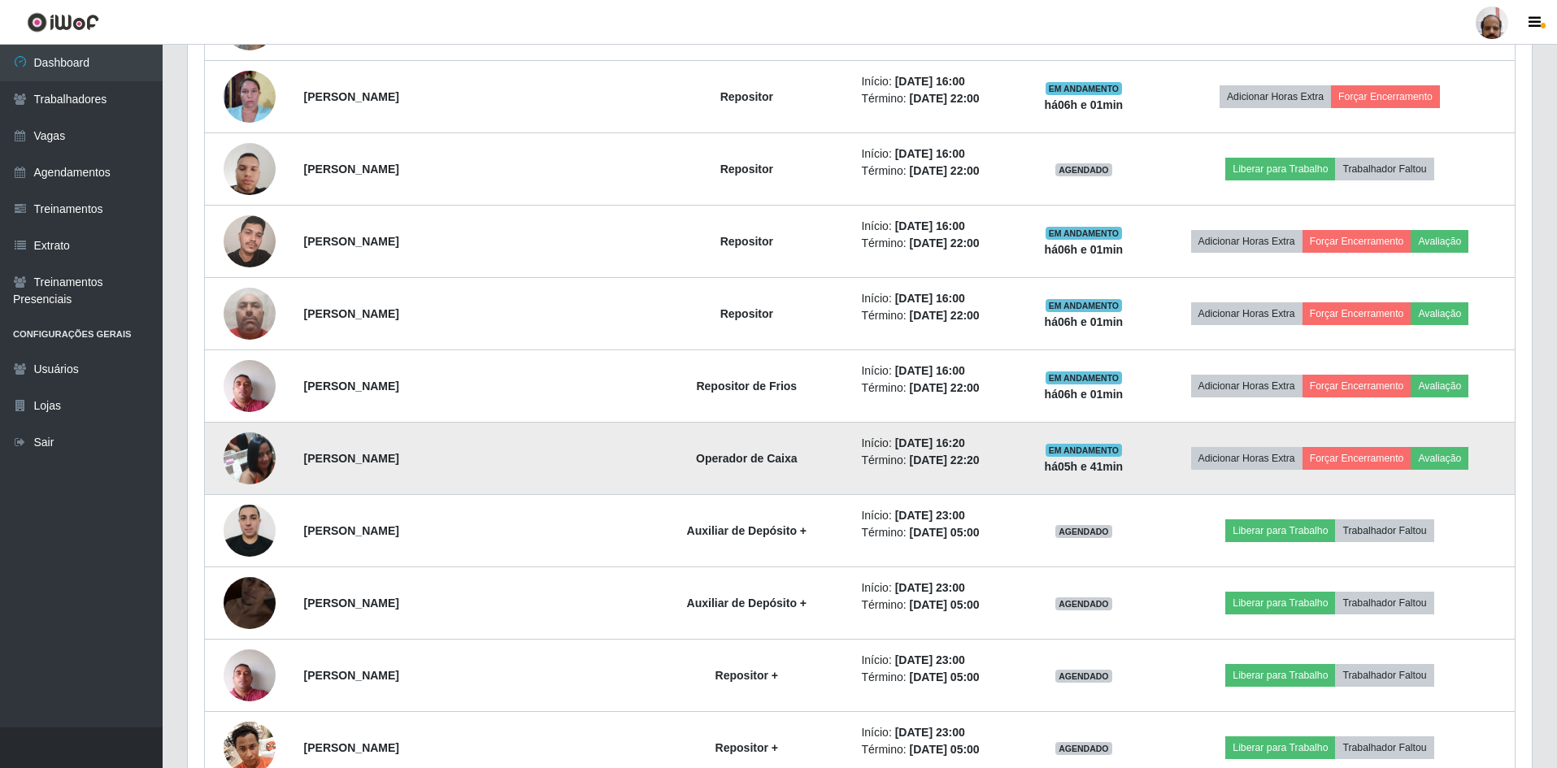
scroll to position [835, 0]
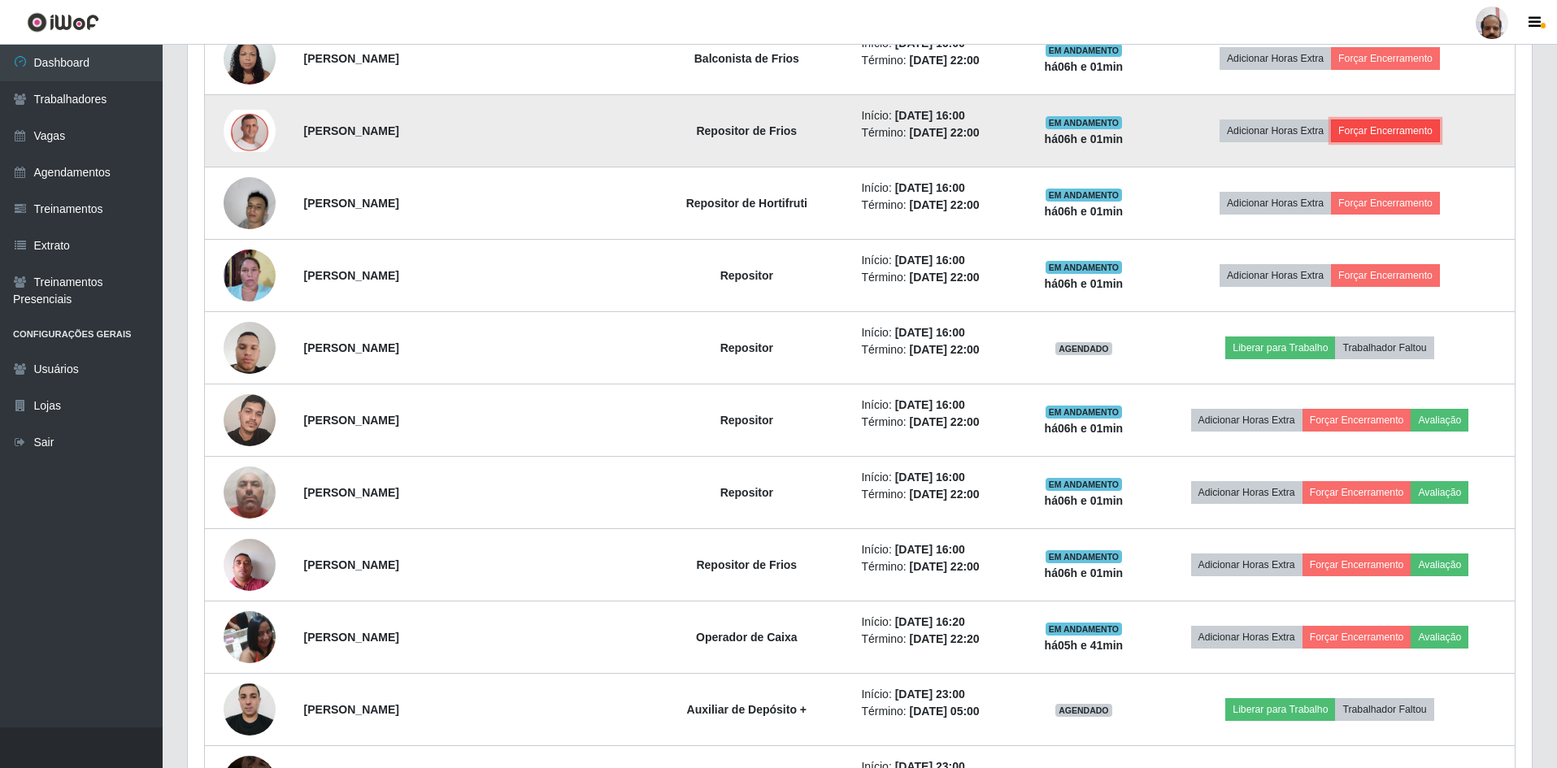
click at [1392, 124] on button "Forçar Encerramento" at bounding box center [1385, 130] width 109 height 23
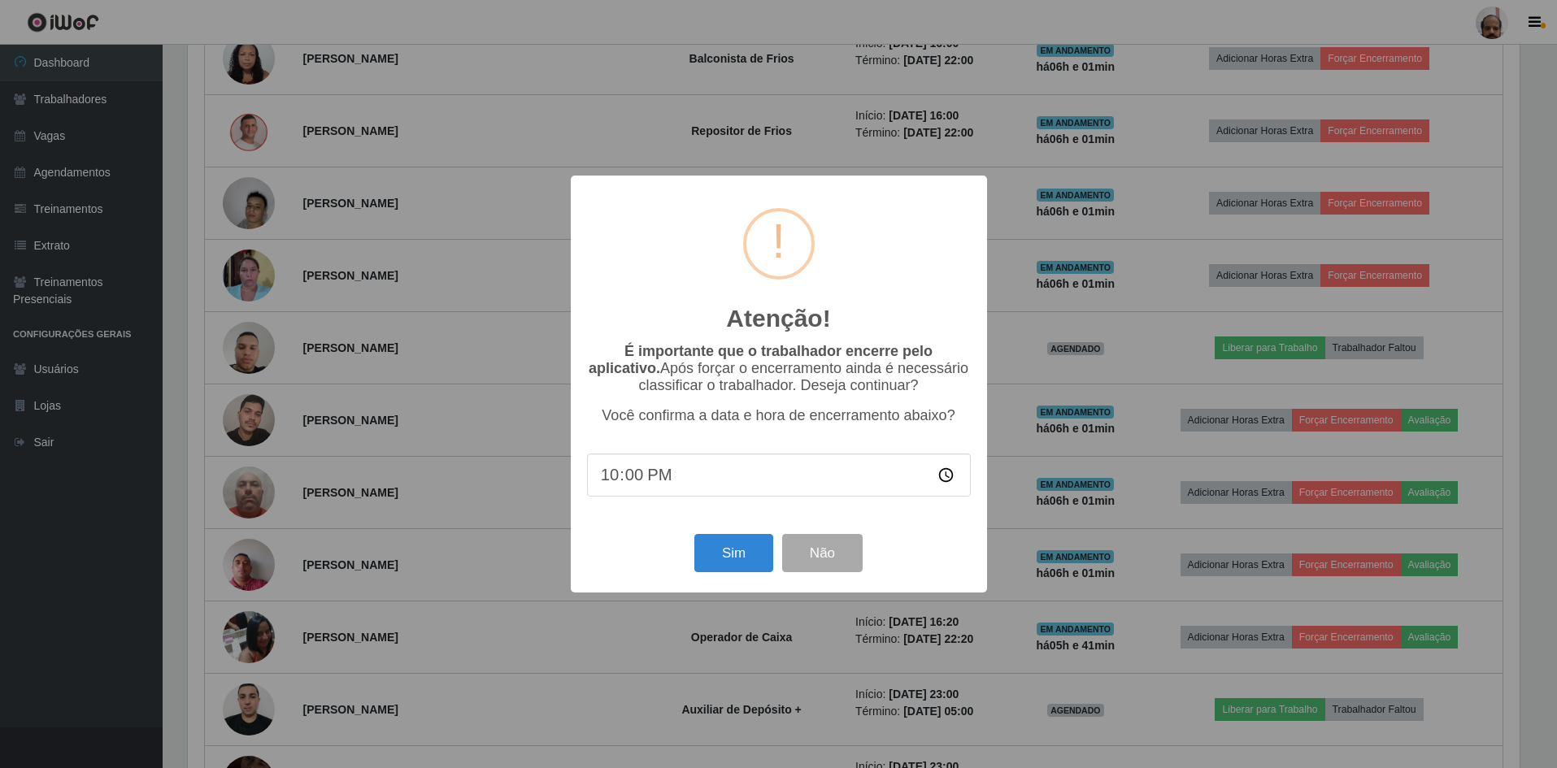
scroll to position [337, 1336]
click at [735, 546] on button "Sim" at bounding box center [735, 553] width 79 height 38
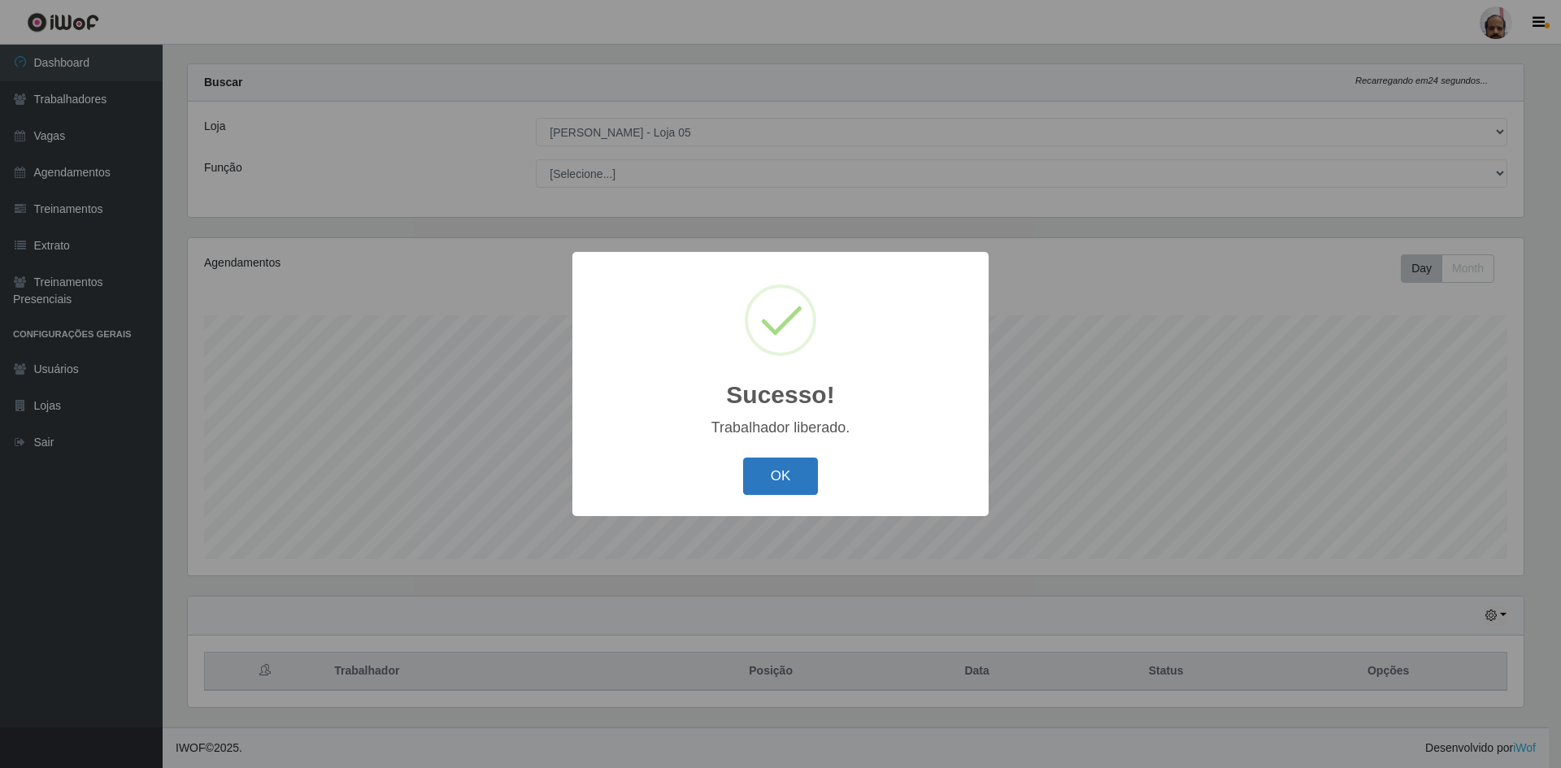
click at [768, 480] on button "OK" at bounding box center [781, 477] width 76 height 38
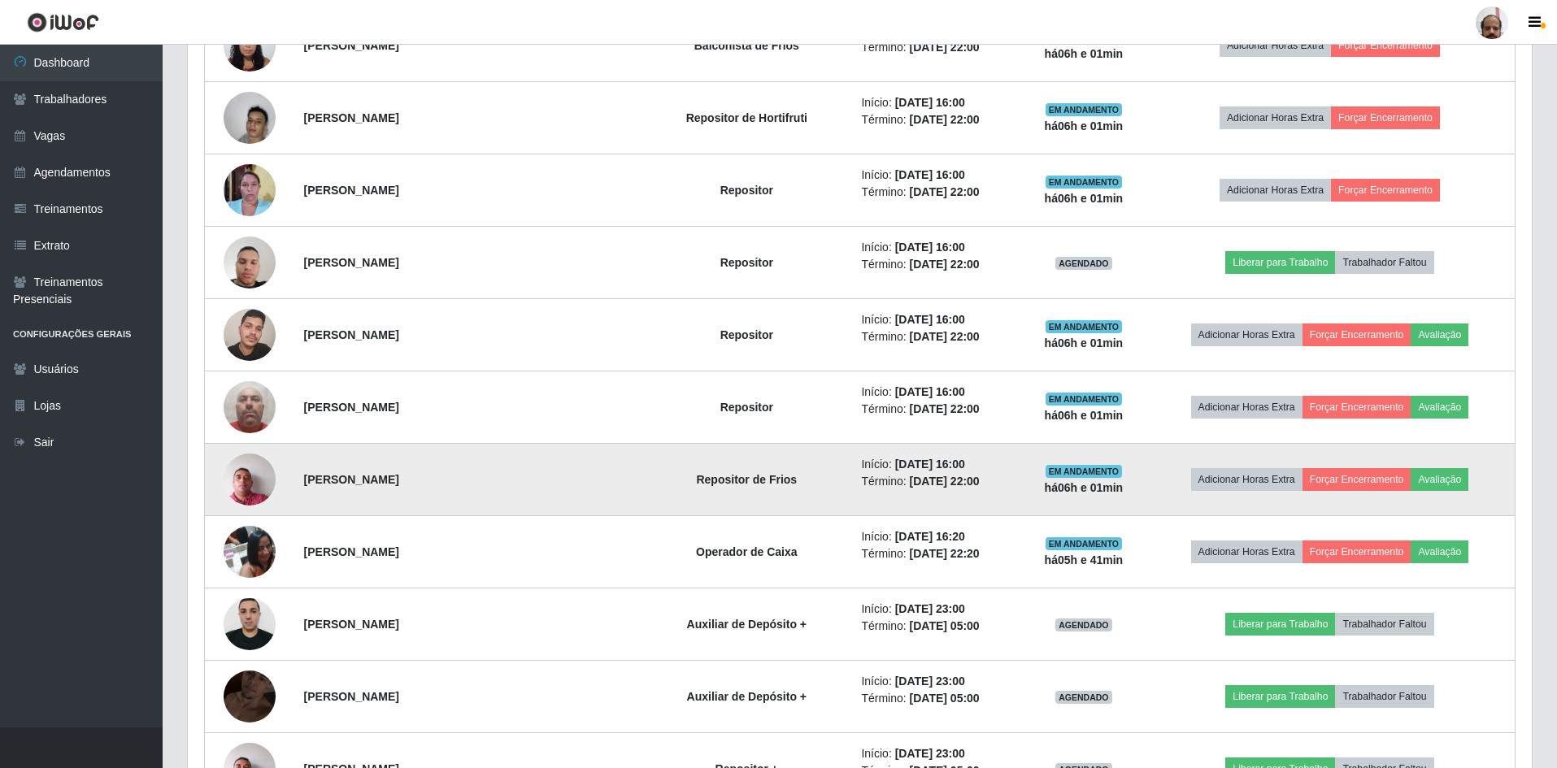
scroll to position [916, 0]
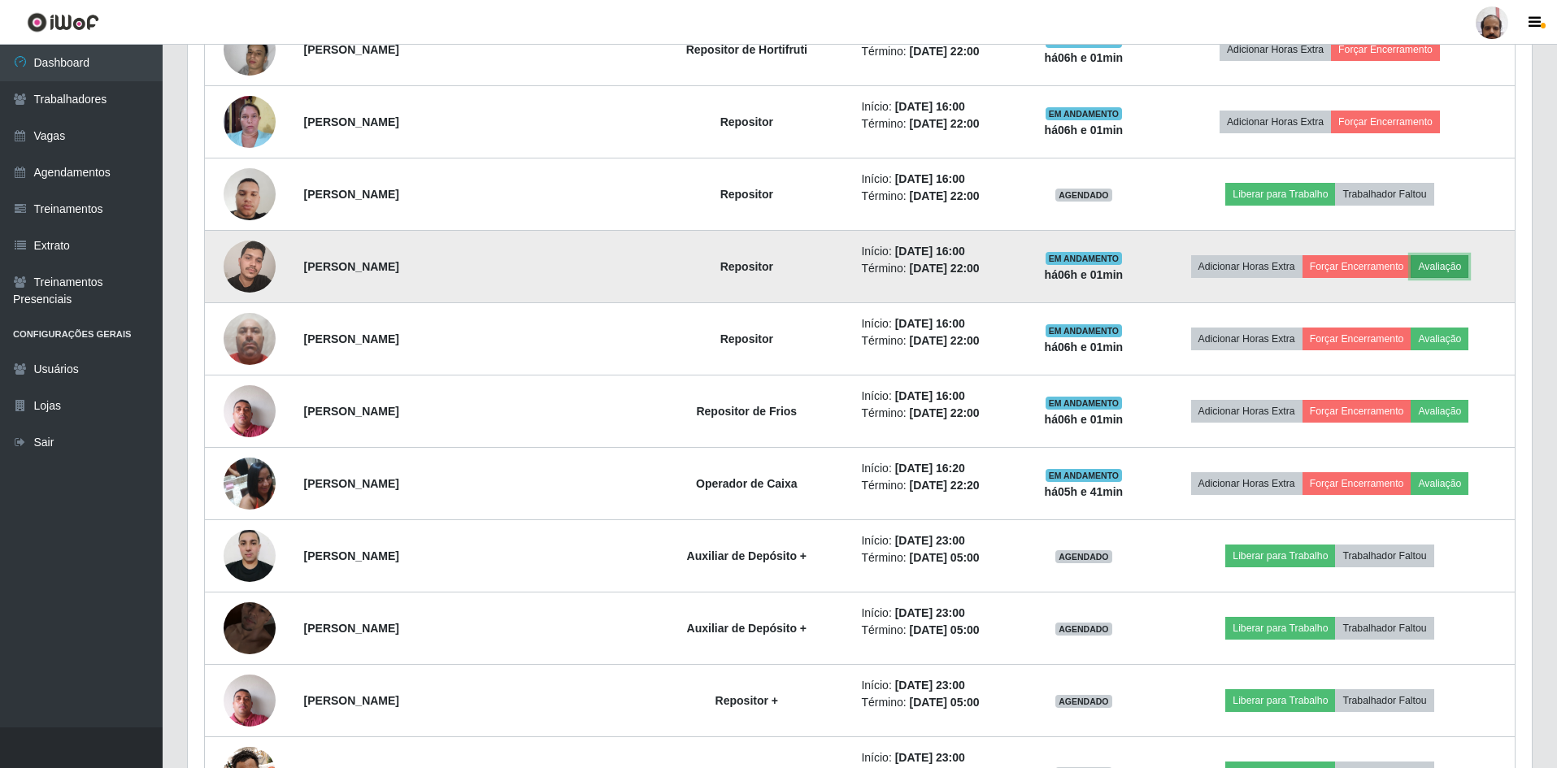
click at [1455, 267] on button "Avaliação" at bounding box center [1439, 266] width 58 height 23
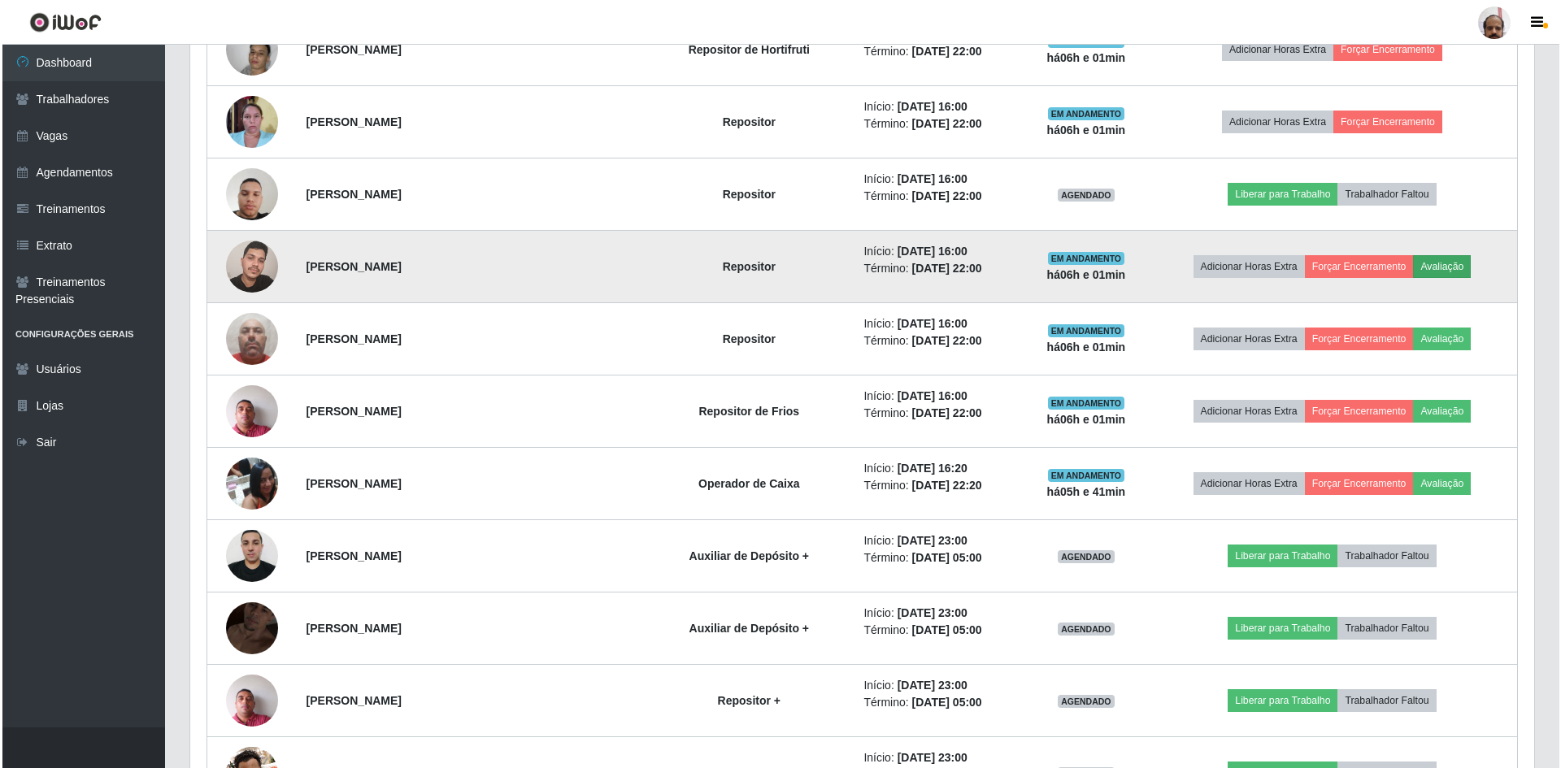
scroll to position [337, 1336]
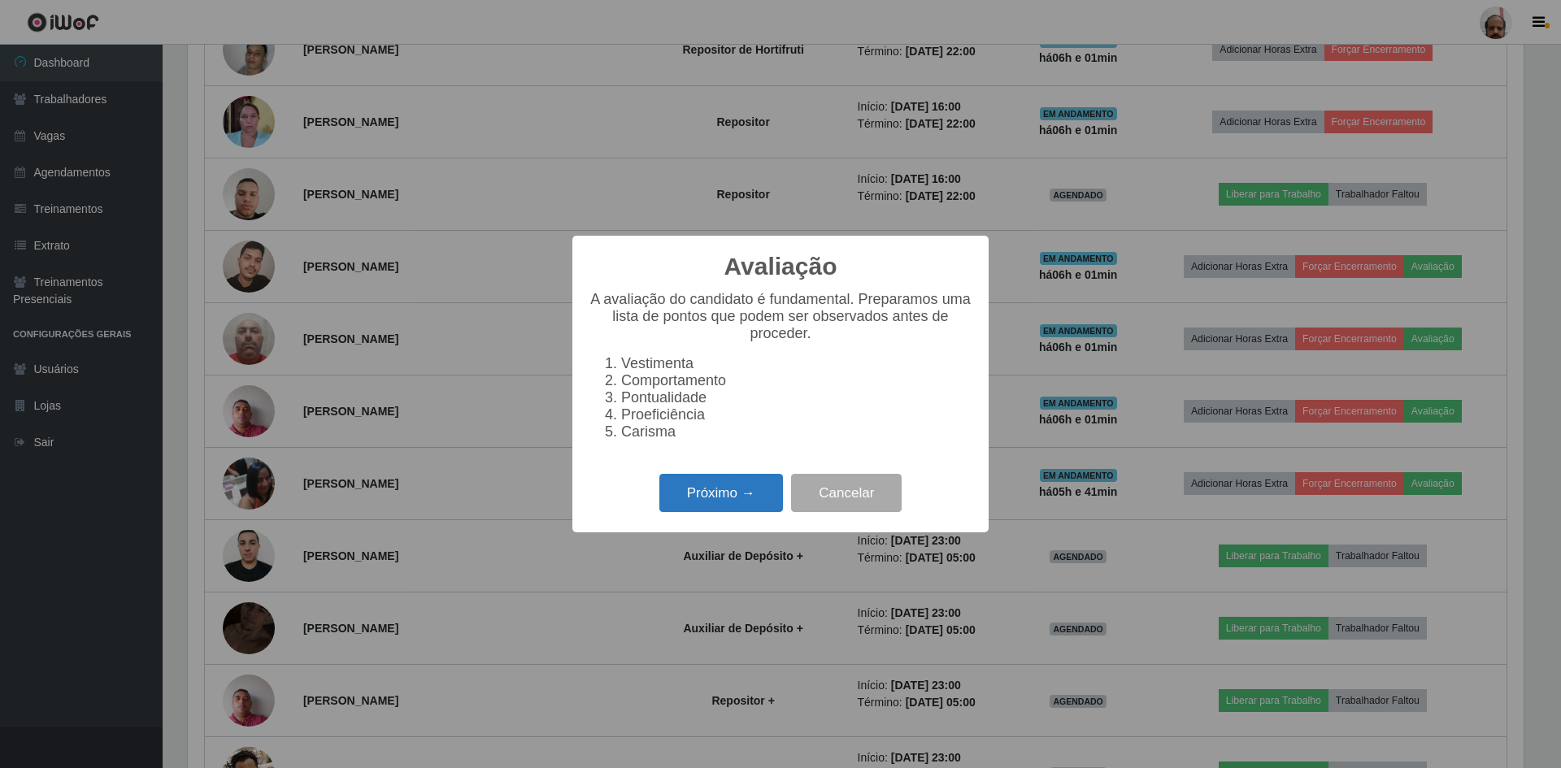
click at [695, 489] on button "Próximo →" at bounding box center [721, 493] width 124 height 38
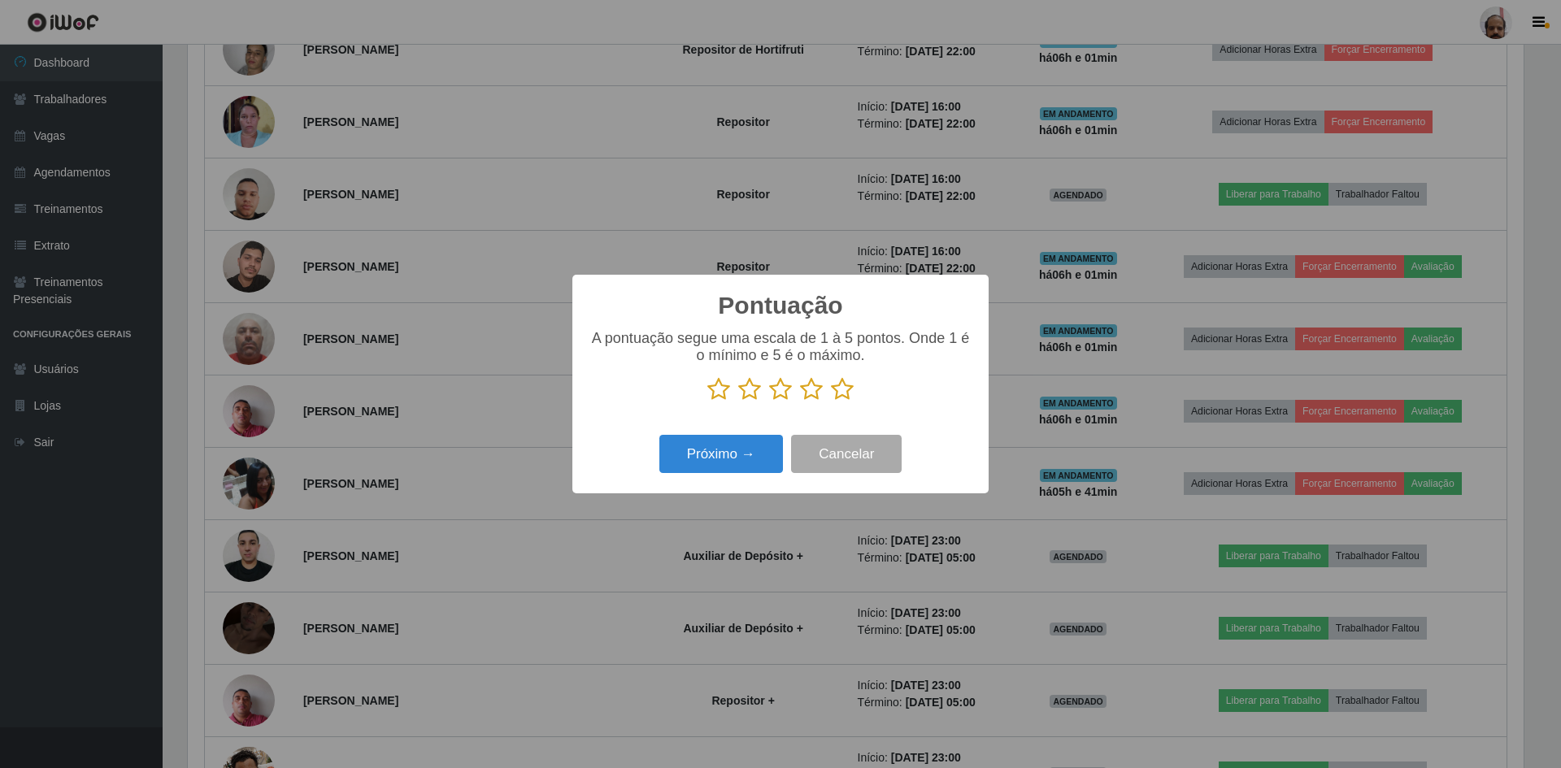
click at [841, 396] on icon at bounding box center [842, 389] width 23 height 24
click at [831, 402] on input "radio" at bounding box center [831, 402] width 0 height 0
click at [741, 461] on button "Próximo →" at bounding box center [721, 454] width 124 height 38
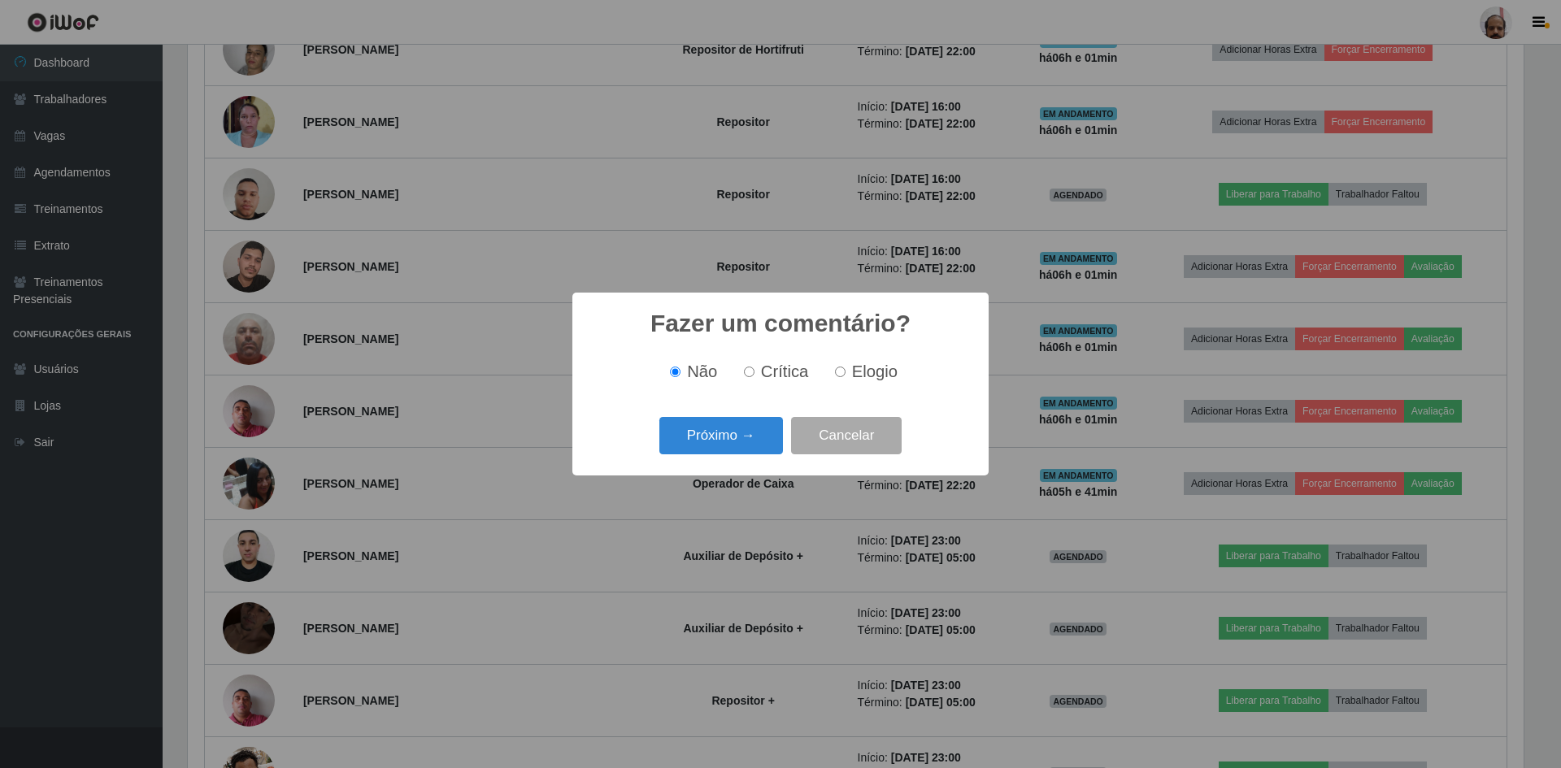
click at [852, 372] on span "Elogio" at bounding box center [875, 372] width 46 height 18
click at [845, 372] on input "Elogio" at bounding box center [840, 372] width 11 height 11
radio input "true"
click at [711, 450] on button "Próximo →" at bounding box center [721, 436] width 124 height 38
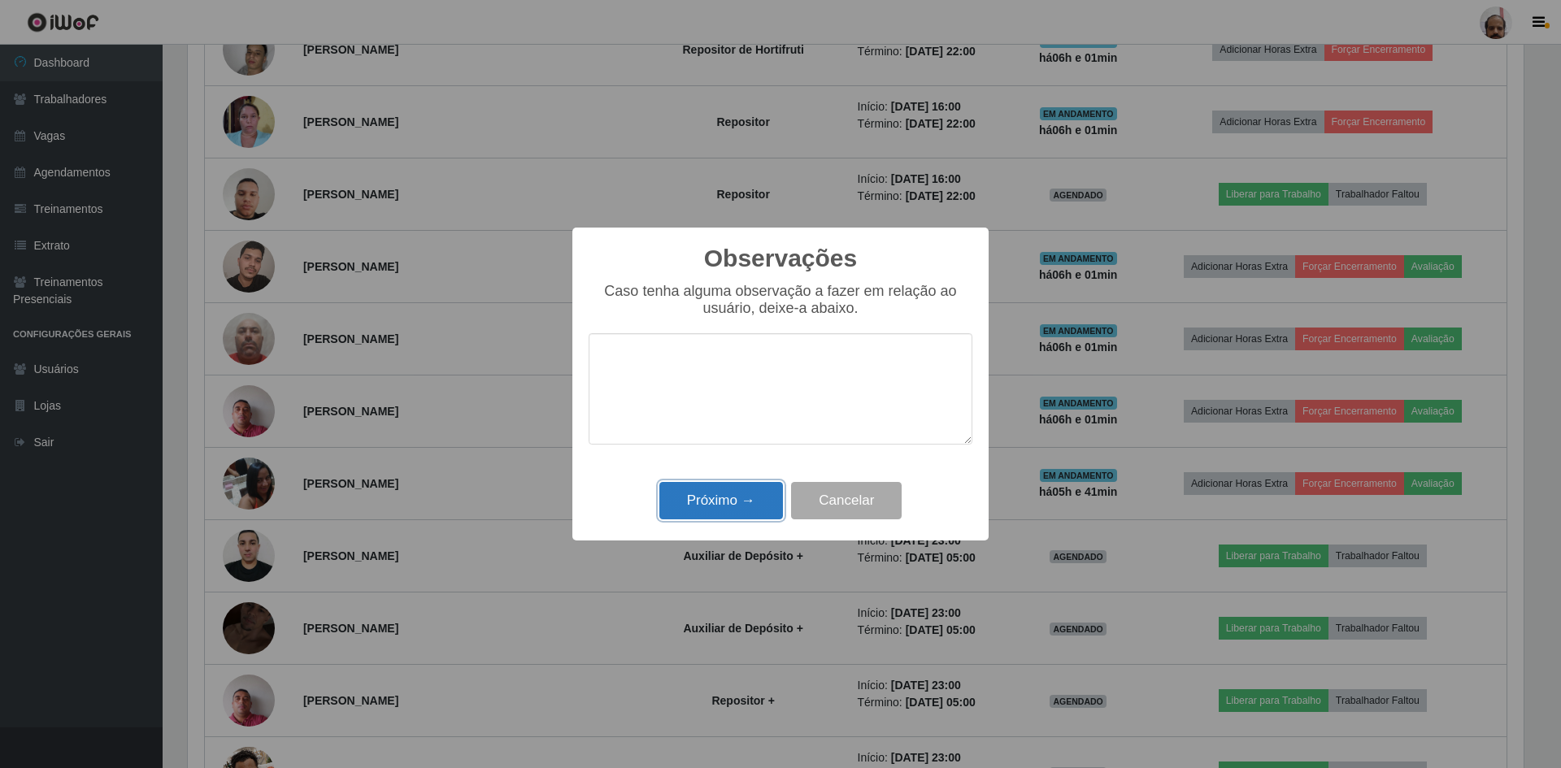
click at [711, 502] on button "Próximo →" at bounding box center [721, 501] width 124 height 38
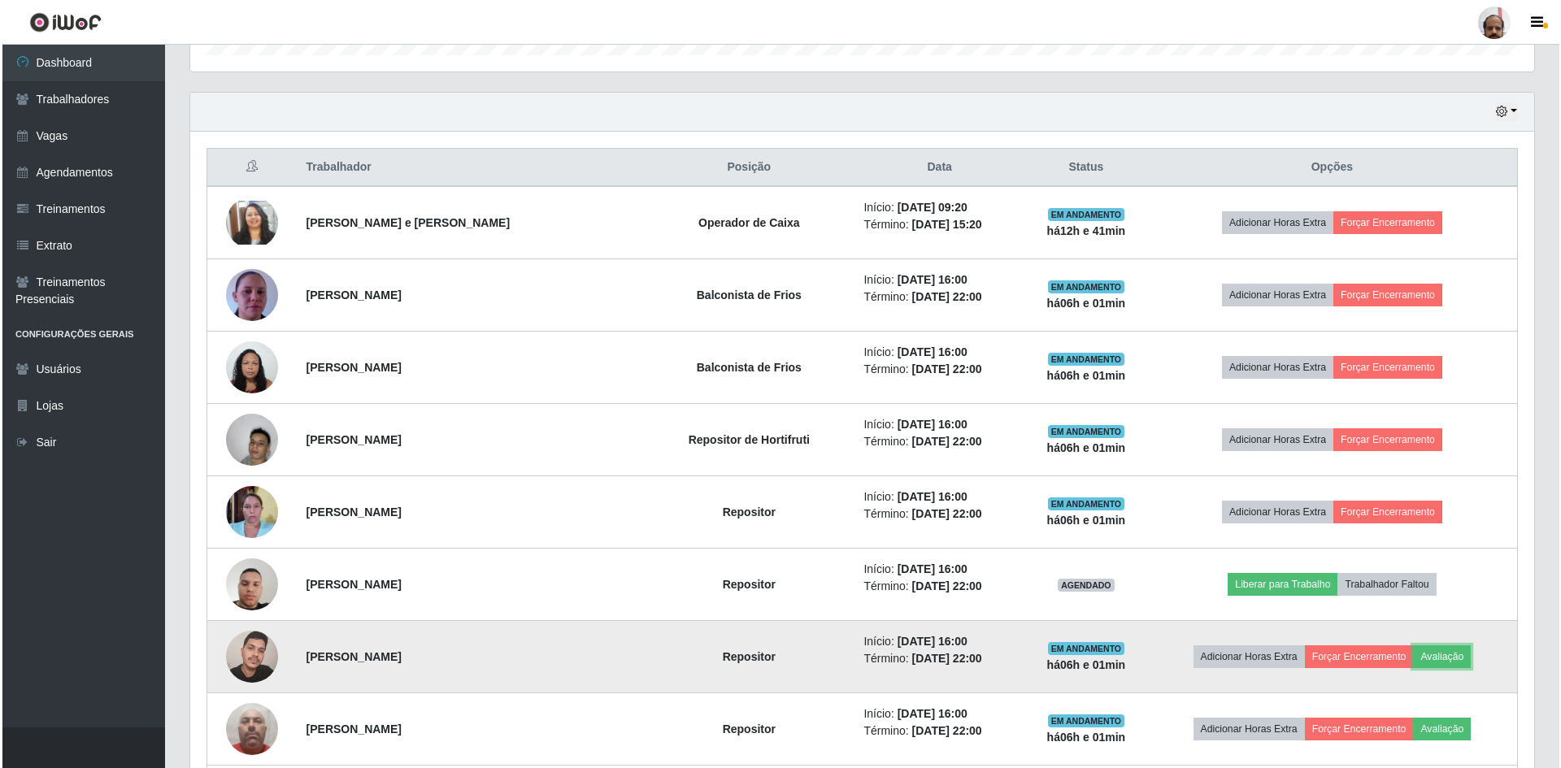
scroll to position [347, 0]
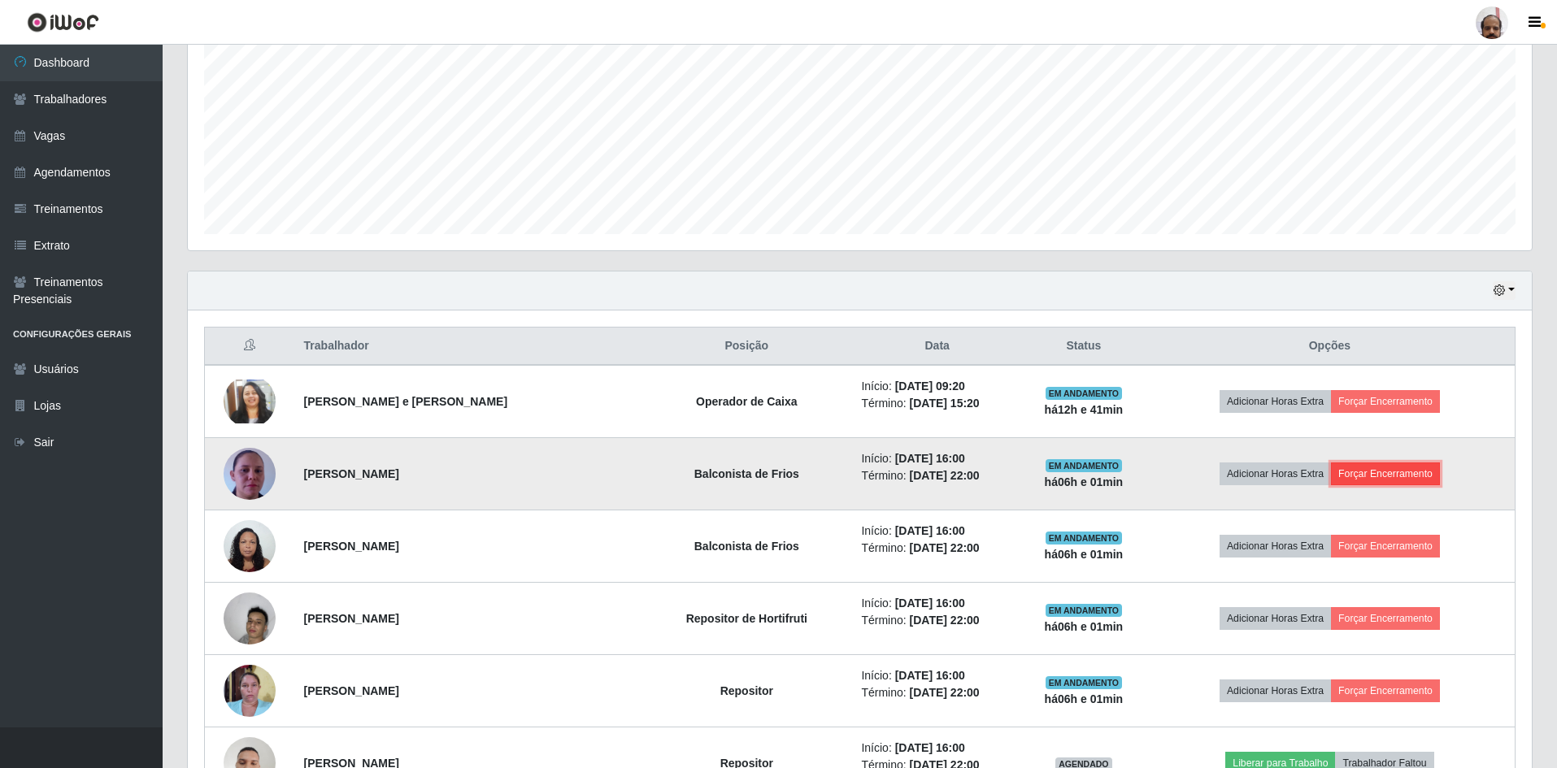
click at [1401, 471] on button "Forçar Encerramento" at bounding box center [1385, 474] width 109 height 23
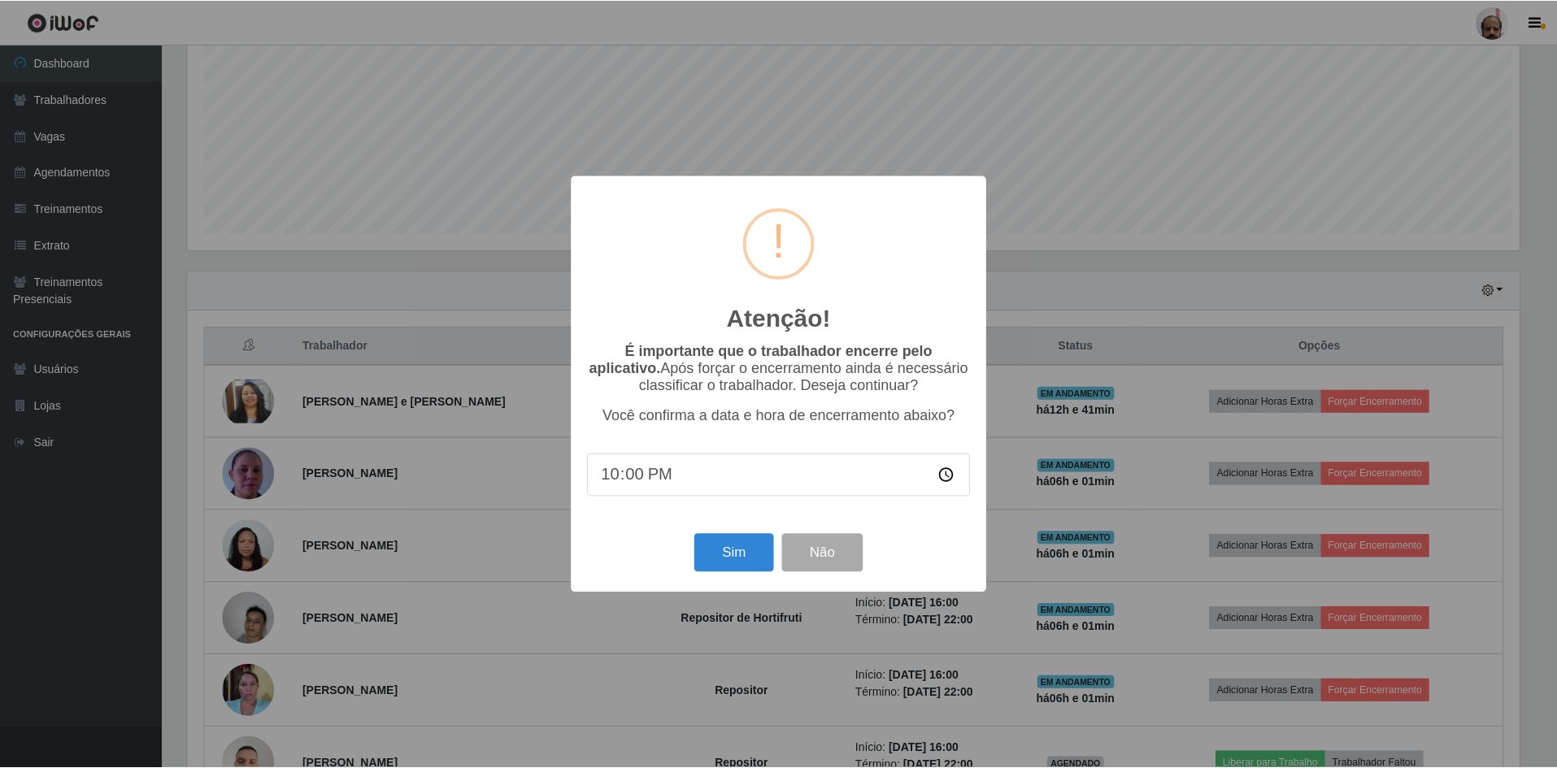
scroll to position [337, 1336]
click at [728, 558] on button "Sim" at bounding box center [735, 553] width 79 height 38
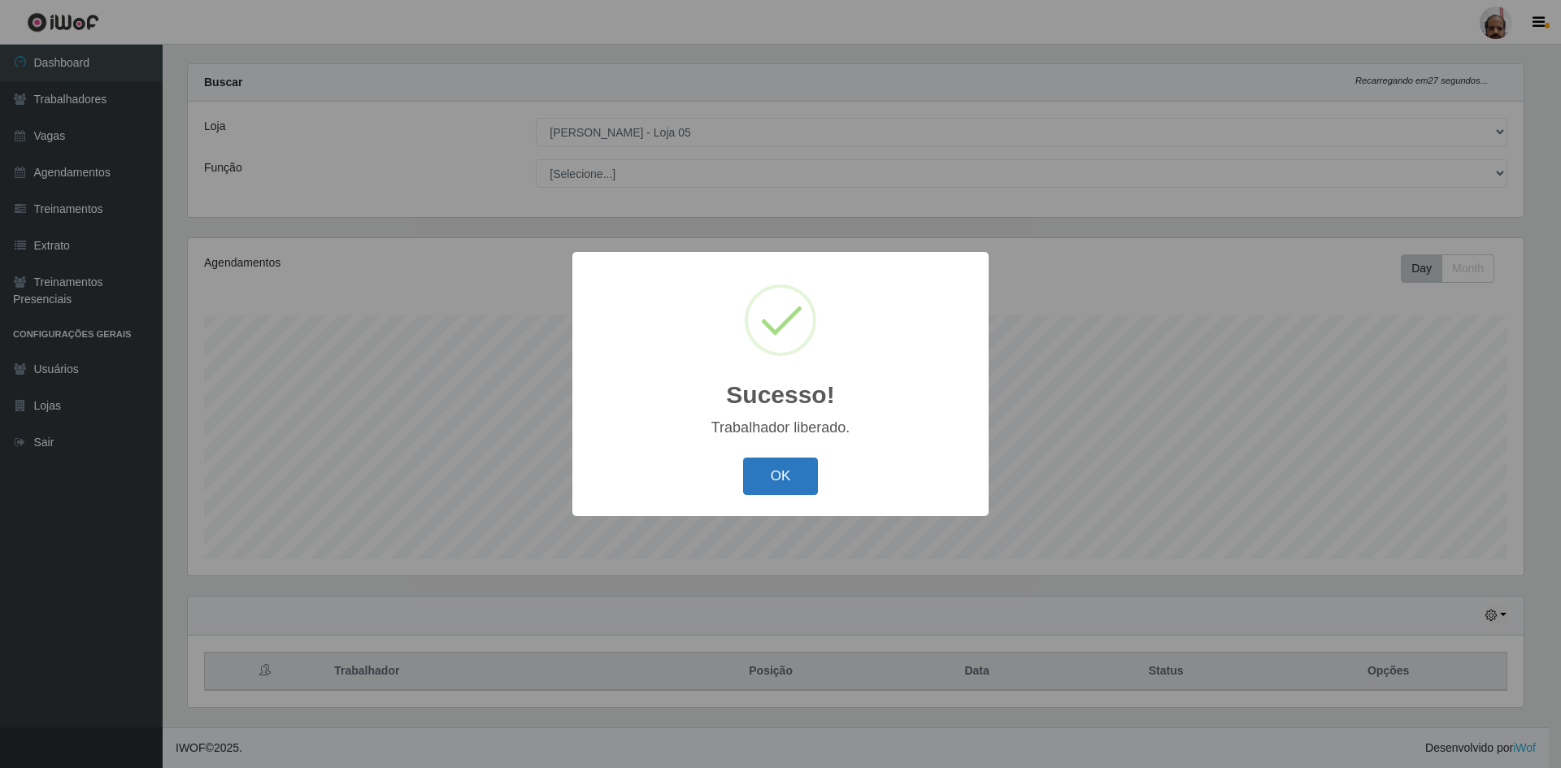
click at [762, 494] on button "OK" at bounding box center [781, 477] width 76 height 38
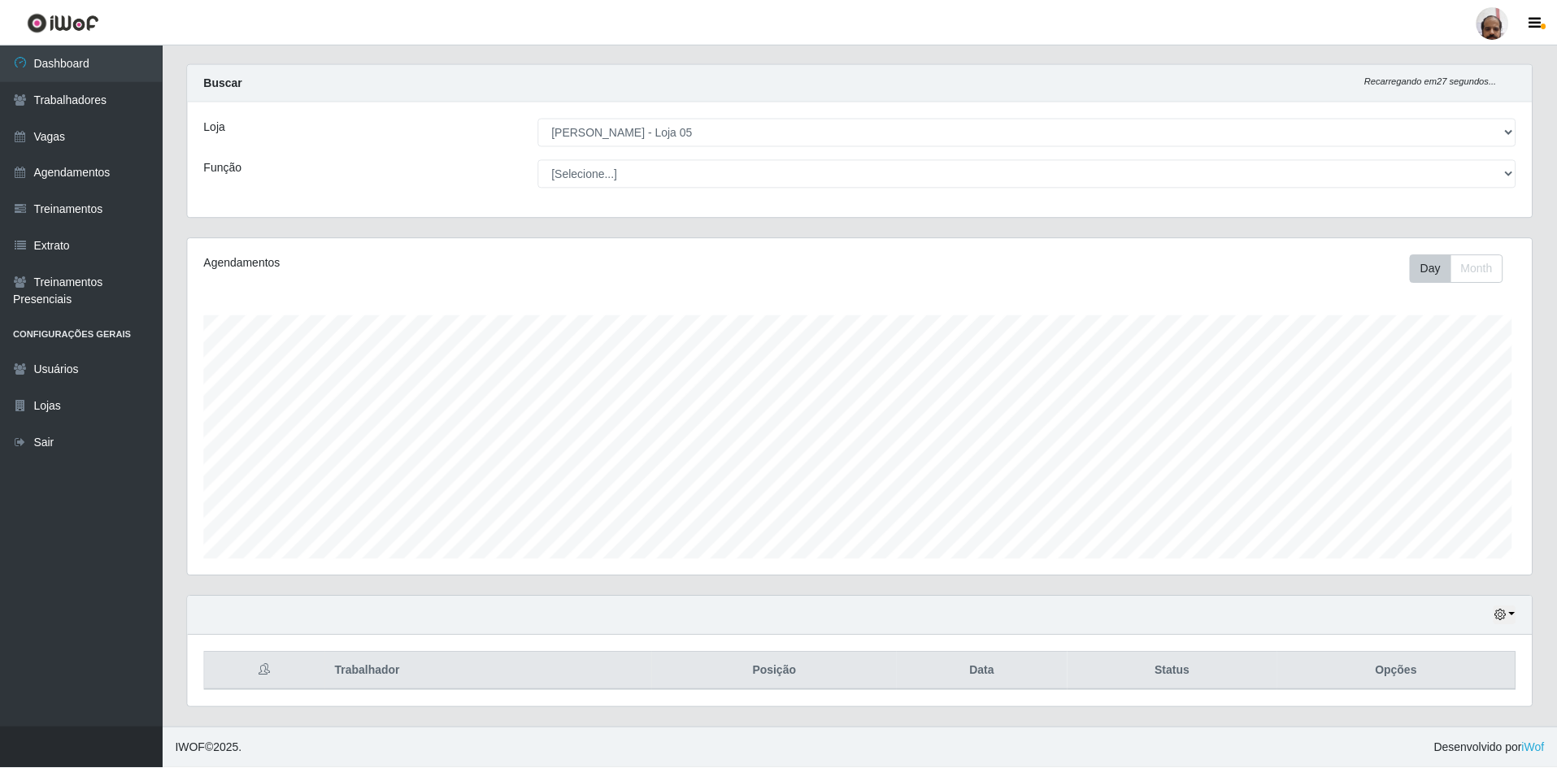
scroll to position [337, 1344]
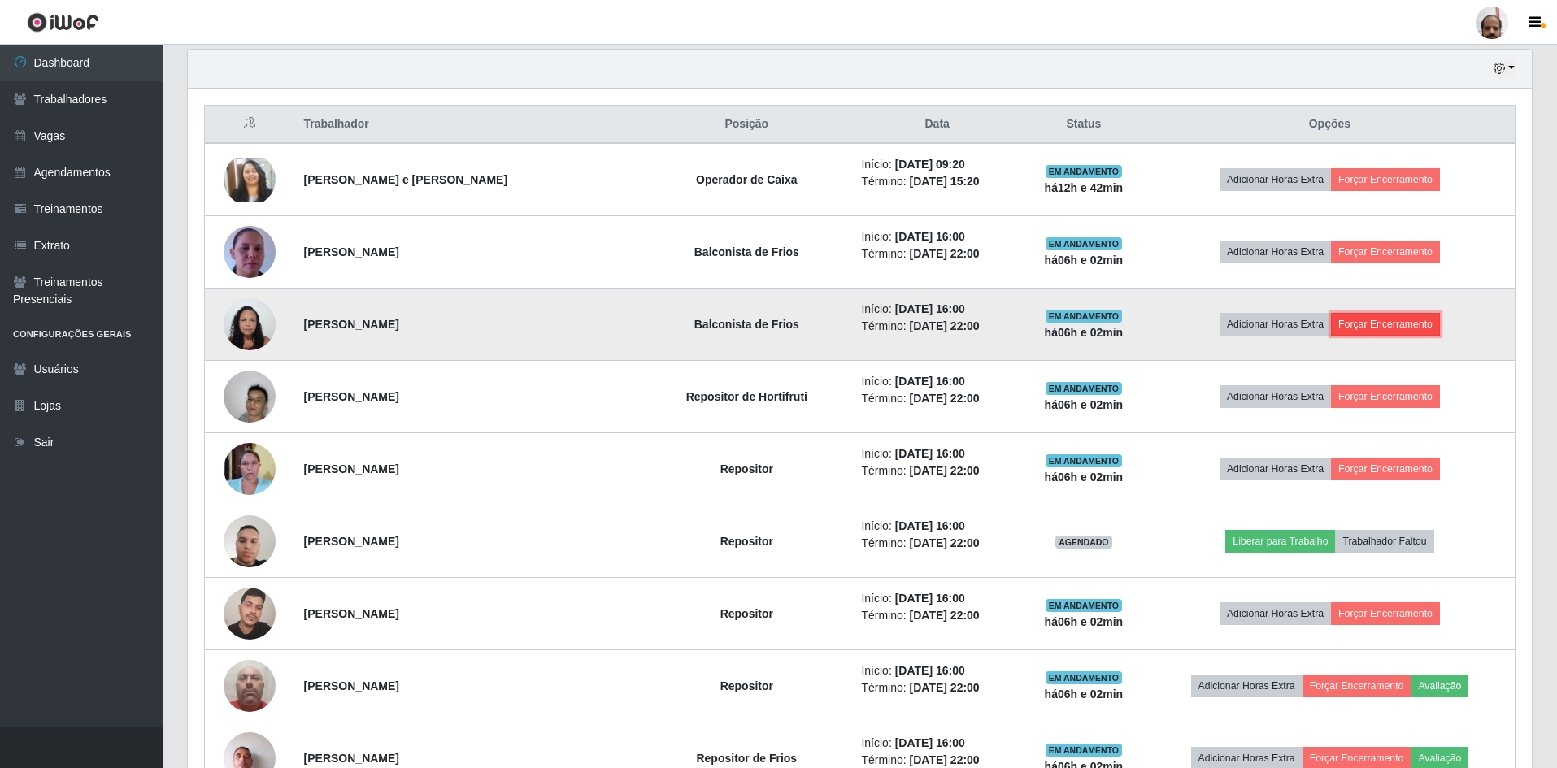
click at [1370, 328] on button "Forçar Encerramento" at bounding box center [1385, 324] width 109 height 23
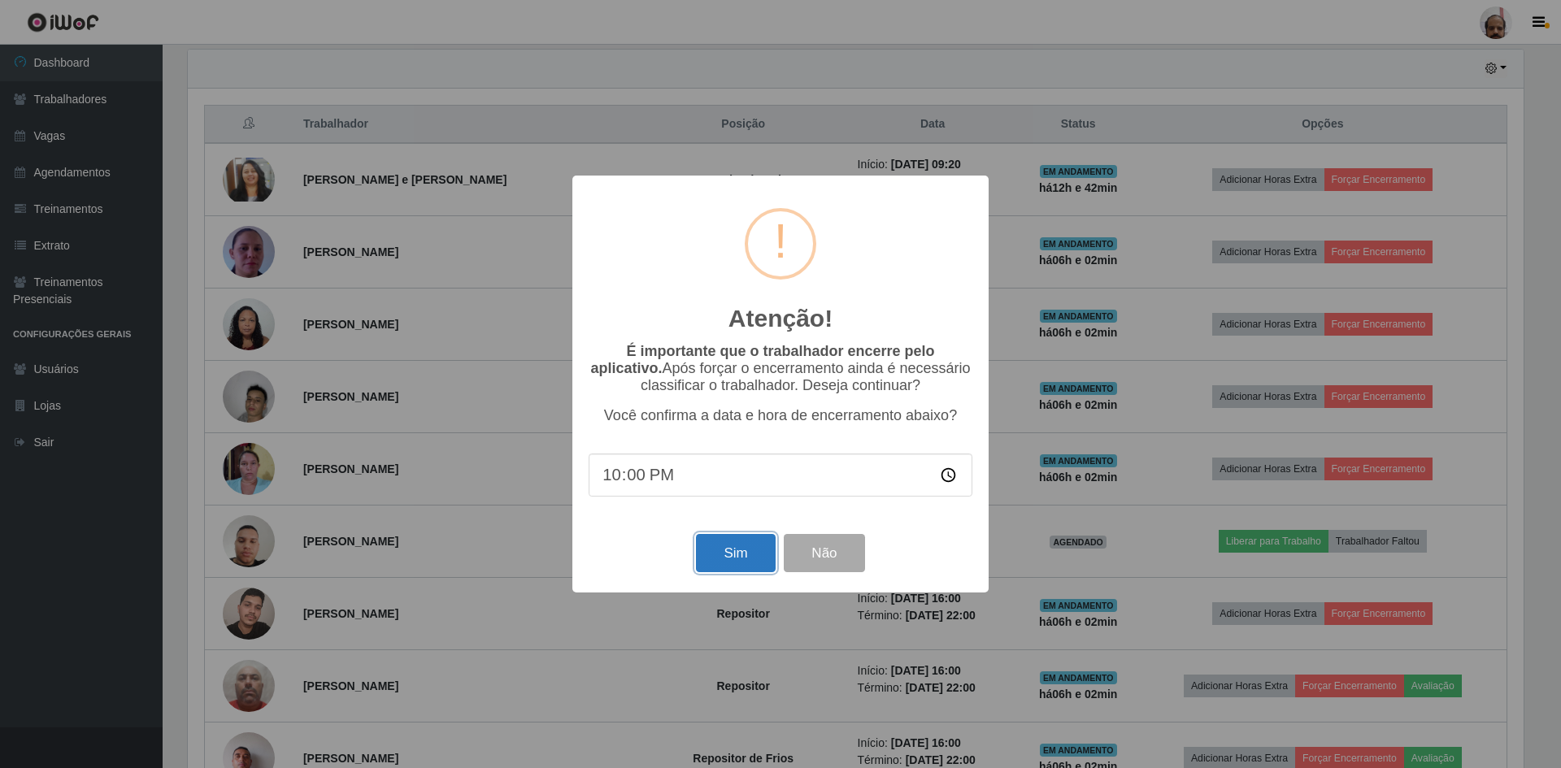
click at [734, 554] on button "Sim" at bounding box center [735, 553] width 79 height 38
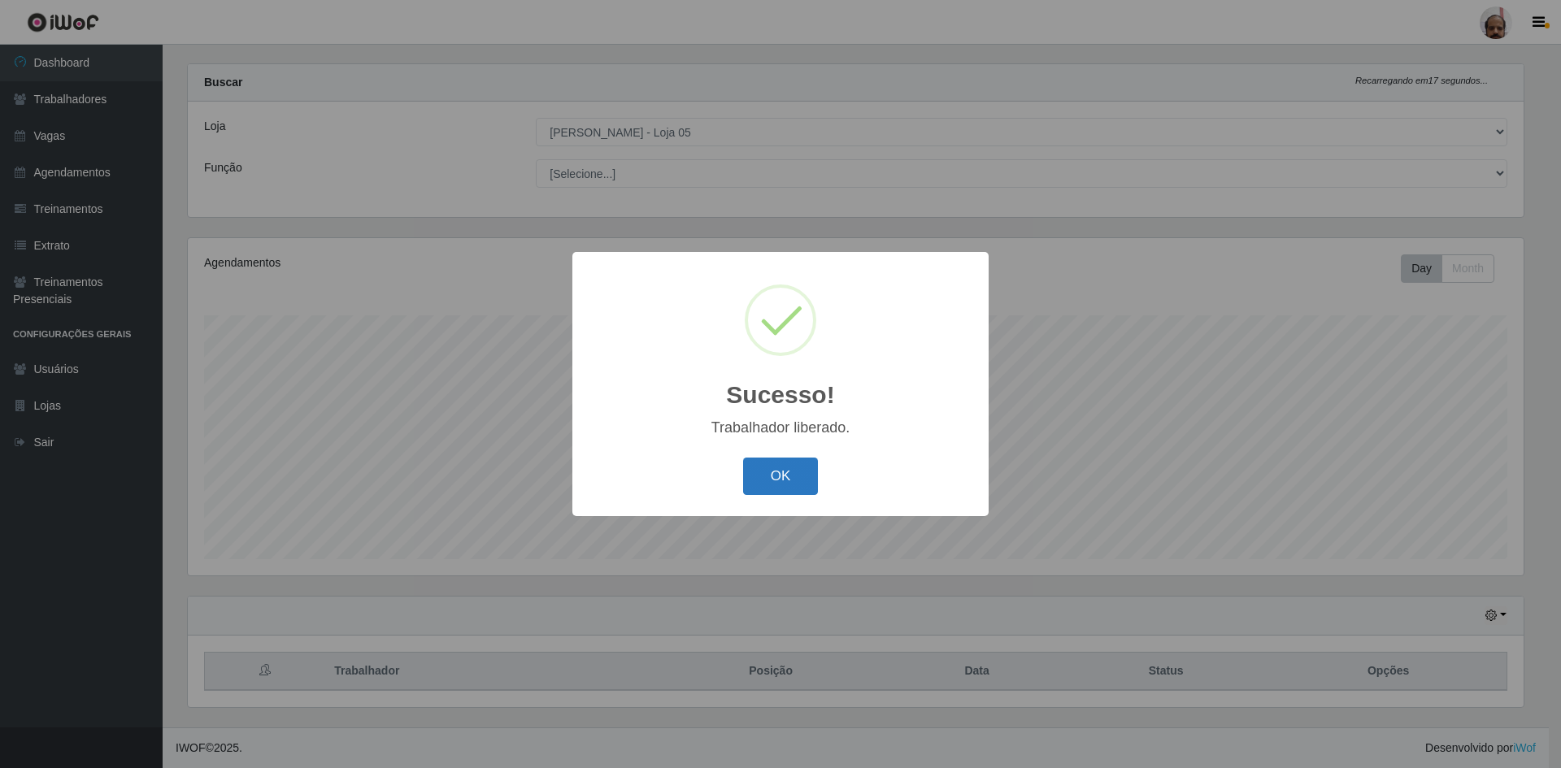
click at [765, 482] on button "OK" at bounding box center [781, 477] width 76 height 38
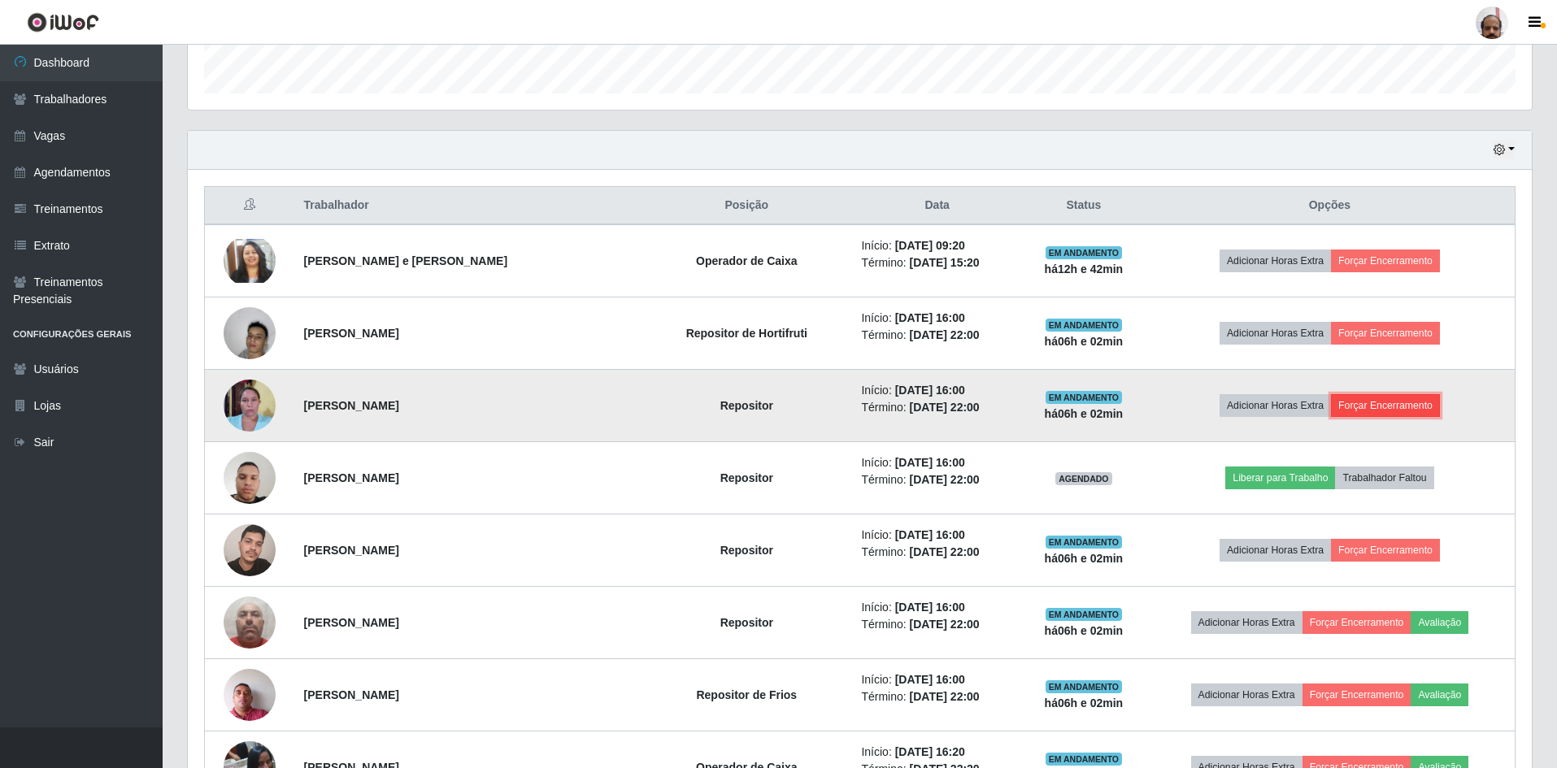
click at [1398, 411] on button "Forçar Encerramento" at bounding box center [1385, 405] width 109 height 23
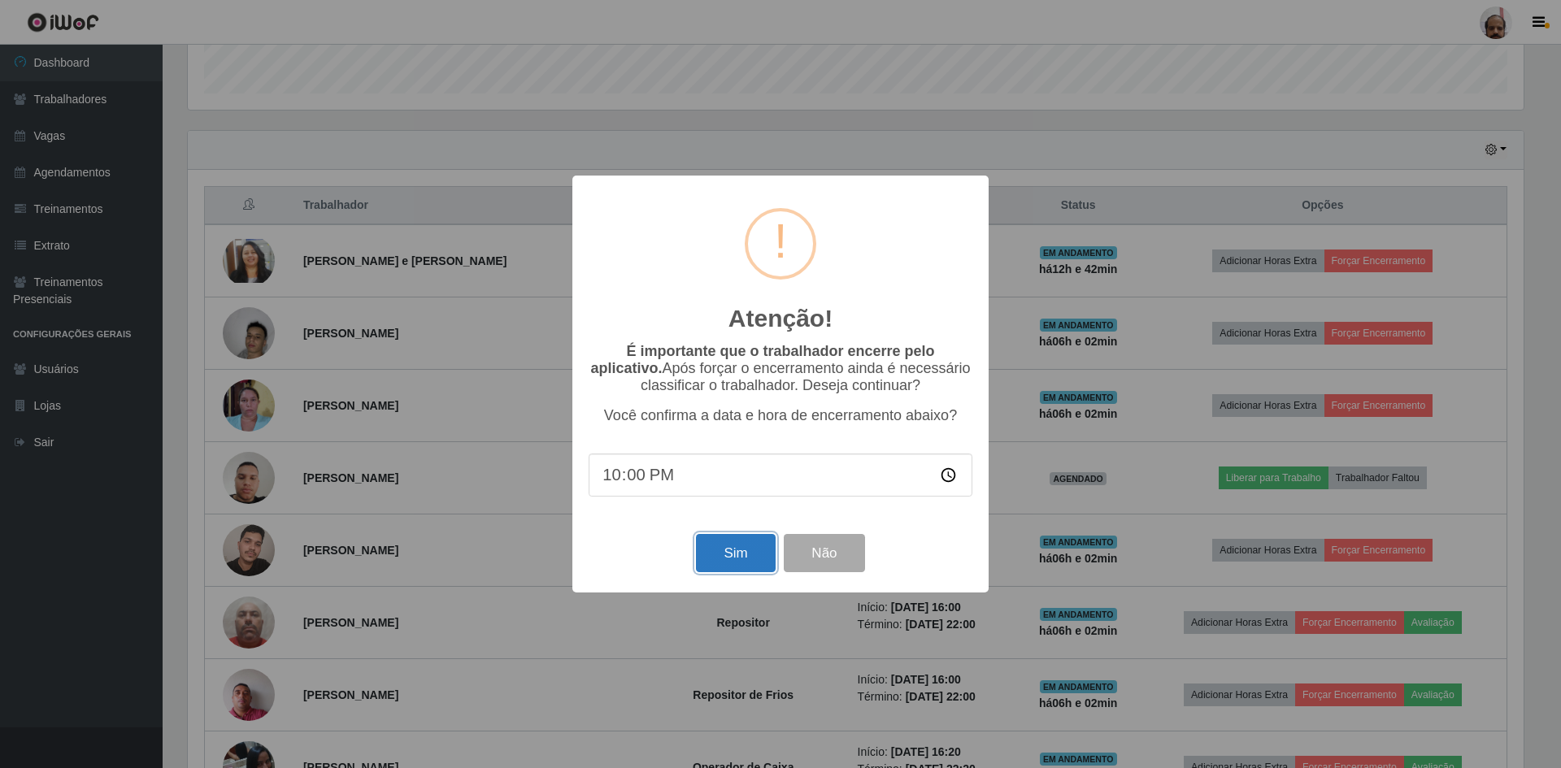
click at [723, 556] on button "Sim" at bounding box center [735, 553] width 79 height 38
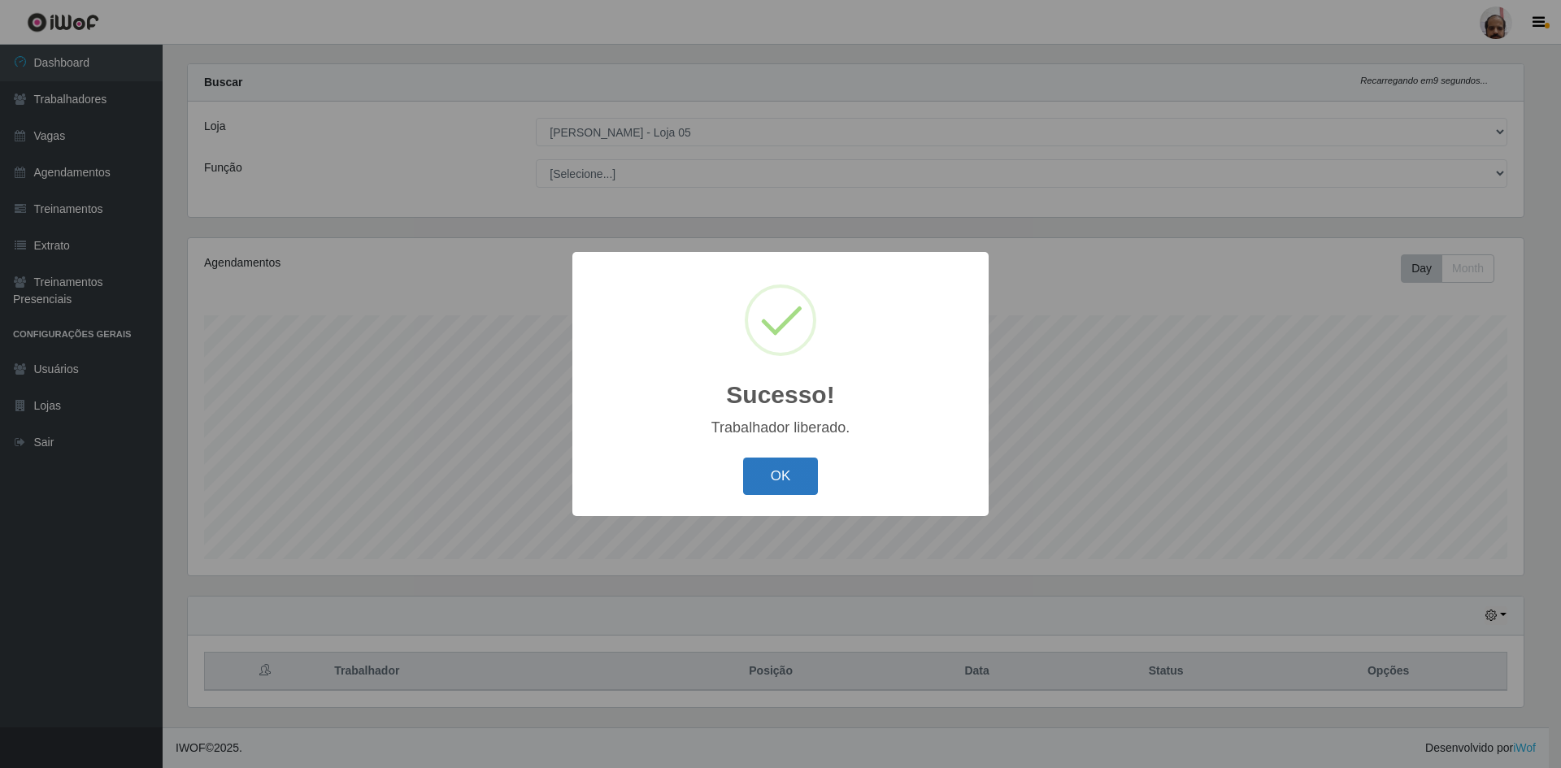
click at [765, 467] on button "OK" at bounding box center [781, 477] width 76 height 38
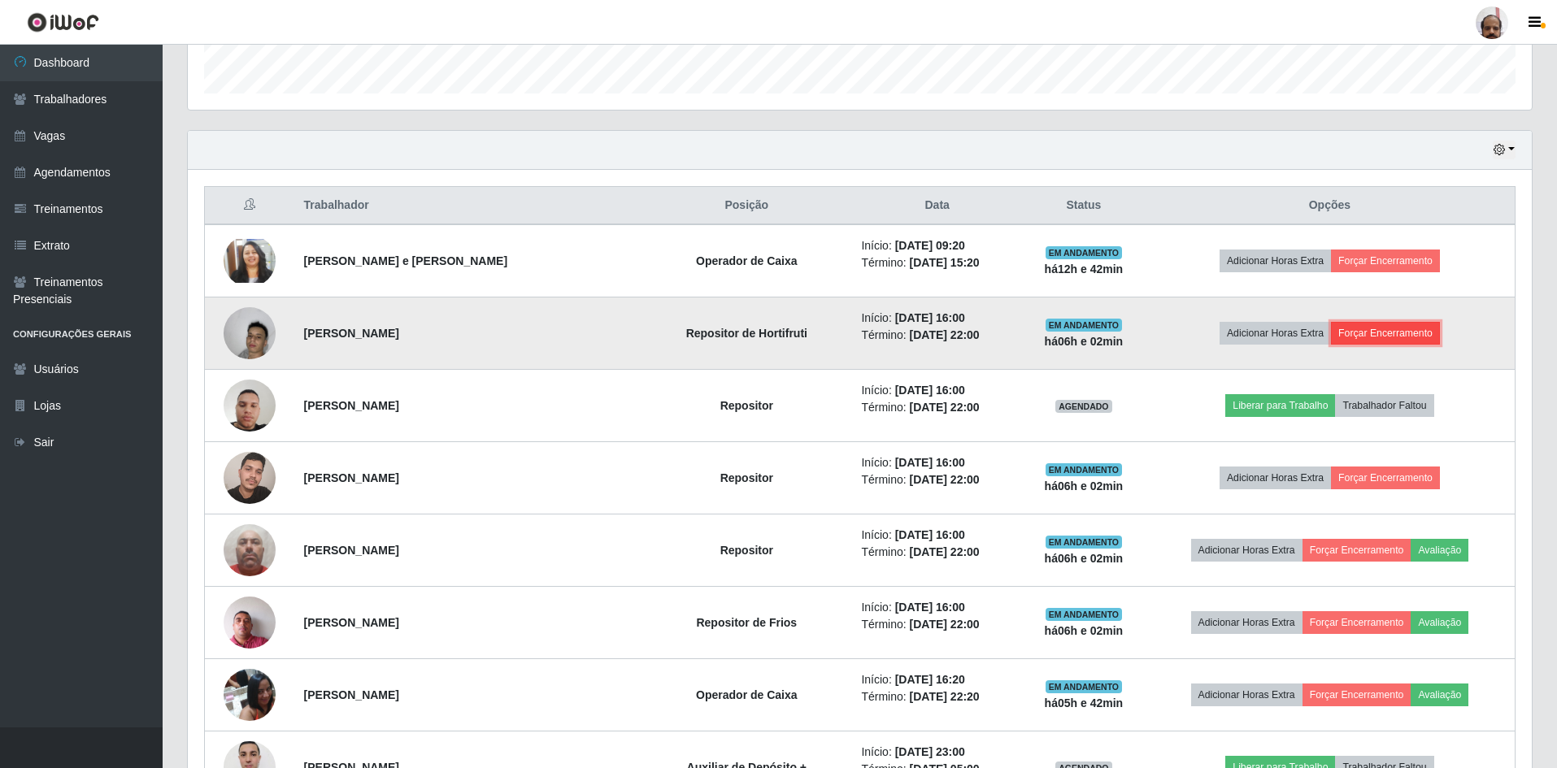
click at [1388, 331] on button "Forçar Encerramento" at bounding box center [1385, 333] width 109 height 23
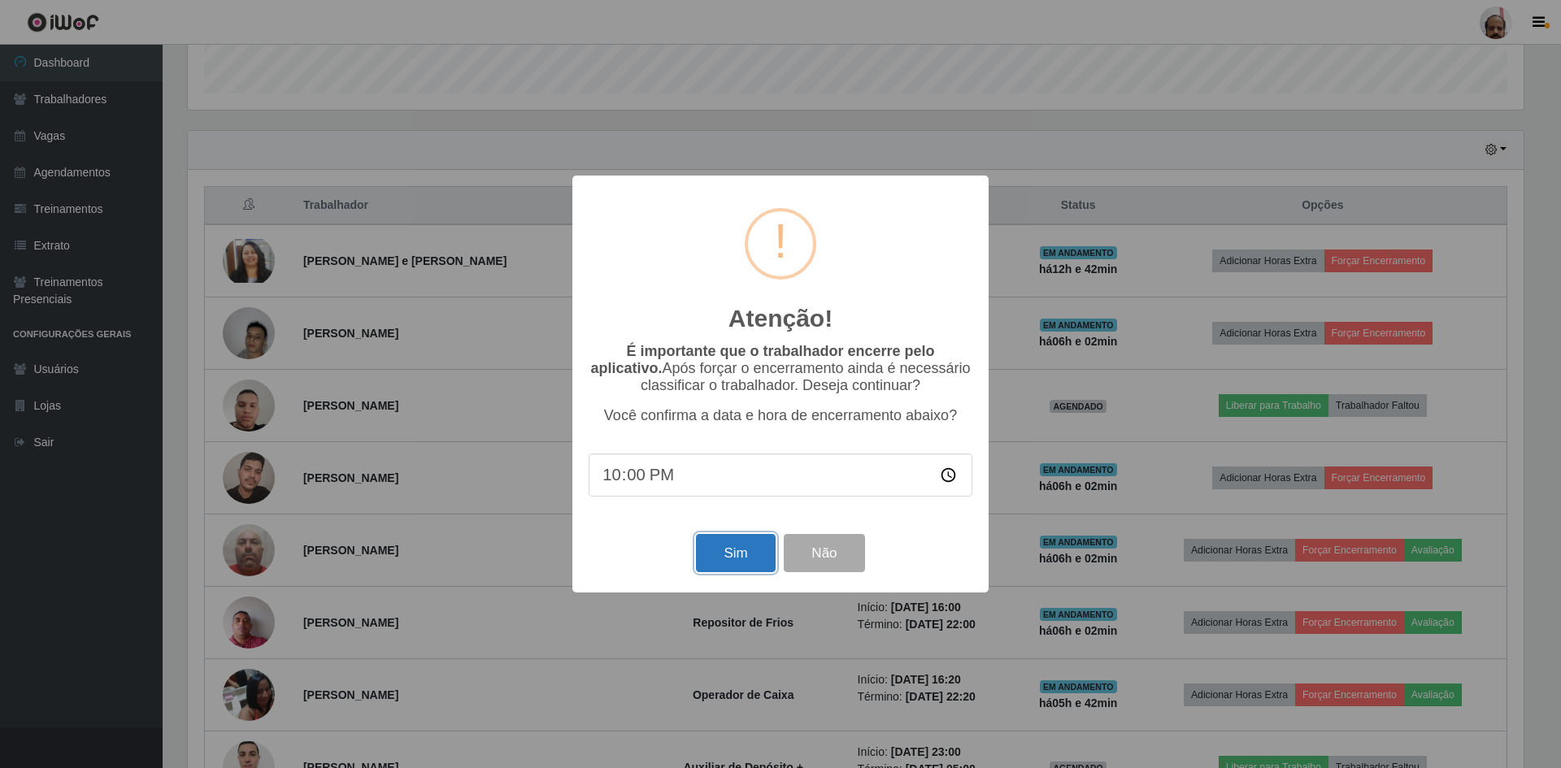
click at [709, 547] on button "Sim" at bounding box center [735, 553] width 79 height 38
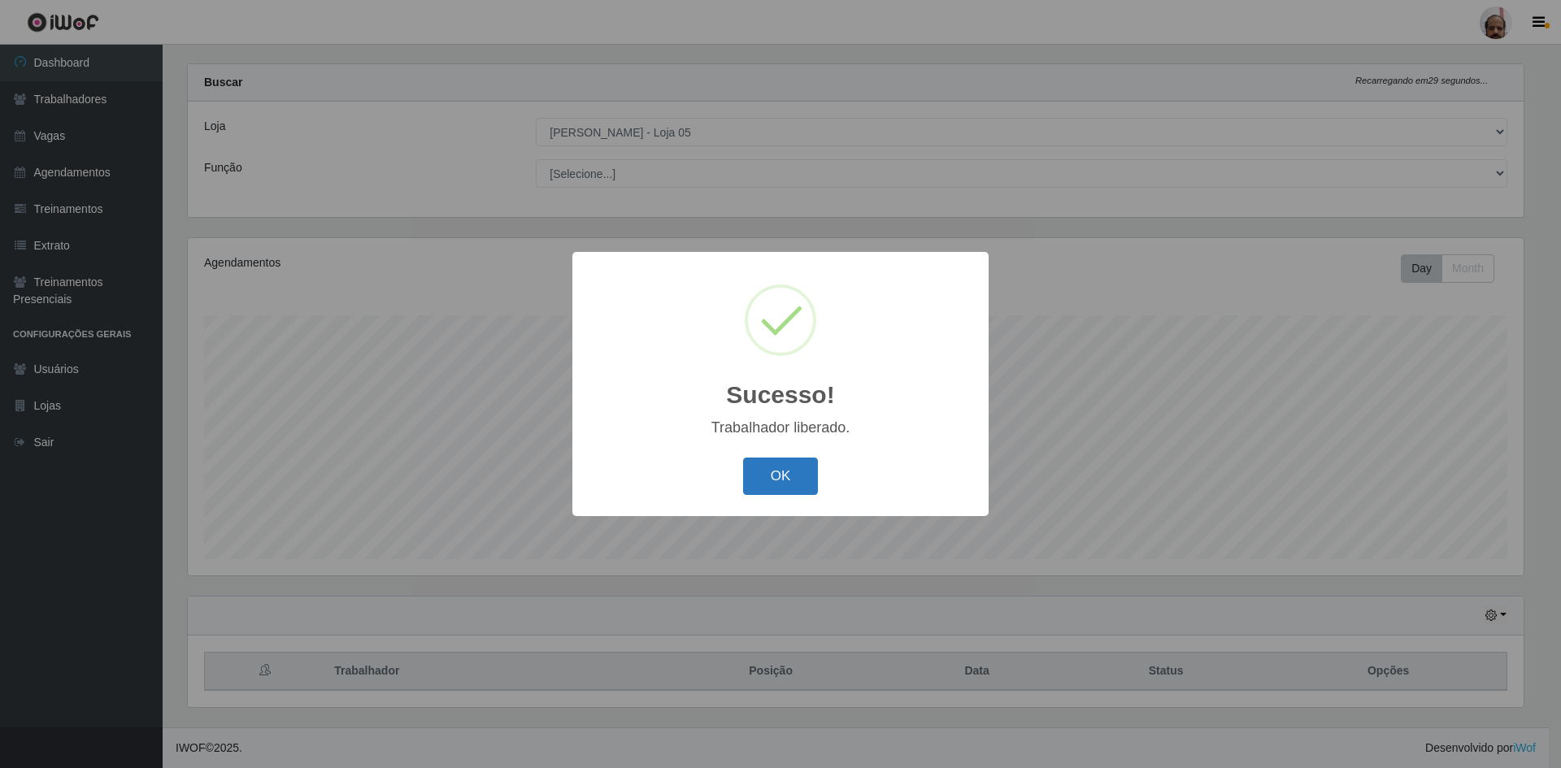
click at [788, 471] on button "OK" at bounding box center [781, 477] width 76 height 38
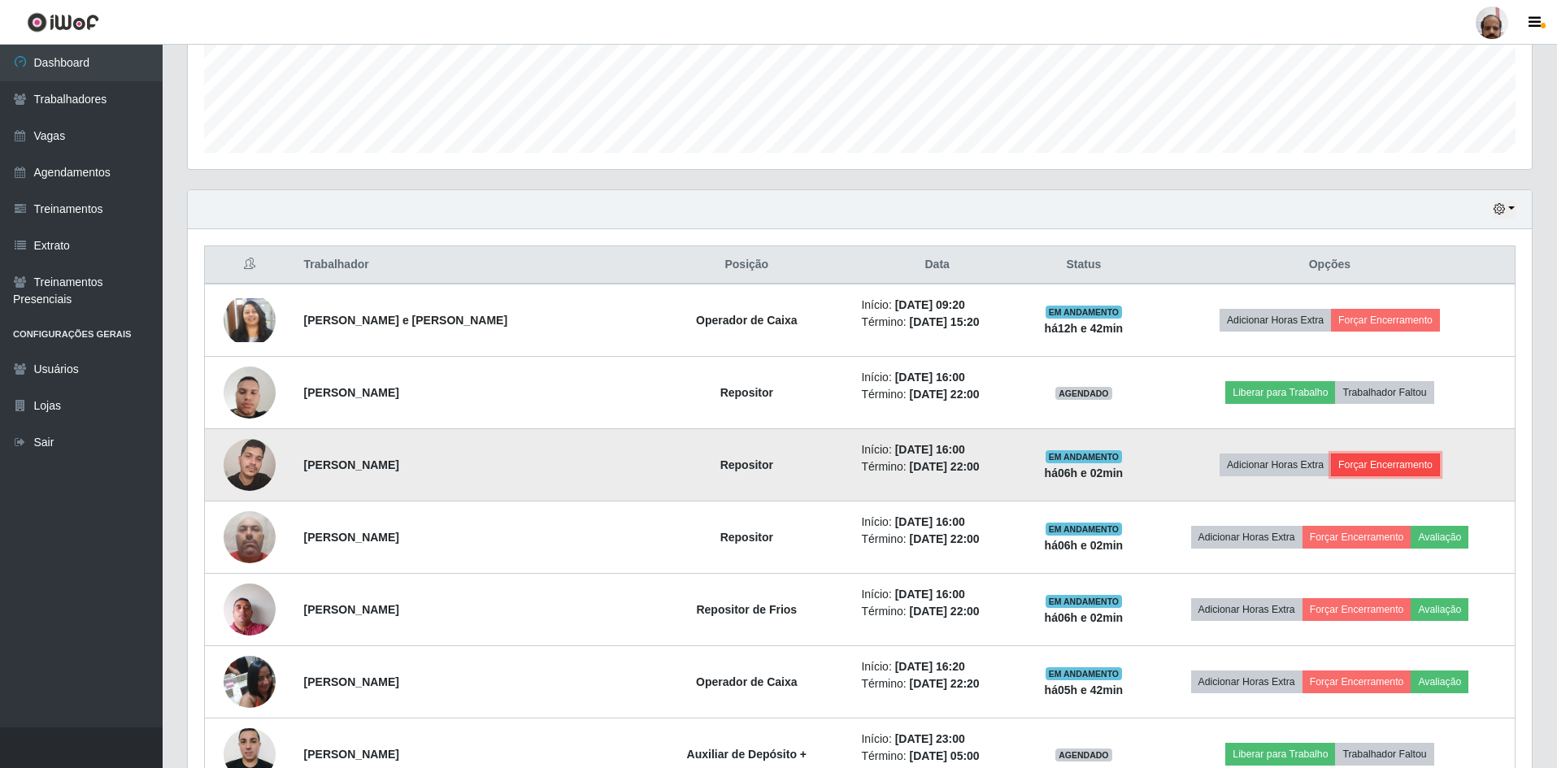
click at [1379, 464] on button "Forçar Encerramento" at bounding box center [1385, 465] width 109 height 23
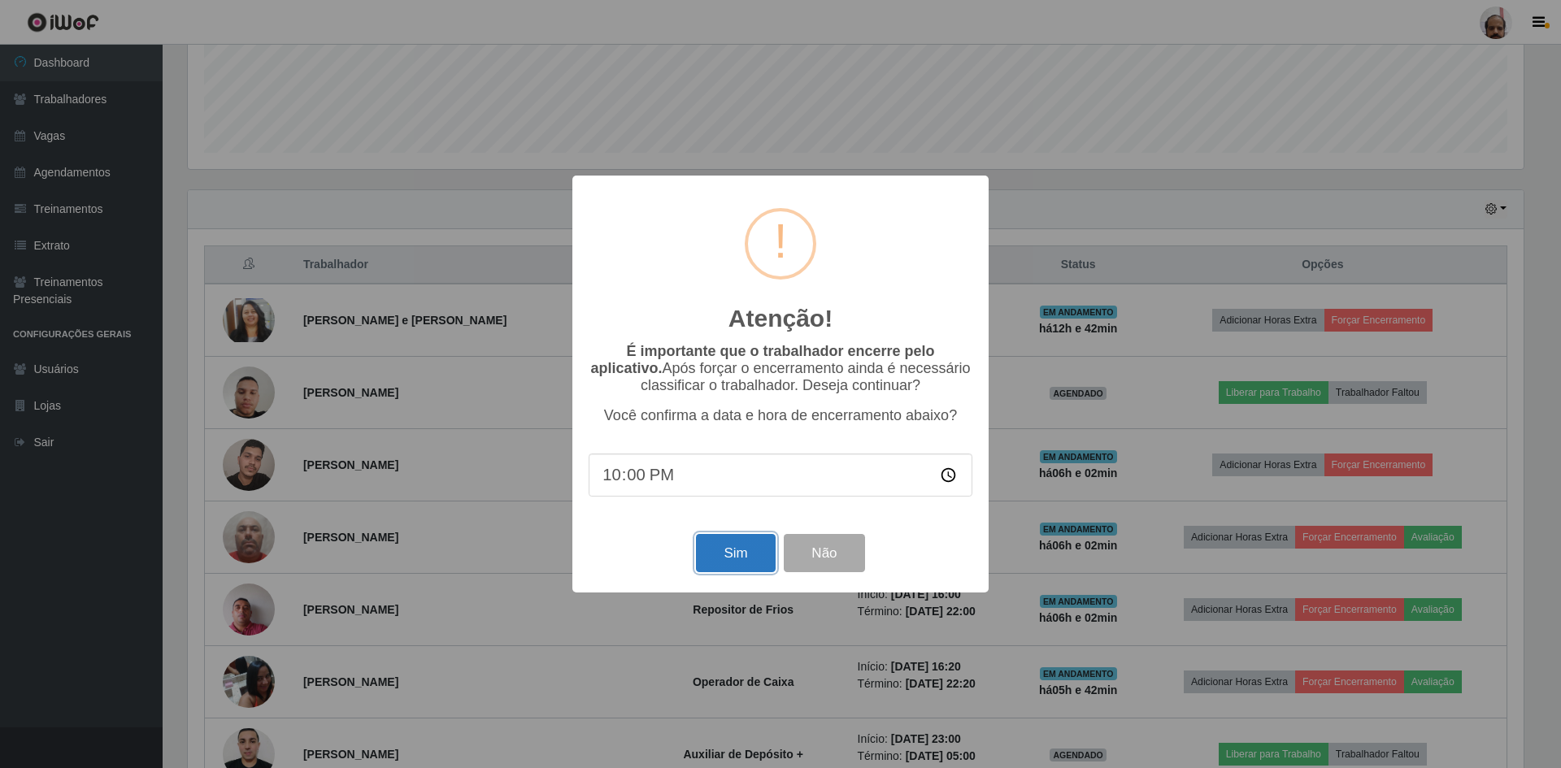
click at [727, 558] on button "Sim" at bounding box center [735, 553] width 79 height 38
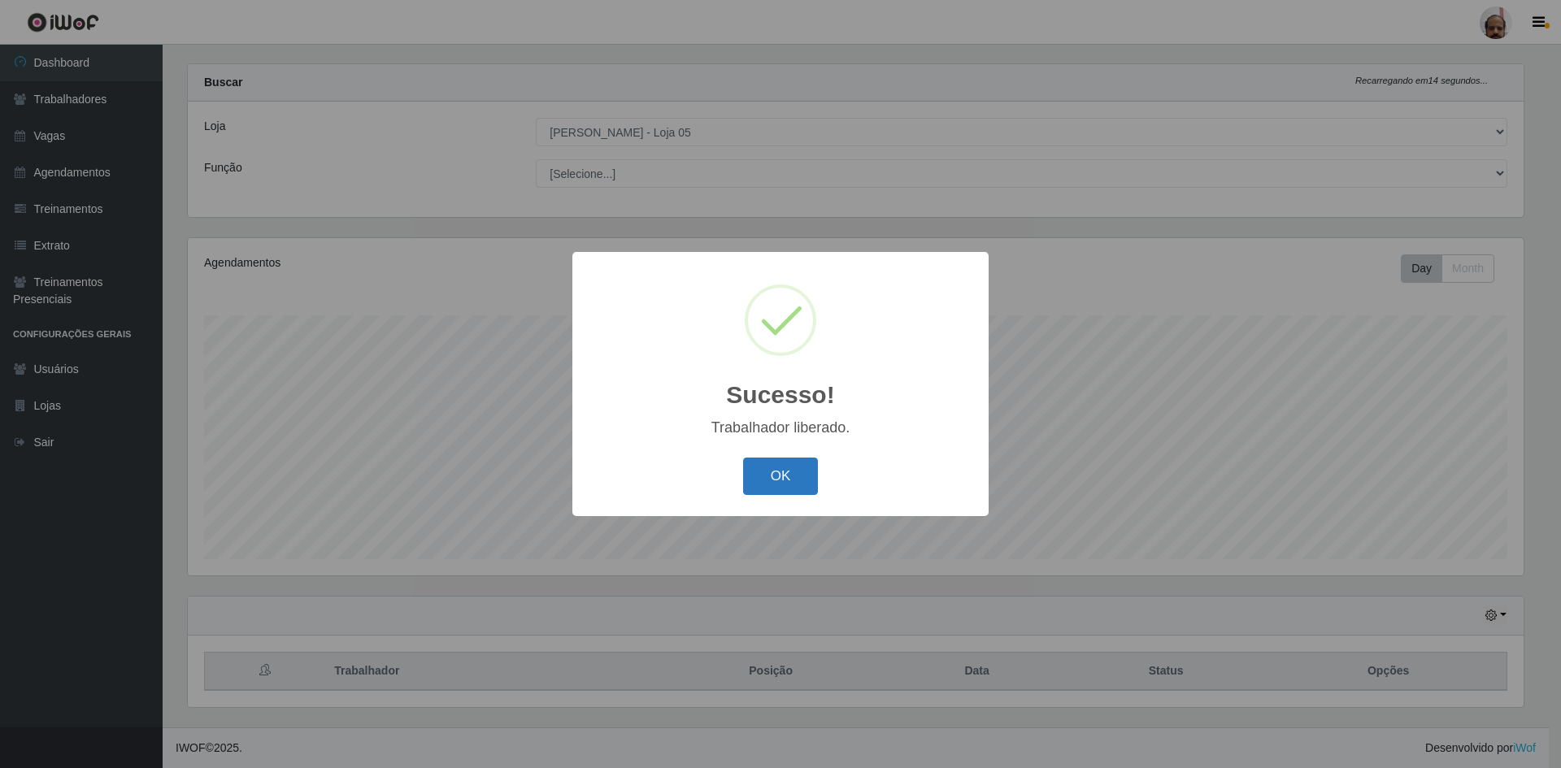
click at [778, 467] on button "OK" at bounding box center [781, 477] width 76 height 38
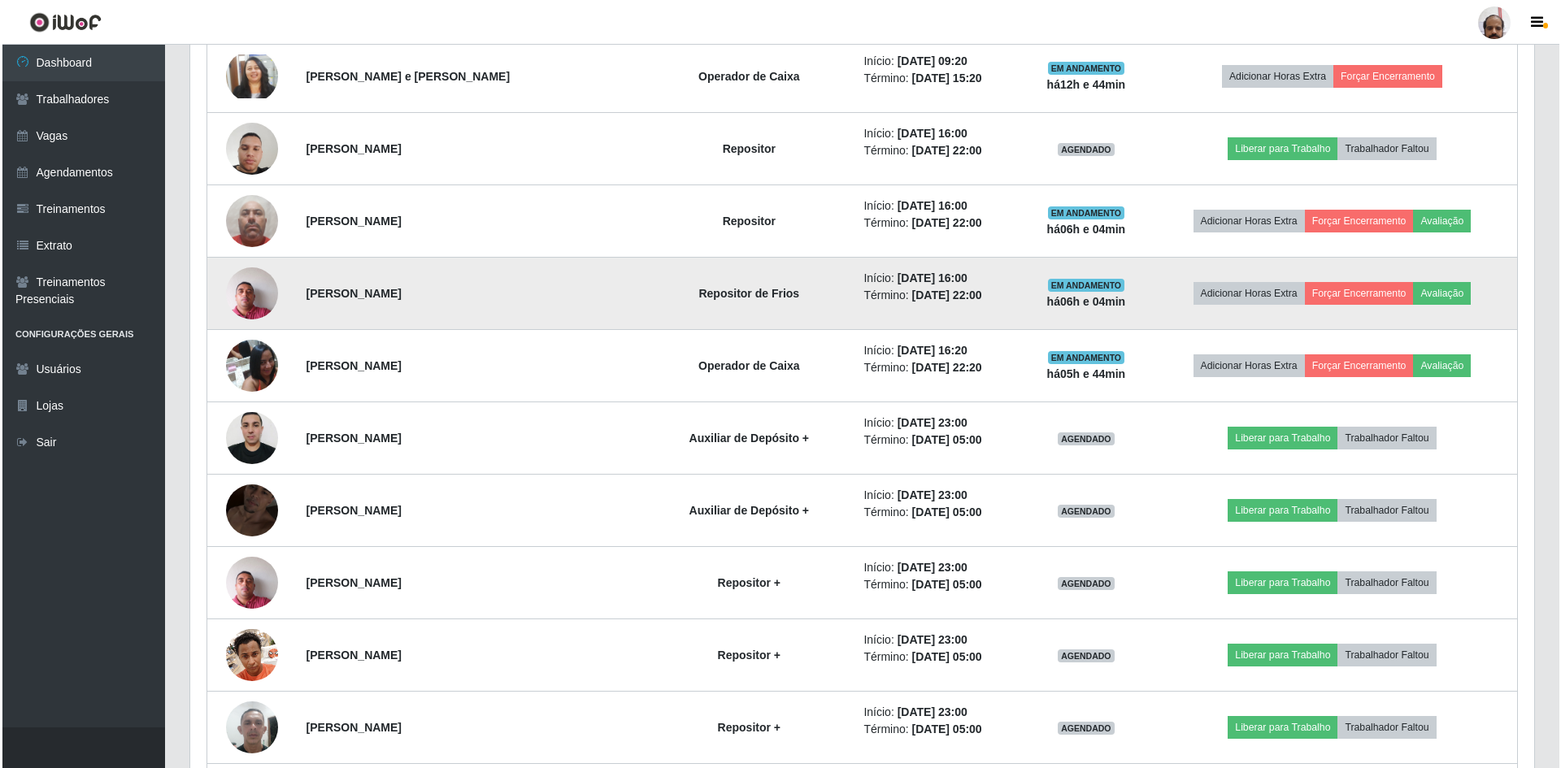
scroll to position [510, 0]
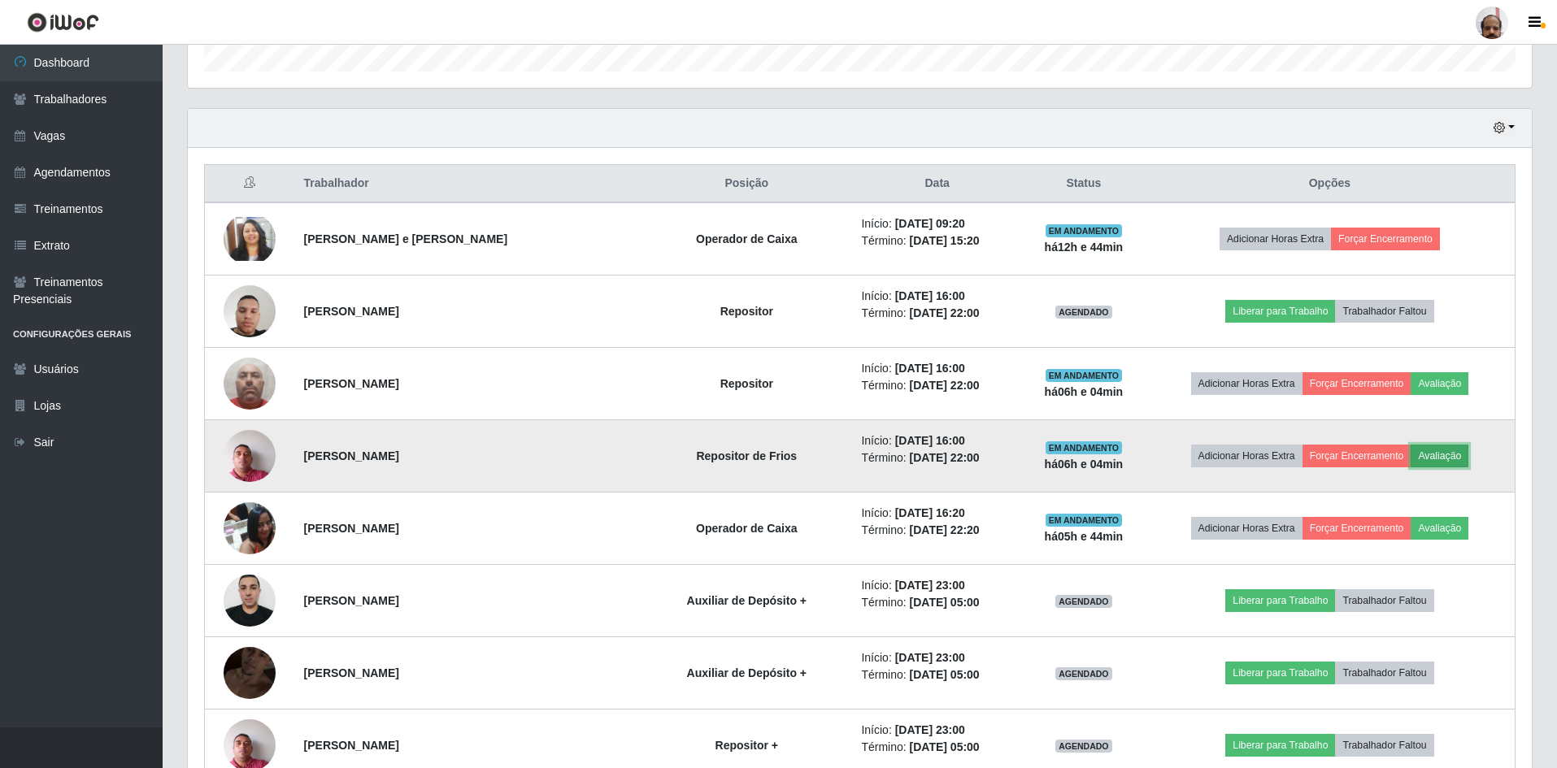
click at [1452, 458] on button "Avaliação" at bounding box center [1439, 456] width 58 height 23
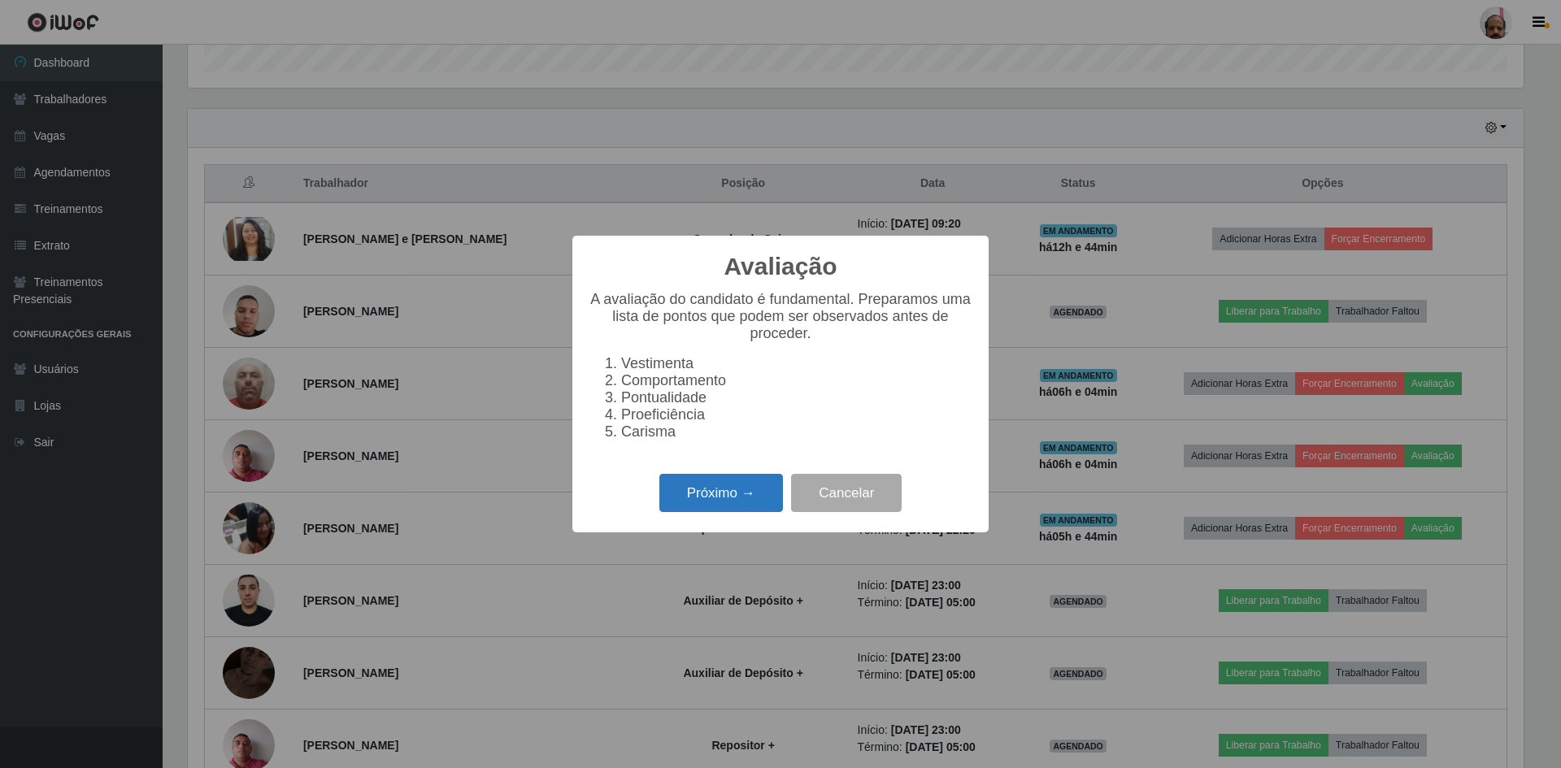
click at [731, 497] on button "Próximo →" at bounding box center [721, 493] width 124 height 38
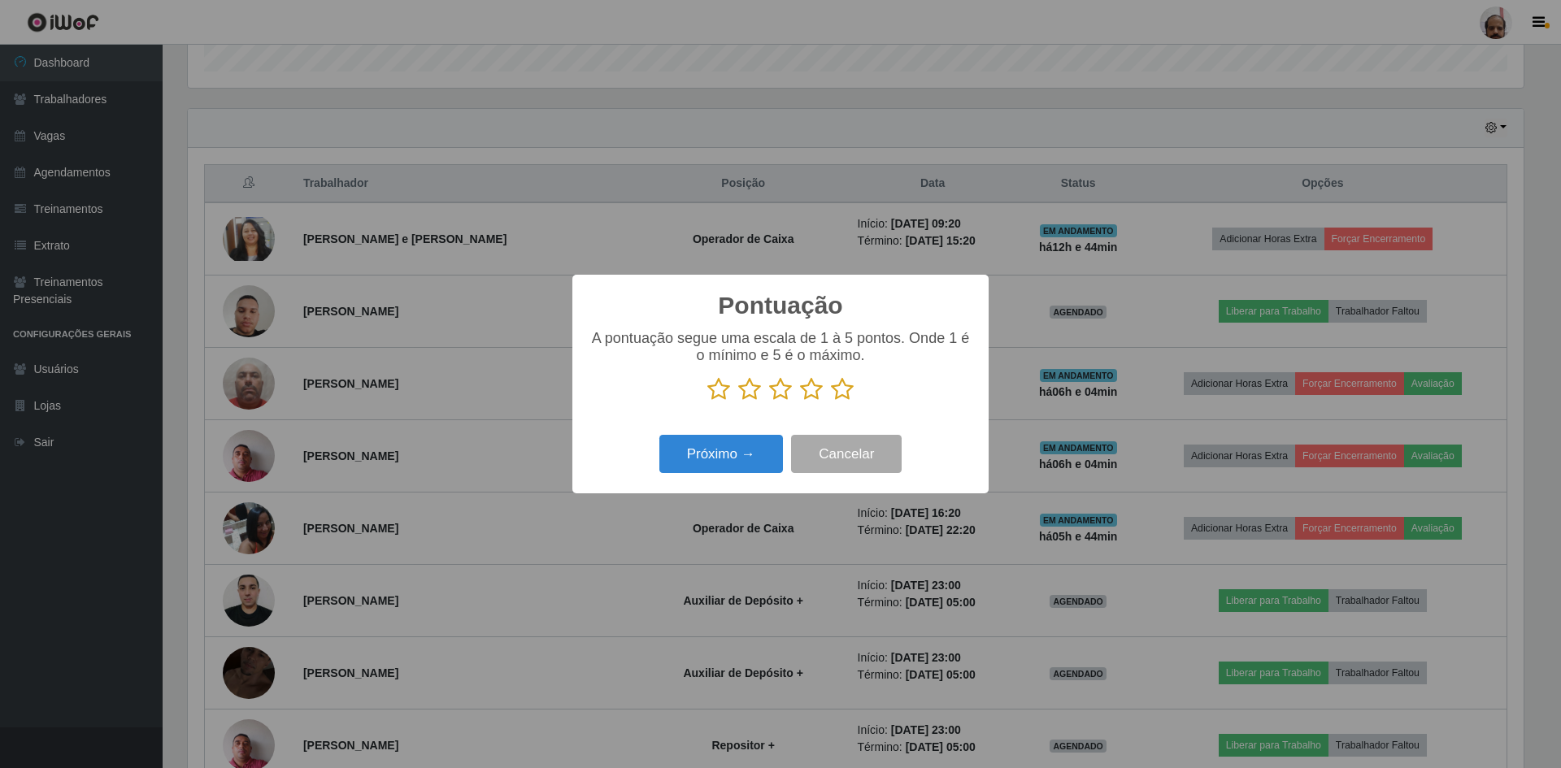
click at [847, 397] on icon at bounding box center [842, 389] width 23 height 24
click at [831, 402] on input "radio" at bounding box center [831, 402] width 0 height 0
click at [729, 449] on button "Próximo →" at bounding box center [721, 454] width 124 height 38
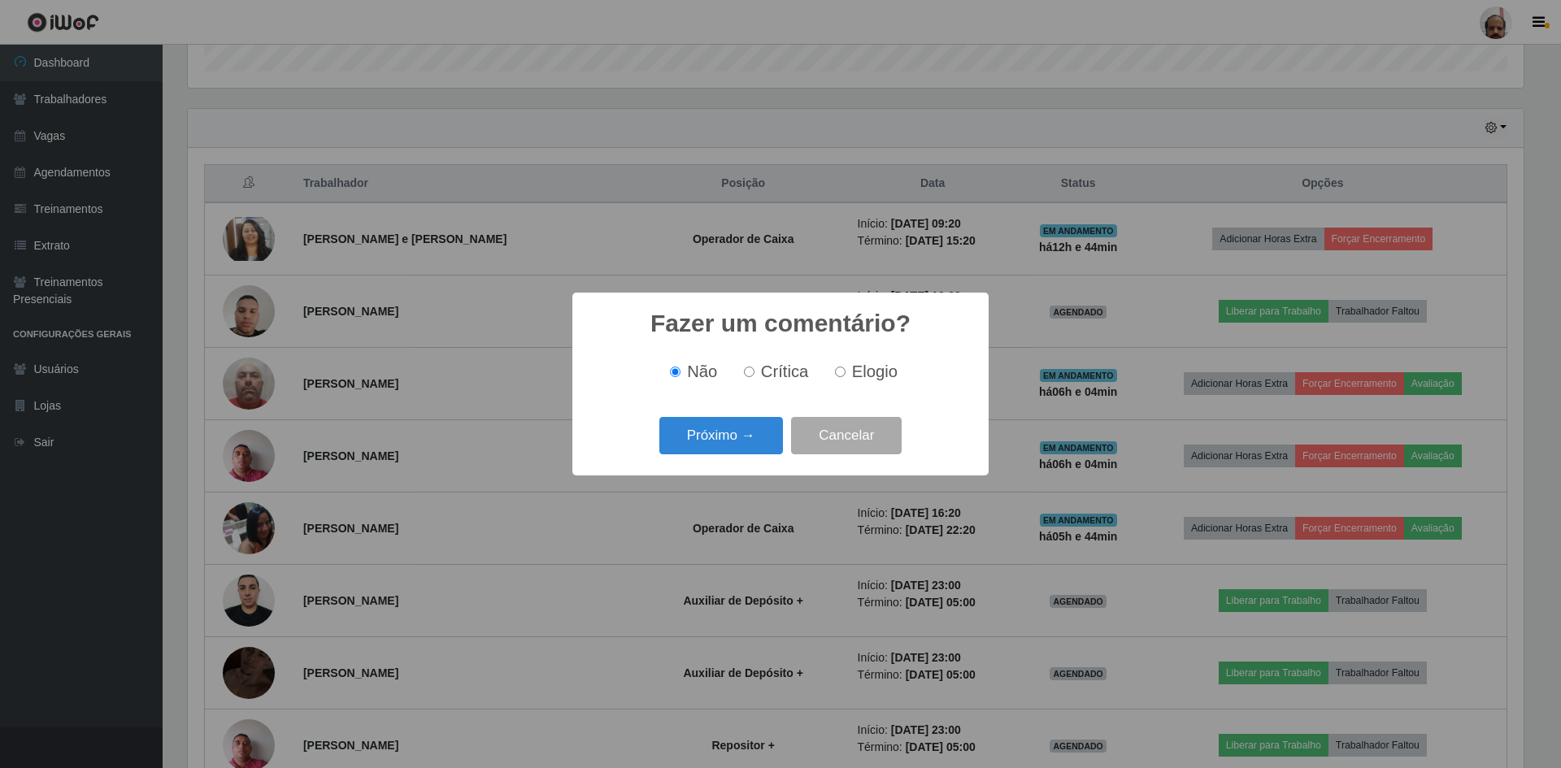
click at [862, 368] on span "Elogio" at bounding box center [875, 372] width 46 height 18
click at [845, 368] on input "Elogio" at bounding box center [840, 372] width 11 height 11
radio input "true"
click at [716, 441] on button "Próximo →" at bounding box center [721, 436] width 124 height 38
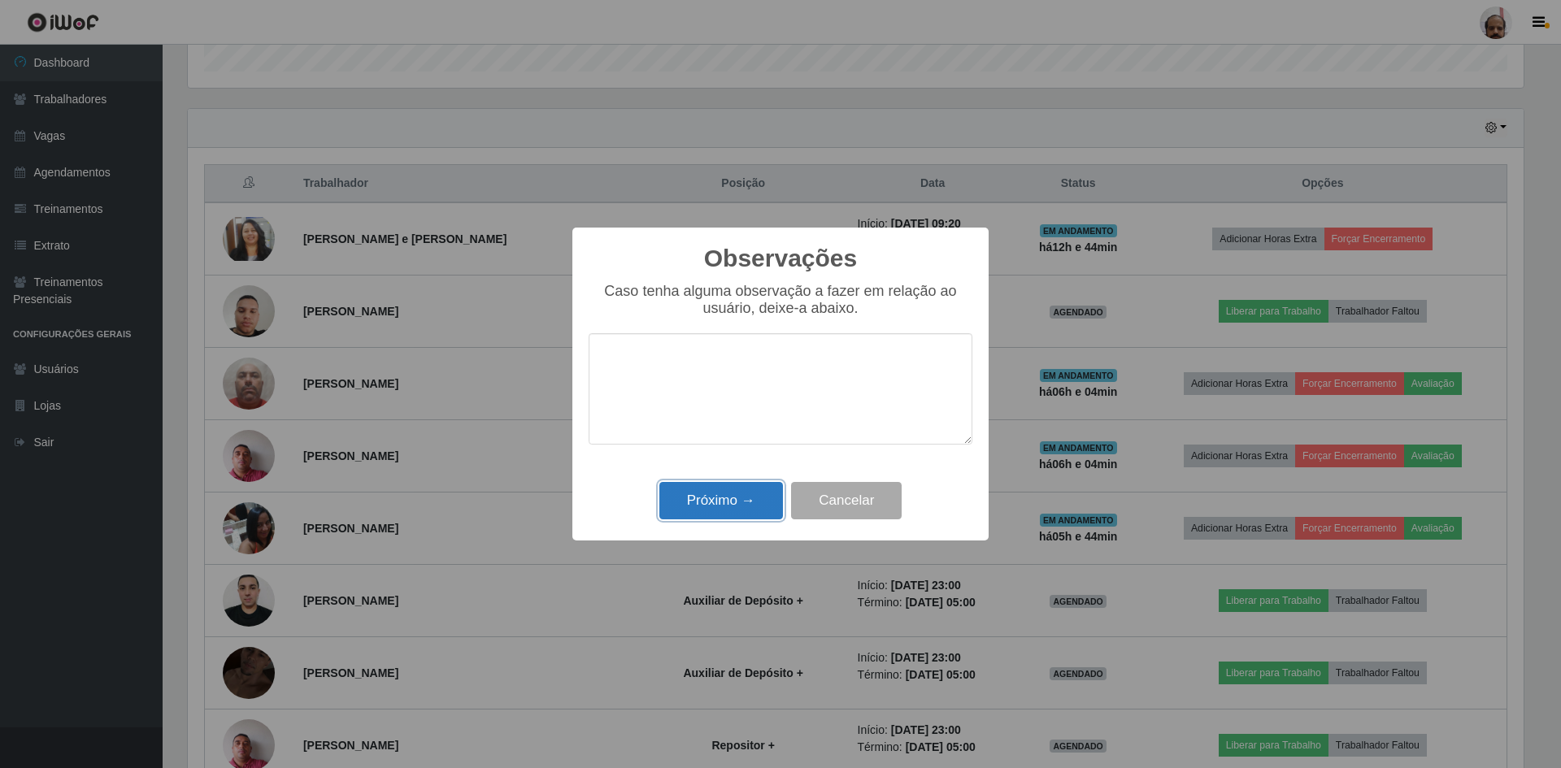
click at [707, 496] on button "Próximo →" at bounding box center [721, 501] width 124 height 38
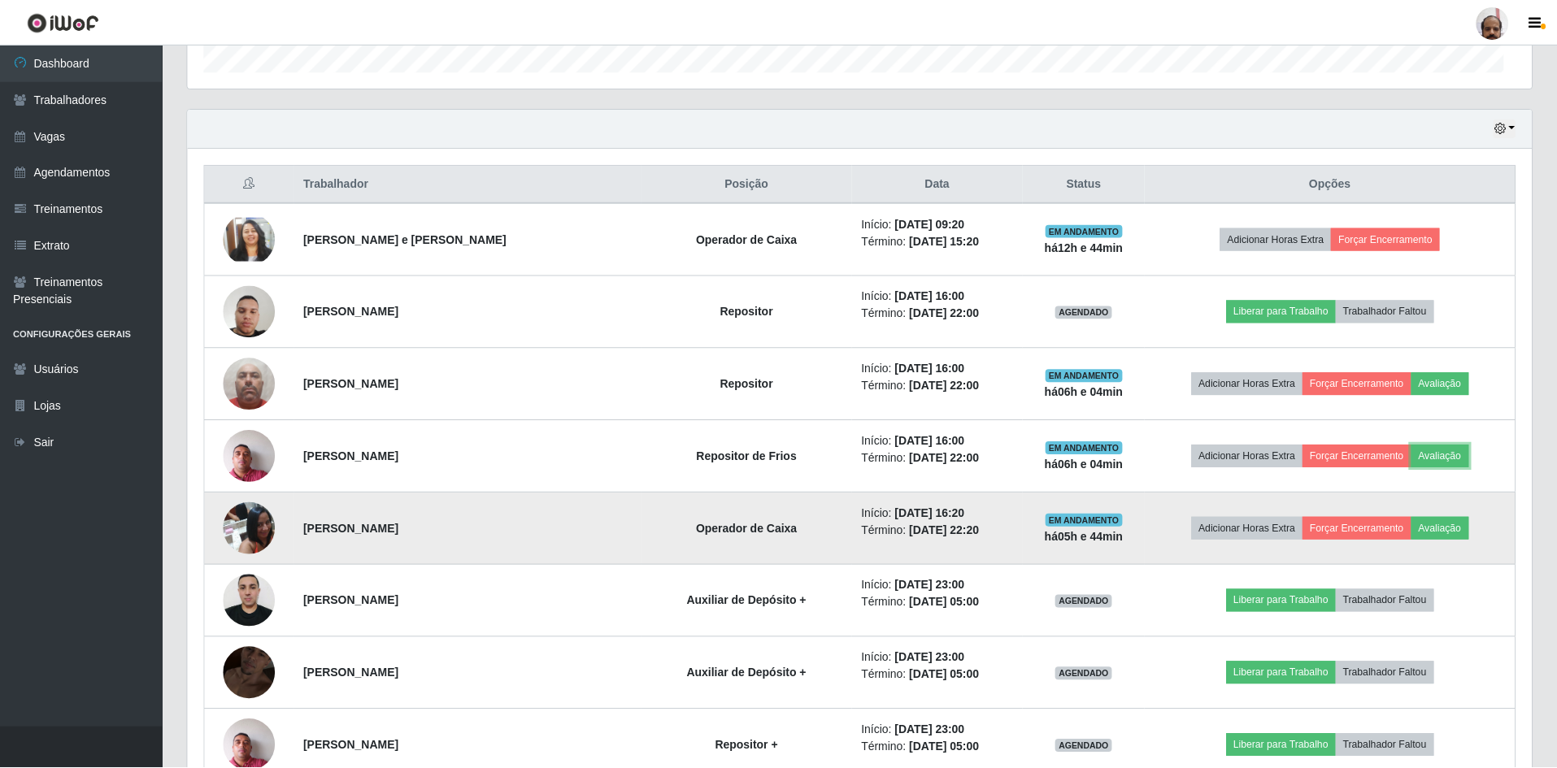
scroll to position [337, 1344]
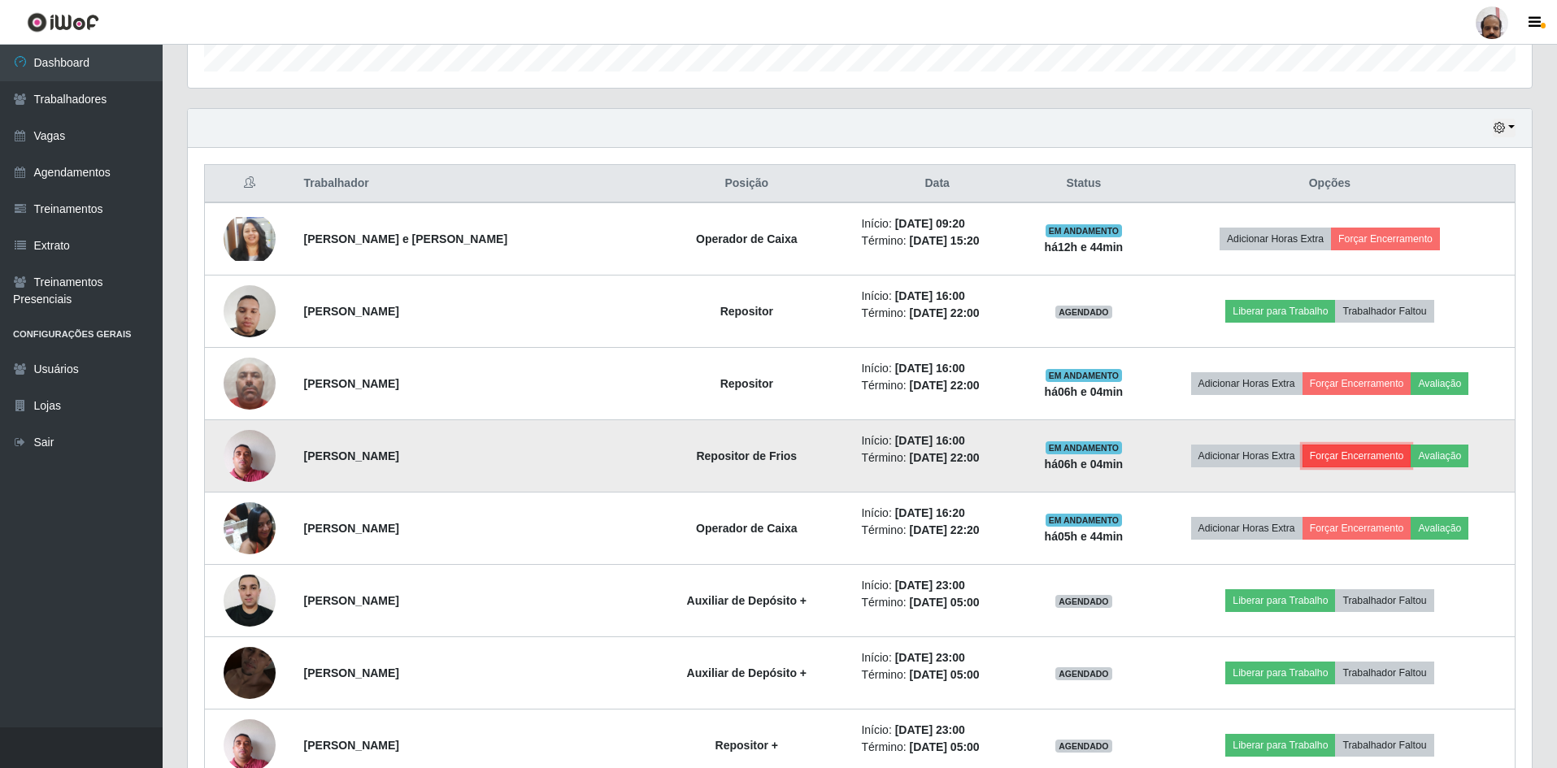
click at [1363, 452] on button "Forçar Encerramento" at bounding box center [1356, 456] width 109 height 23
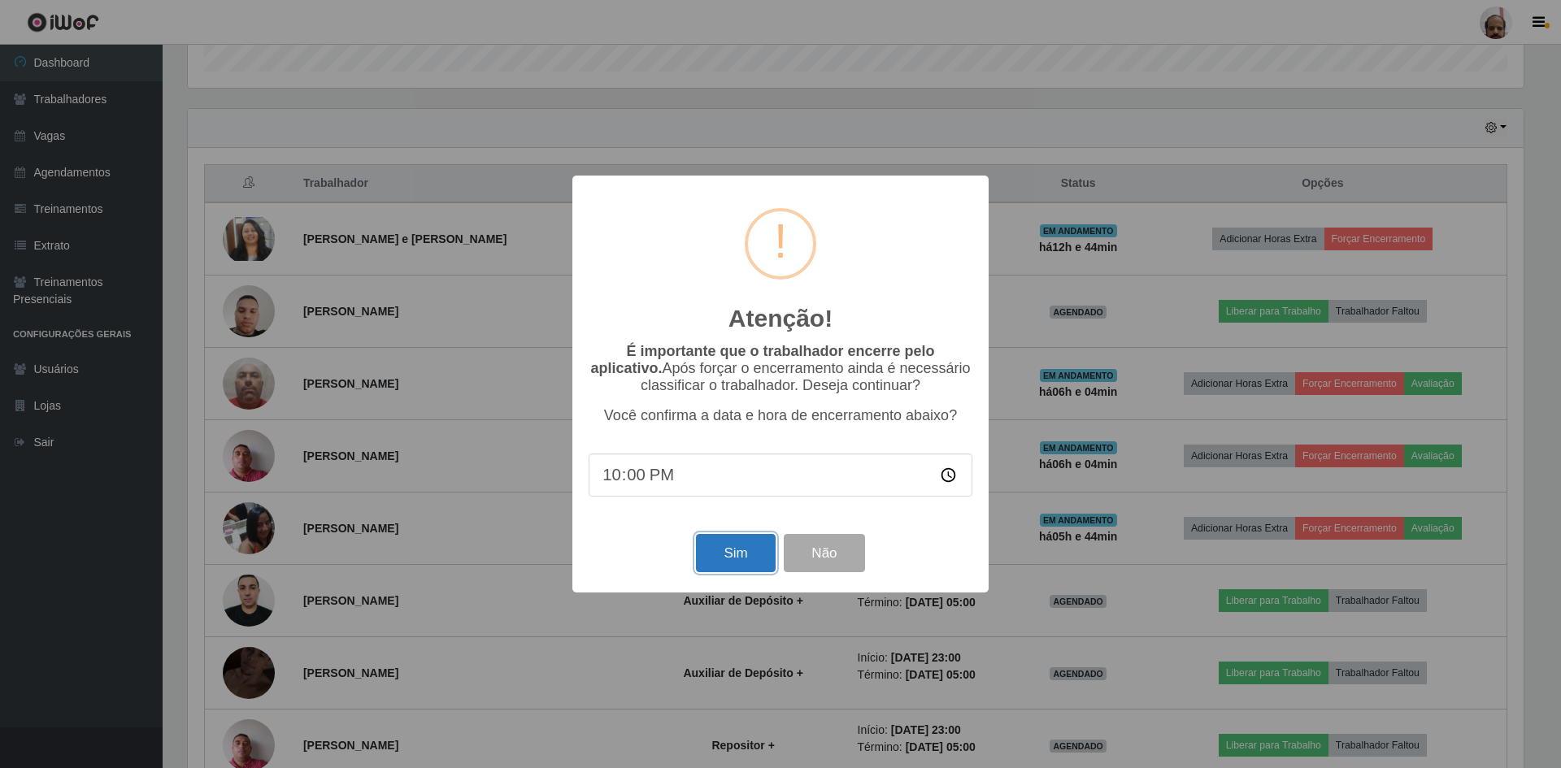
click at [731, 569] on button "Sim" at bounding box center [735, 553] width 79 height 38
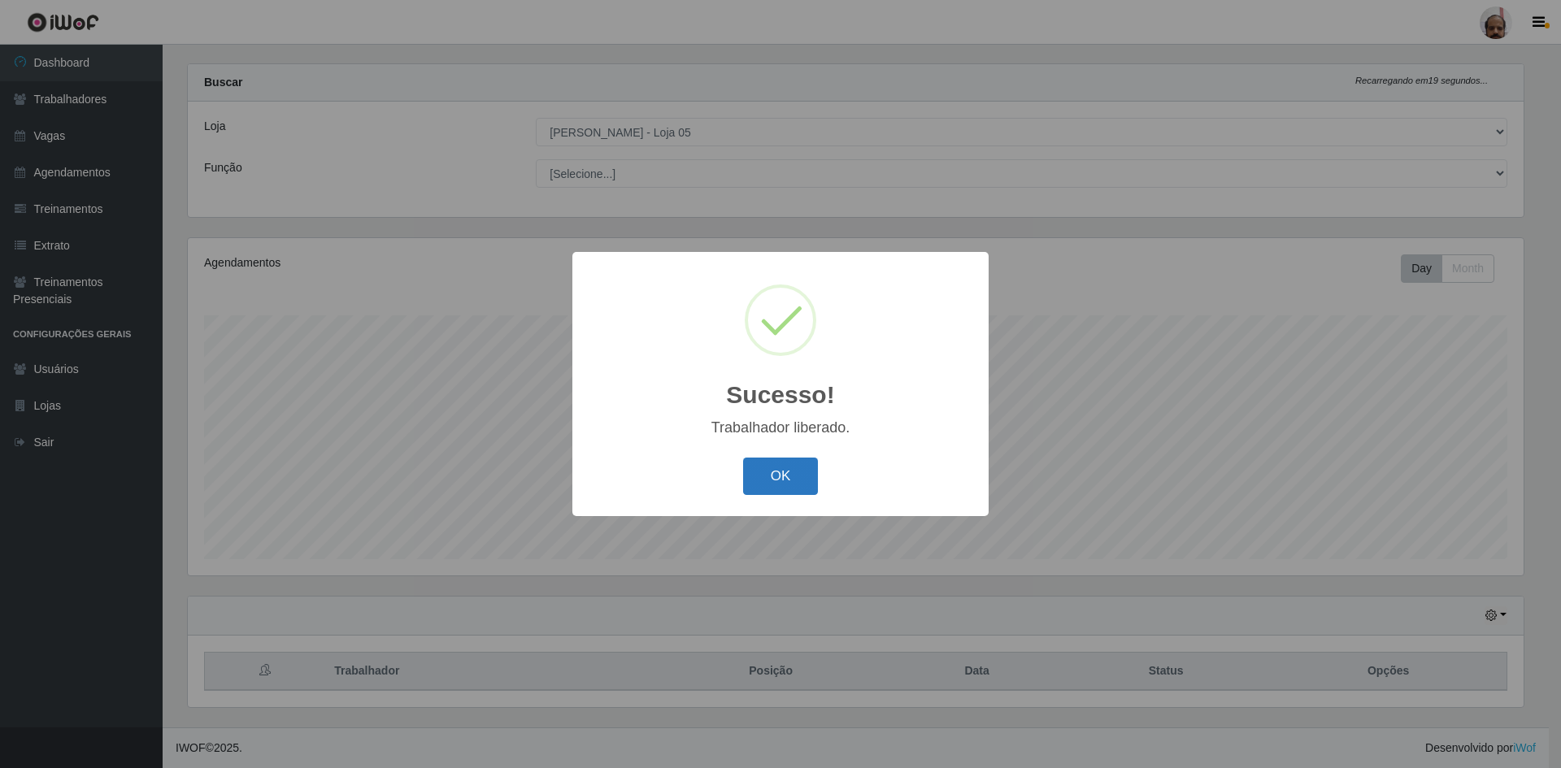
click at [779, 474] on button "OK" at bounding box center [781, 477] width 76 height 38
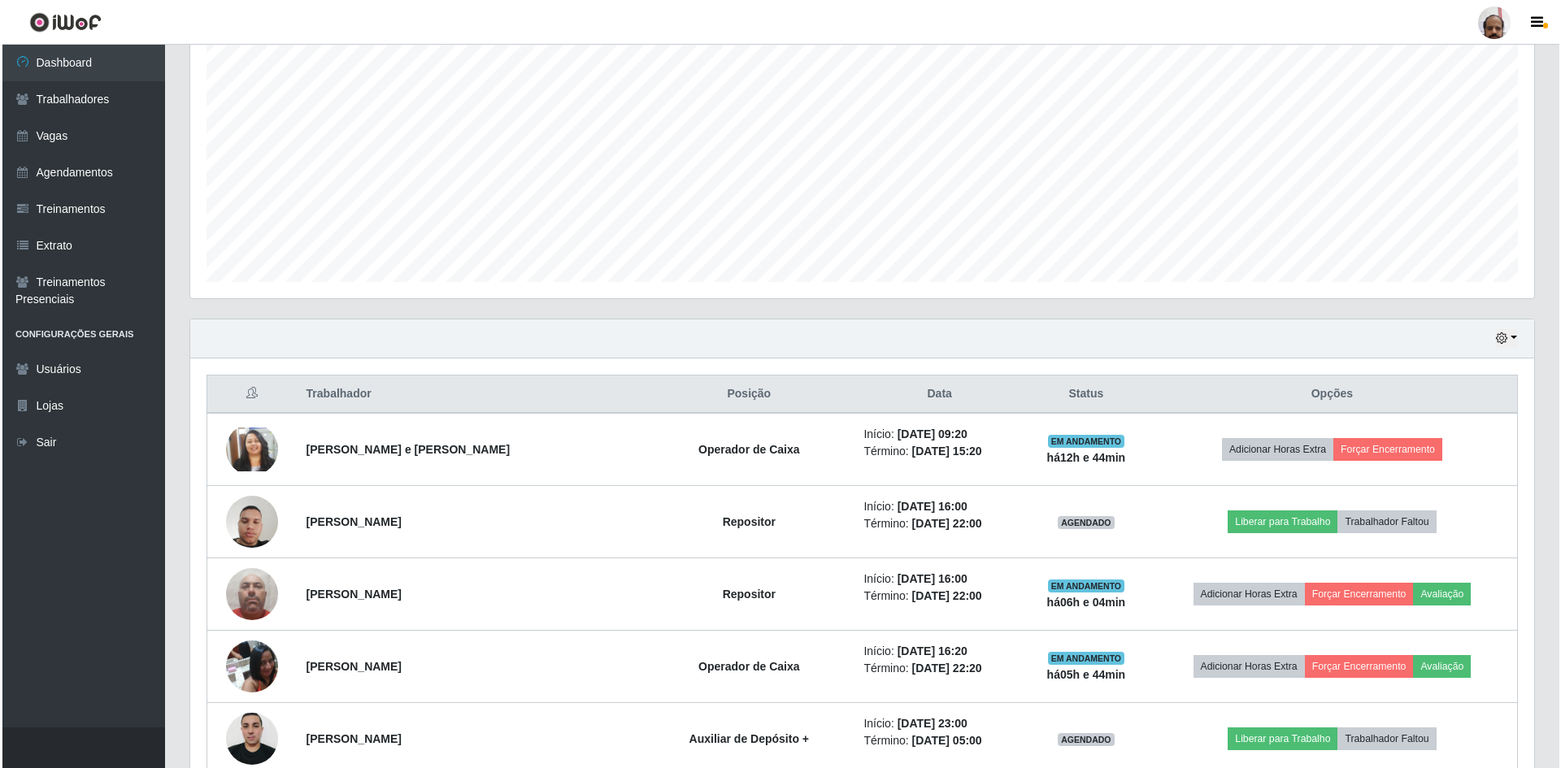
scroll to position [428, 0]
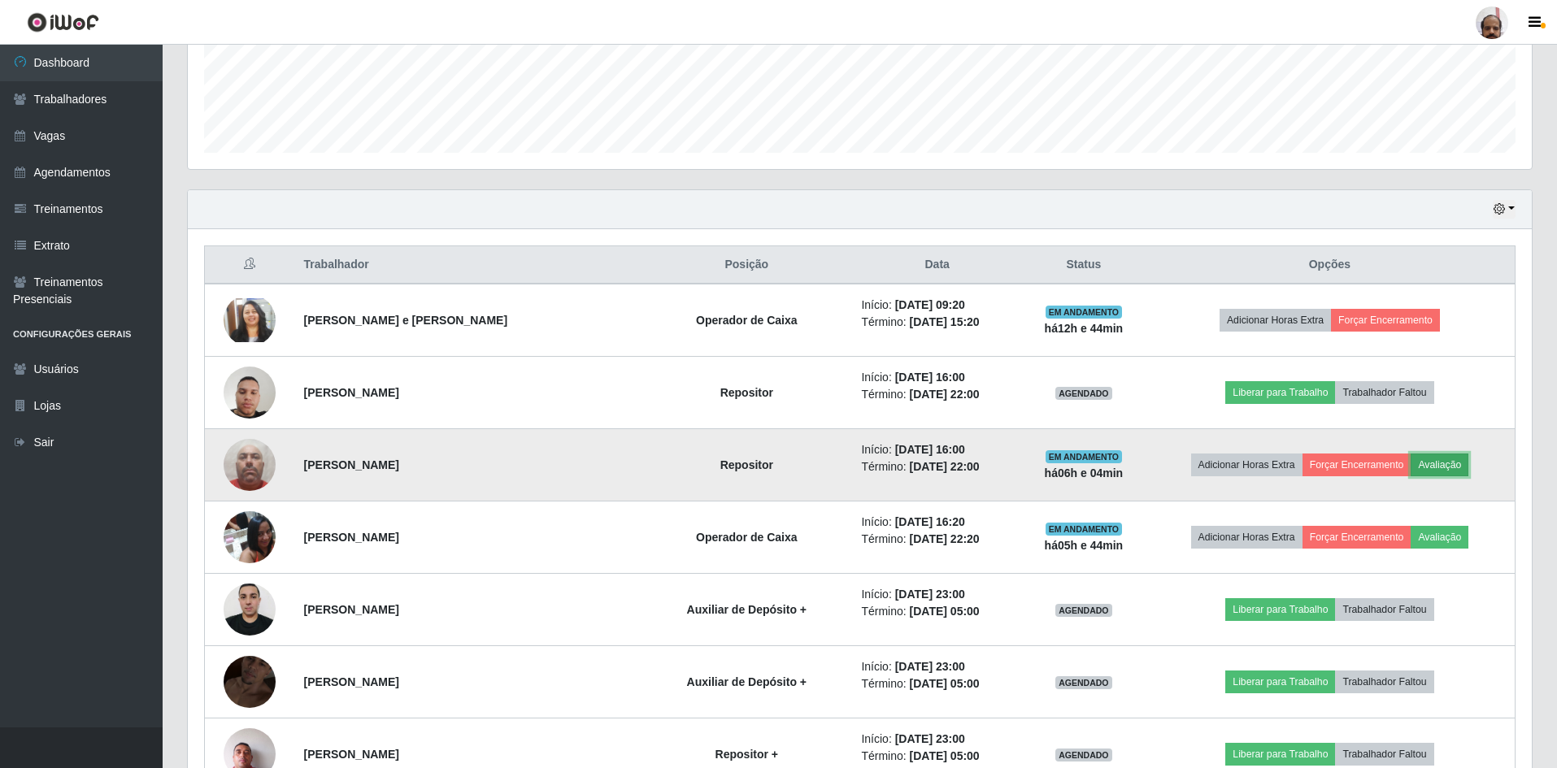
click at [1448, 463] on button "Avaliação" at bounding box center [1439, 465] width 58 height 23
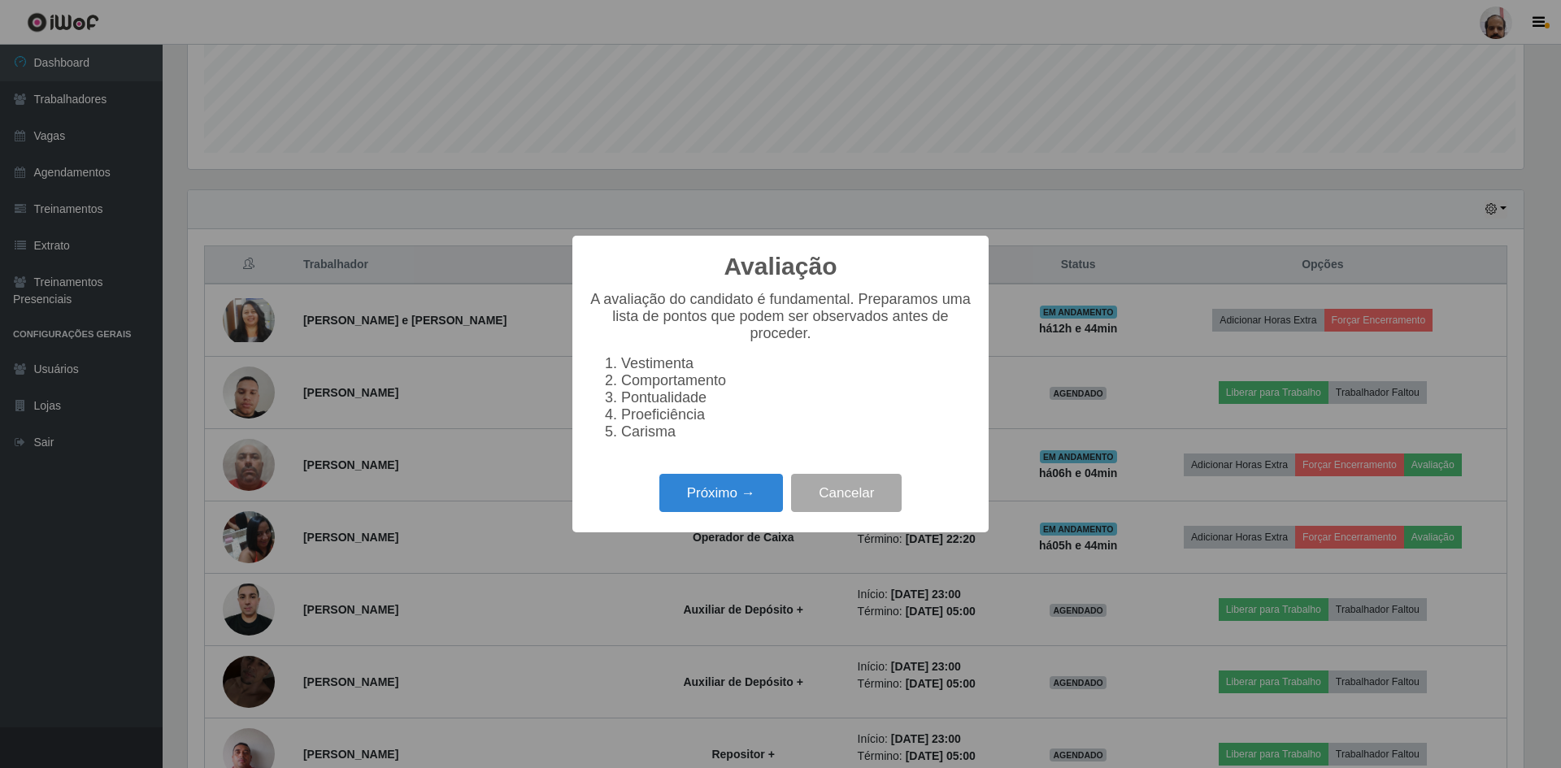
scroll to position [337, 1336]
click at [710, 491] on button "Próximo →" at bounding box center [721, 493] width 124 height 38
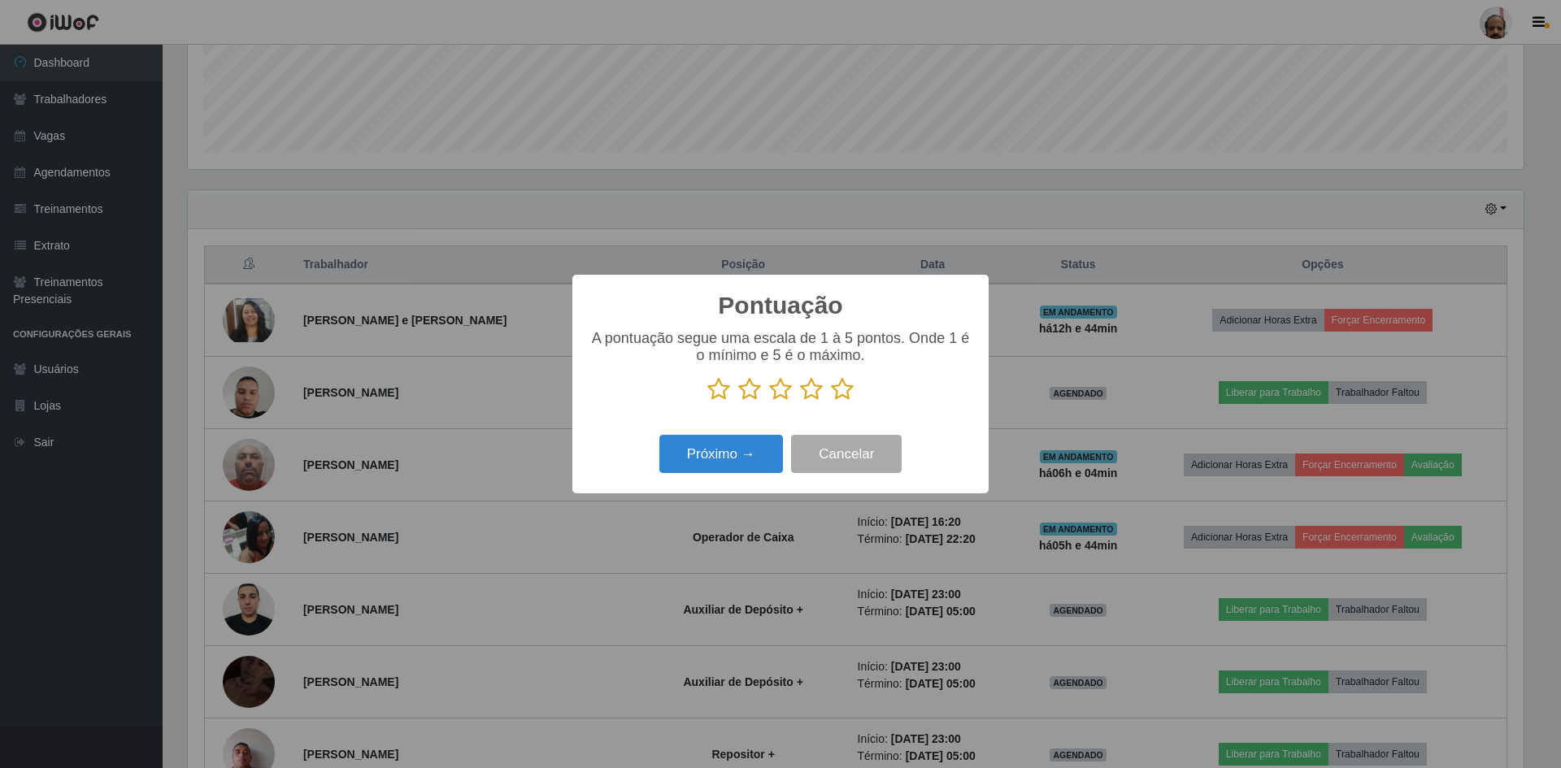
click at [837, 391] on icon at bounding box center [842, 389] width 23 height 24
click at [831, 402] on input "radio" at bounding box center [831, 402] width 0 height 0
click at [714, 469] on button "Próximo →" at bounding box center [721, 454] width 124 height 38
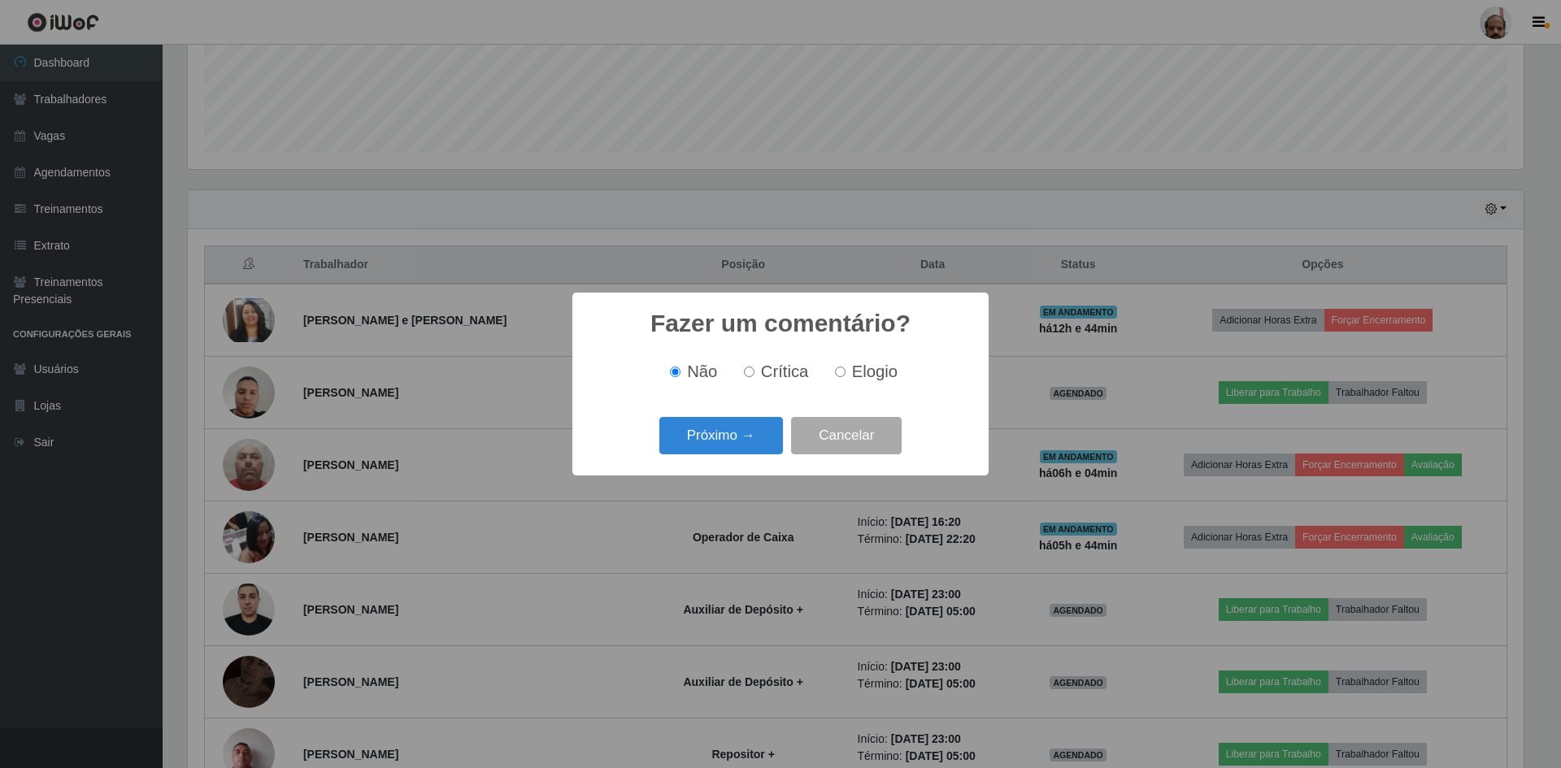
click at [852, 371] on span "Elogio" at bounding box center [875, 372] width 46 height 18
click at [845, 371] on input "Elogio" at bounding box center [840, 372] width 11 height 11
radio input "true"
click at [660, 444] on button "Próximo →" at bounding box center [721, 436] width 124 height 38
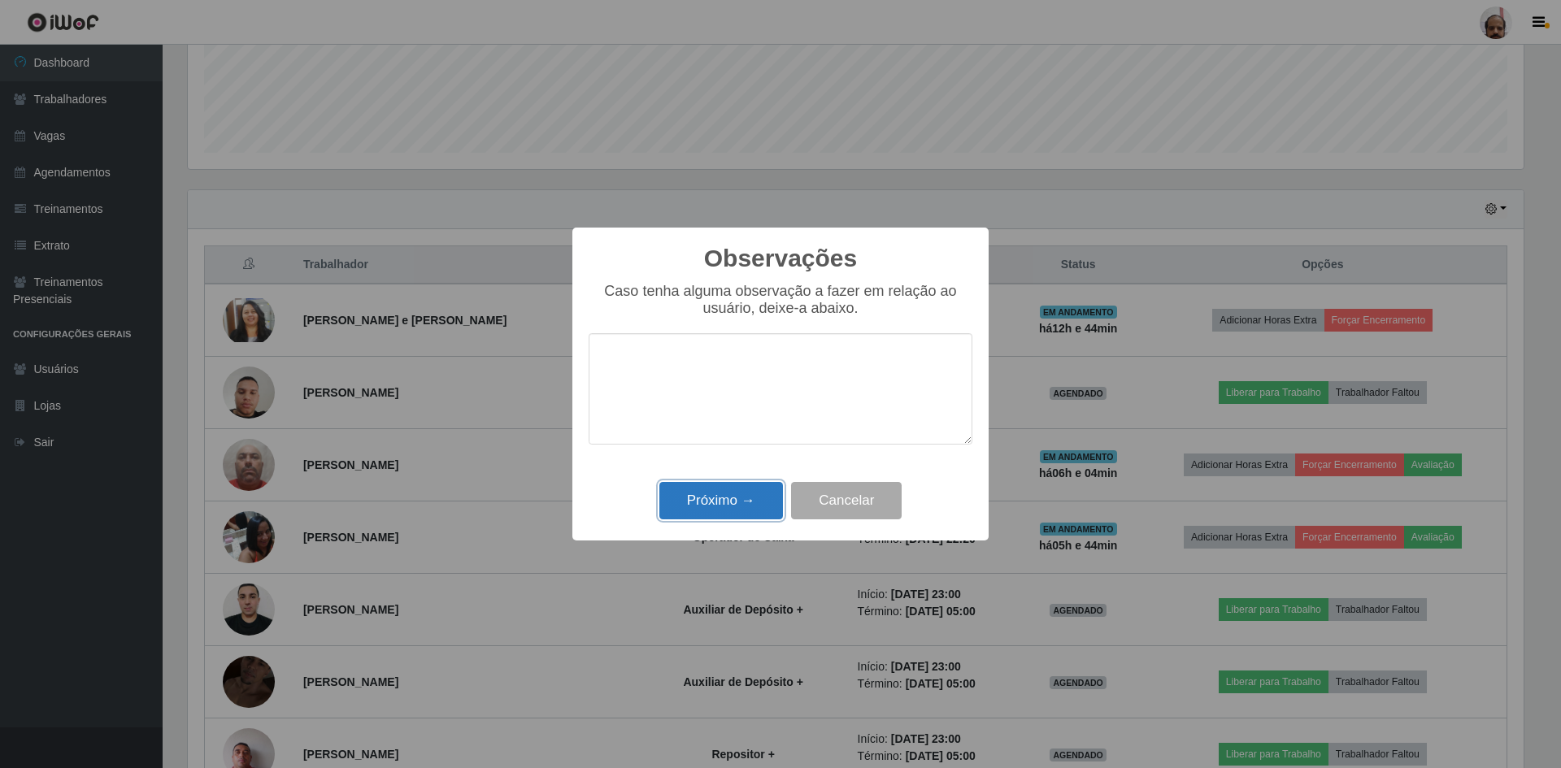
click at [708, 494] on button "Próximo →" at bounding box center [721, 501] width 124 height 38
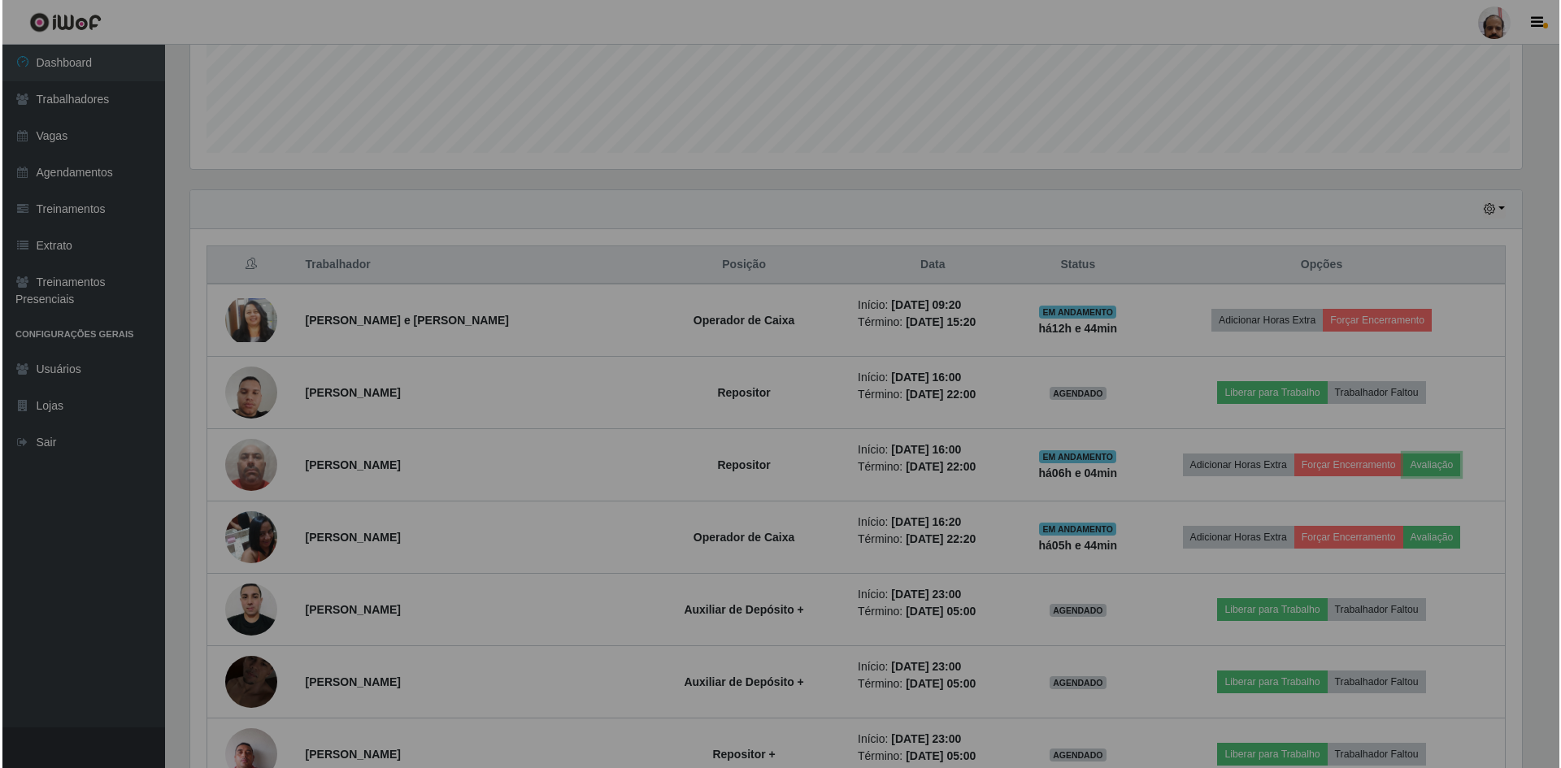
scroll to position [337, 1344]
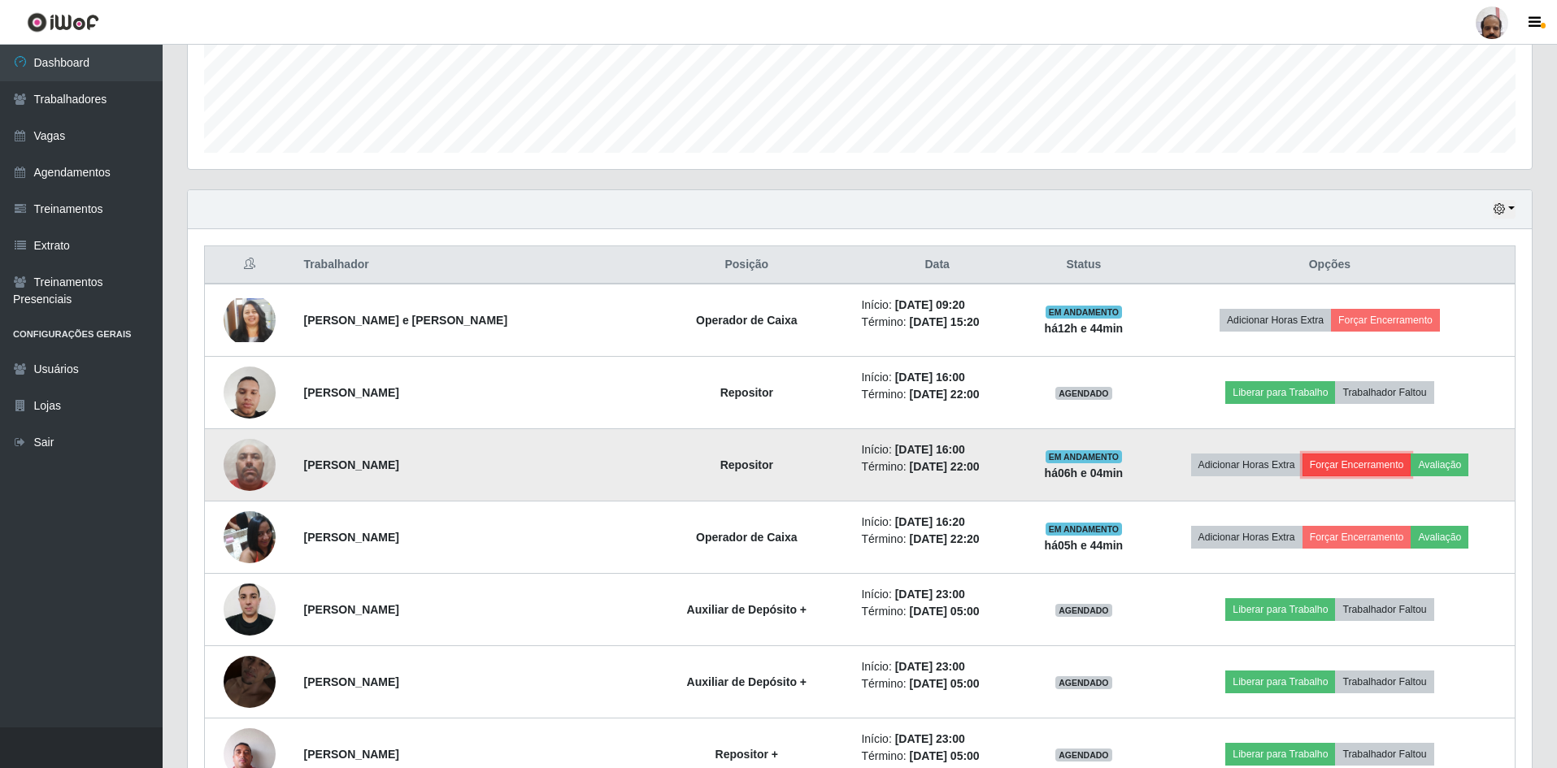
click at [1346, 471] on button "Forçar Encerramento" at bounding box center [1356, 465] width 109 height 23
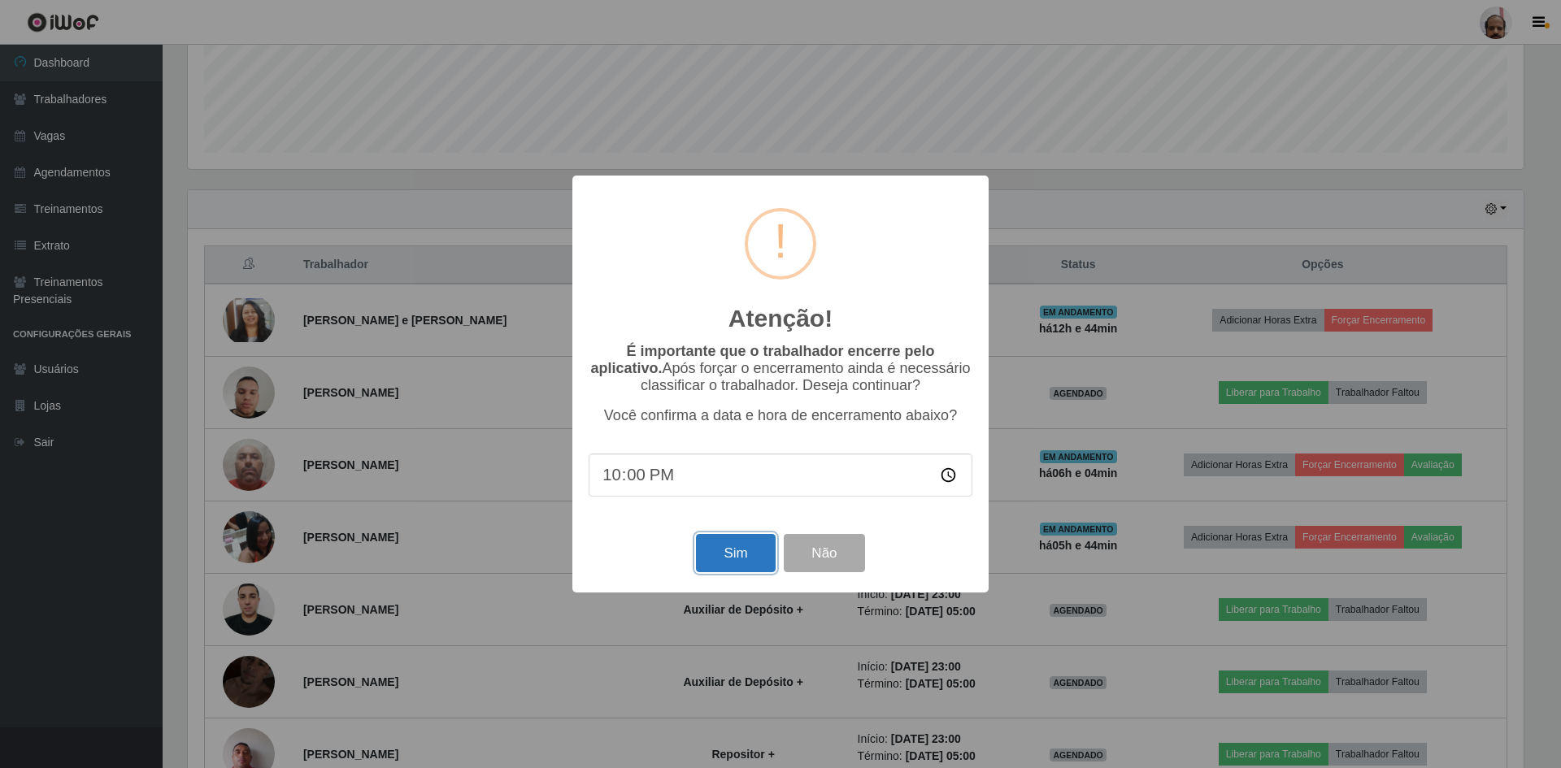
click at [728, 563] on button "Sim" at bounding box center [735, 553] width 79 height 38
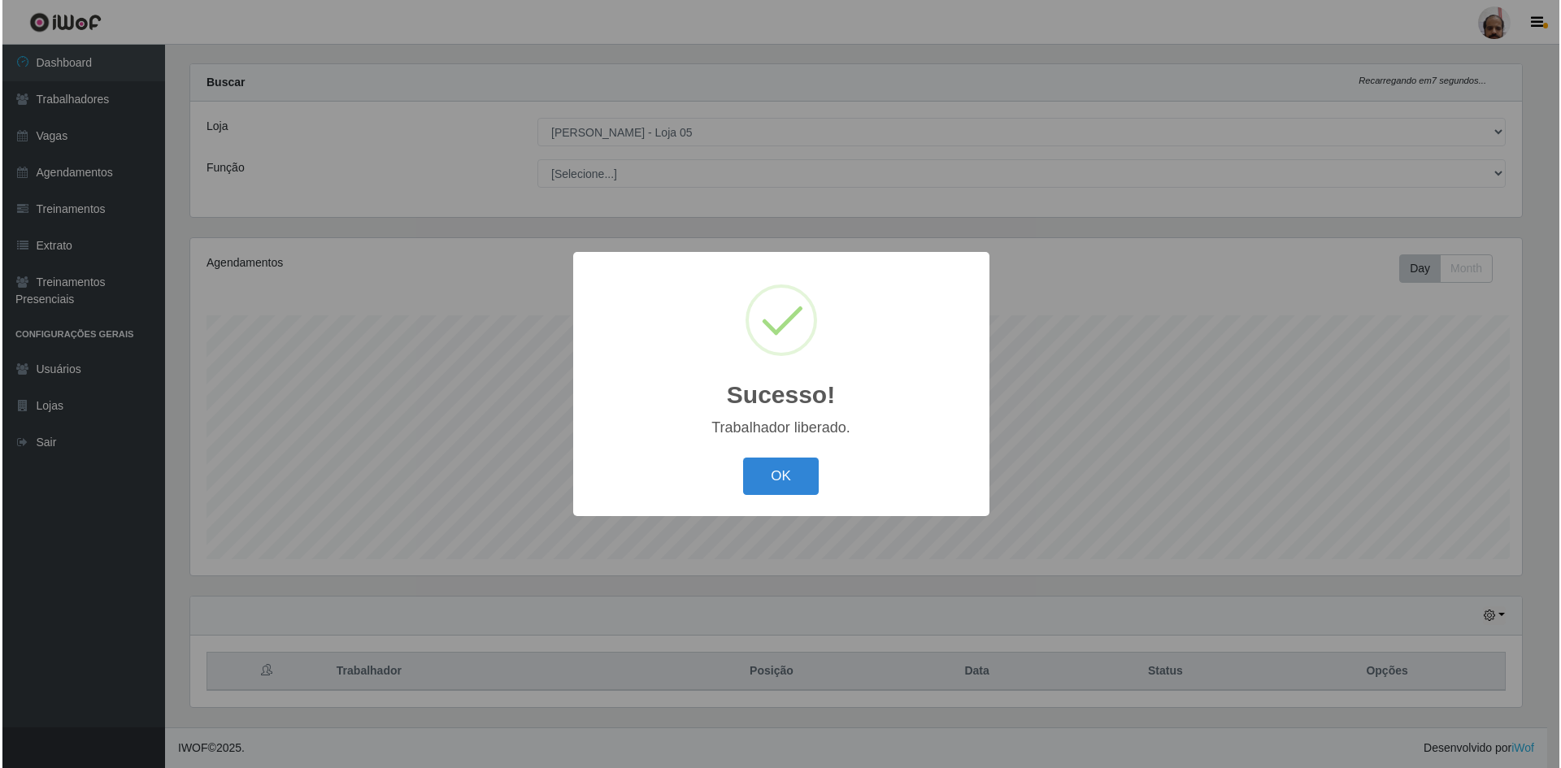
scroll to position [812555, 811557]
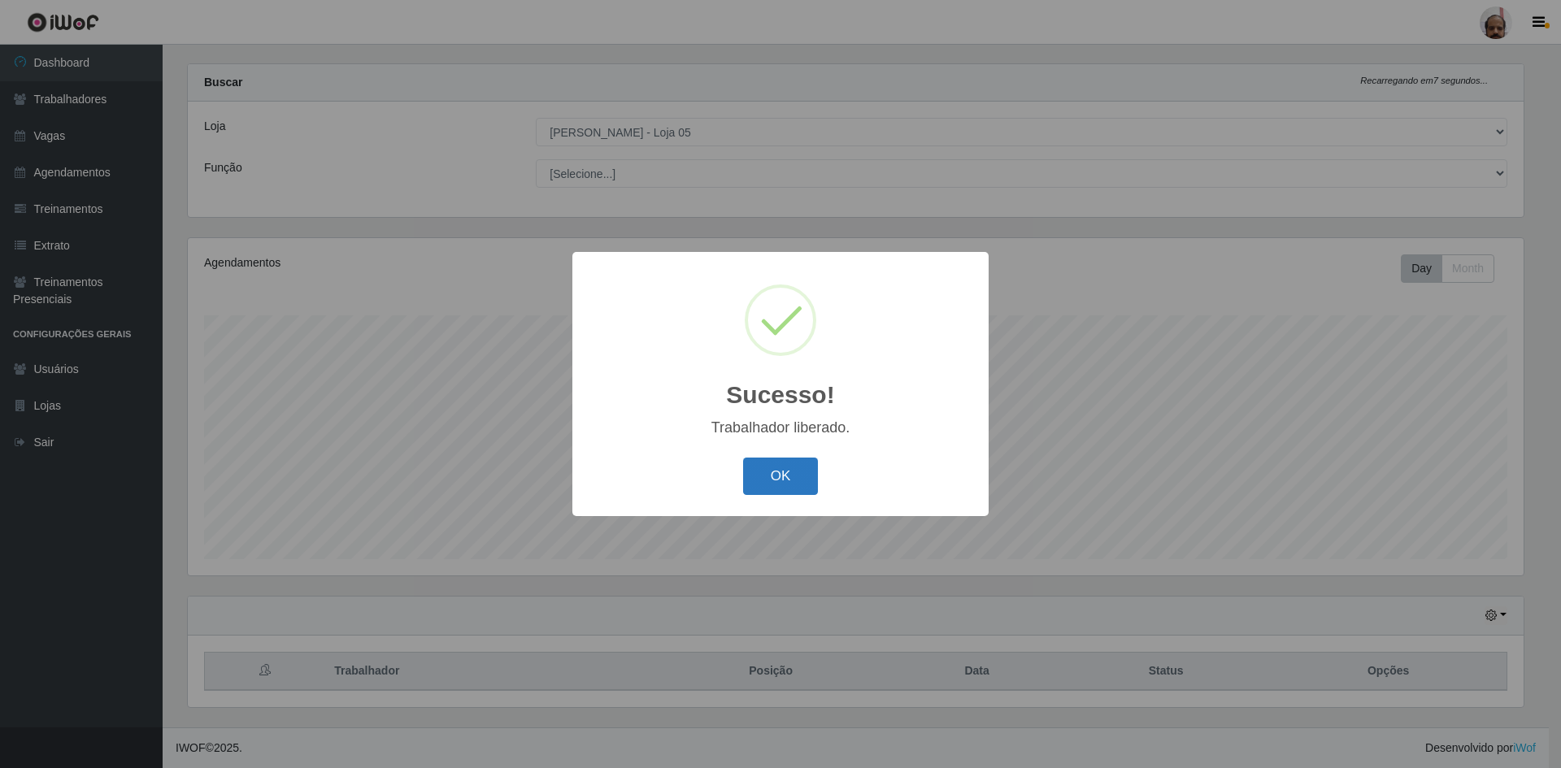
click at [771, 487] on button "OK" at bounding box center [781, 477] width 76 height 38
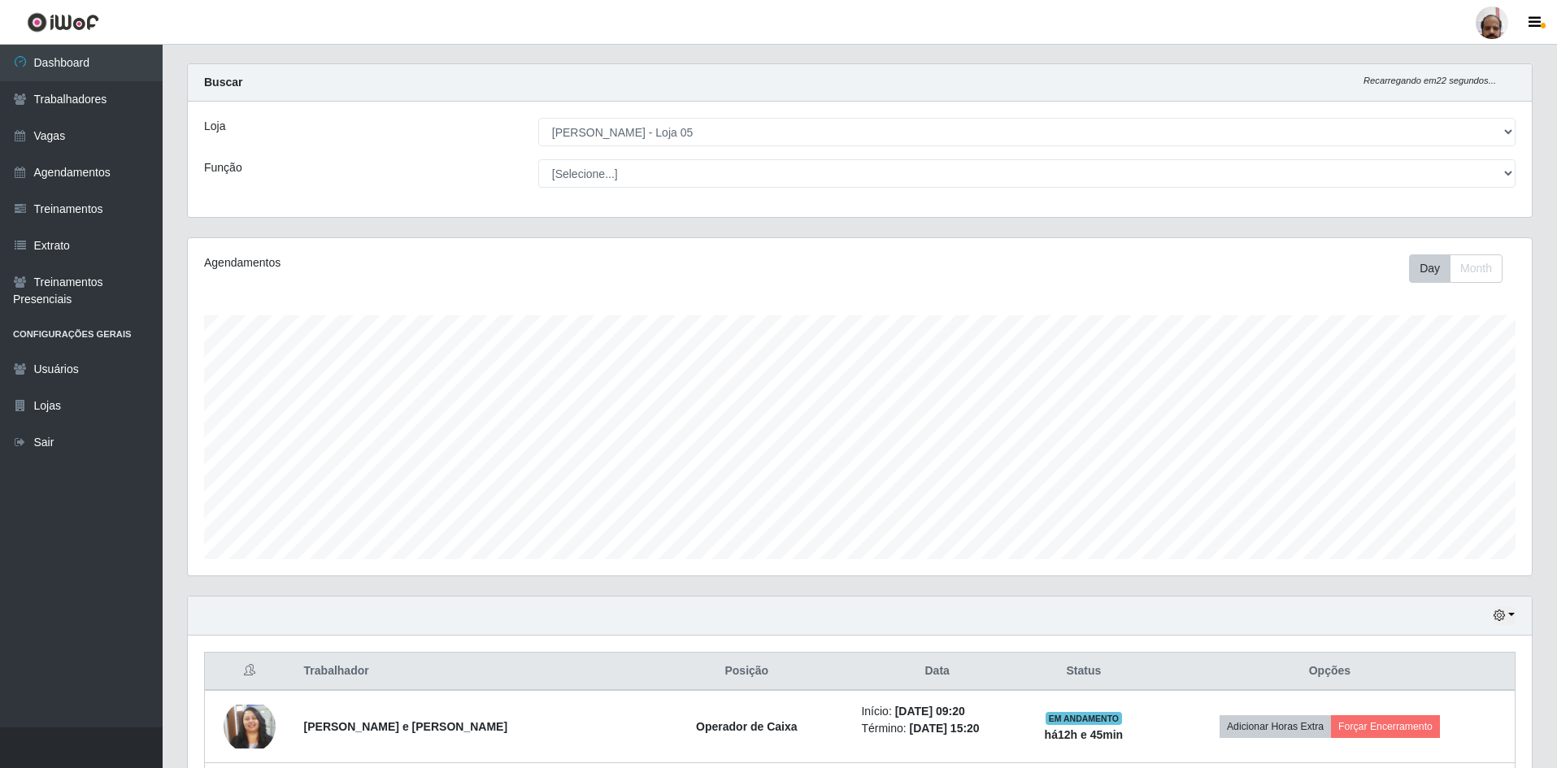
scroll to position [510, 0]
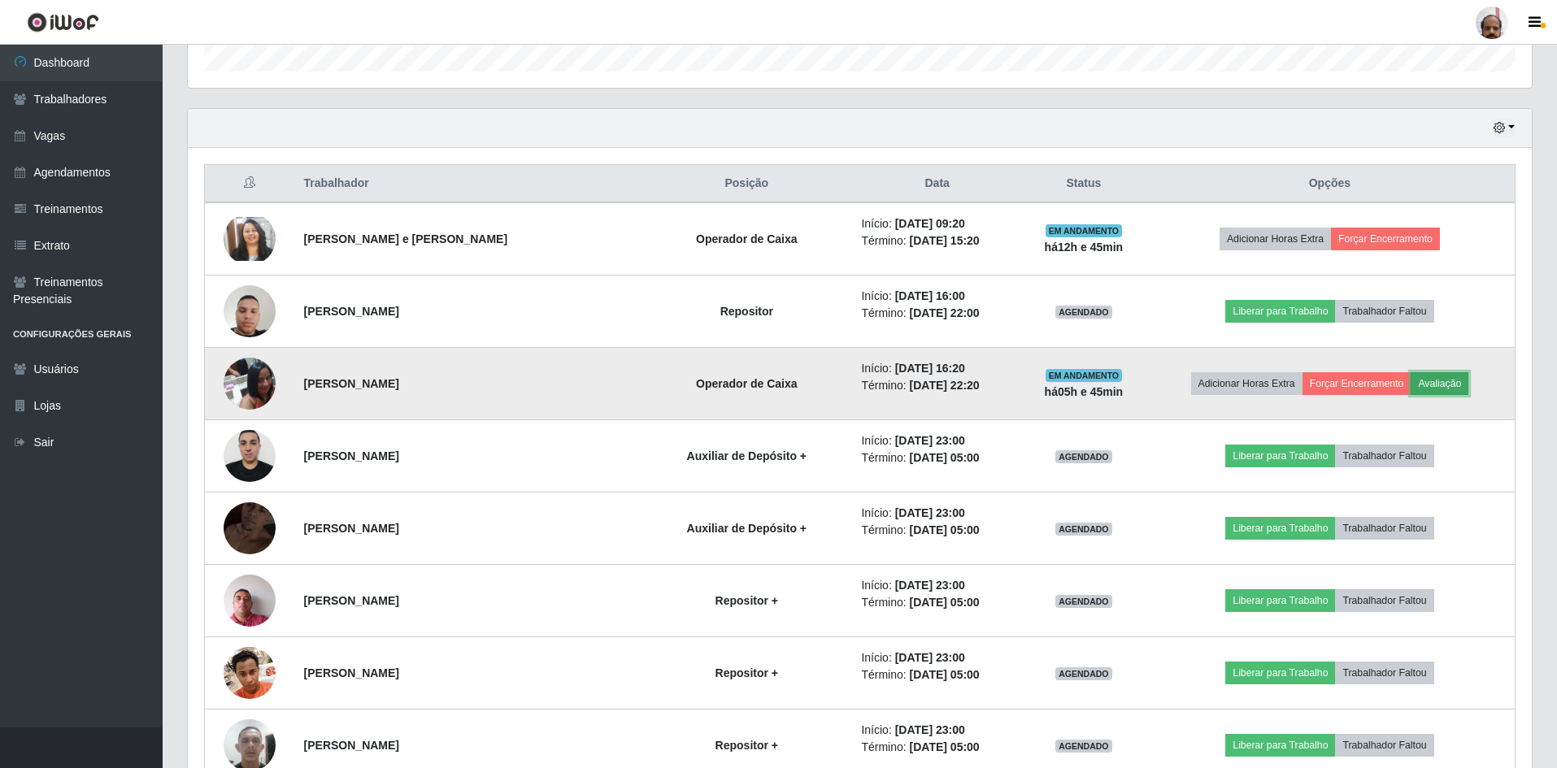
click at [1442, 382] on button "Avaliação" at bounding box center [1439, 383] width 58 height 23
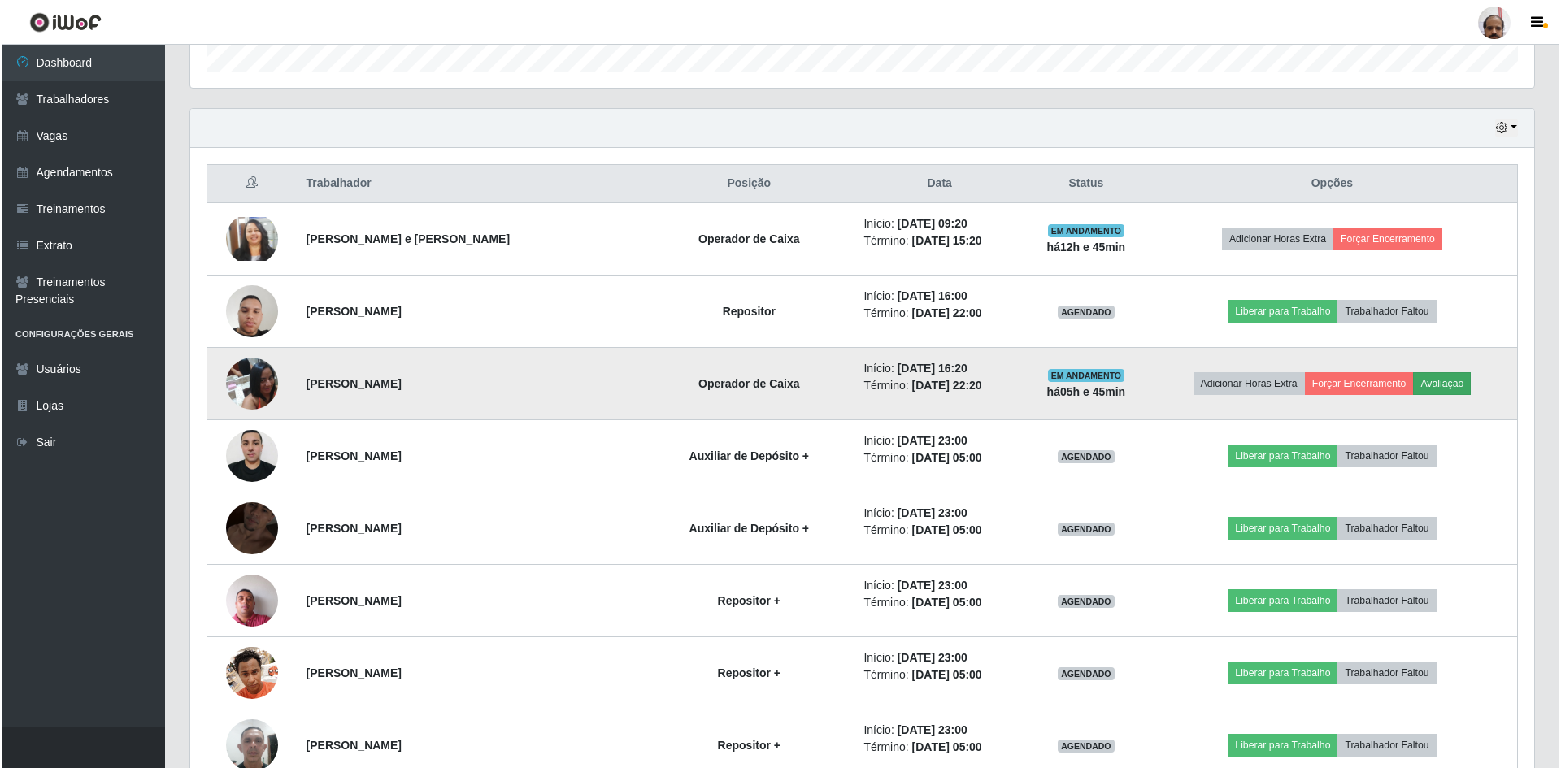
scroll to position [337, 1336]
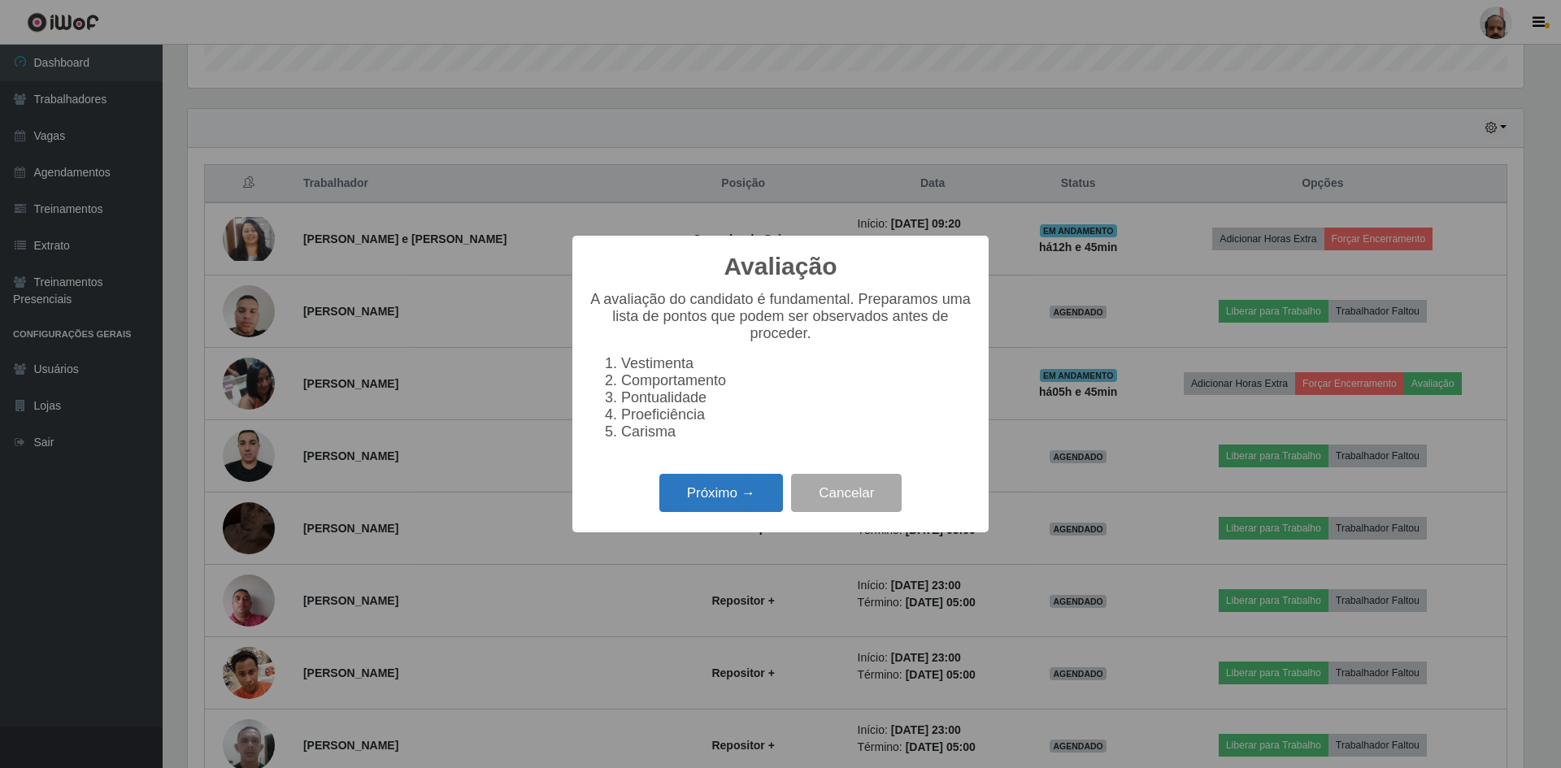
click at [696, 497] on button "Próximo →" at bounding box center [721, 493] width 124 height 38
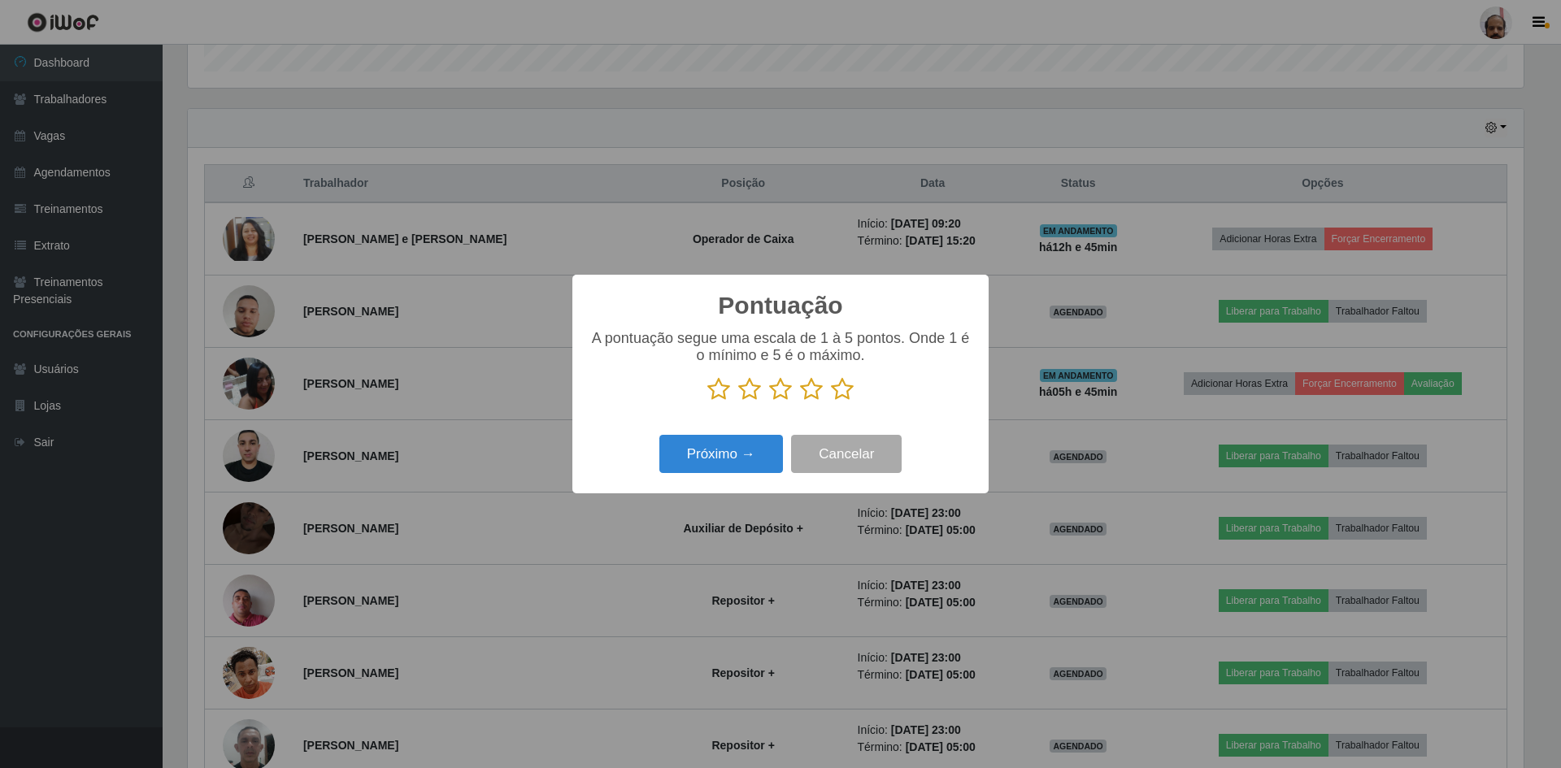
scroll to position [812555, 811557]
click at [842, 391] on icon at bounding box center [842, 389] width 23 height 24
click at [831, 402] on input "radio" at bounding box center [831, 402] width 0 height 0
click at [713, 458] on button "Próximo →" at bounding box center [721, 454] width 124 height 38
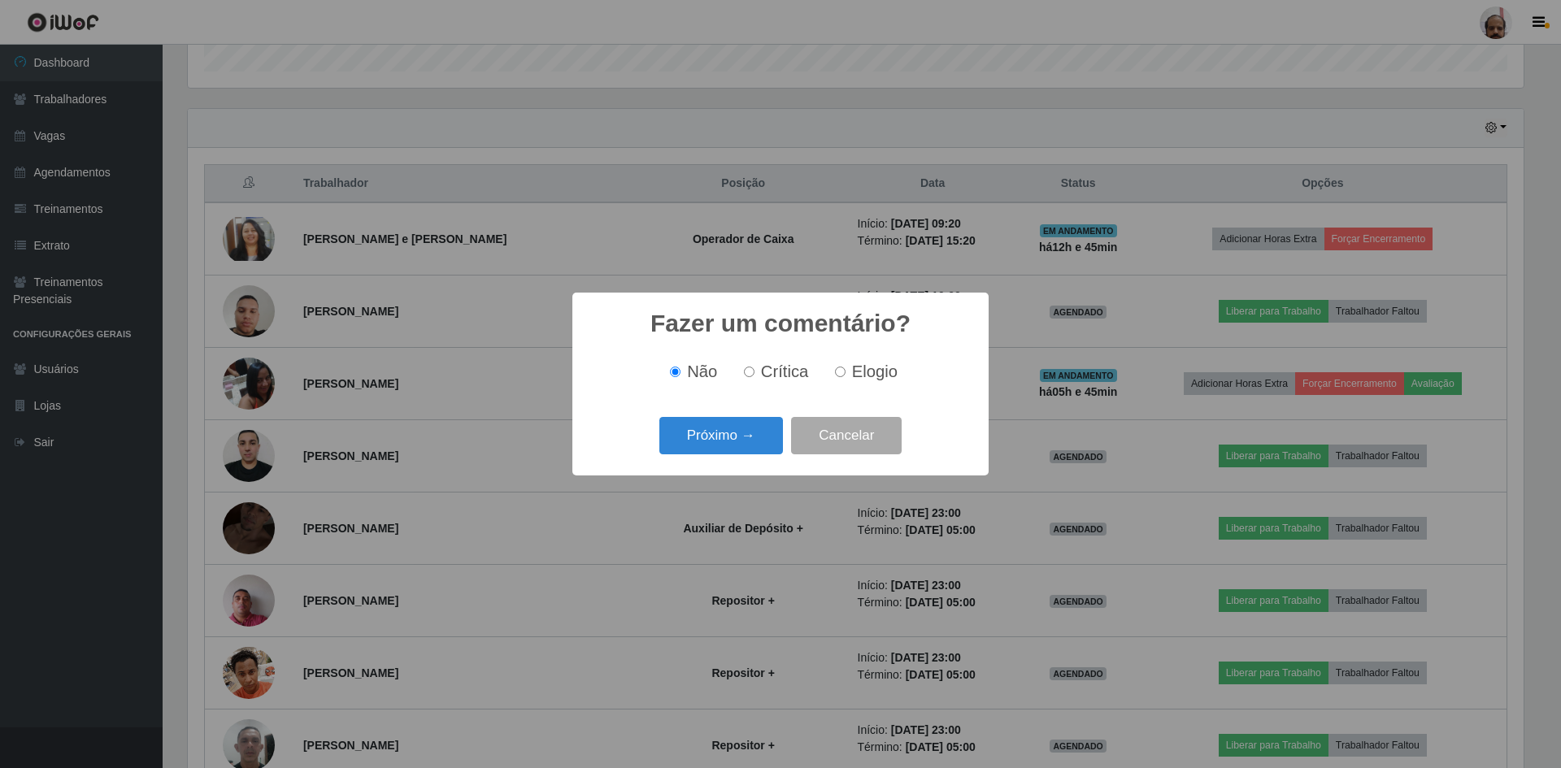
click at [845, 367] on label "Elogio" at bounding box center [862, 372] width 69 height 19
click at [845, 367] on input "Elogio" at bounding box center [840, 372] width 11 height 11
radio input "true"
click at [727, 430] on button "Próximo →" at bounding box center [721, 436] width 124 height 38
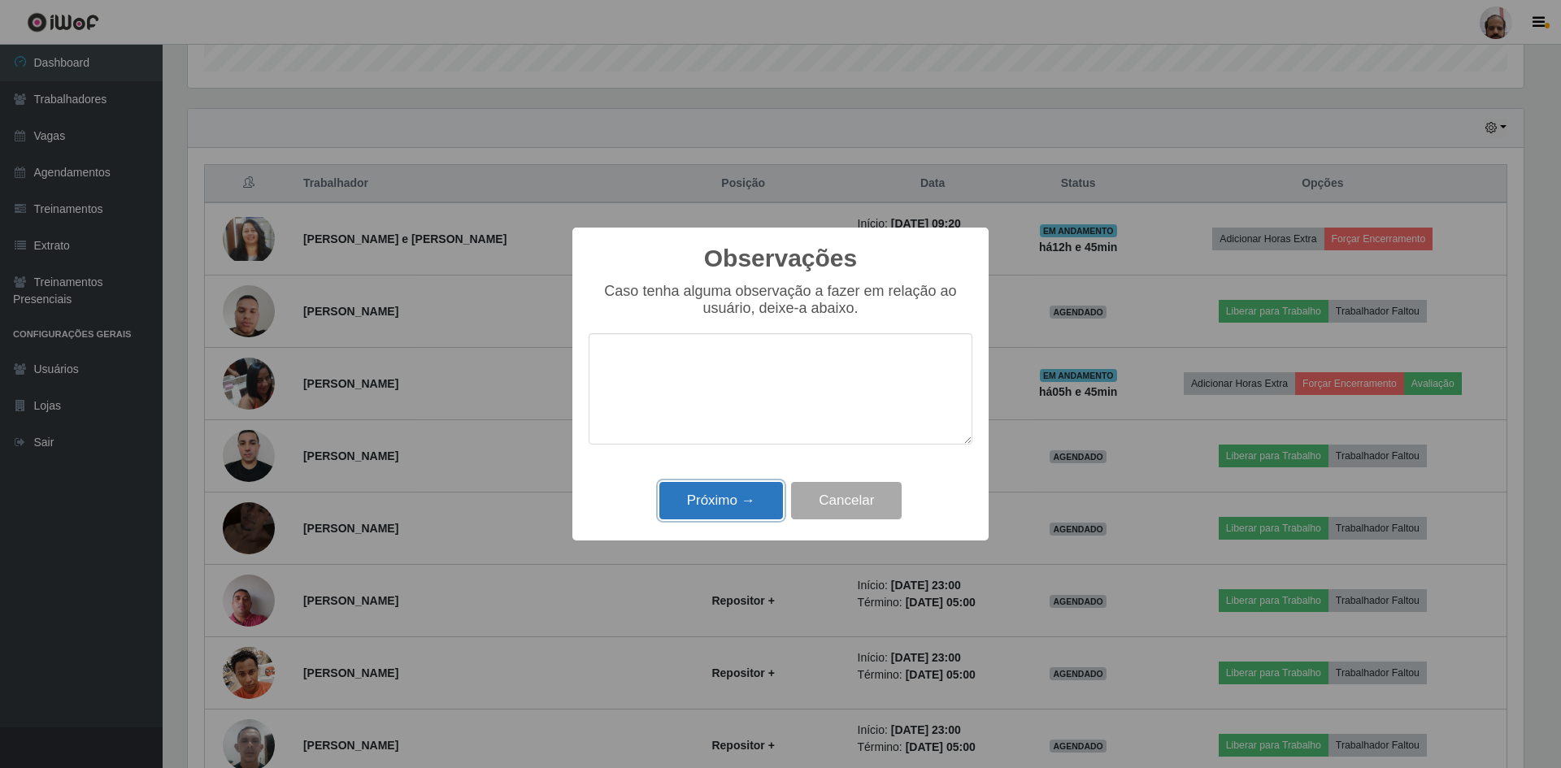
click at [702, 515] on button "Próximo →" at bounding box center [721, 501] width 124 height 38
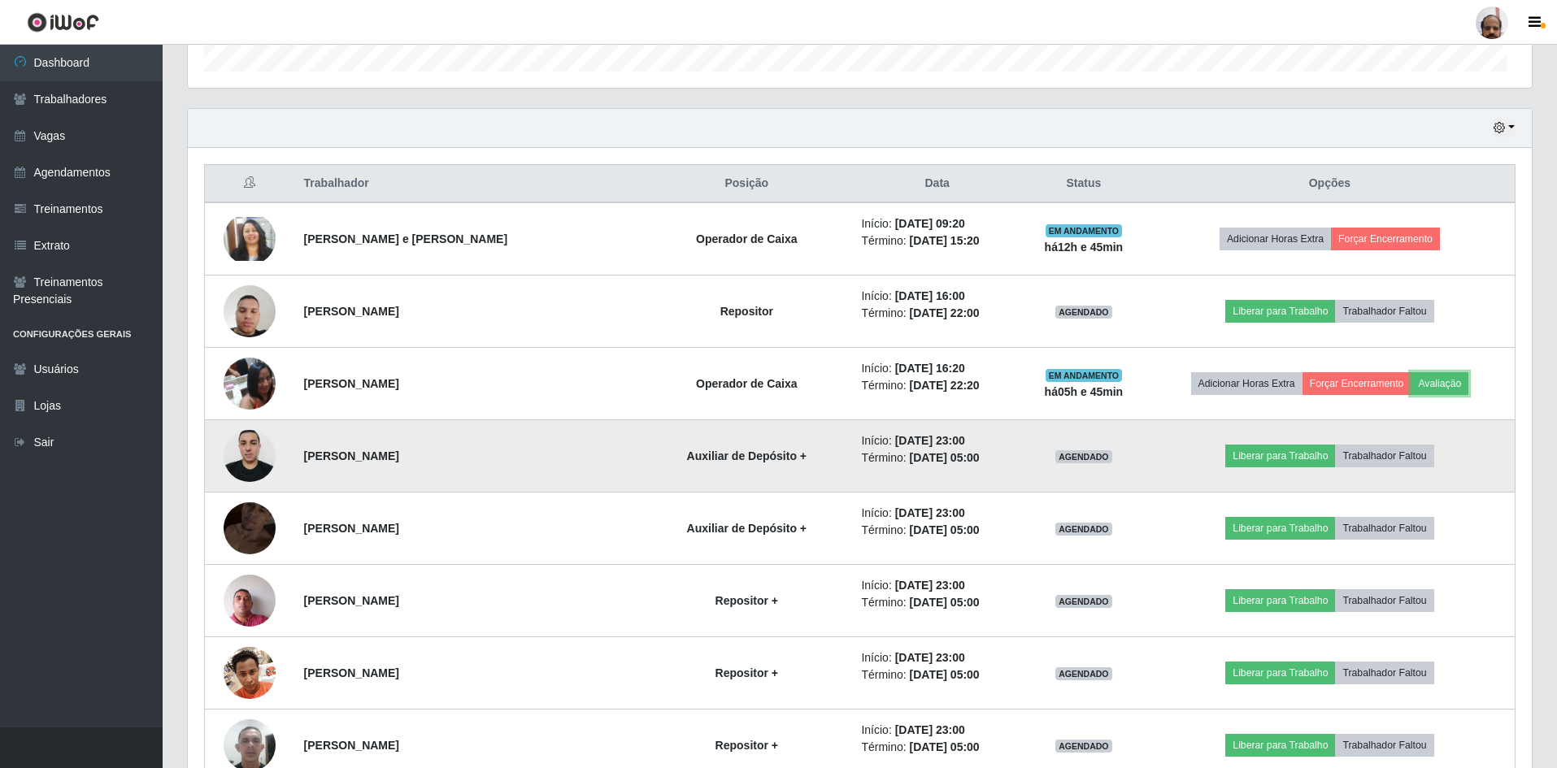
scroll to position [337, 1344]
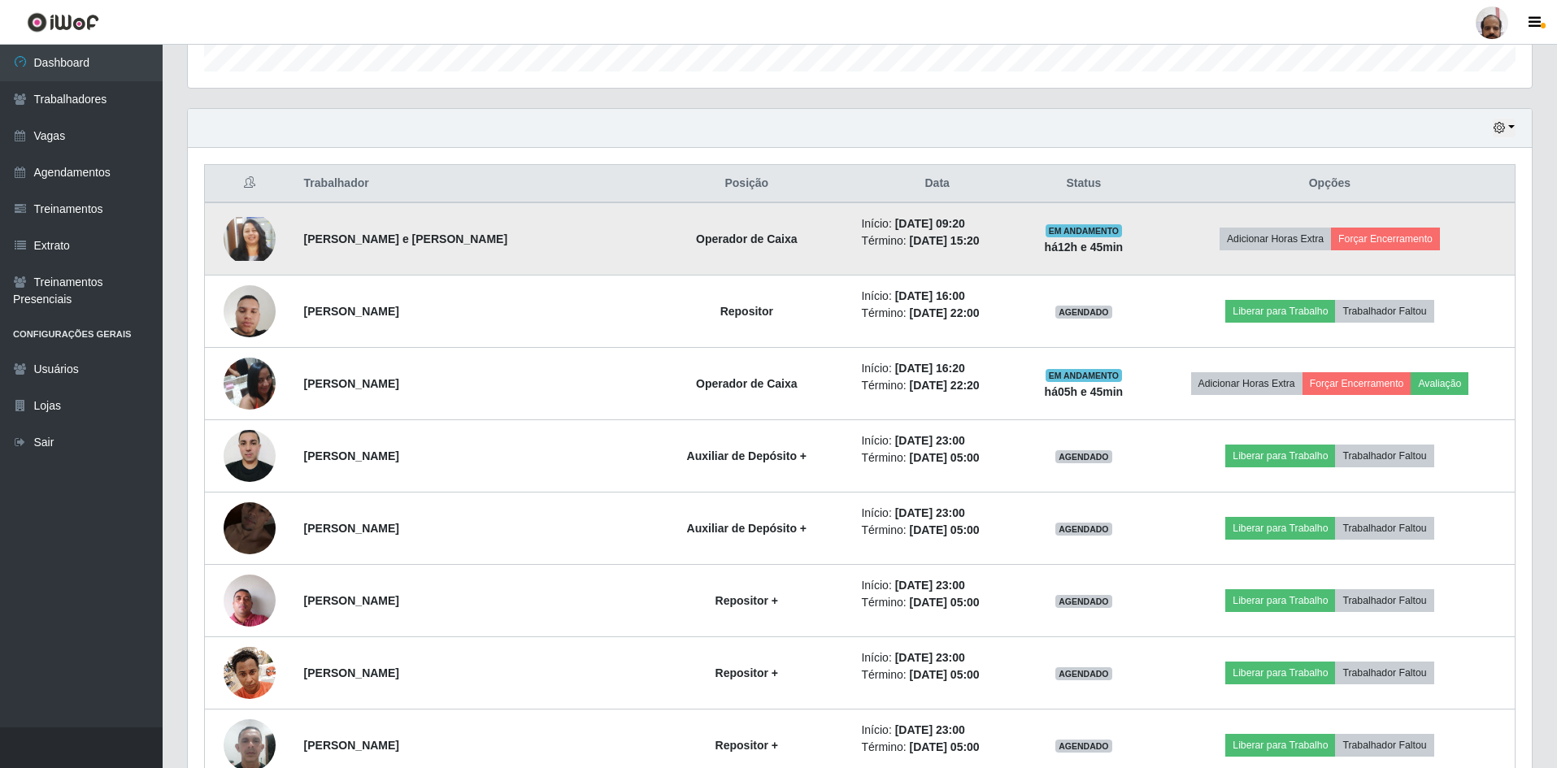
click at [241, 244] on img at bounding box center [250, 239] width 52 height 45
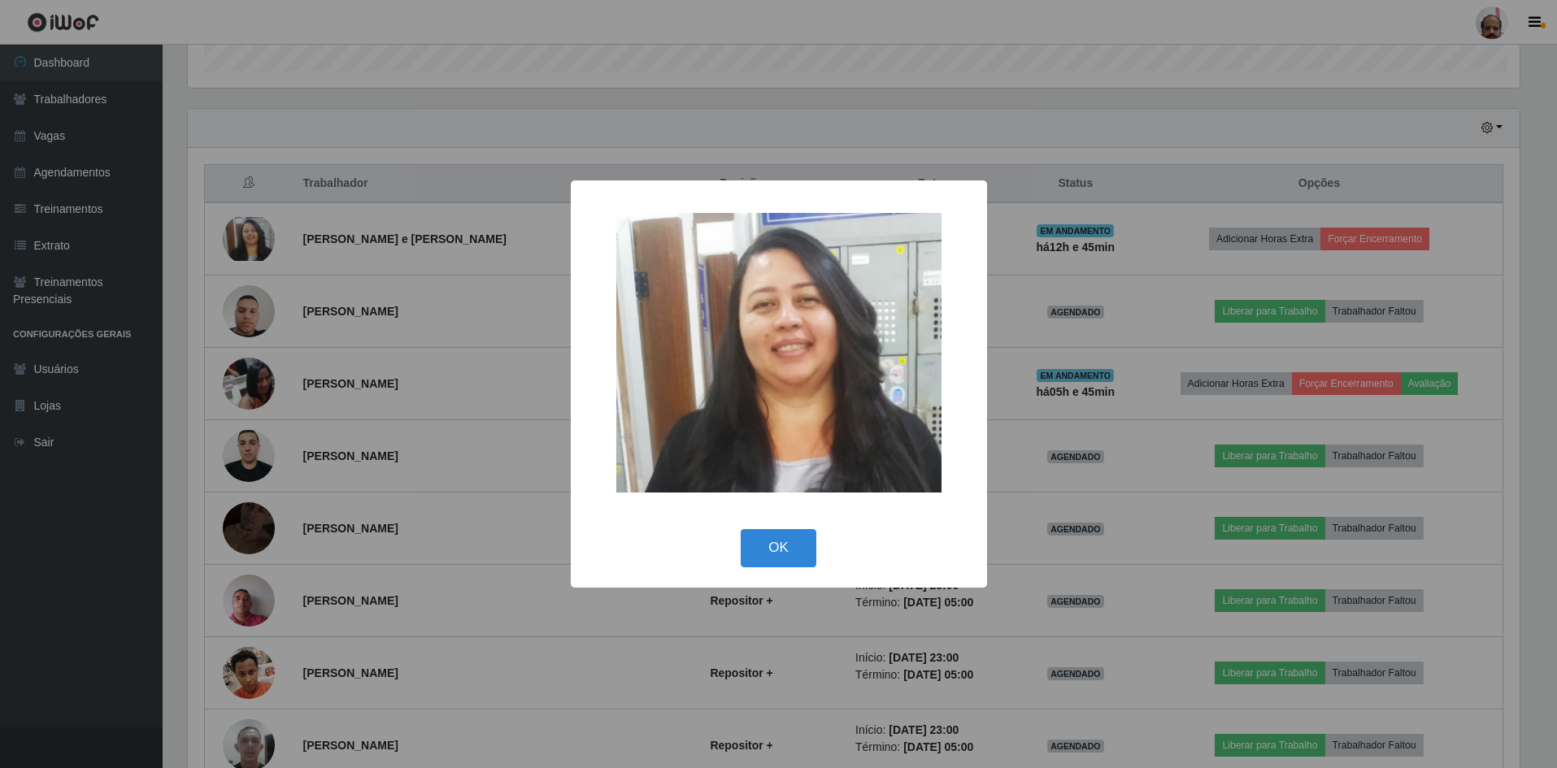
scroll to position [337, 1336]
click at [784, 538] on button "OK" at bounding box center [781, 548] width 76 height 38
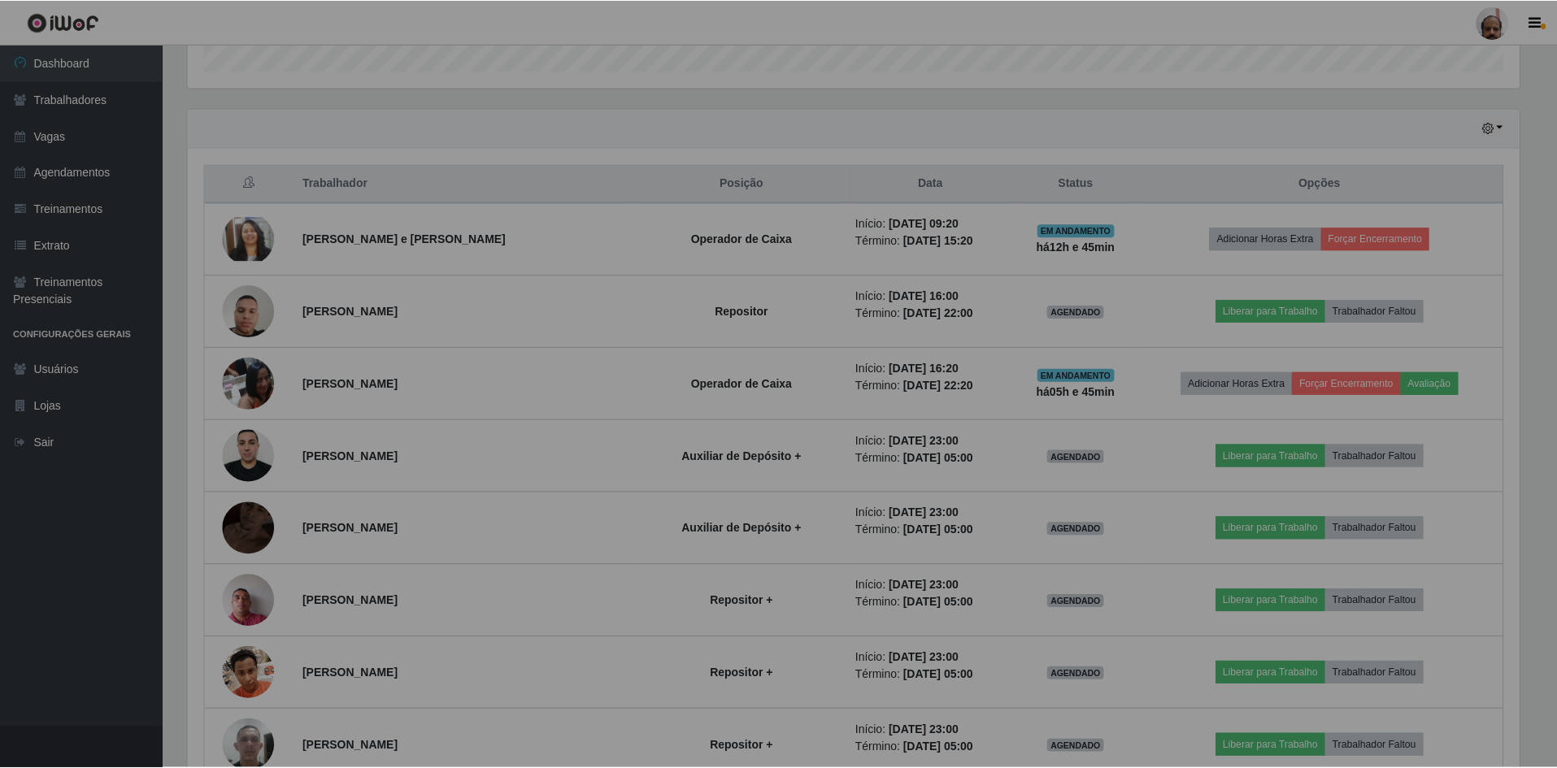
scroll to position [337, 1344]
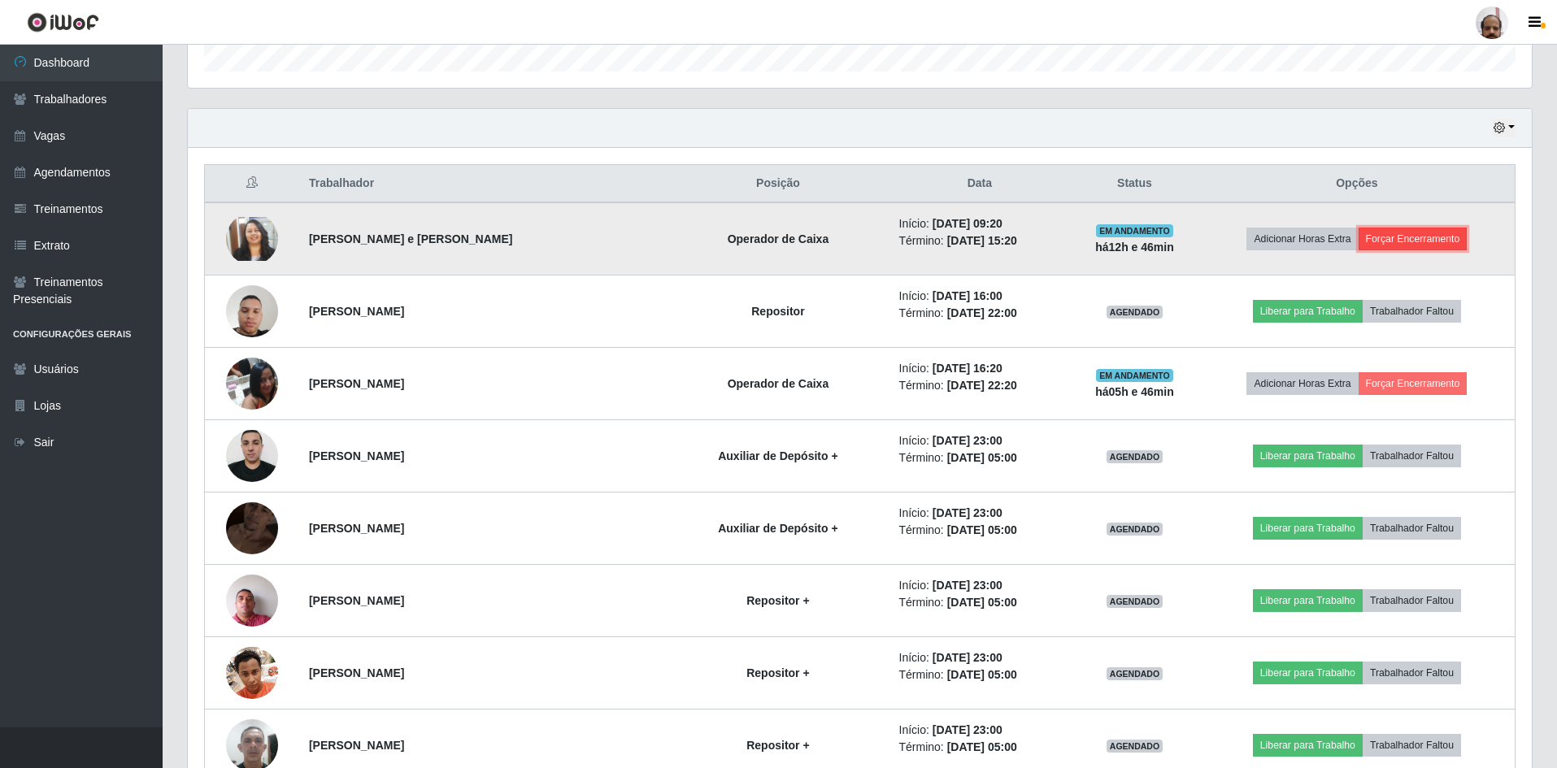
click at [1380, 238] on button "Forçar Encerramento" at bounding box center [1412, 239] width 109 height 23
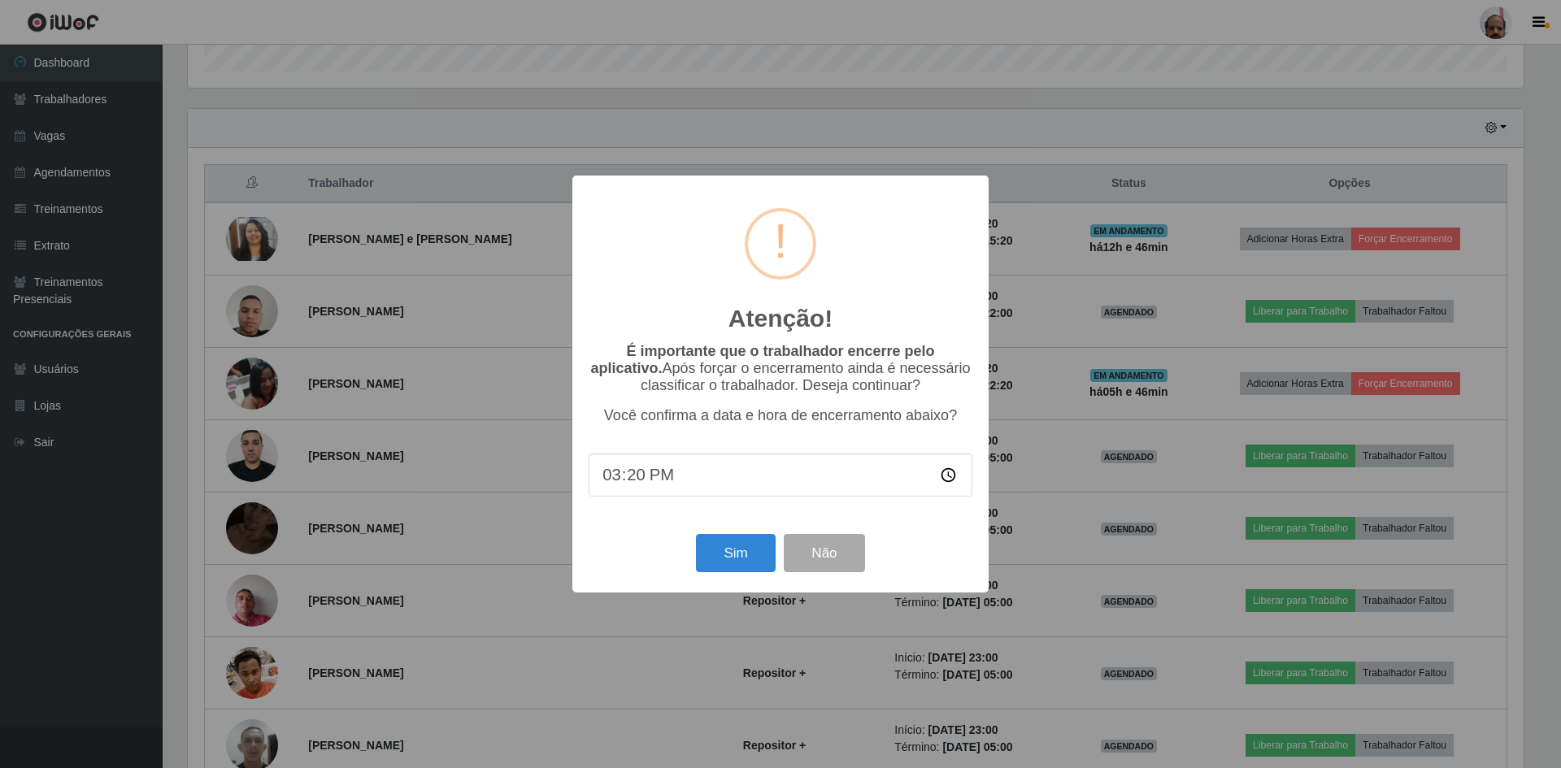
click at [728, 576] on div "Sim Não" at bounding box center [781, 553] width 384 height 46
click at [741, 556] on button "Sim" at bounding box center [735, 553] width 79 height 38
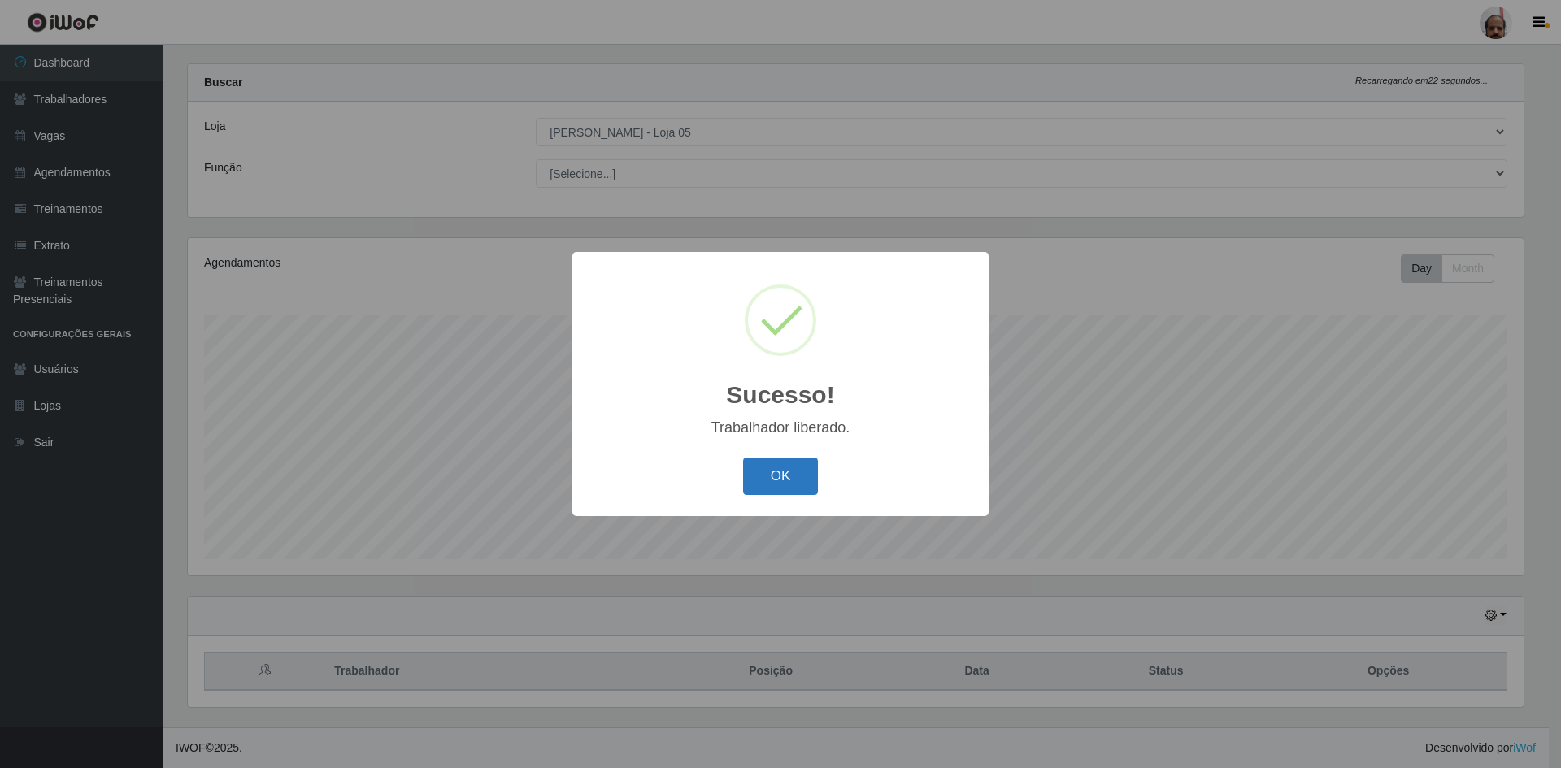
click at [797, 458] on button "OK" at bounding box center [781, 477] width 76 height 38
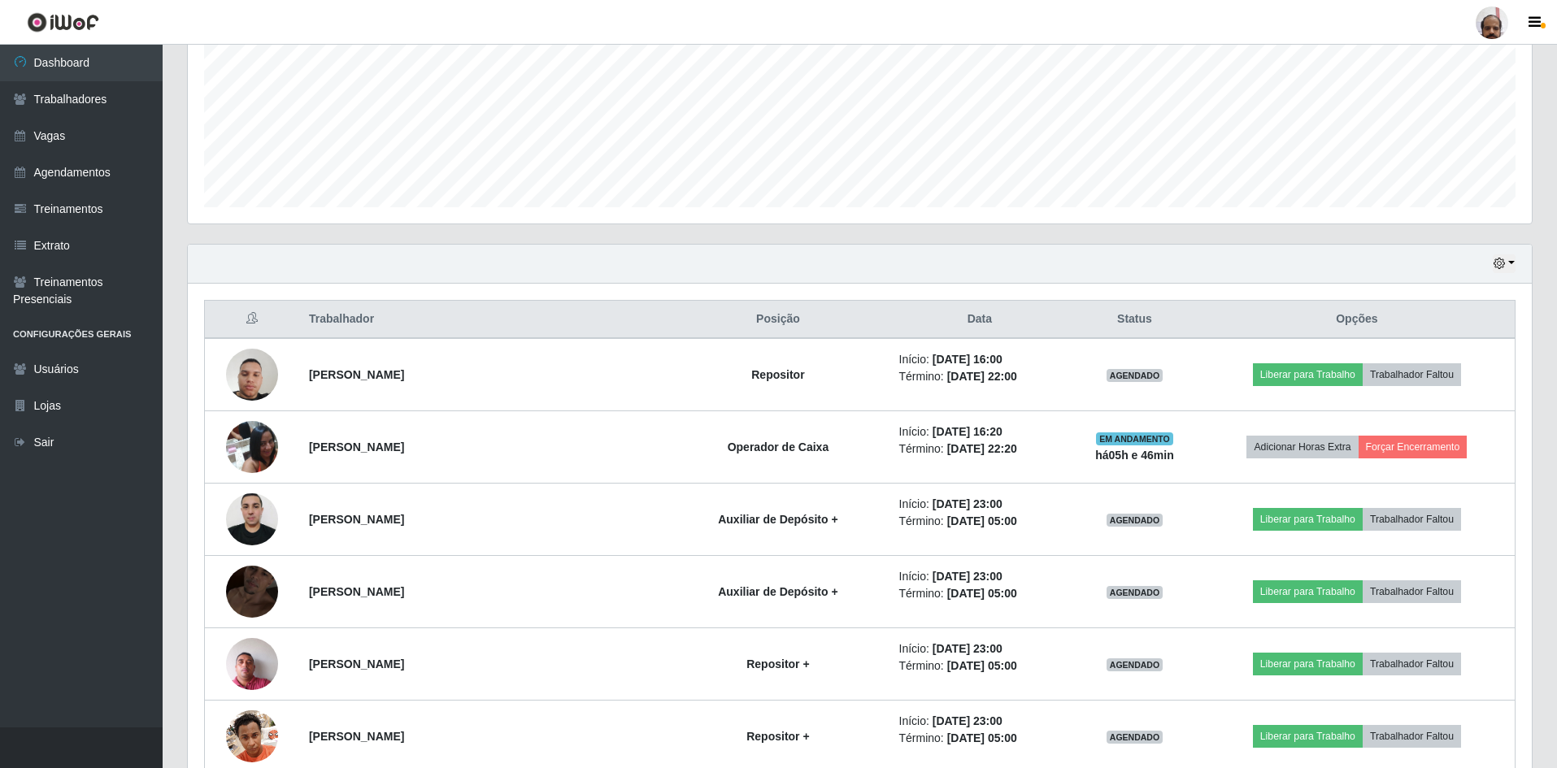
scroll to position [347, 0]
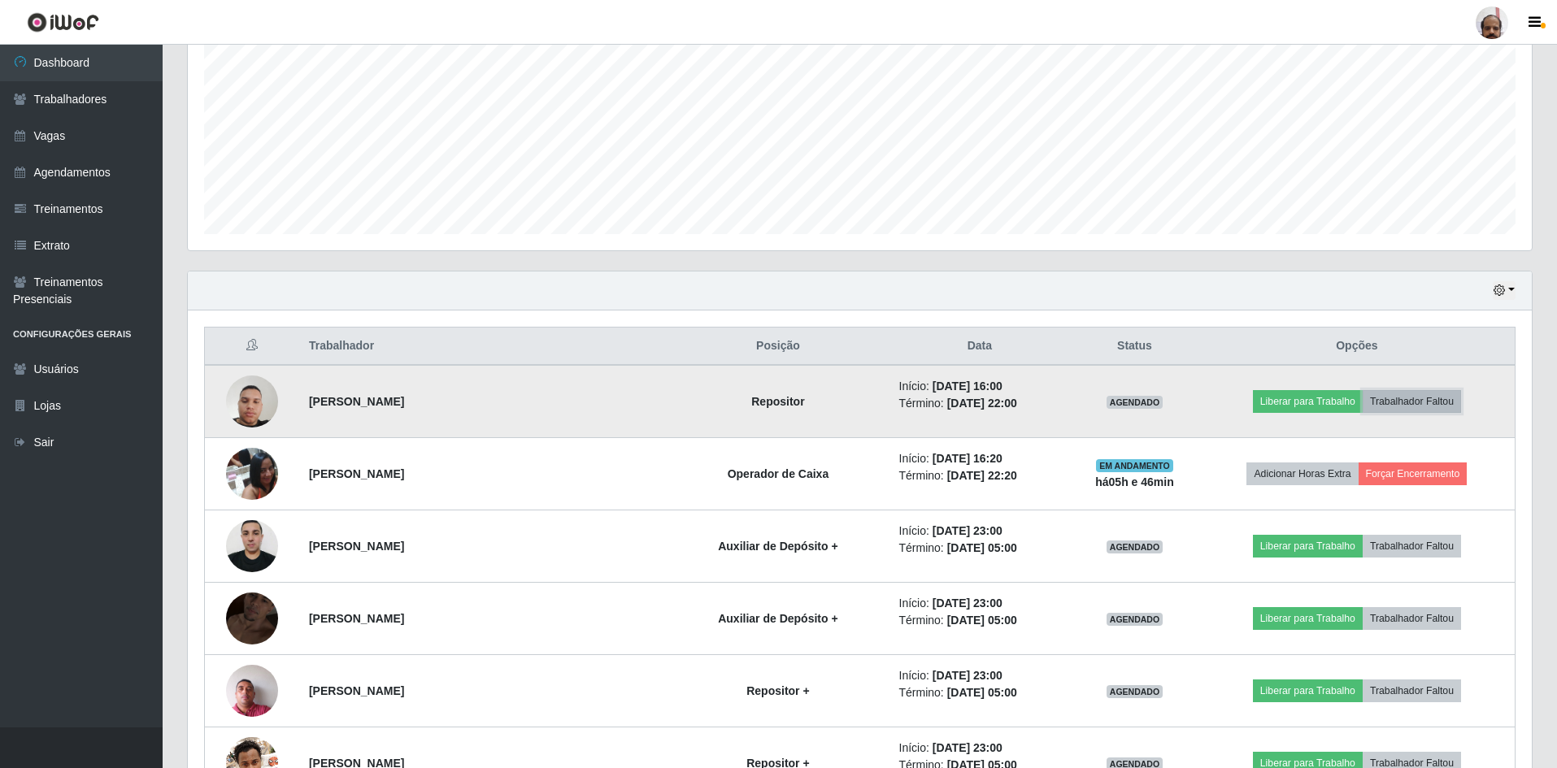
click at [1427, 406] on button "Trabalhador Faltou" at bounding box center [1411, 401] width 98 height 23
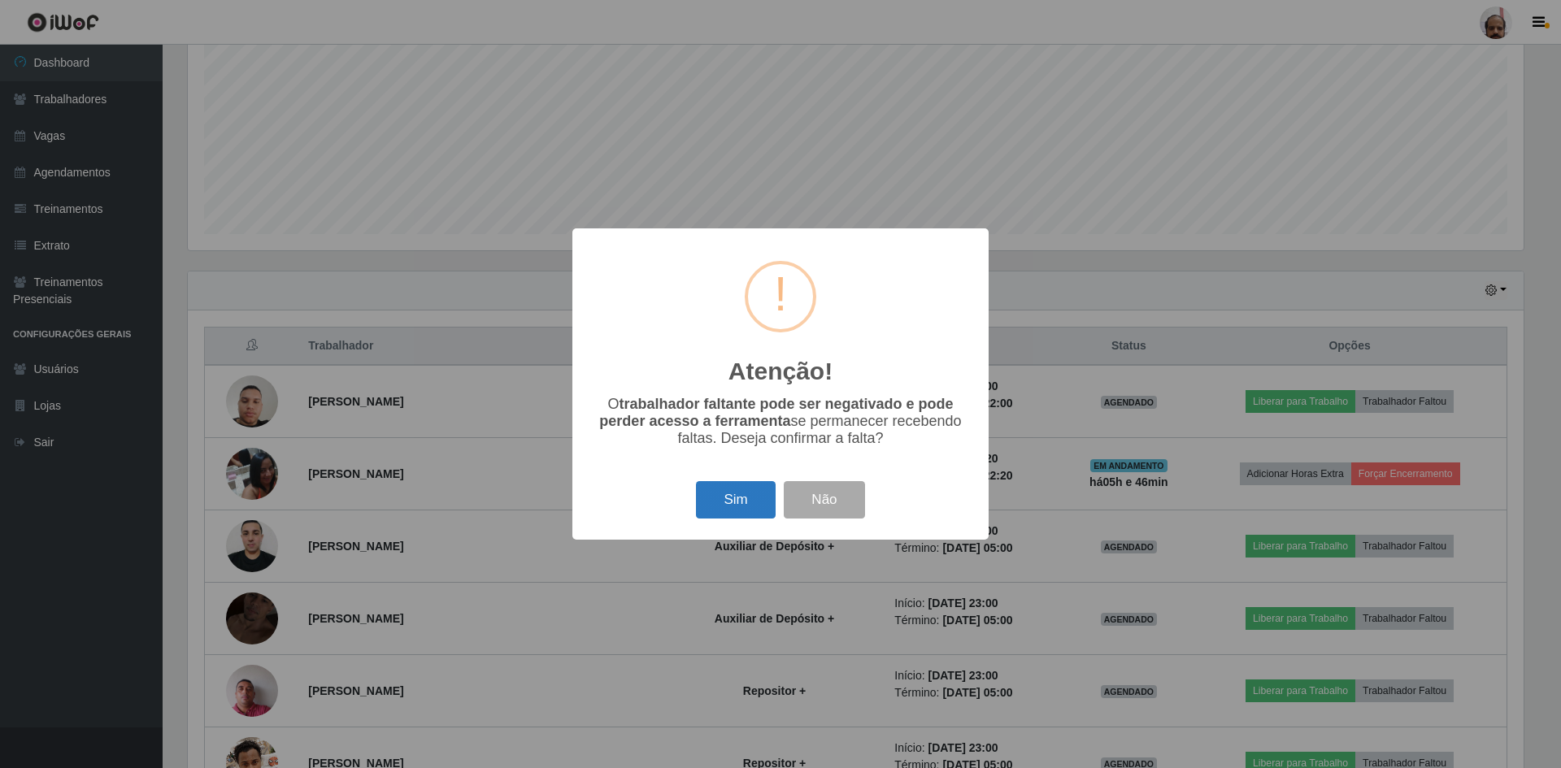
click at [728, 497] on button "Sim" at bounding box center [735, 500] width 79 height 38
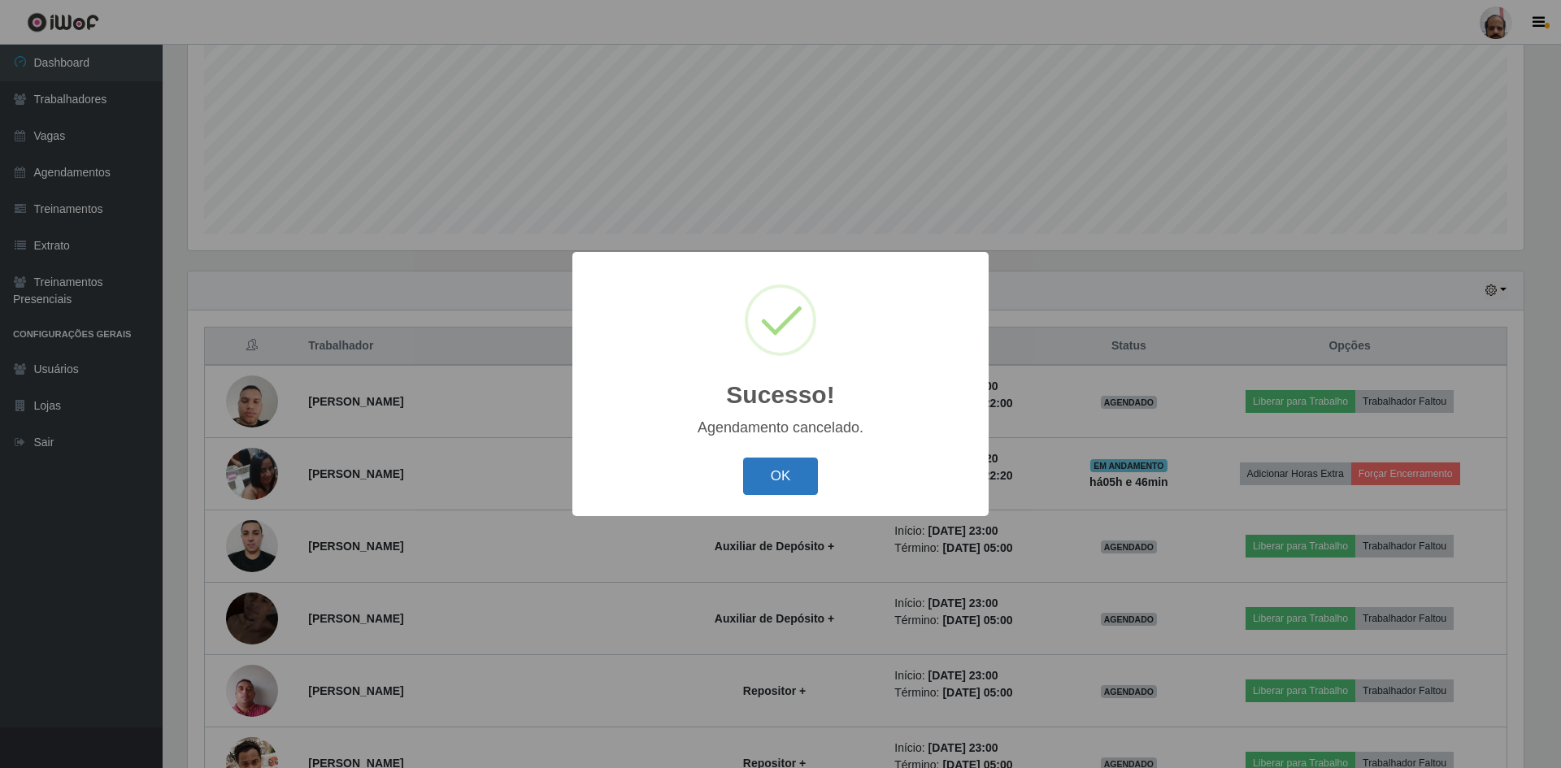
click at [790, 467] on button "OK" at bounding box center [781, 477] width 76 height 38
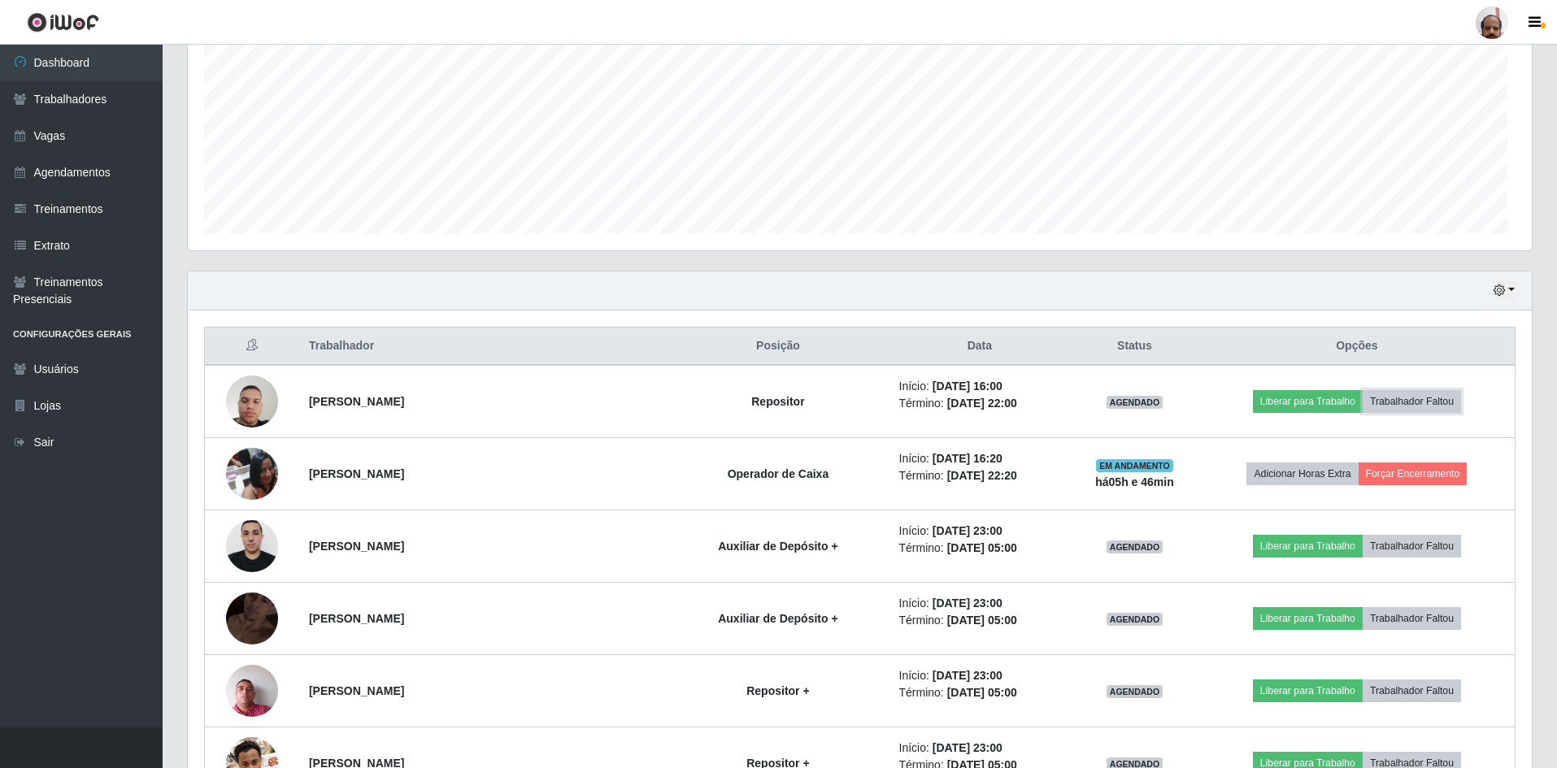
scroll to position [812555, 811549]
